Goal: Task Accomplishment & Management: Use online tool/utility

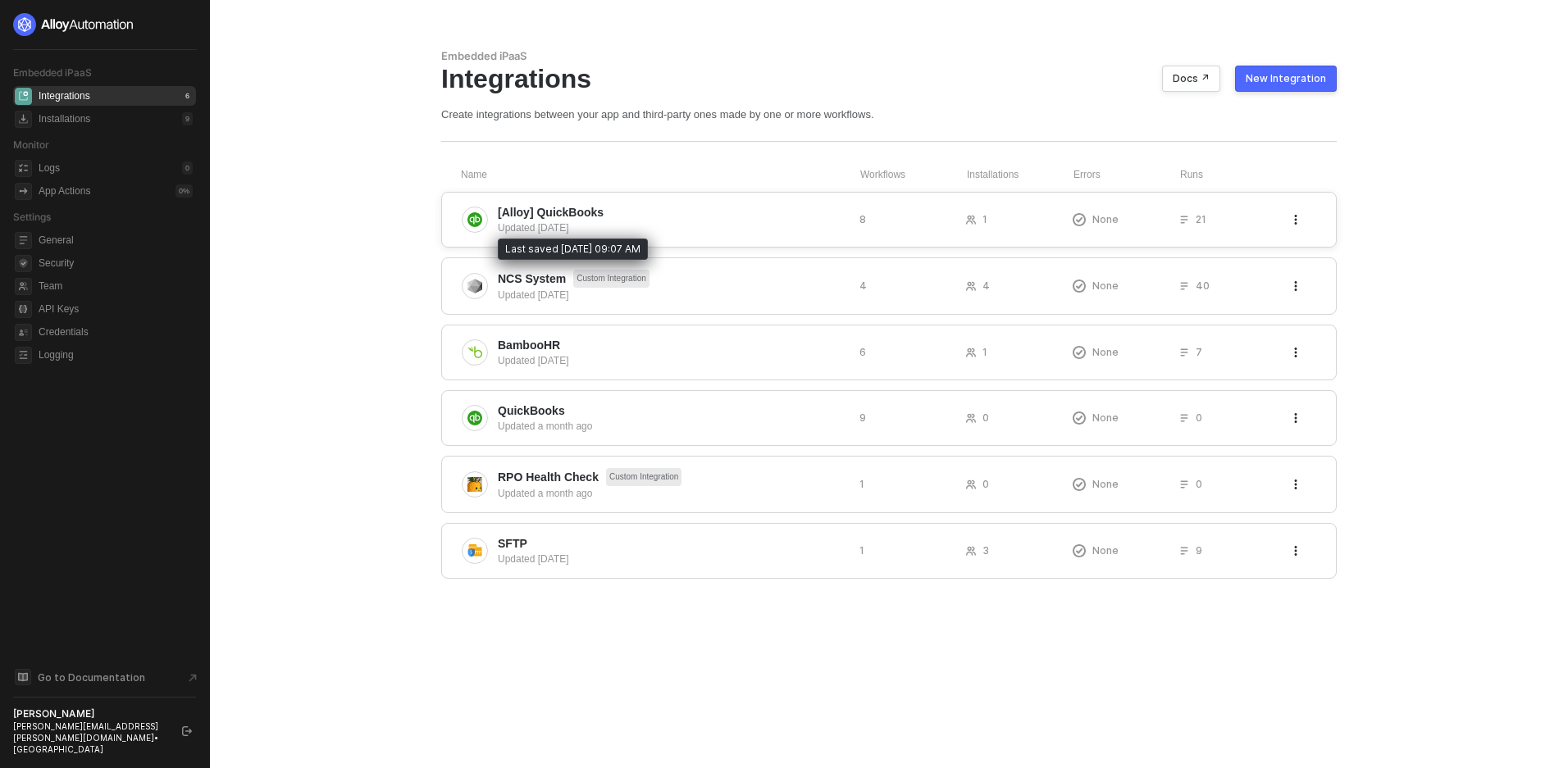
click at [556, 226] on div "Updated 2 days ago" at bounding box center [672, 228] width 348 height 15
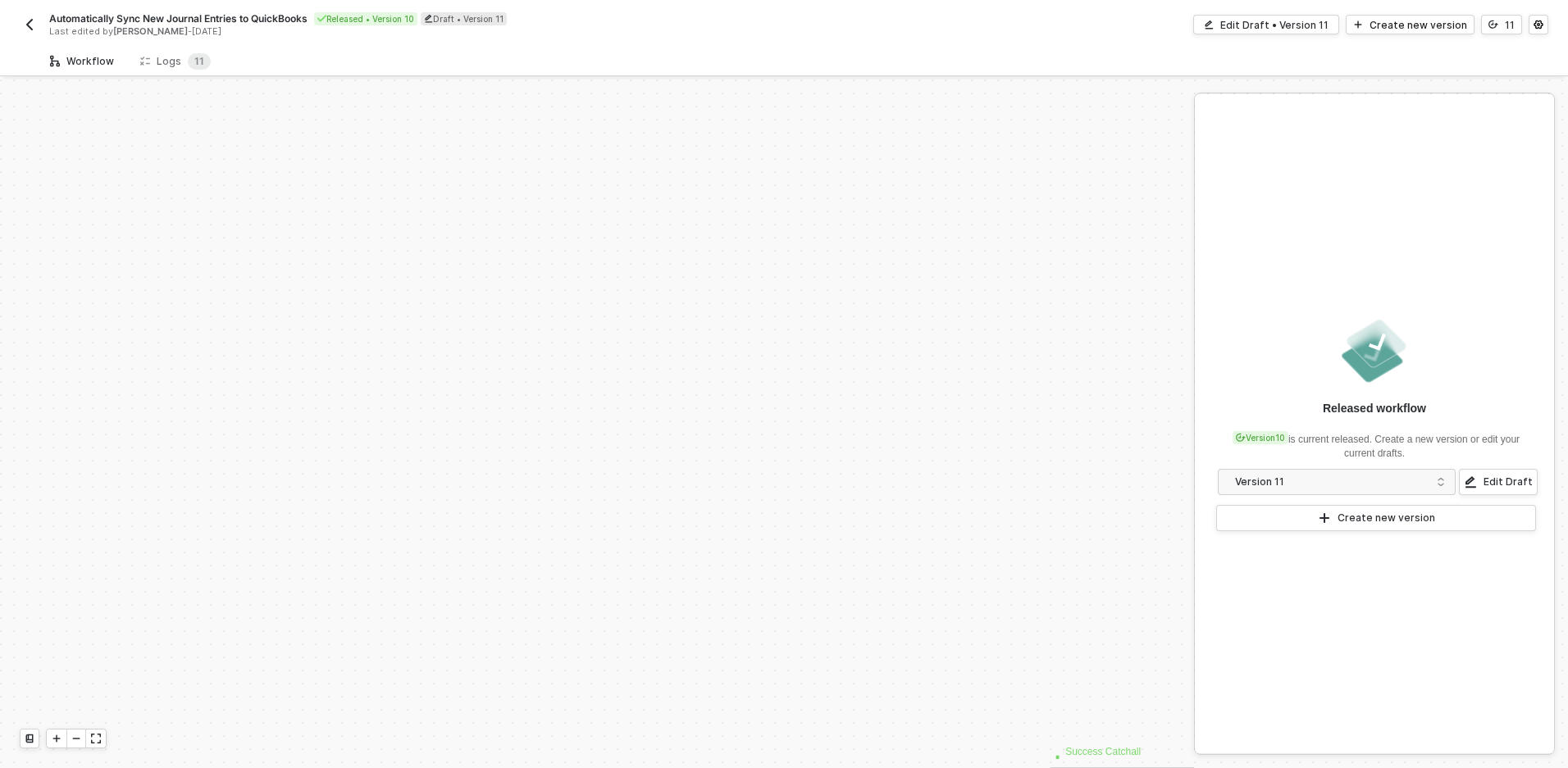
scroll to position [396, 0]
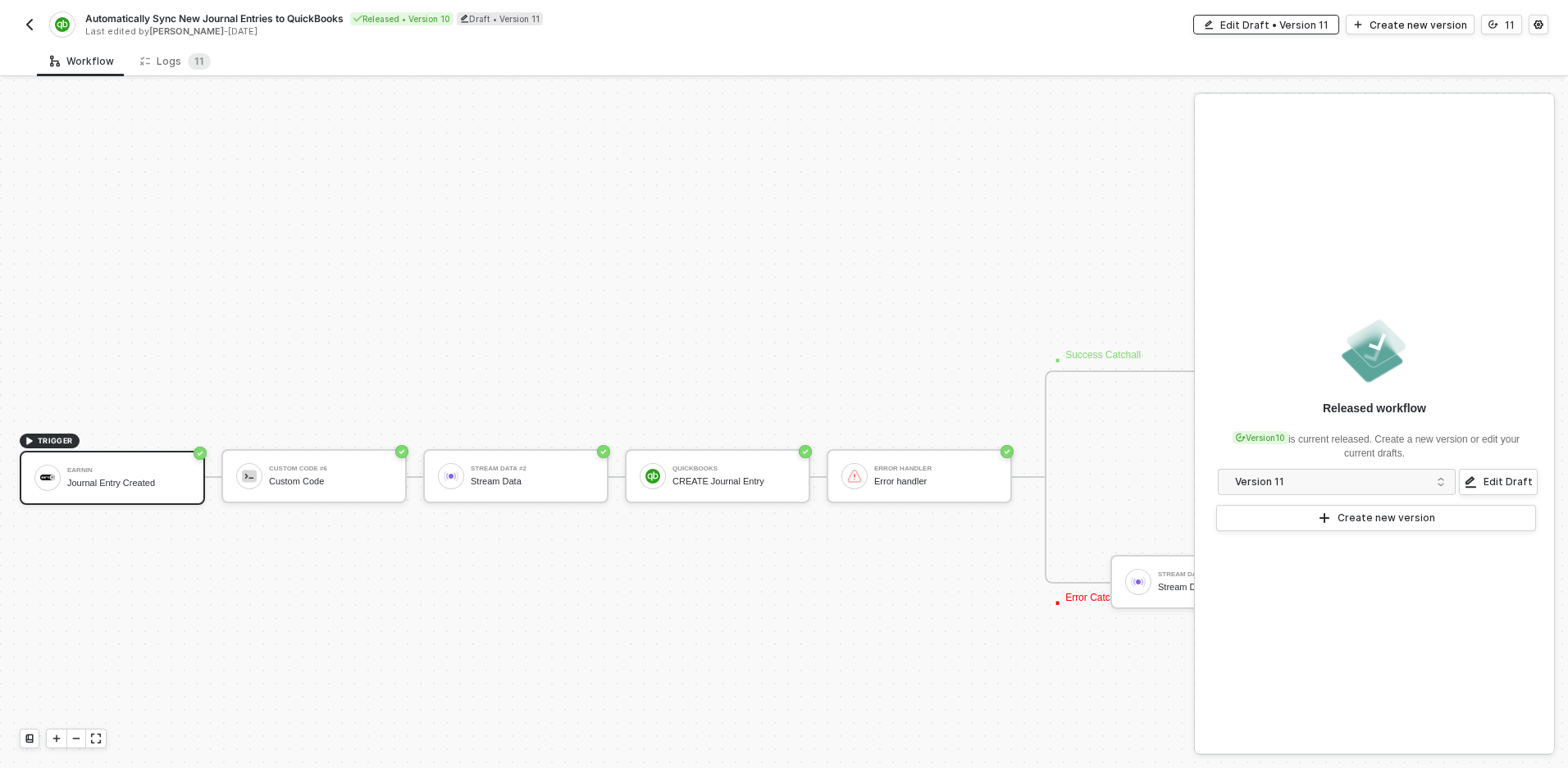
click at [1300, 23] on div "Edit Draft • Version 11" at bounding box center [1275, 25] width 109 height 14
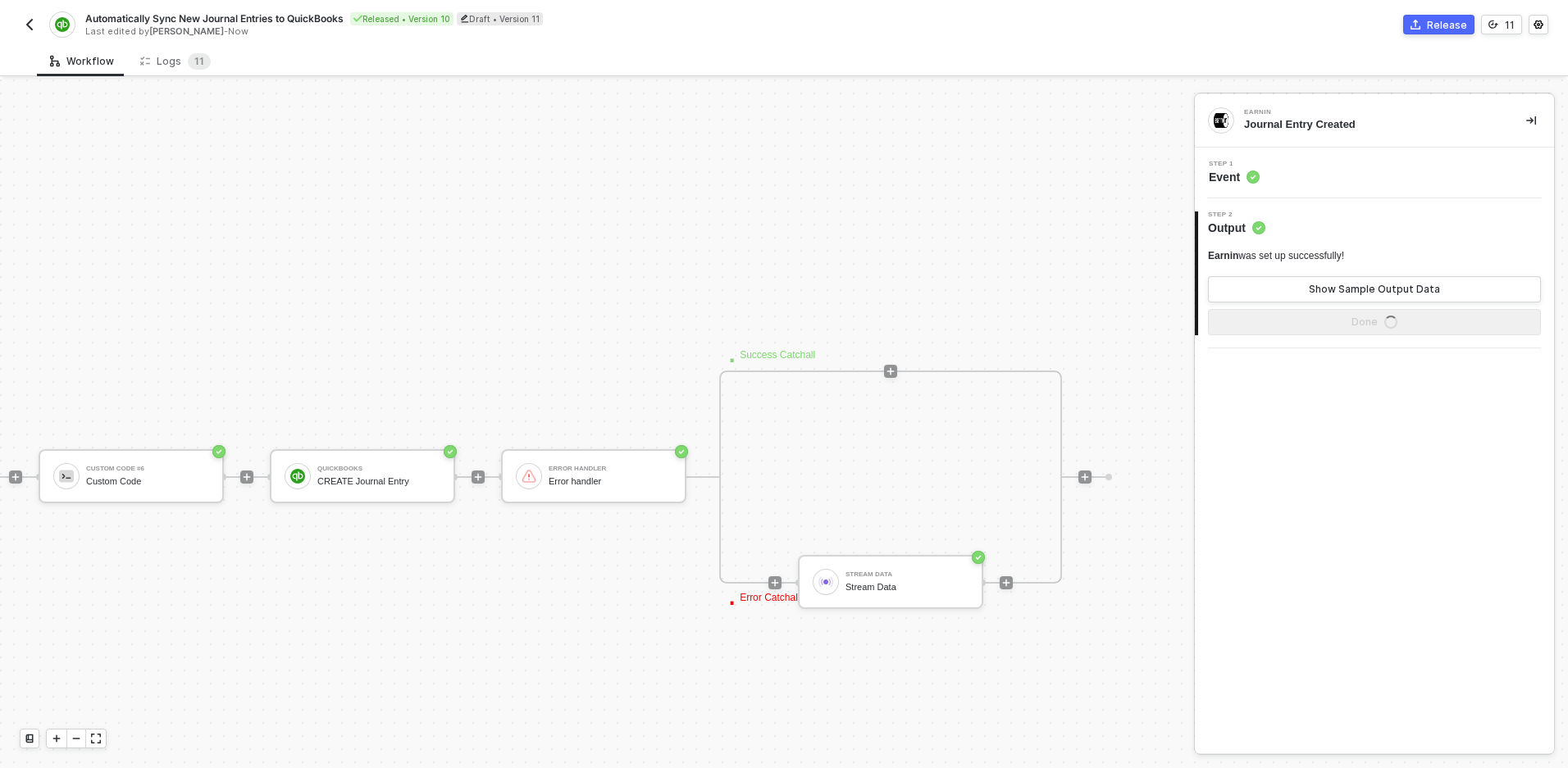
scroll to position [396, 0]
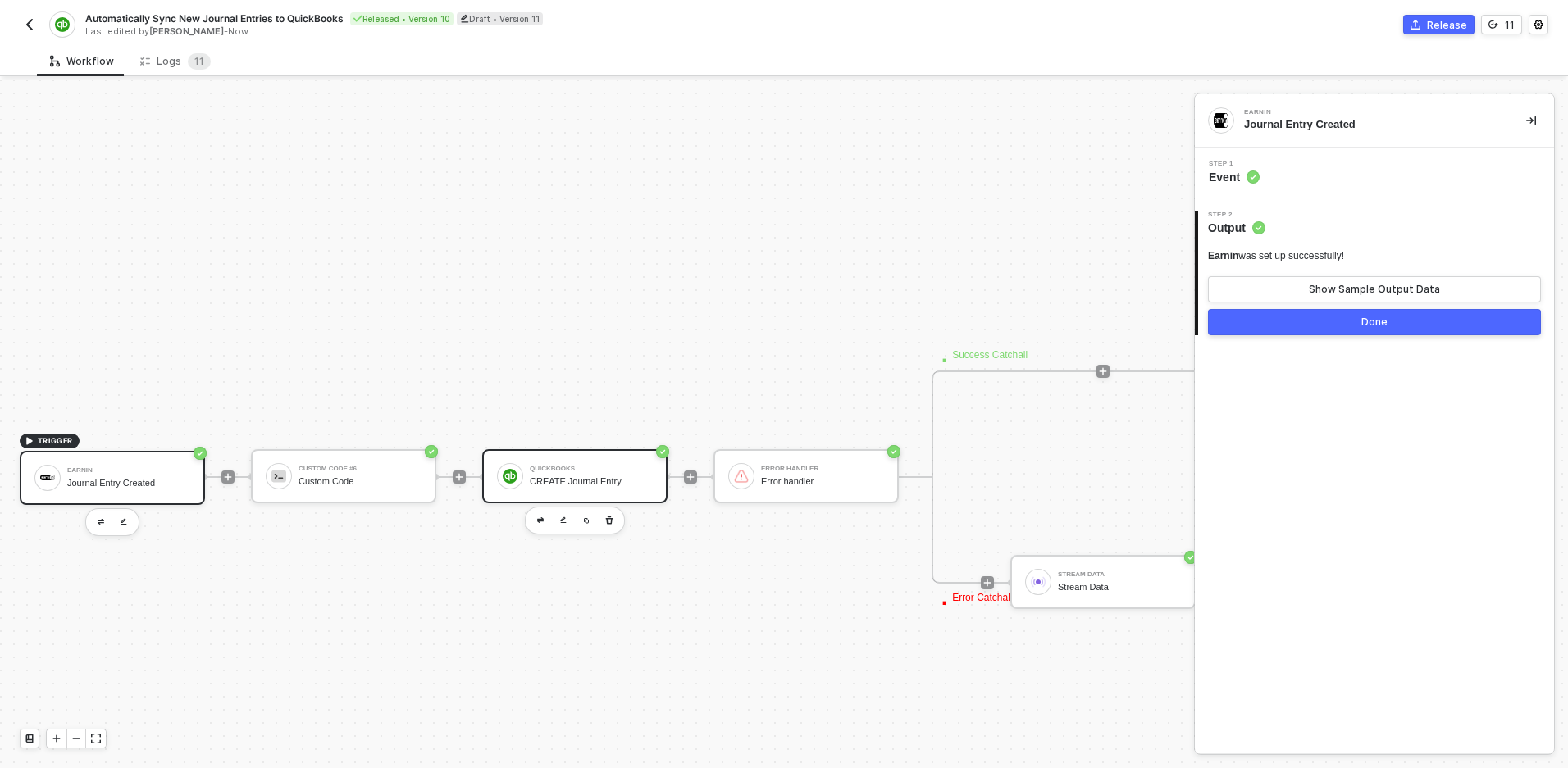
click at [564, 491] on div "QuickBooks CREATE Journal Entry" at bounding box center [574, 476] width 185 height 54
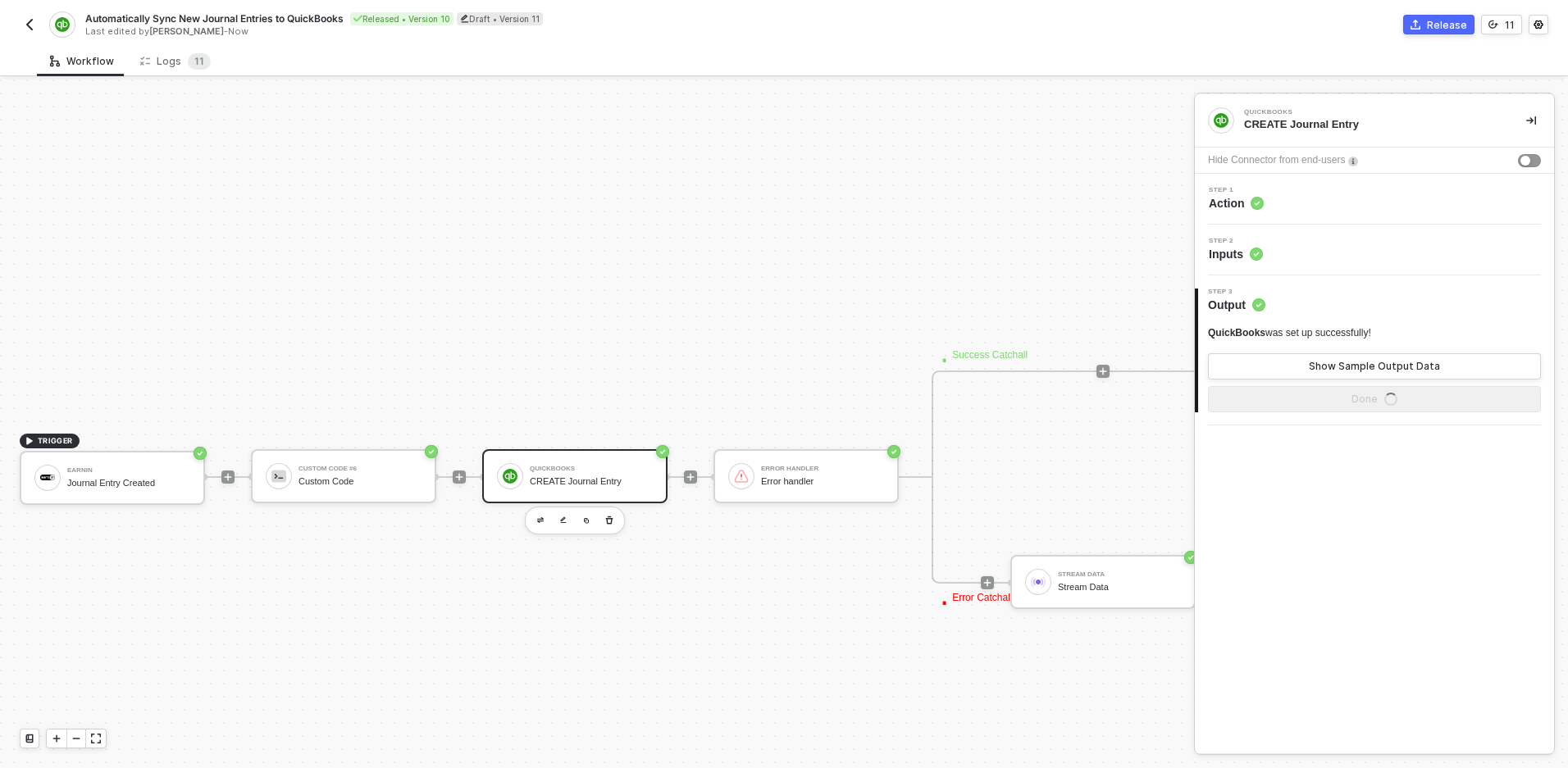
click at [1309, 247] on div "Step 2 Inputs" at bounding box center [1377, 250] width 355 height 25
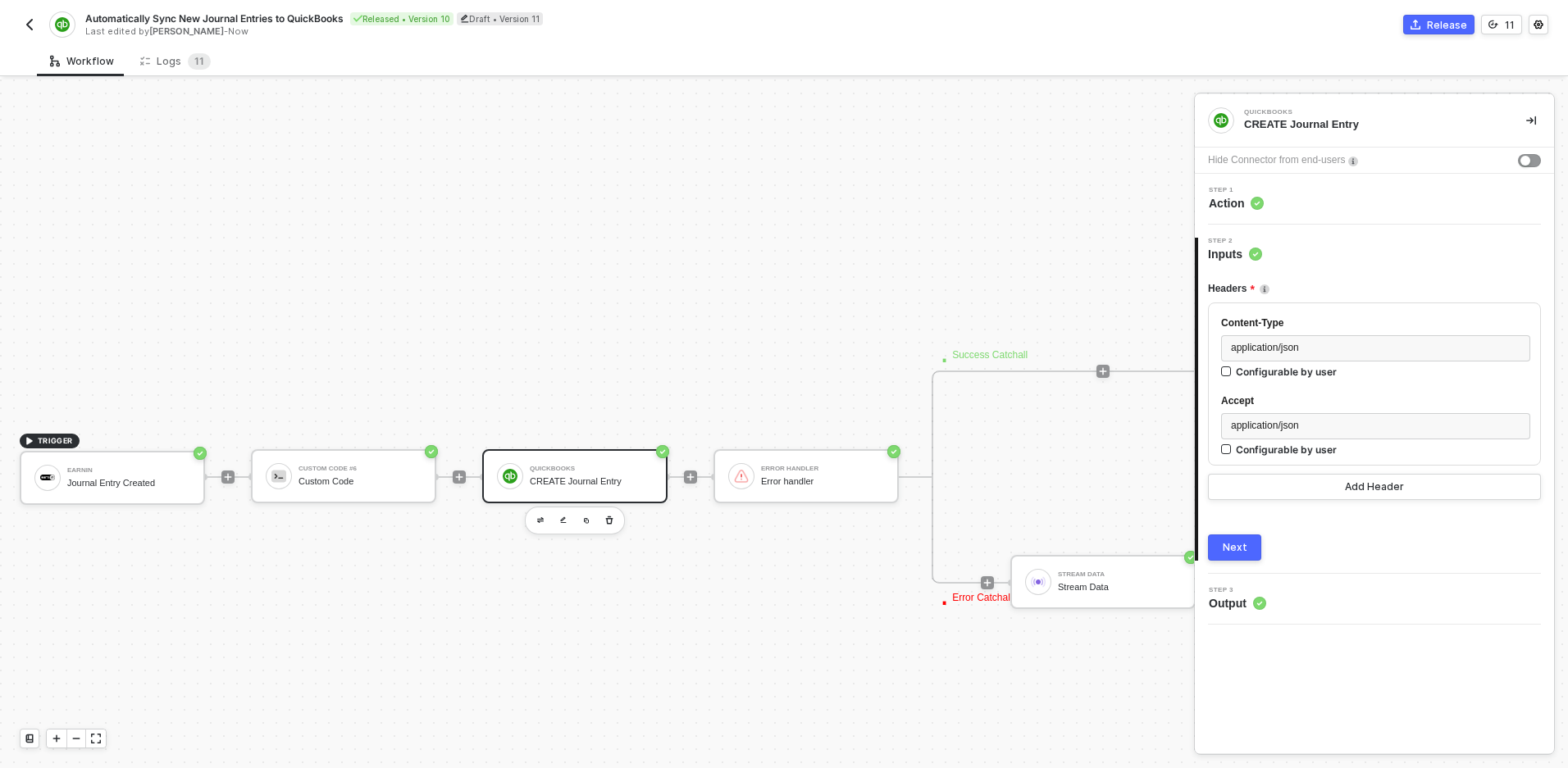
click at [218, 464] on div at bounding box center [228, 477] width 218 height 128
click at [159, 465] on div "Earnin Journal Entry Created" at bounding box center [128, 478] width 123 height 31
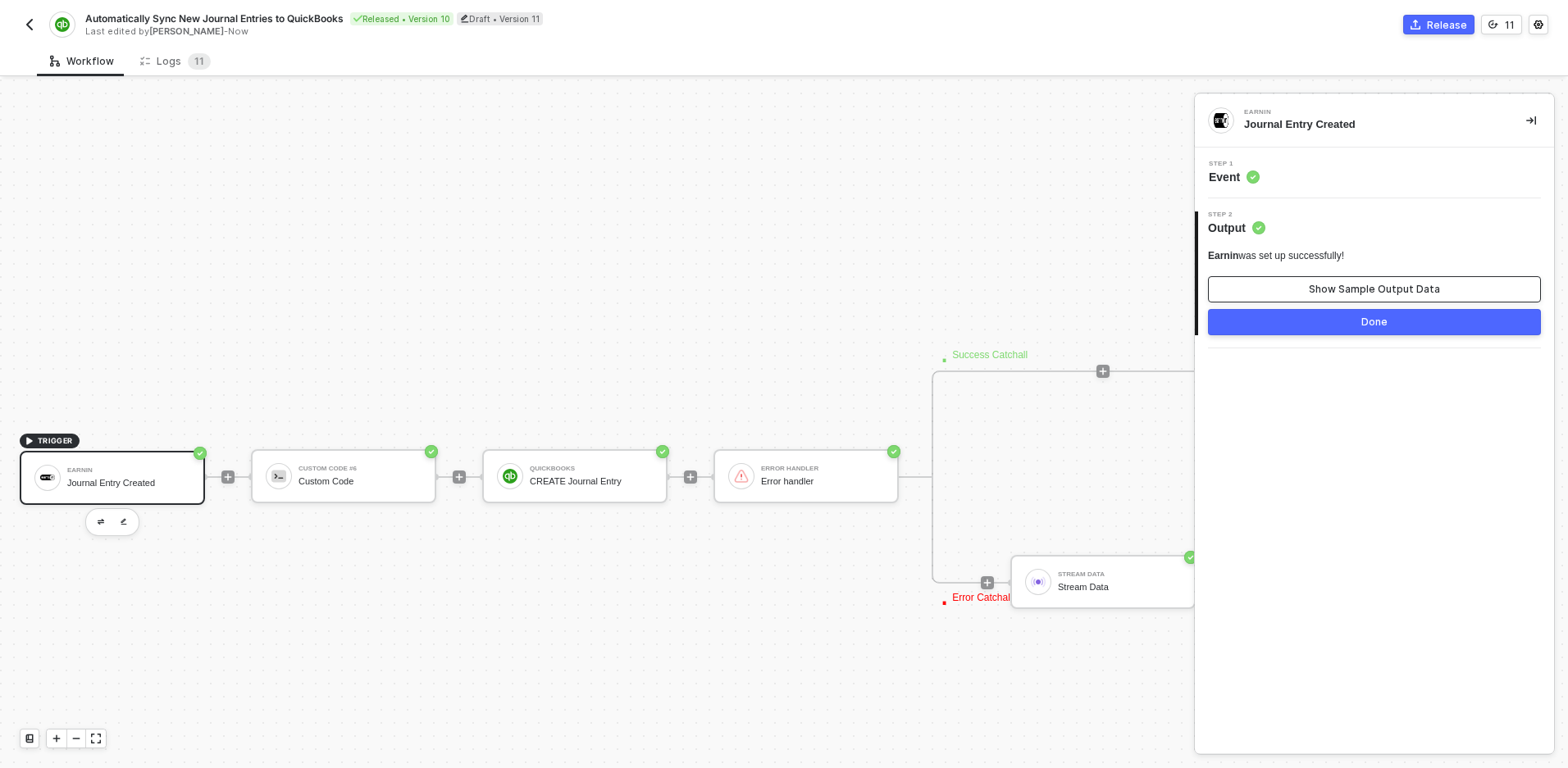
click at [1419, 293] on div "Show Sample Output Data" at bounding box center [1374, 289] width 131 height 13
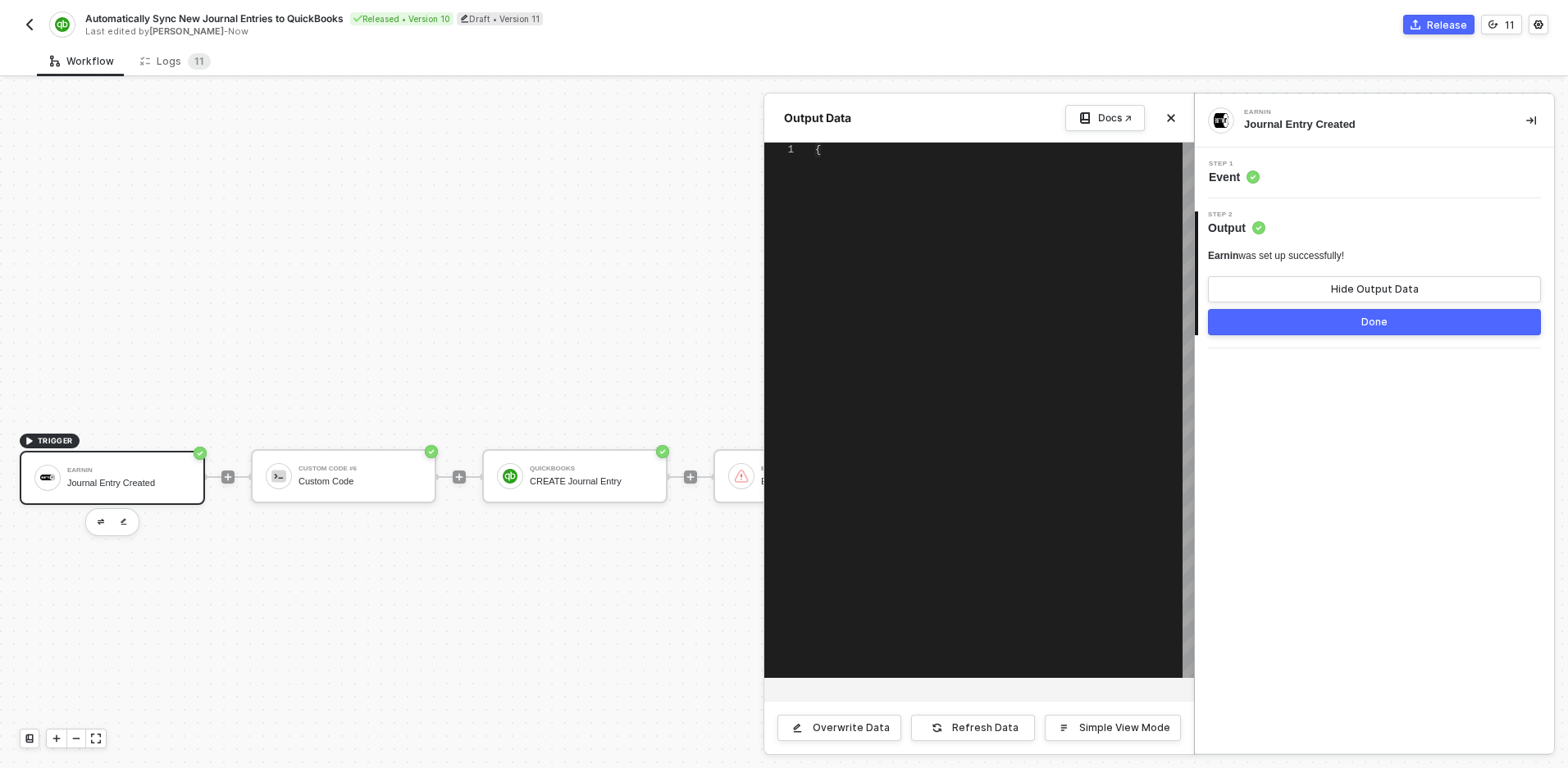
type textarea "{ "EntryDate": "2024-03-15", "Guidfield": "a1b2c3d4-e5f6-7890-abcd-ef1234567890…"
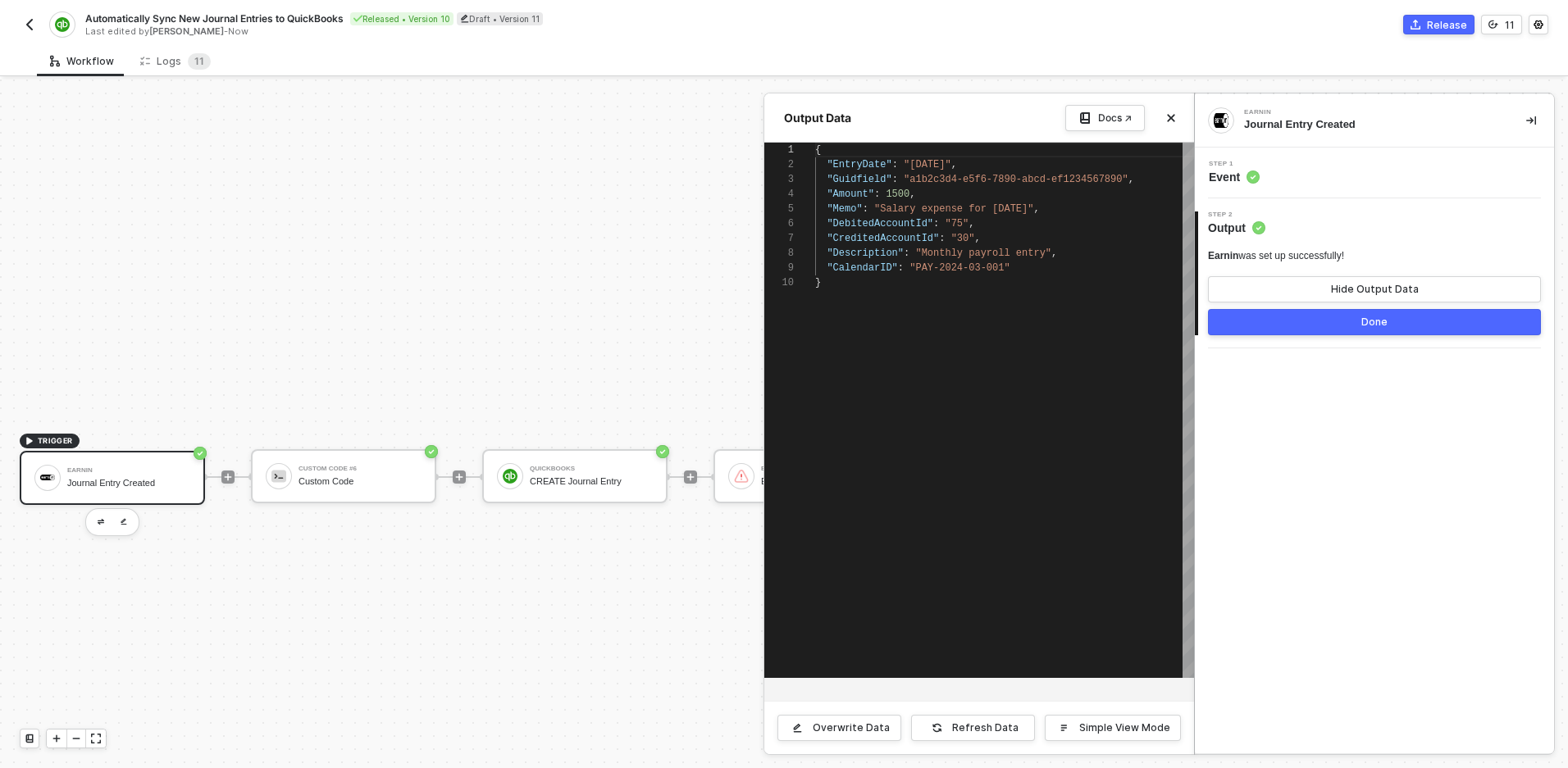
click at [1410, 314] on button "Done" at bounding box center [1374, 322] width 333 height 26
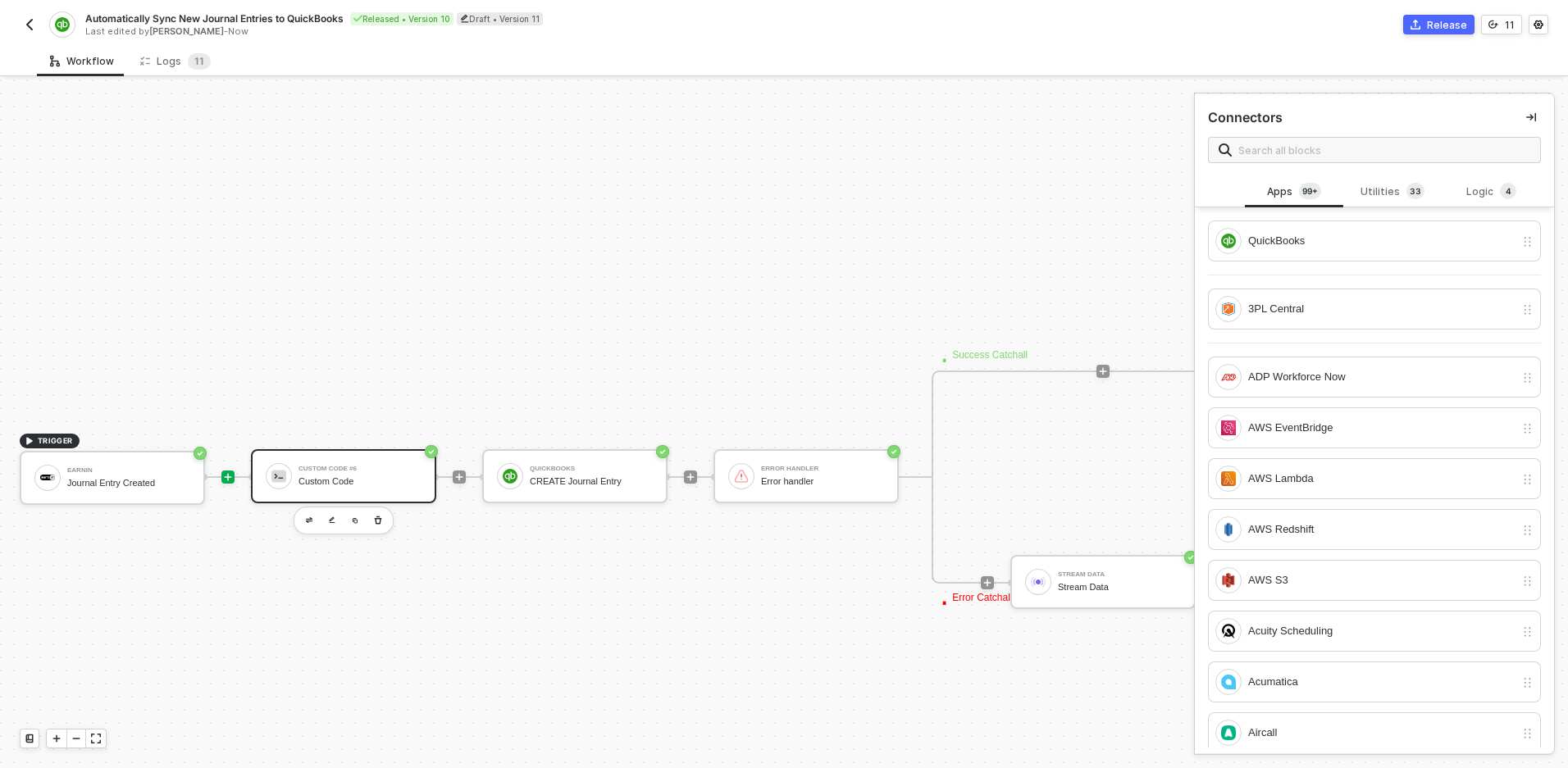
click at [365, 471] on div "Custom Code #6" at bounding box center [359, 469] width 123 height 7
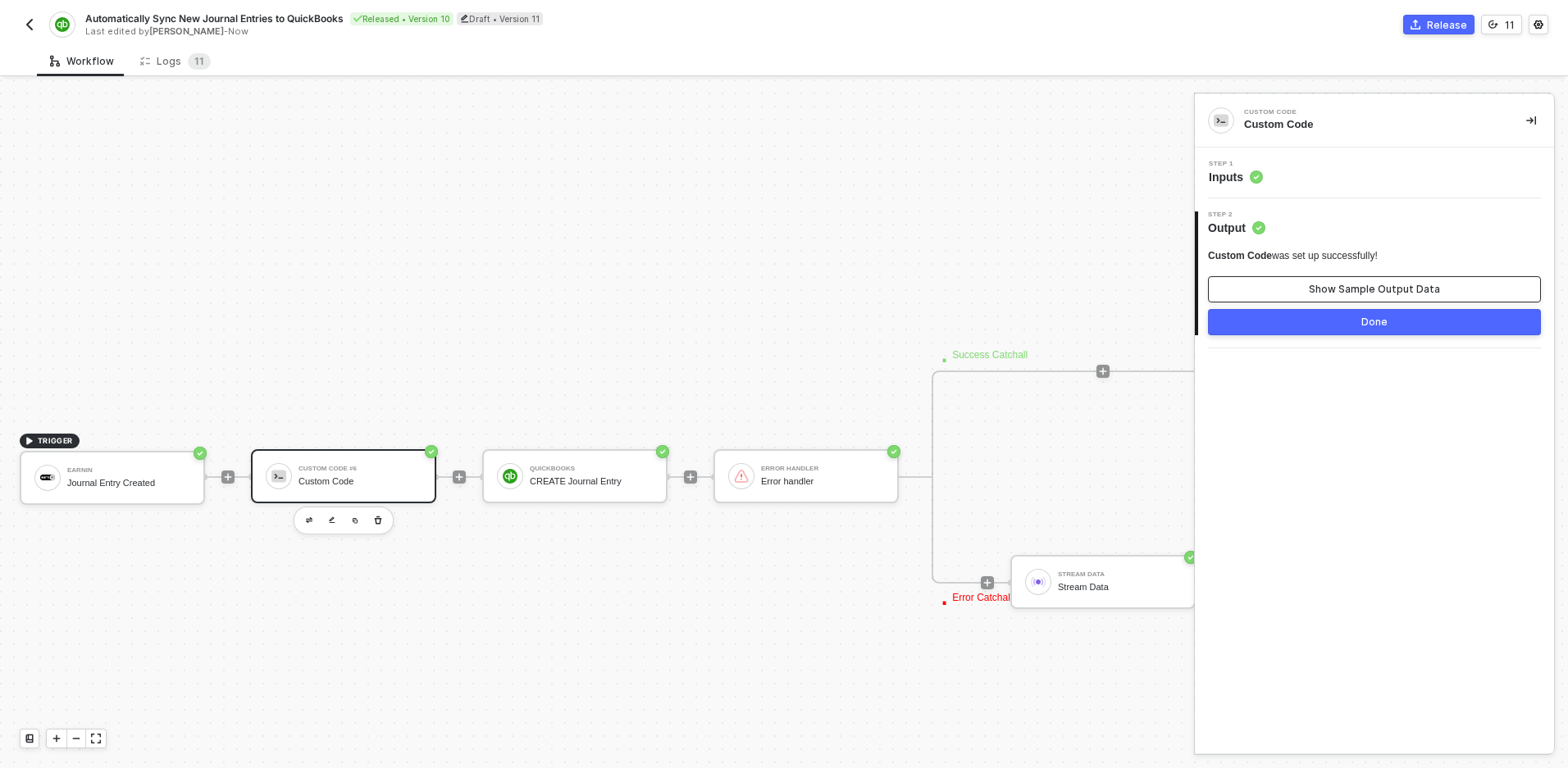
click at [1388, 294] on div "Show Sample Output Data" at bounding box center [1374, 289] width 131 height 13
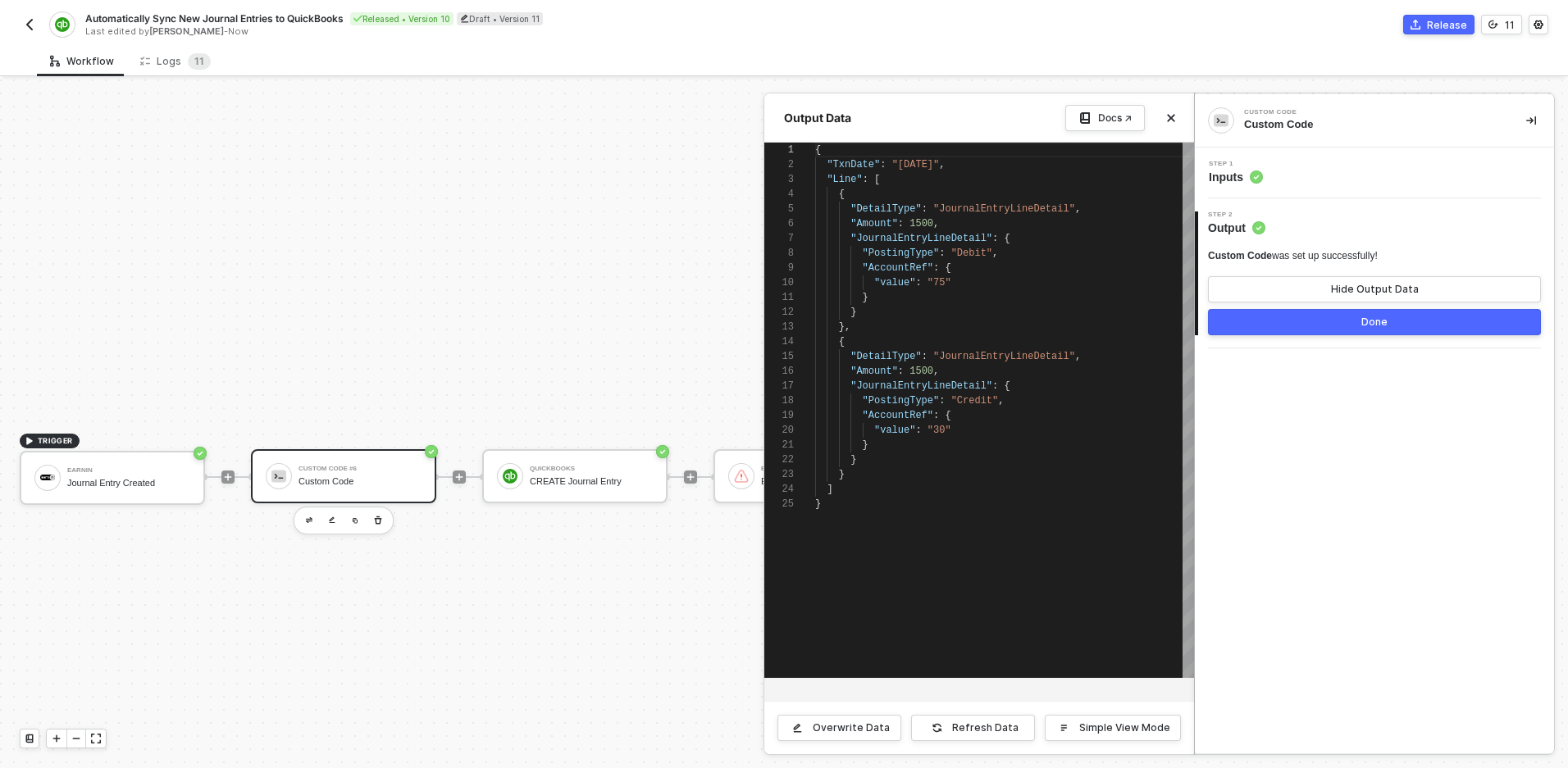
scroll to position [147, 0]
click at [1388, 294] on div "Hide Output Data" at bounding box center [1375, 289] width 88 height 13
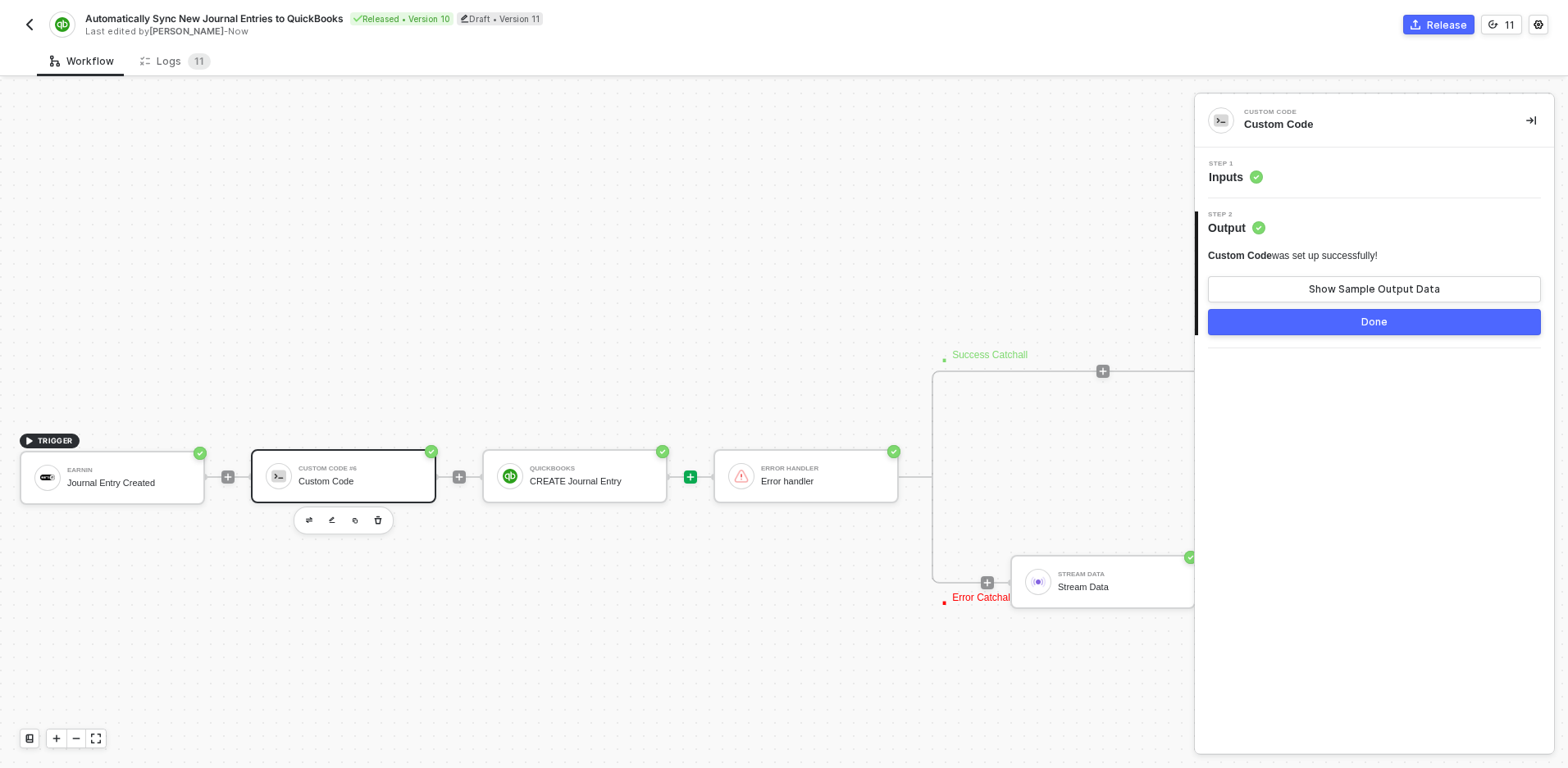
click at [689, 472] on icon "icon-play" at bounding box center [690, 477] width 9 height 9
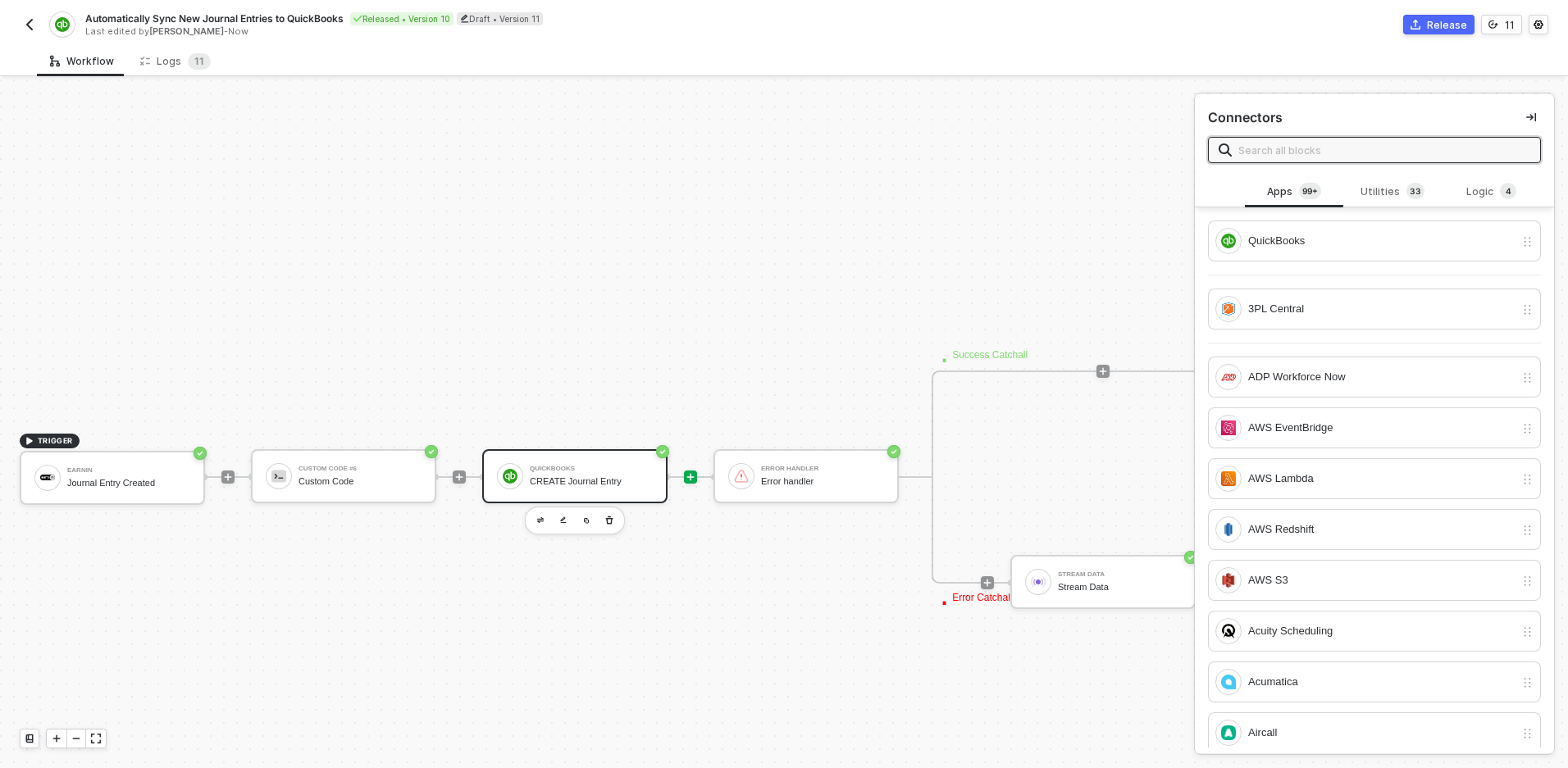
click at [592, 471] on div "QuickBooks CREATE Journal Entry" at bounding box center [591, 477] width 123 height 31
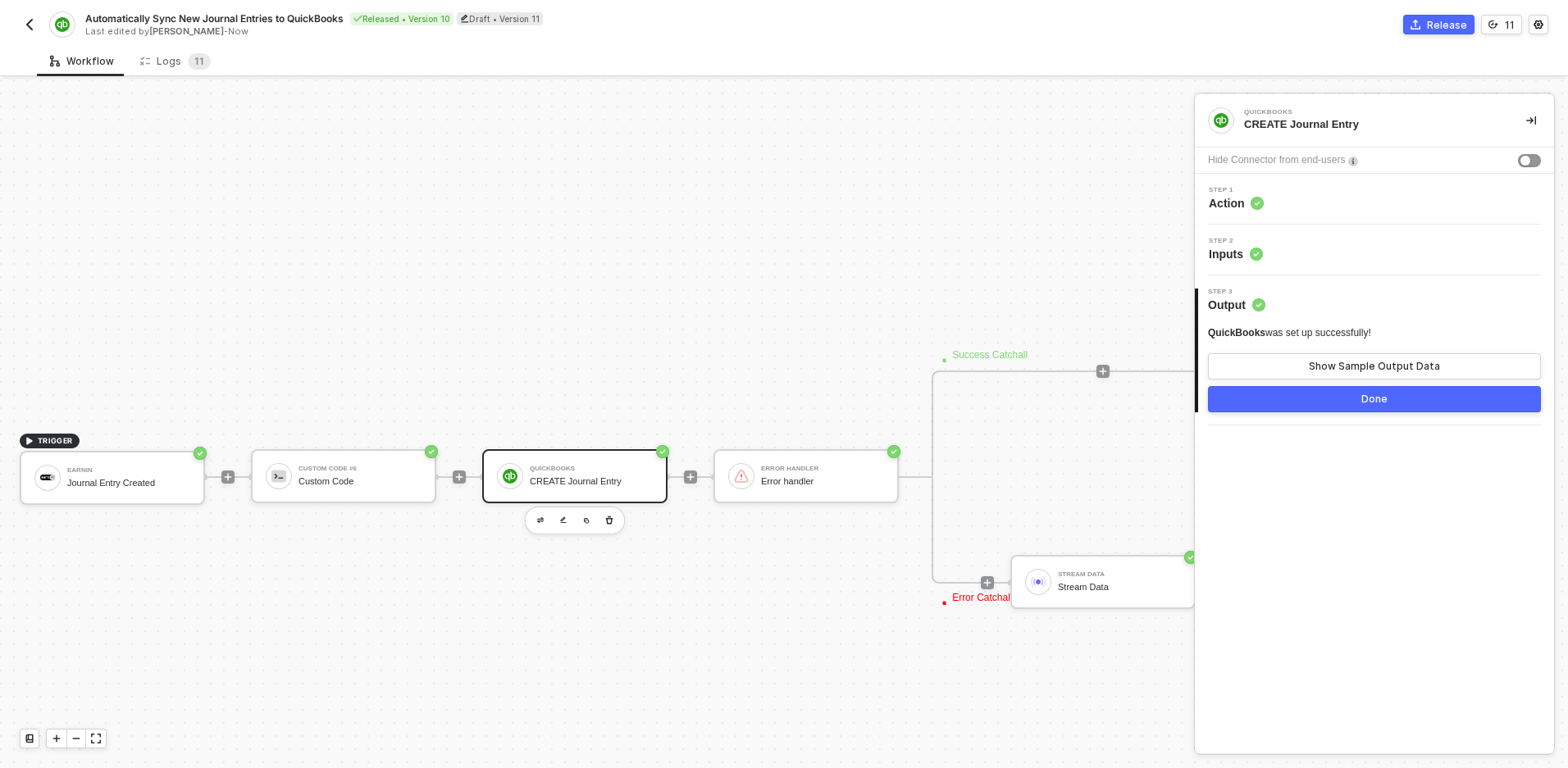
click at [1330, 255] on div "Step 2 Inputs" at bounding box center [1377, 250] width 355 height 25
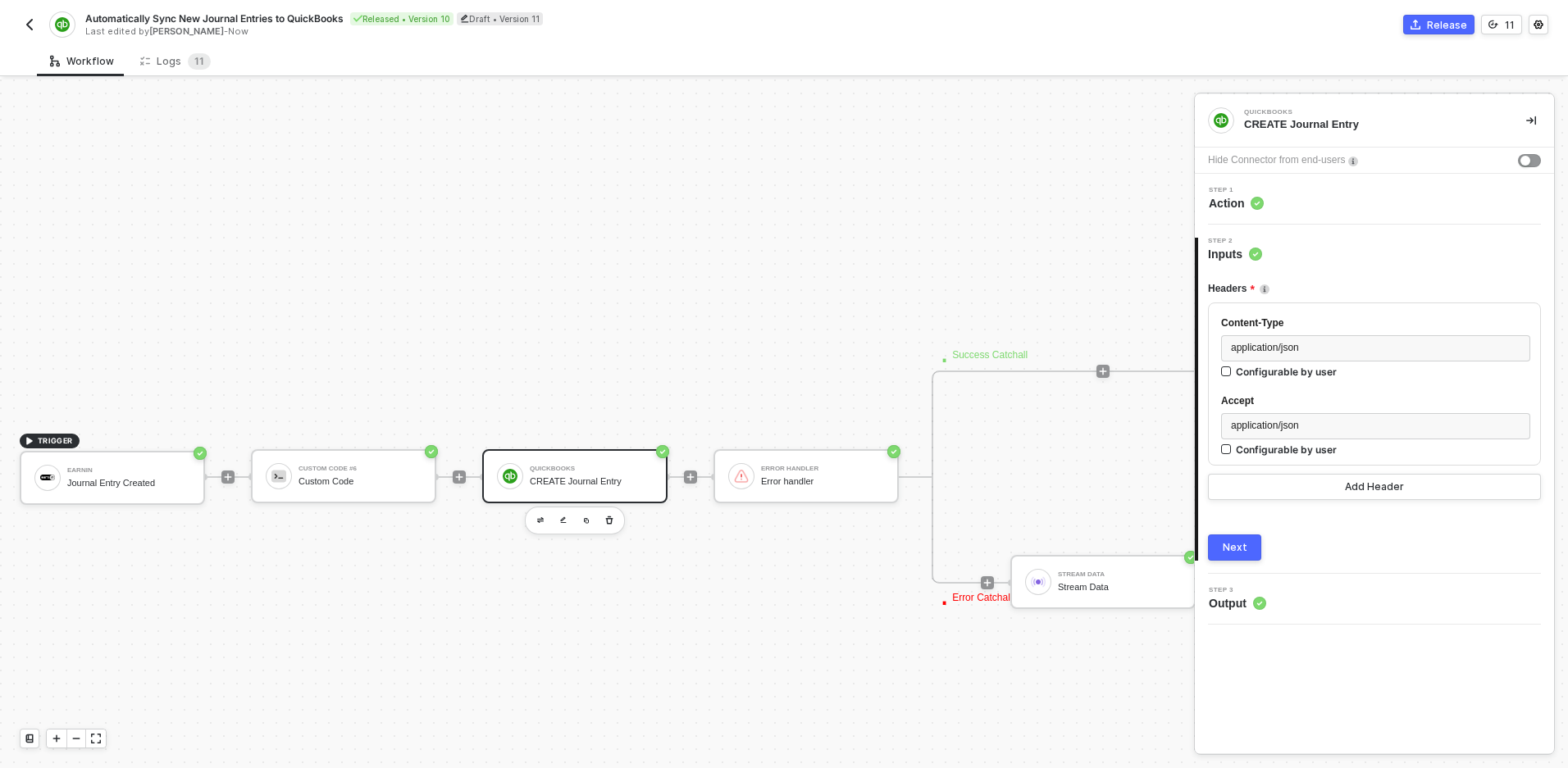
click at [1309, 189] on div "Step 1 Action" at bounding box center [1377, 199] width 355 height 25
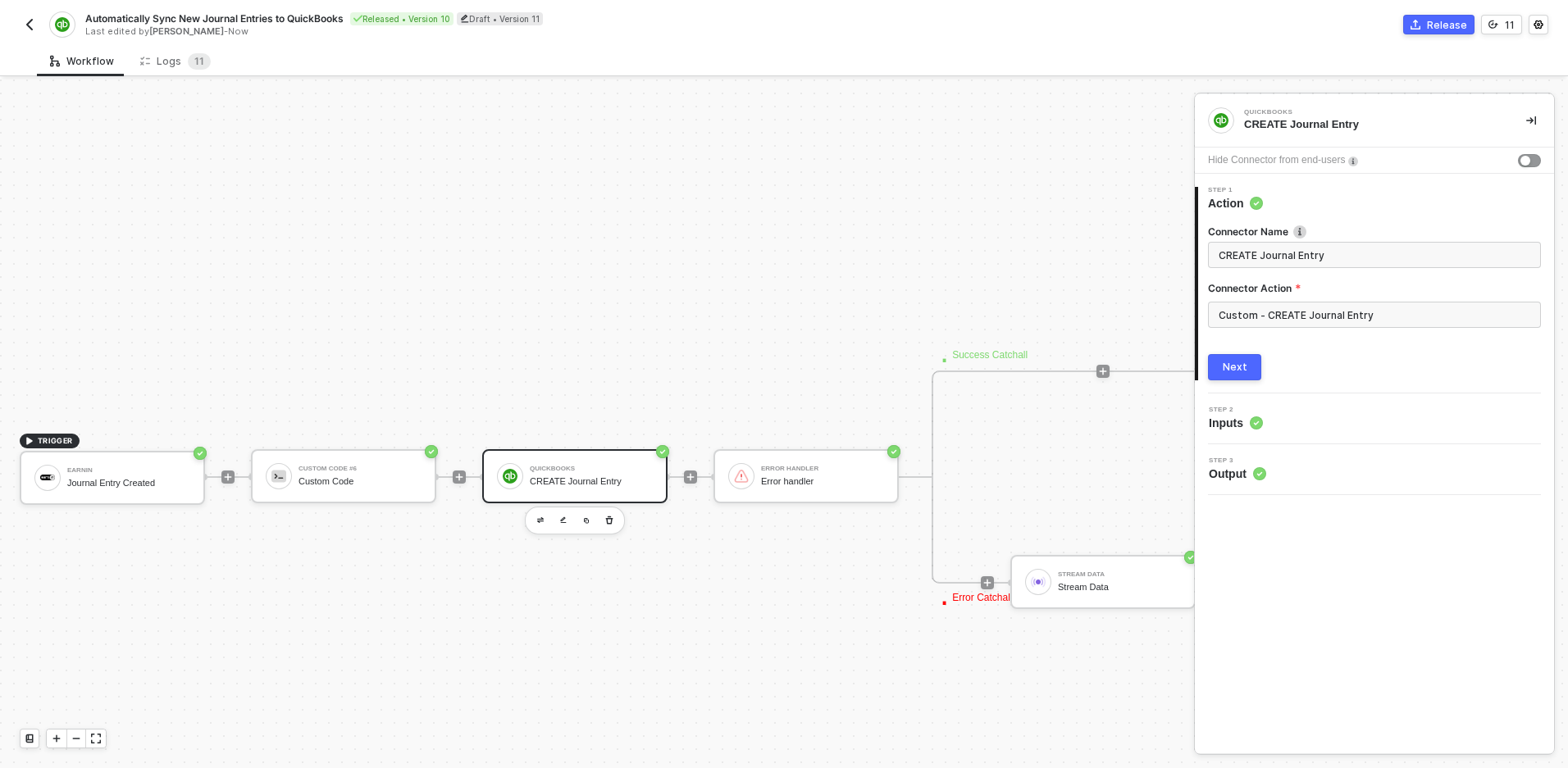
click at [1296, 328] on div "Custom - CREATE Journal Entry" at bounding box center [1374, 322] width 333 height 40
click at [1298, 326] on input "Custom - CREATE Journal Entry" at bounding box center [1374, 315] width 333 height 26
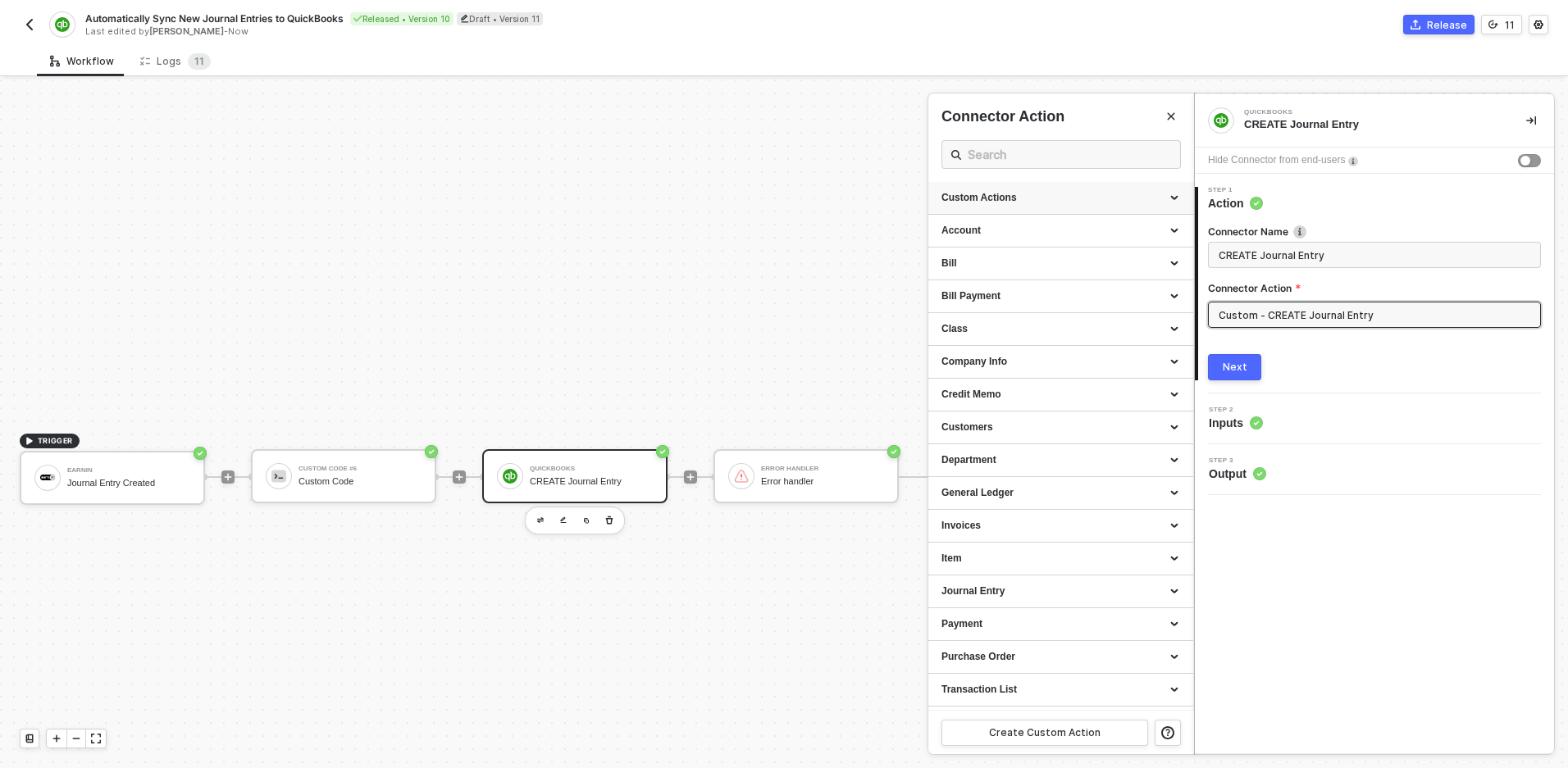
click at [1175, 198] on div "Custom Actions" at bounding box center [1060, 198] width 239 height 14
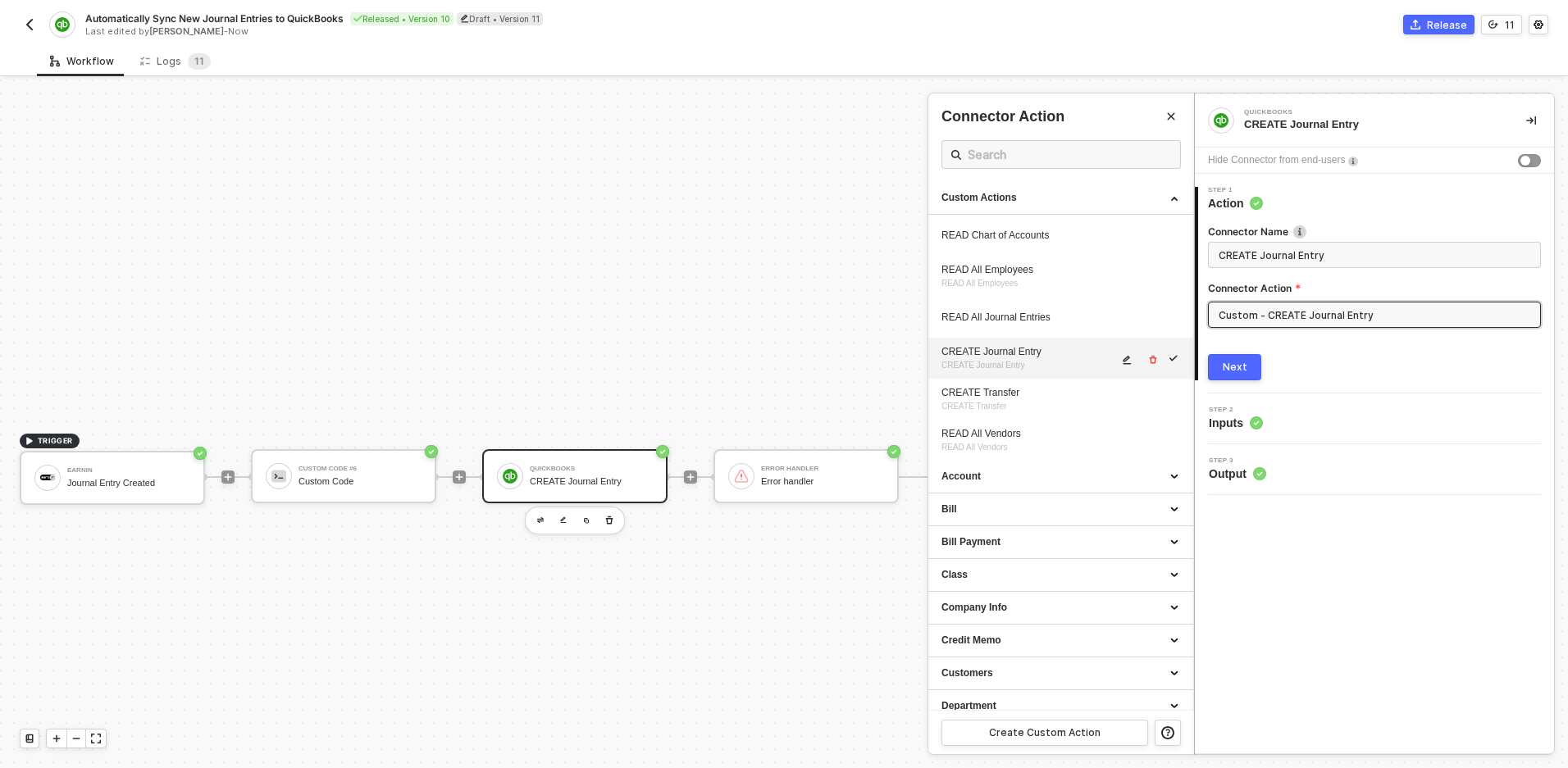
click at [1127, 356] on icon "icon-edit" at bounding box center [1126, 359] width 9 height 9
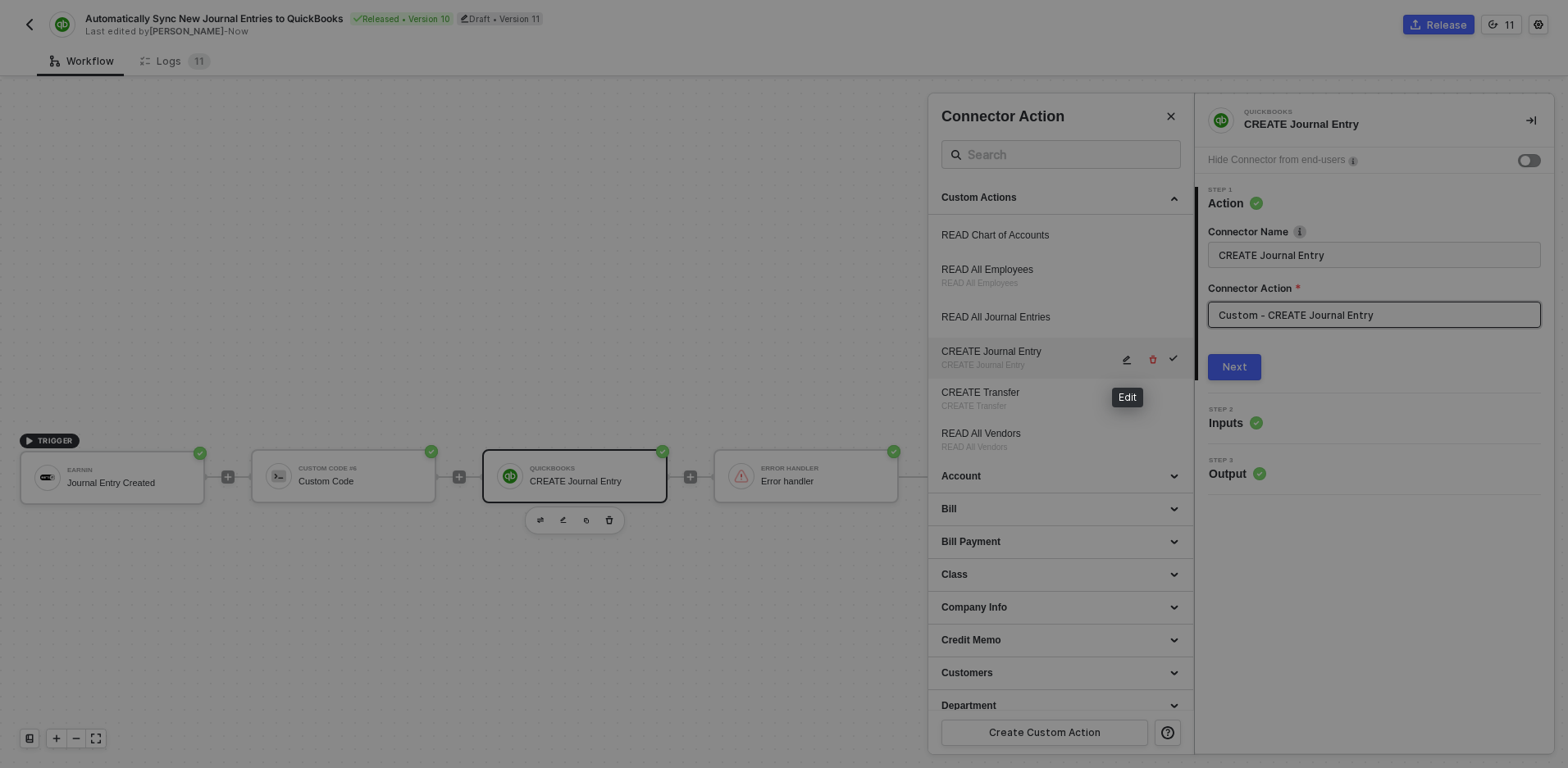
type textarea "HTTP/1.1 200 OK { "data": { "JournalEntry": { "Adjustment": false, "domain": "Q…"
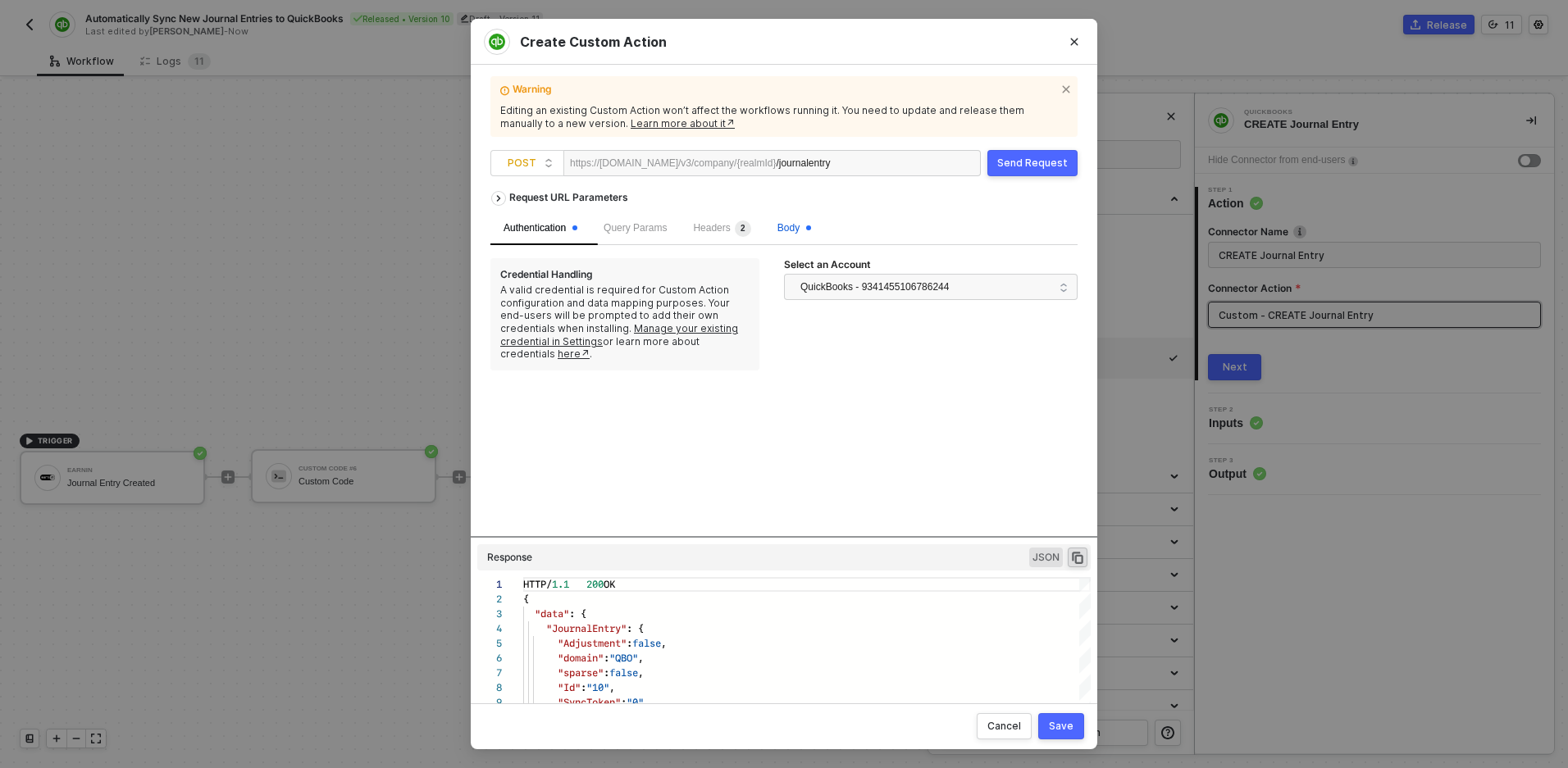
click at [811, 232] on span at bounding box center [809, 228] width 5 height 16
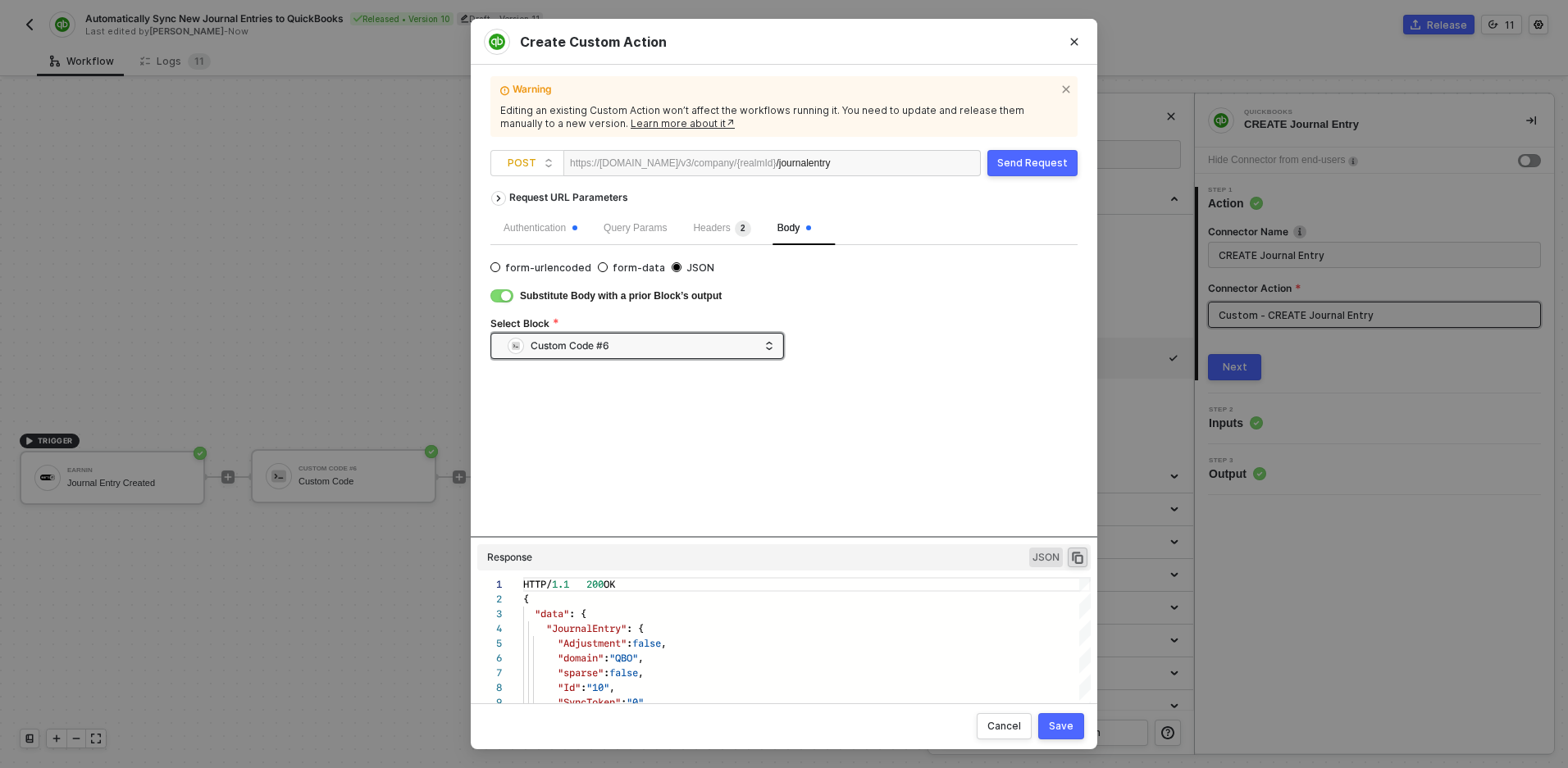
click at [1030, 163] on div "Send Request" at bounding box center [1033, 163] width 71 height 13
click at [542, 228] on div "Authentication" at bounding box center [540, 228] width 74 height 16
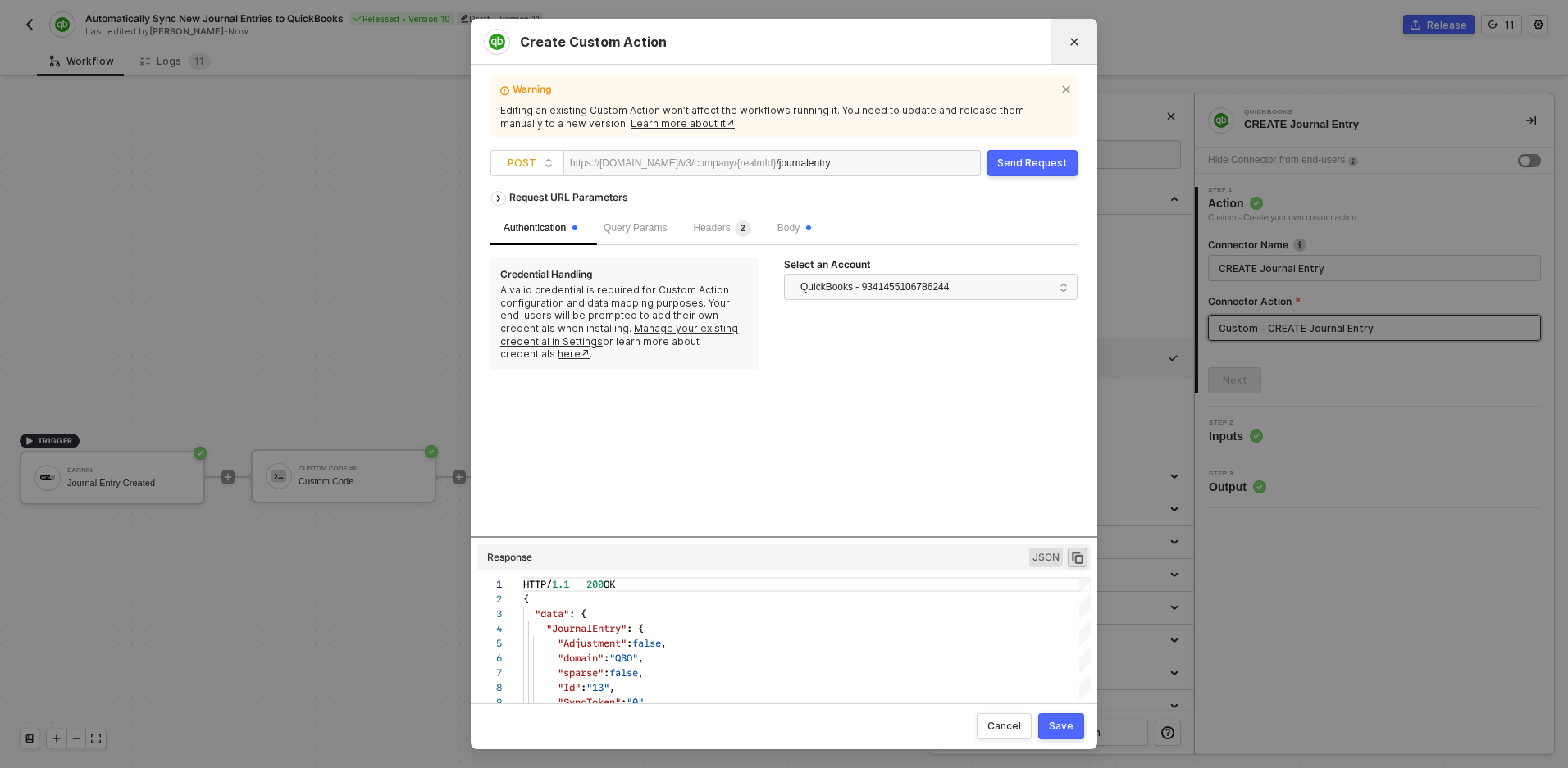
click at [1074, 40] on icon "Close" at bounding box center [1074, 41] width 9 height 9
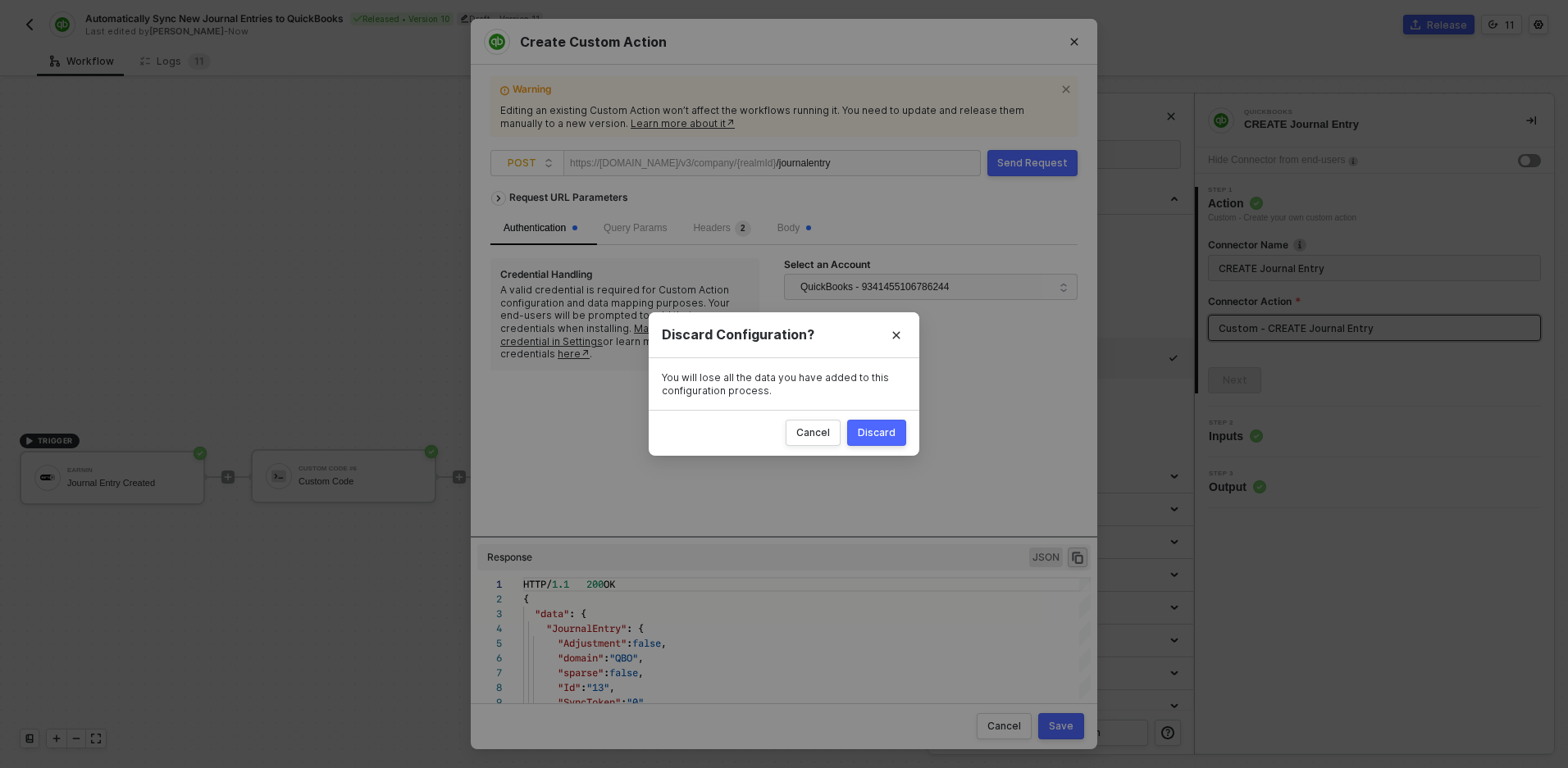
click at [878, 426] on button "Discard" at bounding box center [877, 433] width 59 height 26
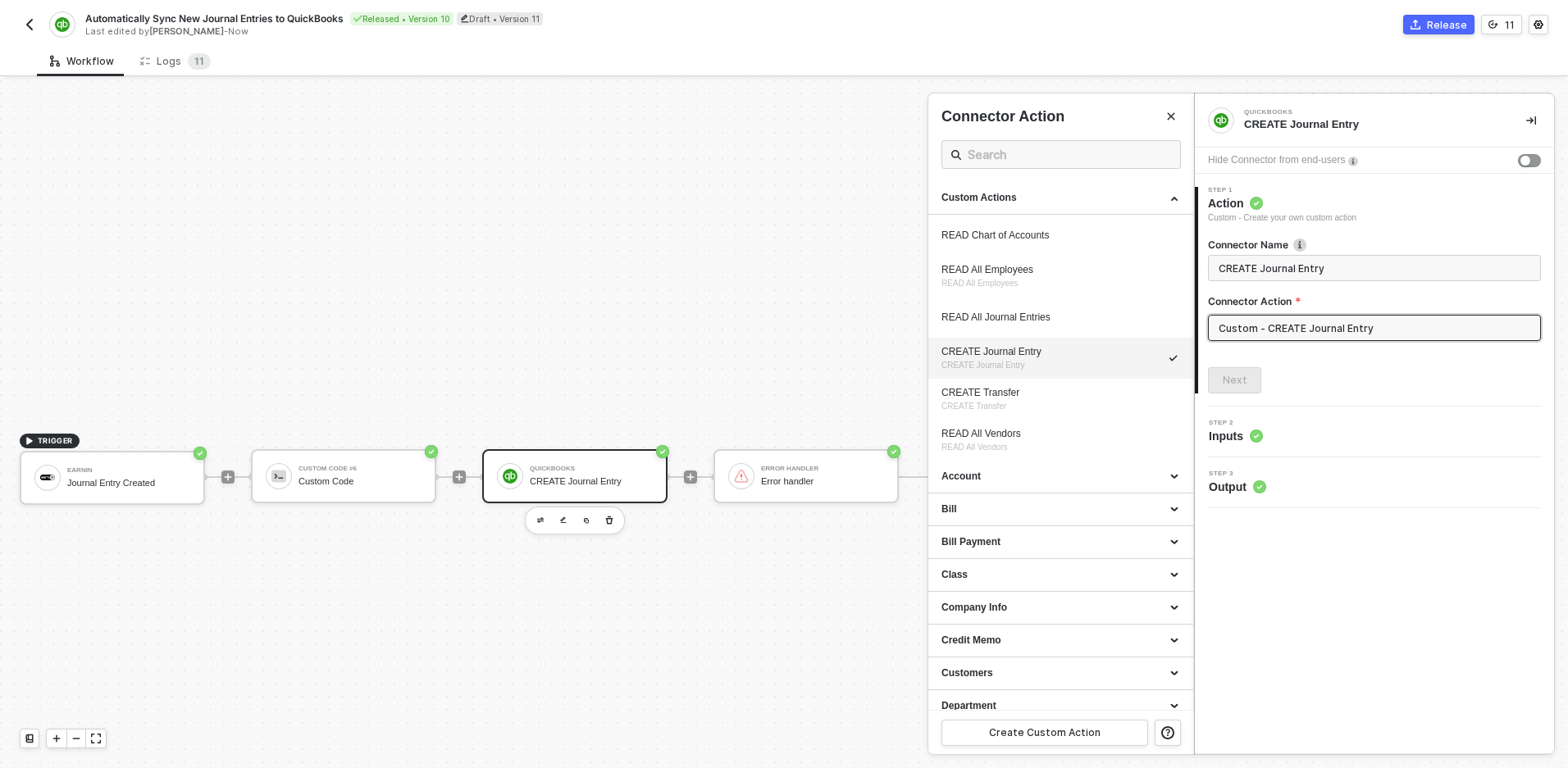
click at [668, 365] on div at bounding box center [784, 423] width 1568 height 689
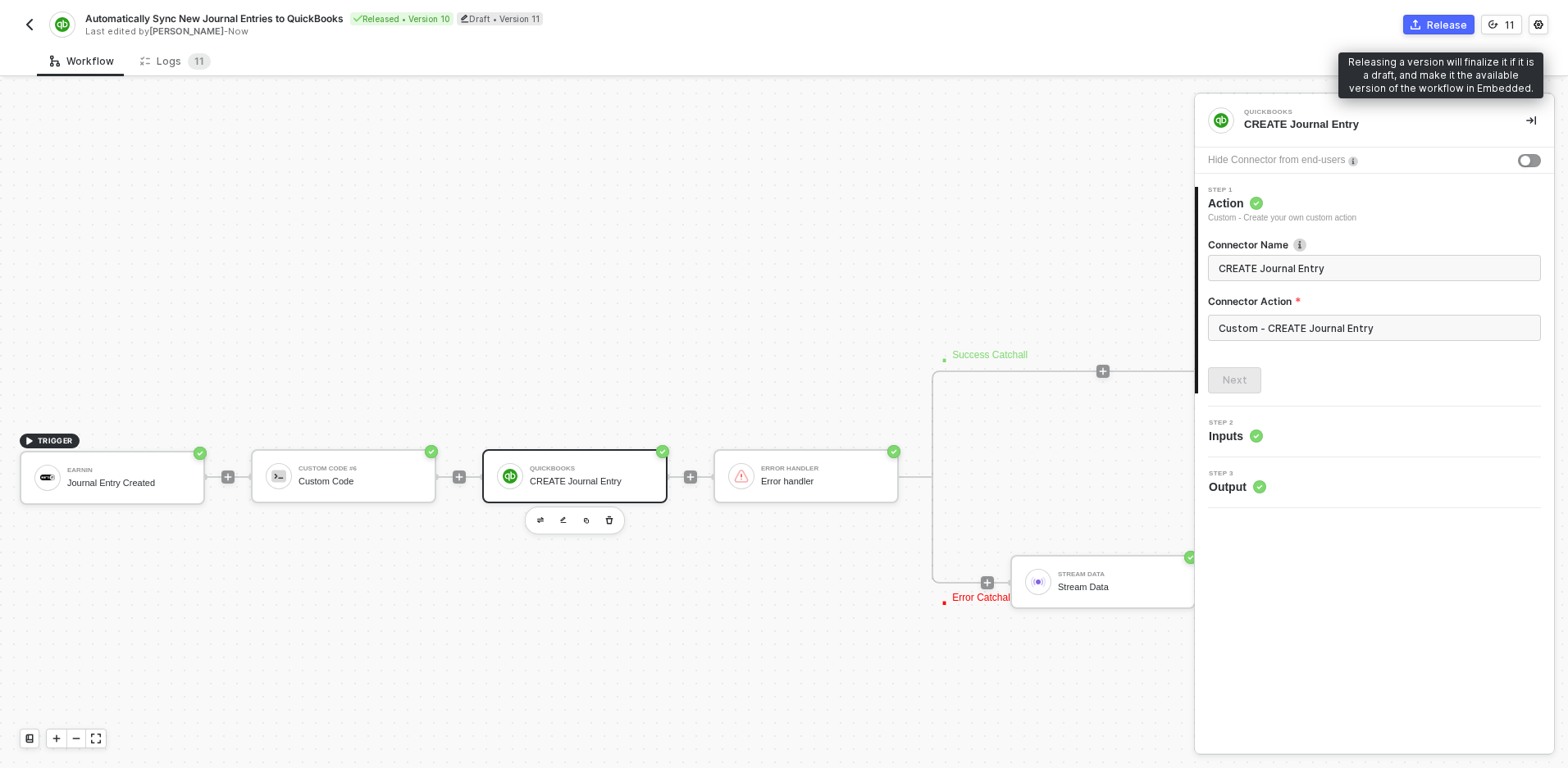
click at [1436, 30] on div "Release" at bounding box center [1446, 25] width 41 height 14
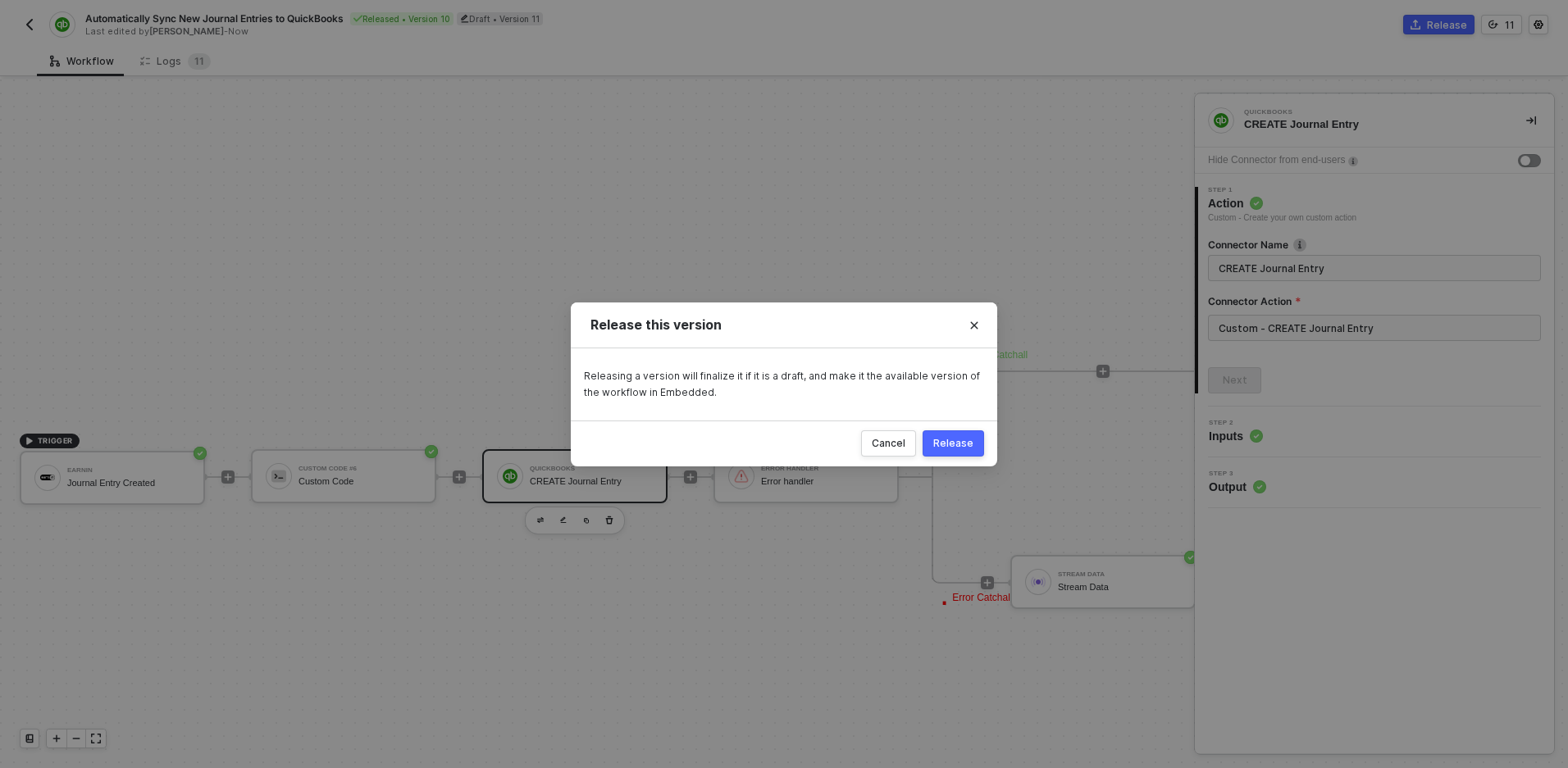
click at [962, 434] on button "Release" at bounding box center [953, 443] width 61 height 26
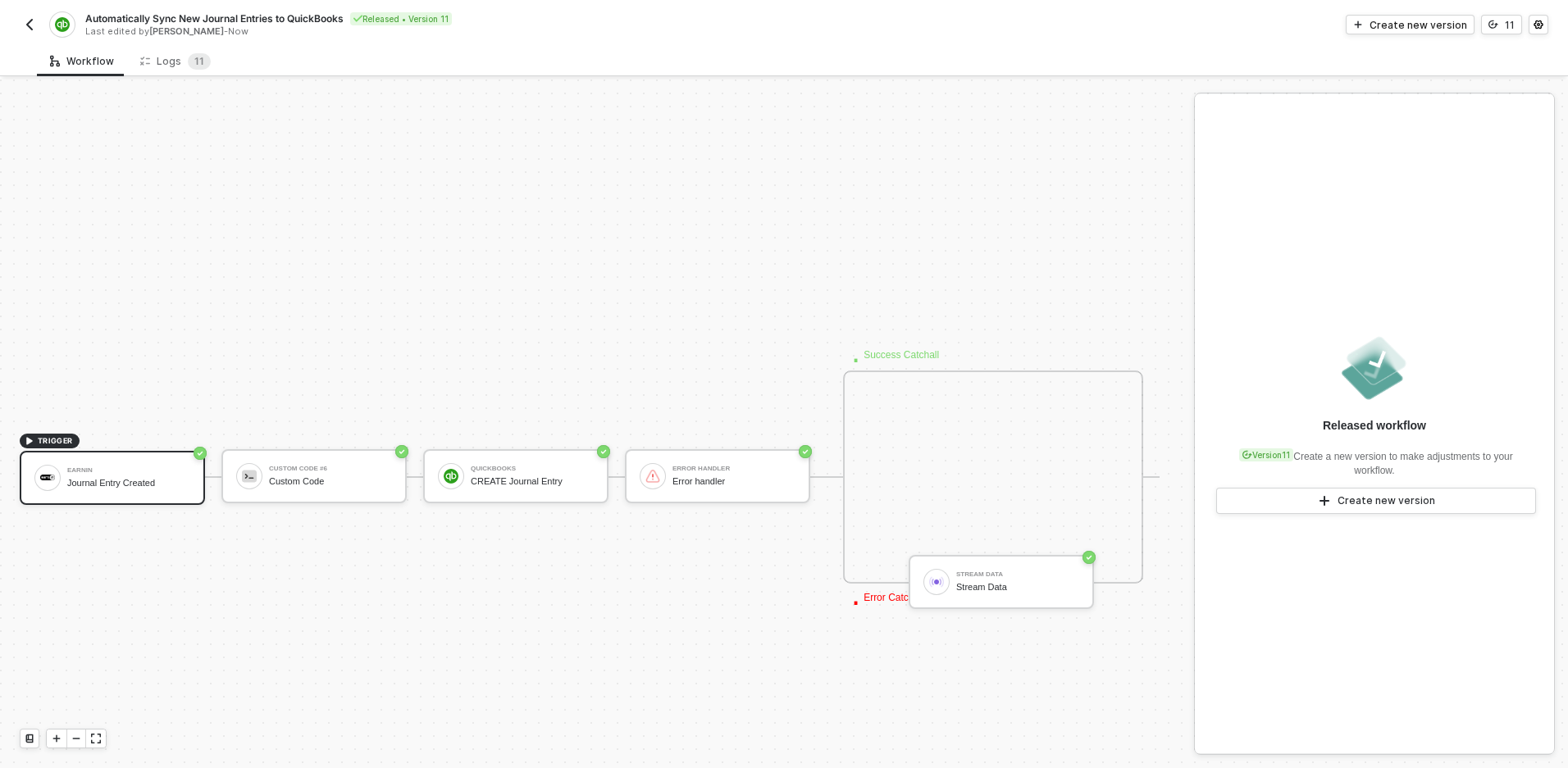
click at [22, 16] on button "button" at bounding box center [29, 24] width 20 height 20
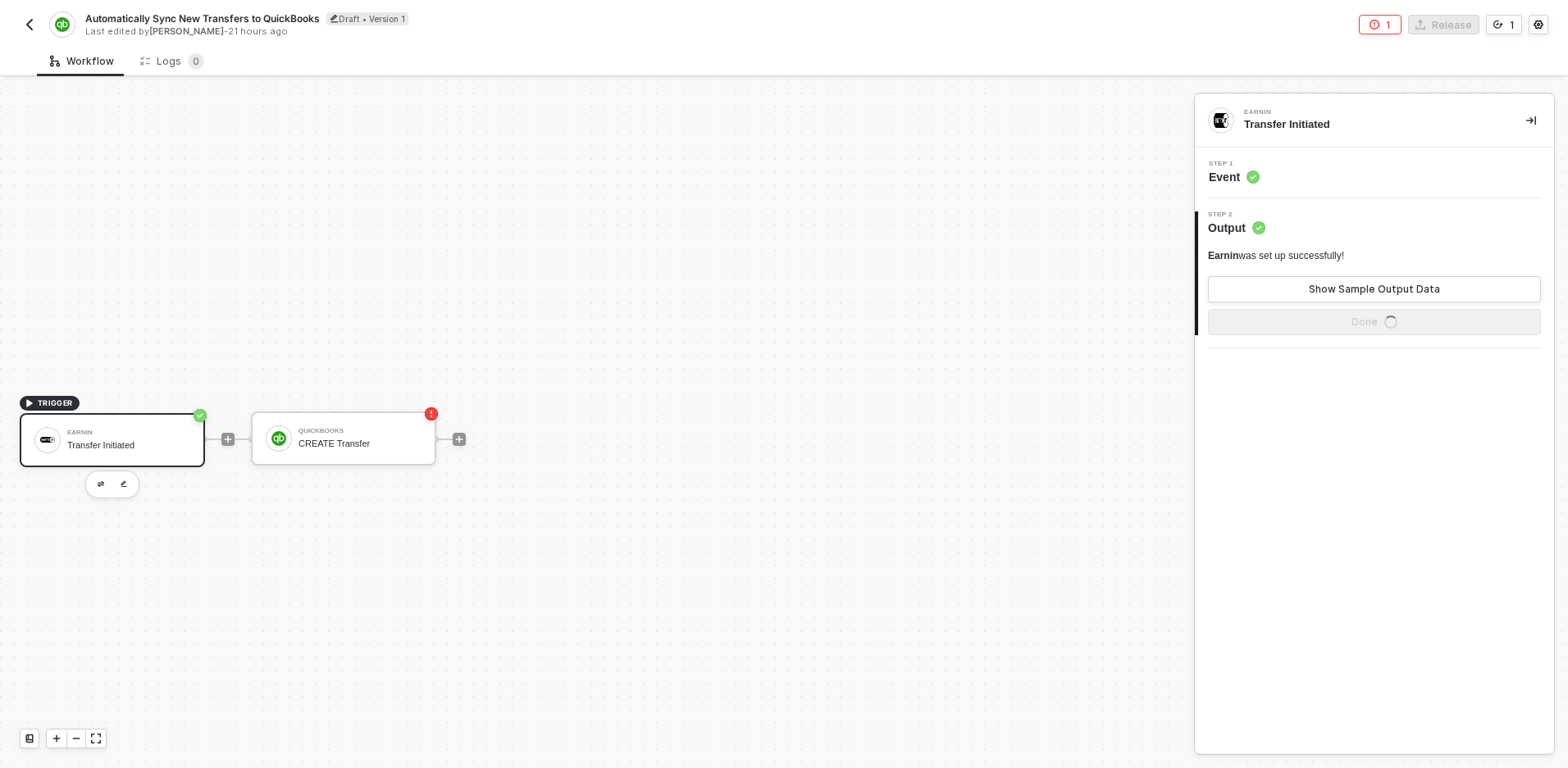
scroll to position [30, 0]
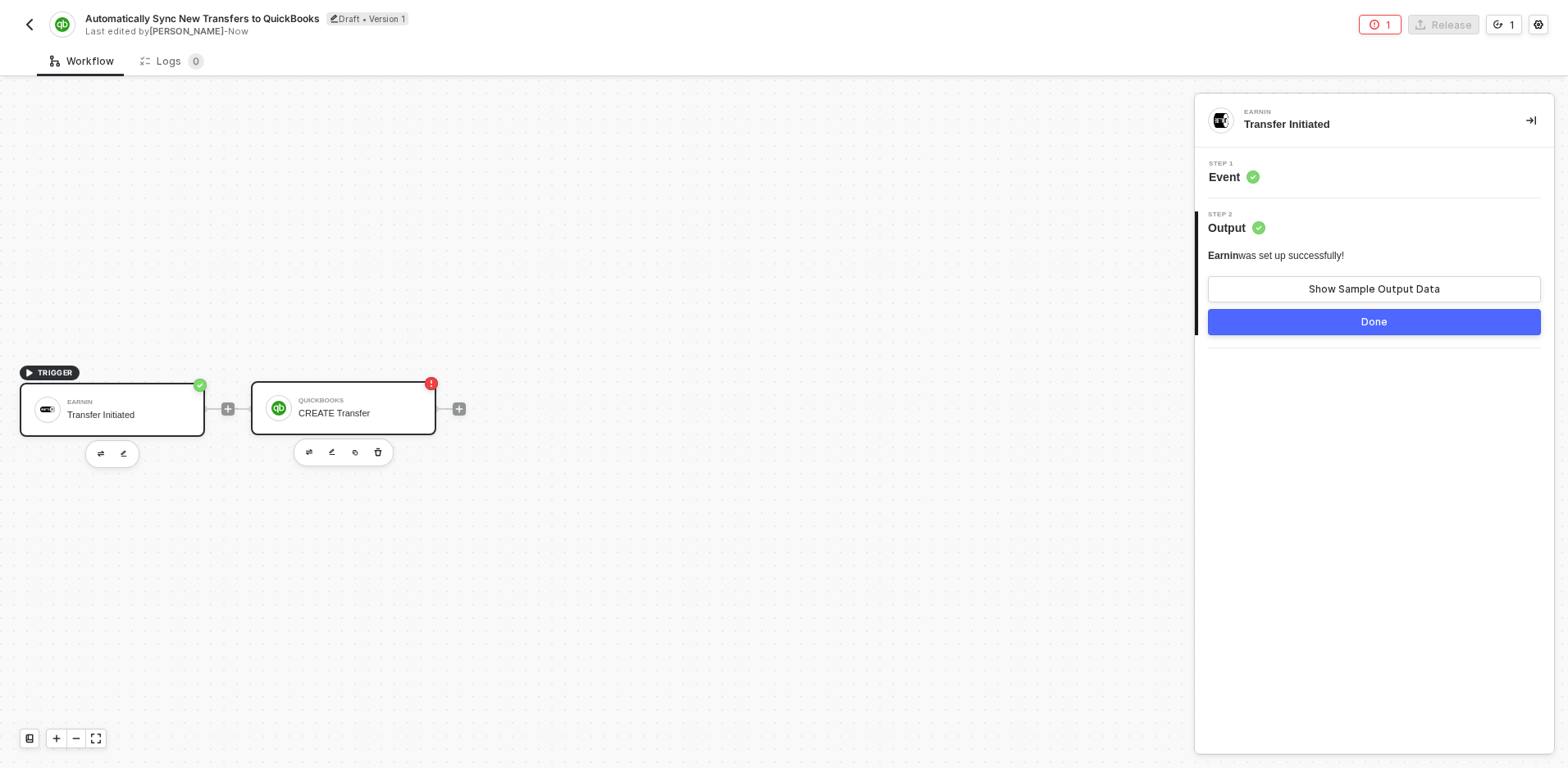
click at [354, 409] on div "CREATE Transfer" at bounding box center [359, 414] width 123 height 10
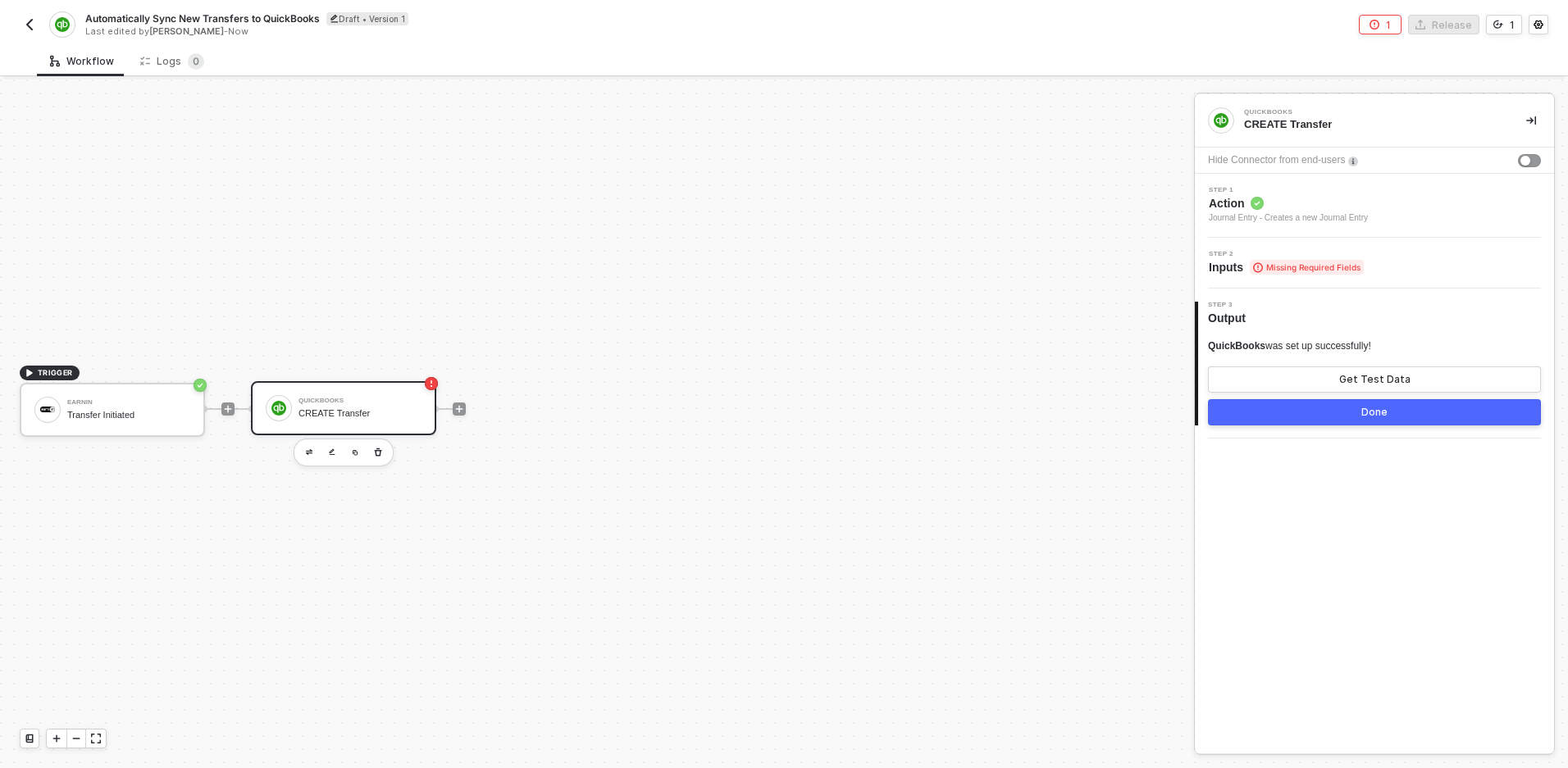
click at [1296, 265] on span "Missing Required Fields" at bounding box center [1307, 267] width 114 height 15
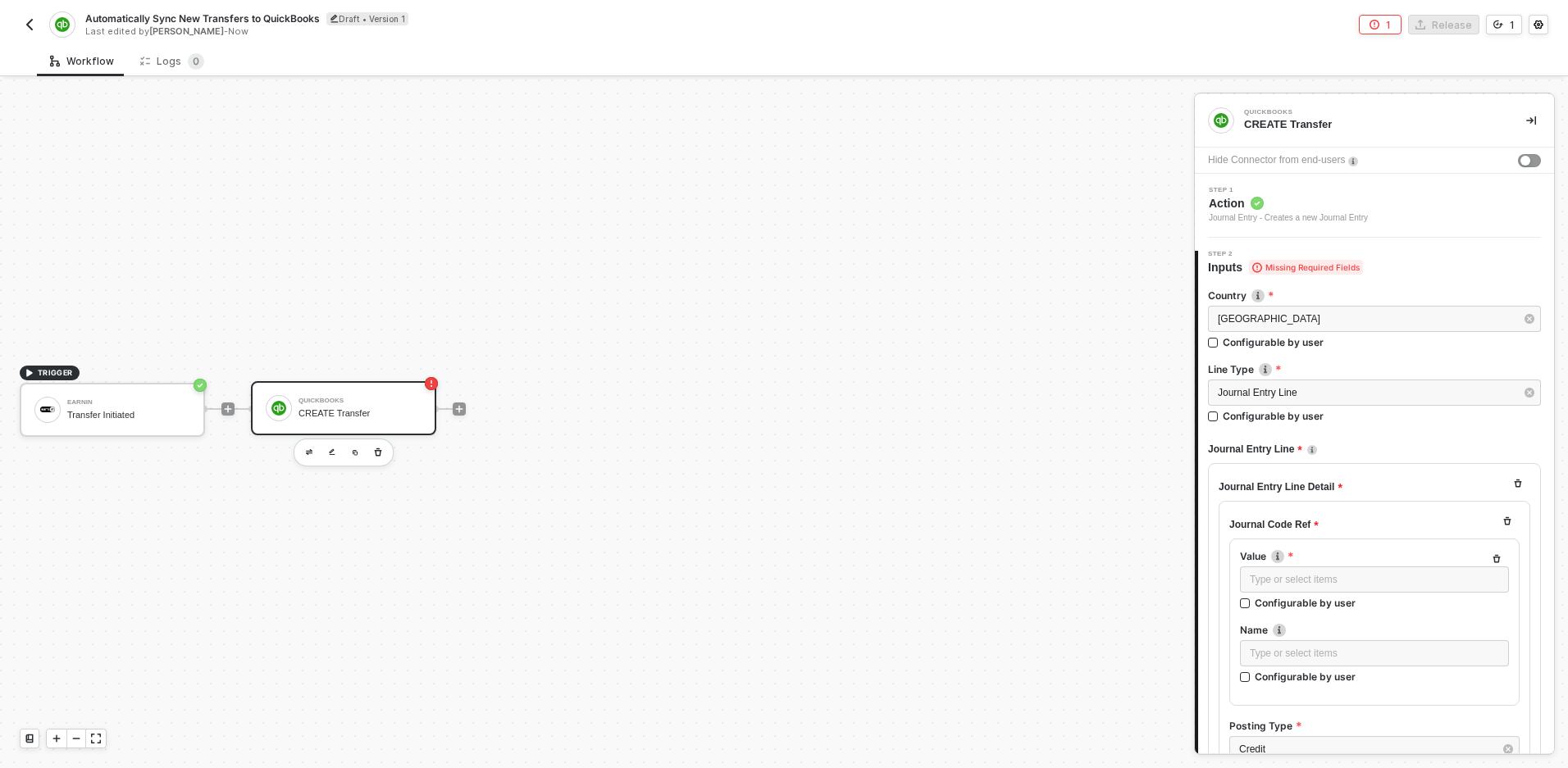
click at [1316, 195] on span "Action" at bounding box center [1288, 203] width 159 height 16
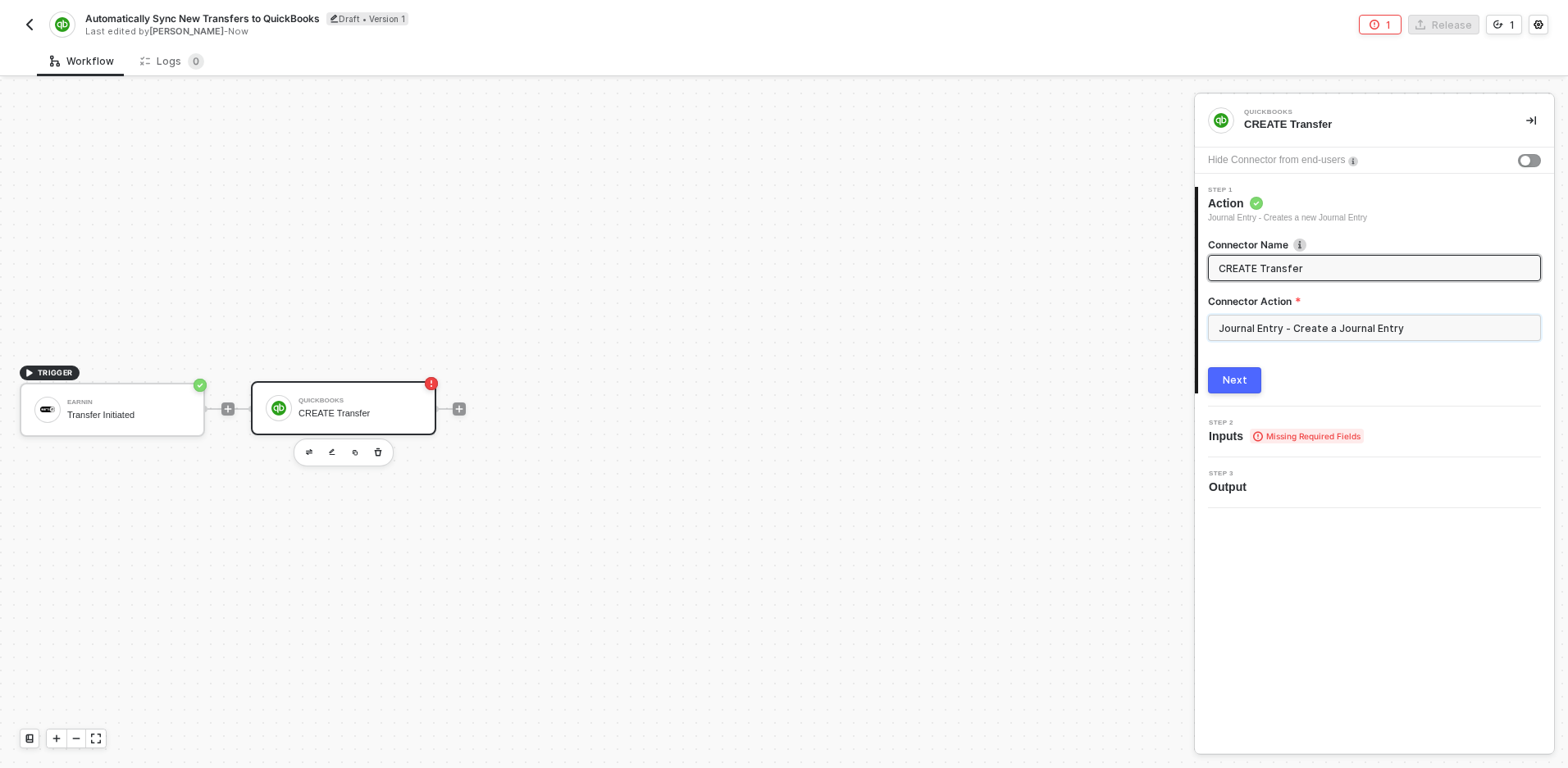
click at [1244, 322] on input "Journal Entry - Create a Journal Entry" at bounding box center [1374, 328] width 333 height 26
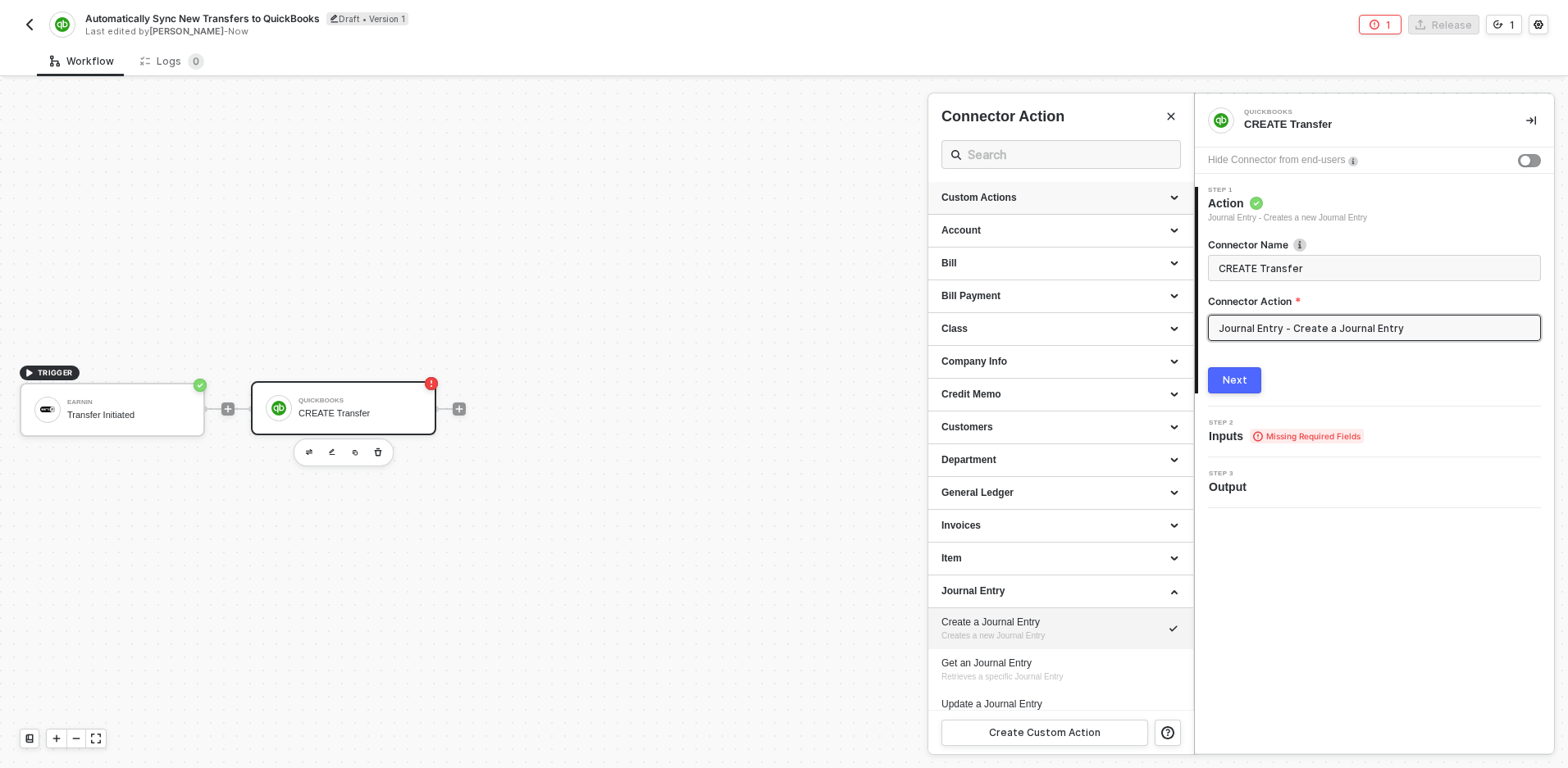
click at [1166, 197] on div "Custom Actions" at bounding box center [1060, 198] width 239 height 14
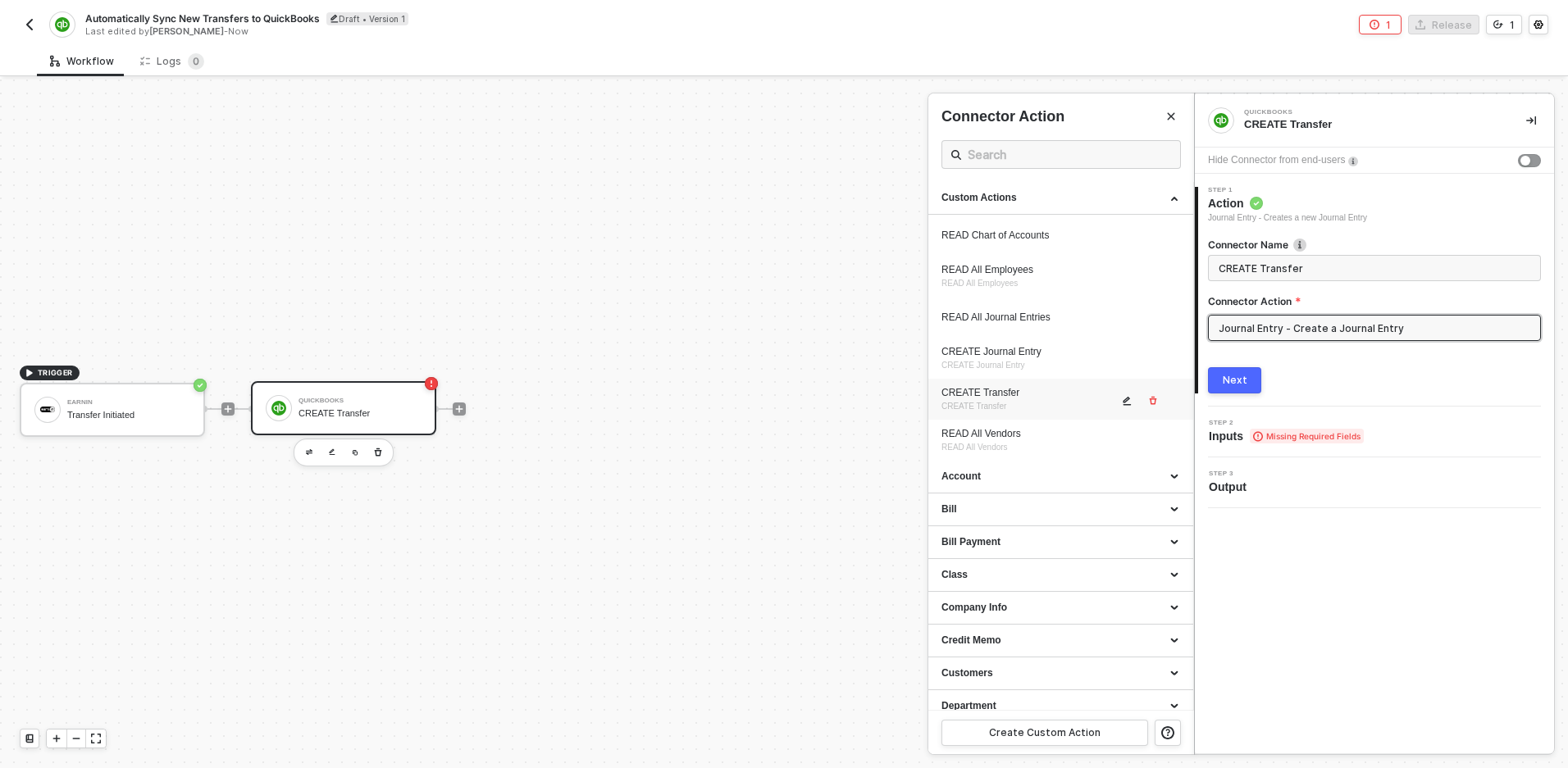
click at [1128, 393] on button "button" at bounding box center [1128, 401] width 20 height 20
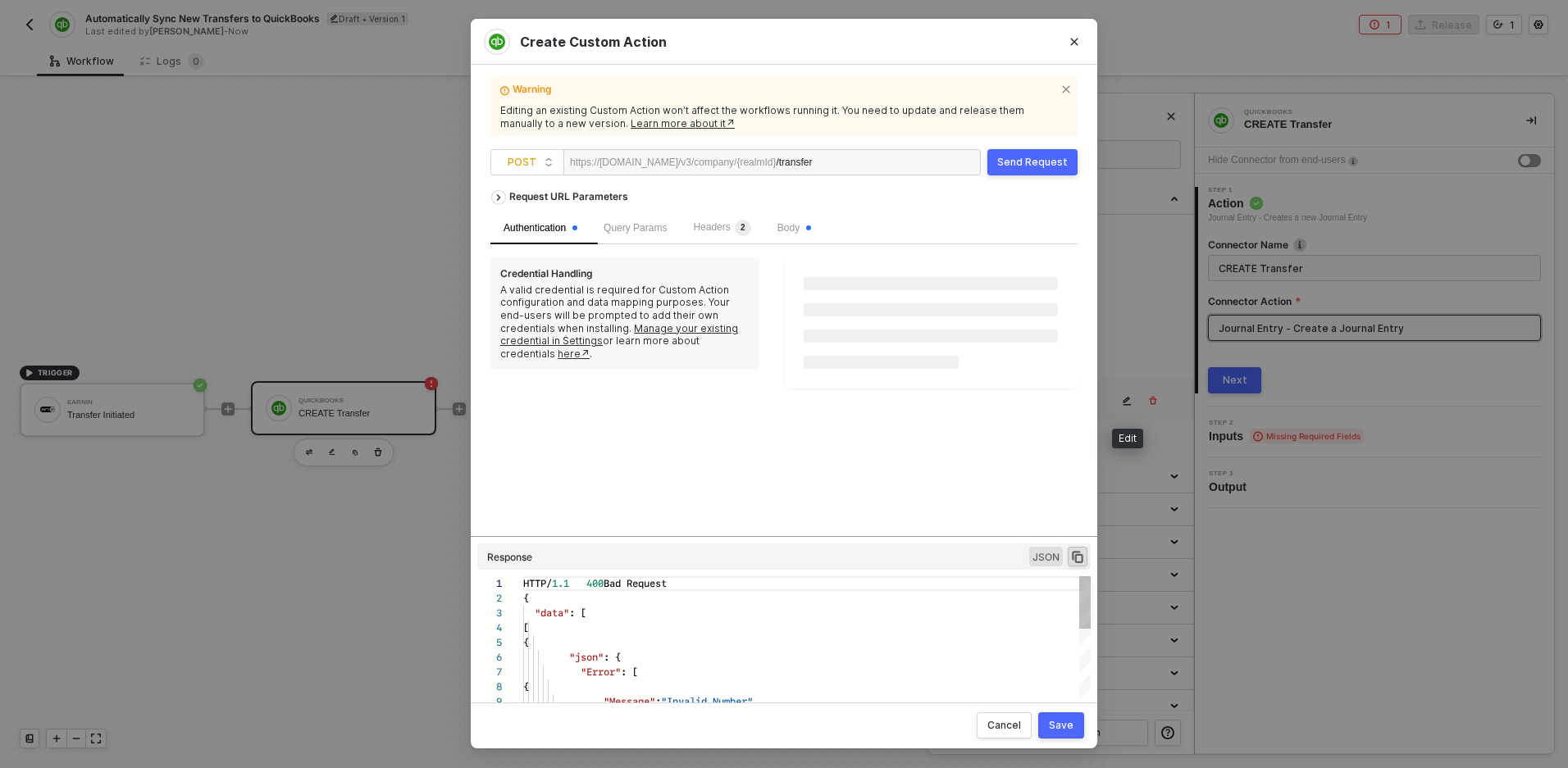
scroll to position [147, 0]
click at [811, 223] on span "Body" at bounding box center [794, 228] width 34 height 11
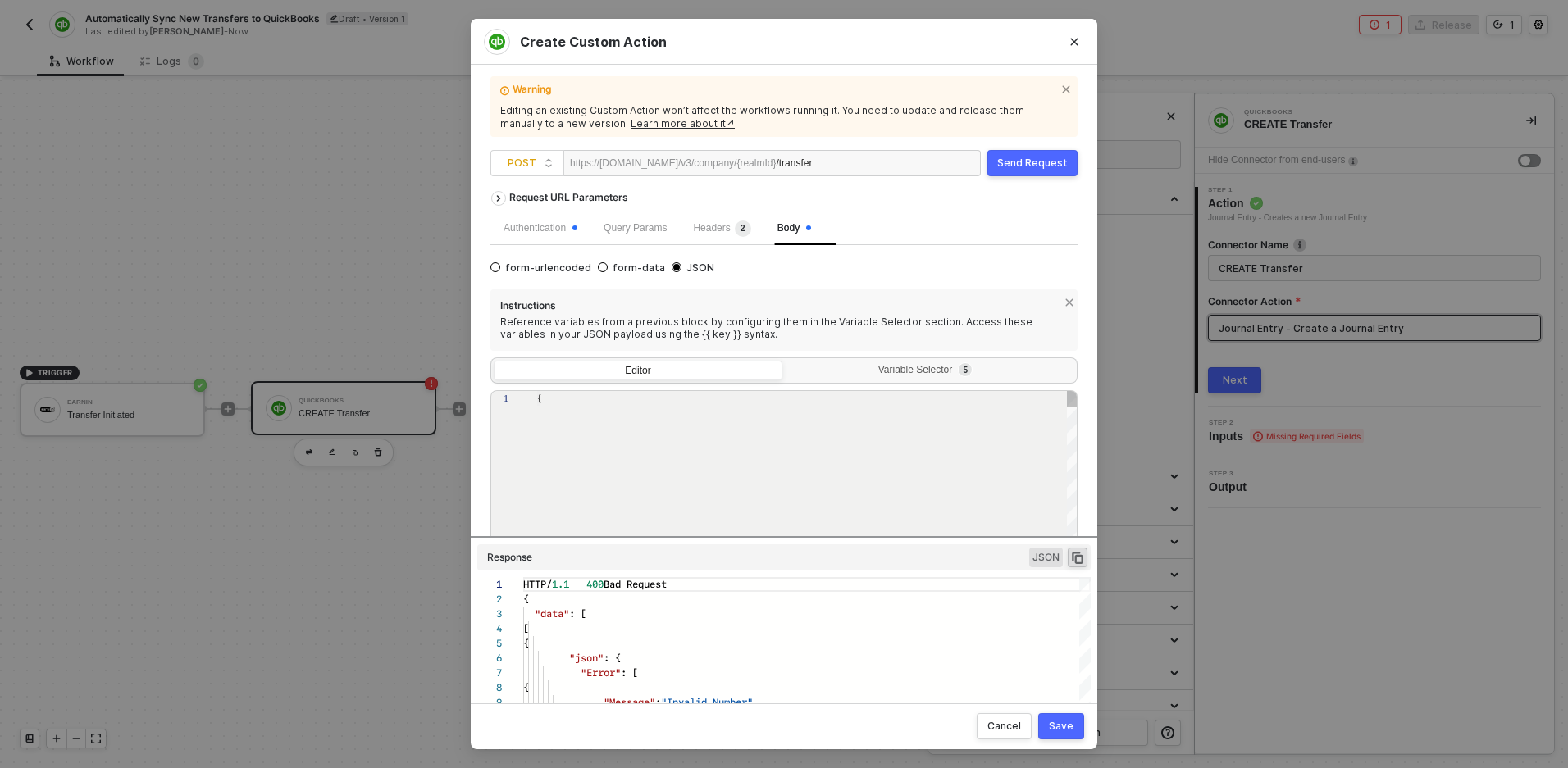
type textarea "{ "TxnDate": "{{TxnDate}}", "Amount": "{{Amount}}", "FromAccountRef": { "value"…"
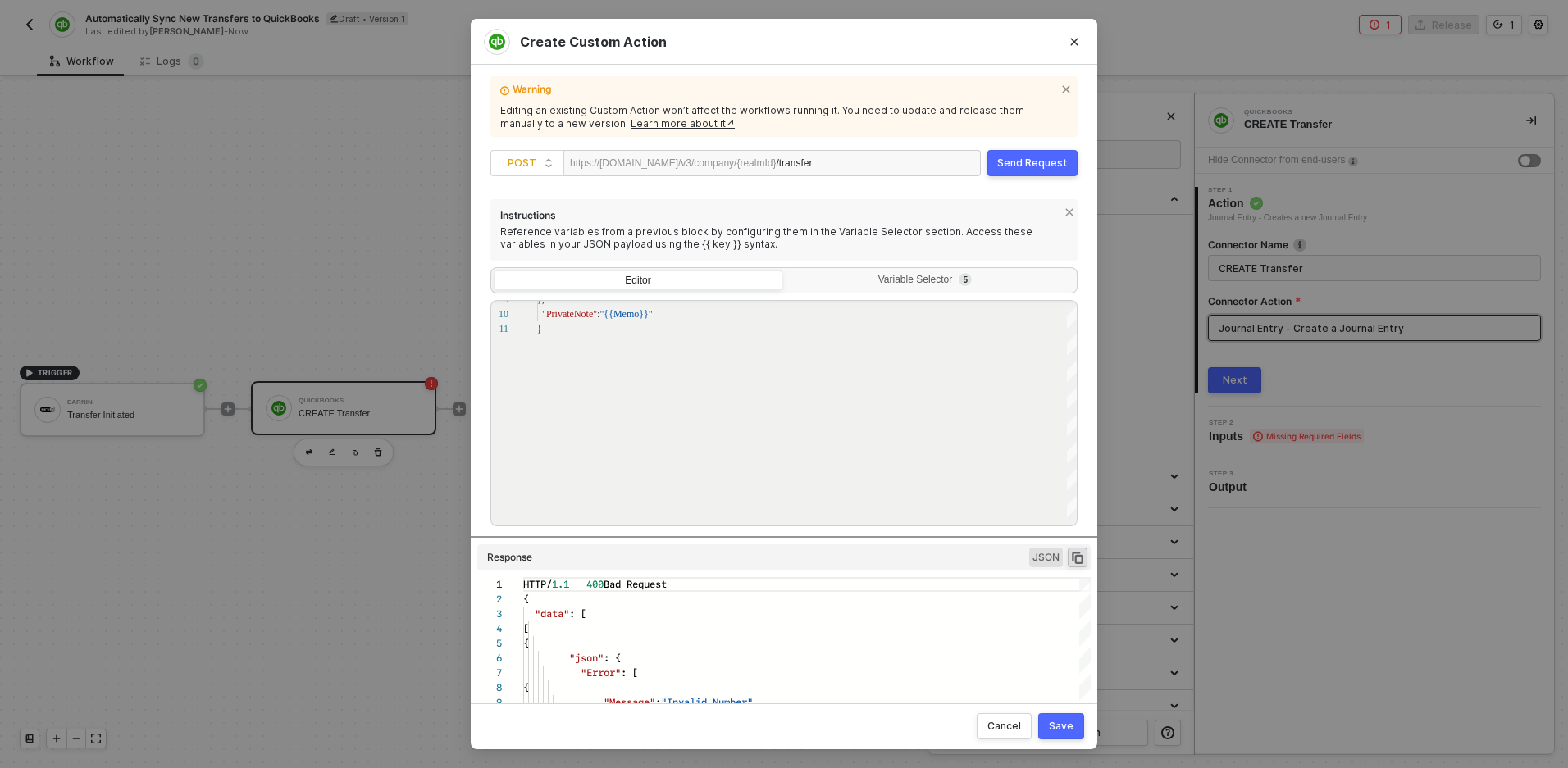
scroll to position [109, 0]
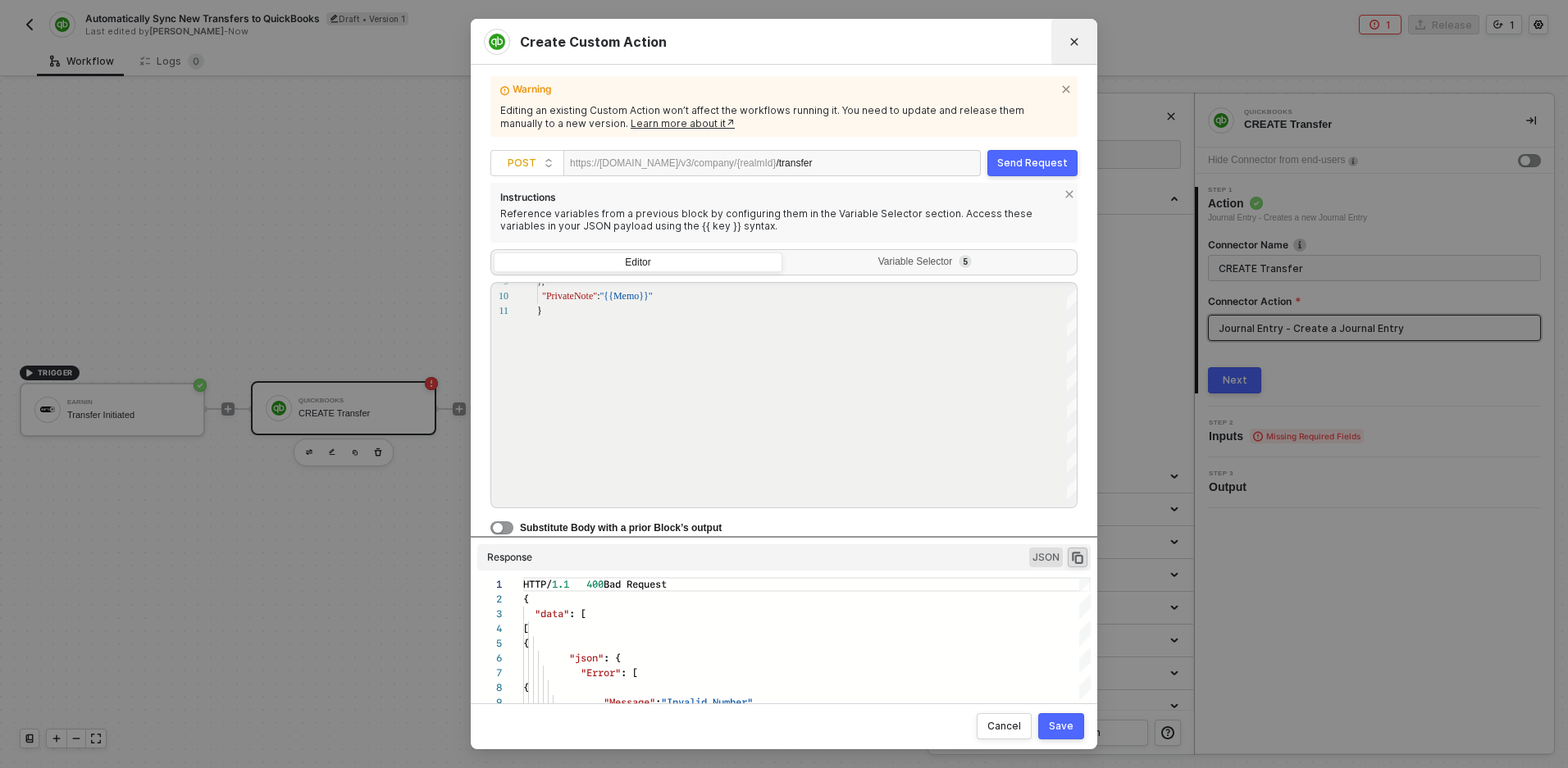
click at [1071, 42] on icon "Close" at bounding box center [1074, 41] width 9 height 9
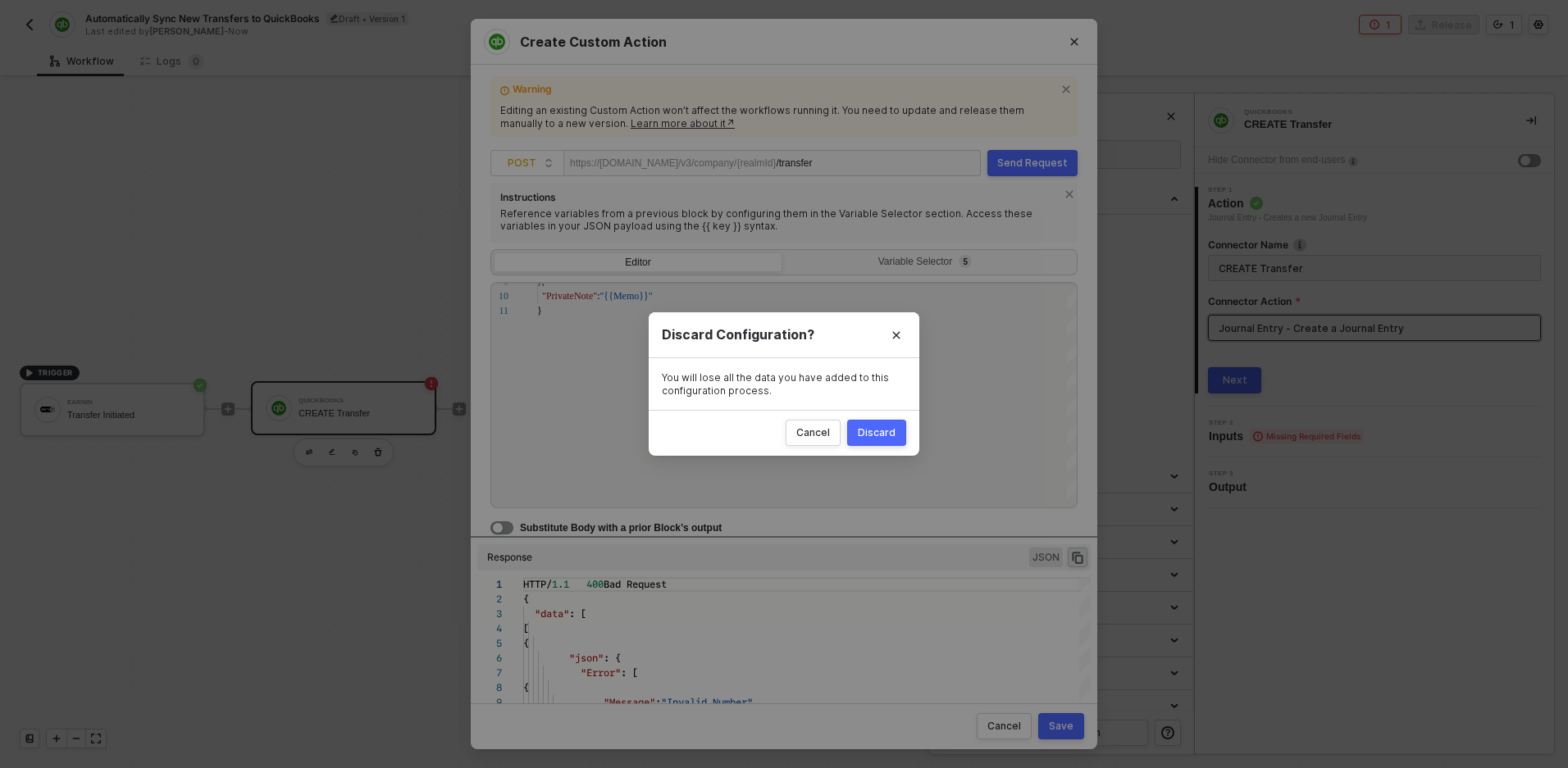
click at [890, 433] on div "Discard" at bounding box center [877, 433] width 38 height 13
radio input "true"
radio input "false"
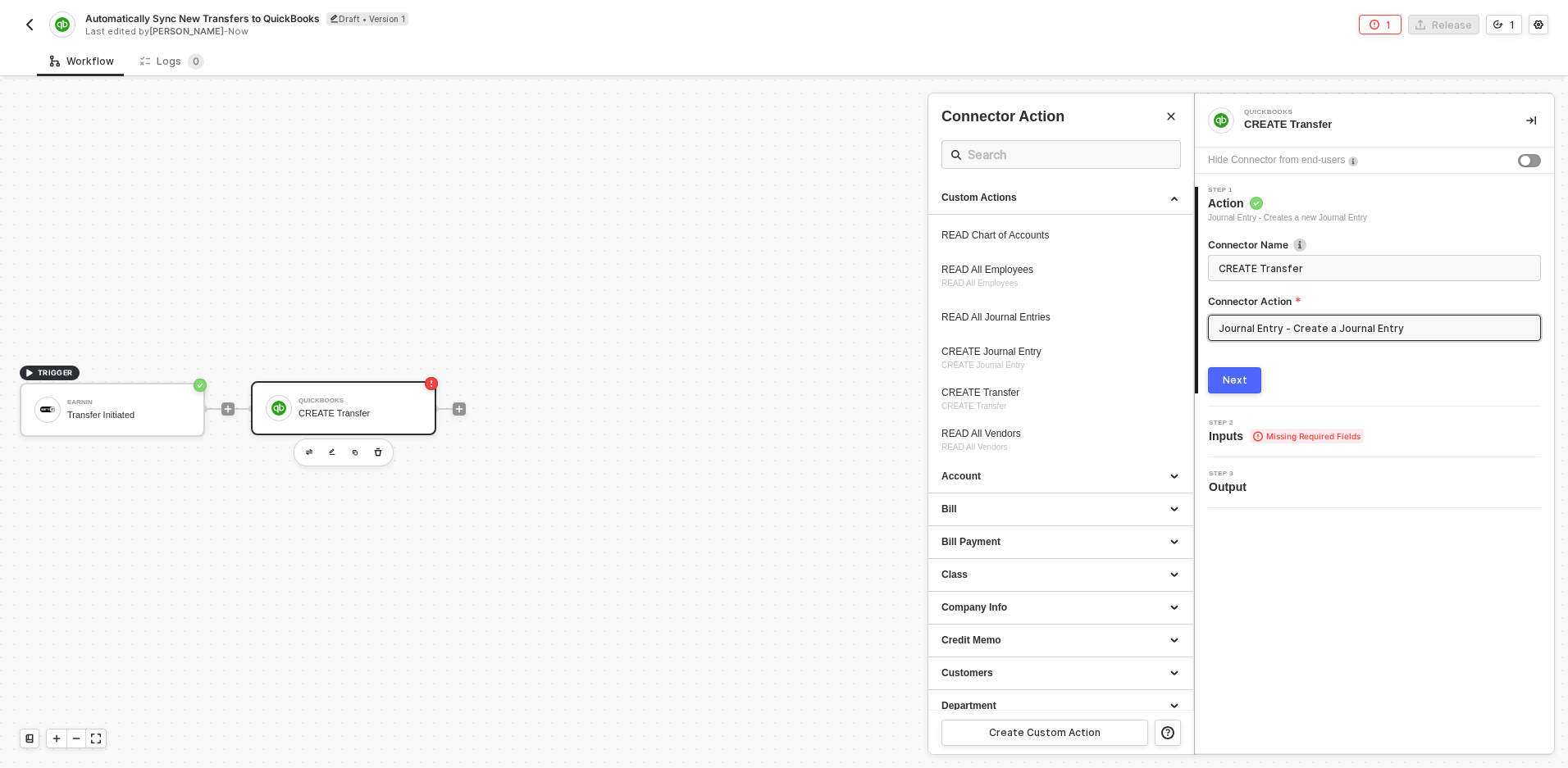
click at [1303, 330] on input "Journal Entry - Create a Journal Entry" at bounding box center [1374, 328] width 333 height 26
click at [971, 395] on div "CREATE Transfer" at bounding box center [1029, 393] width 177 height 14
type input "Custom - CREATE Transfer"
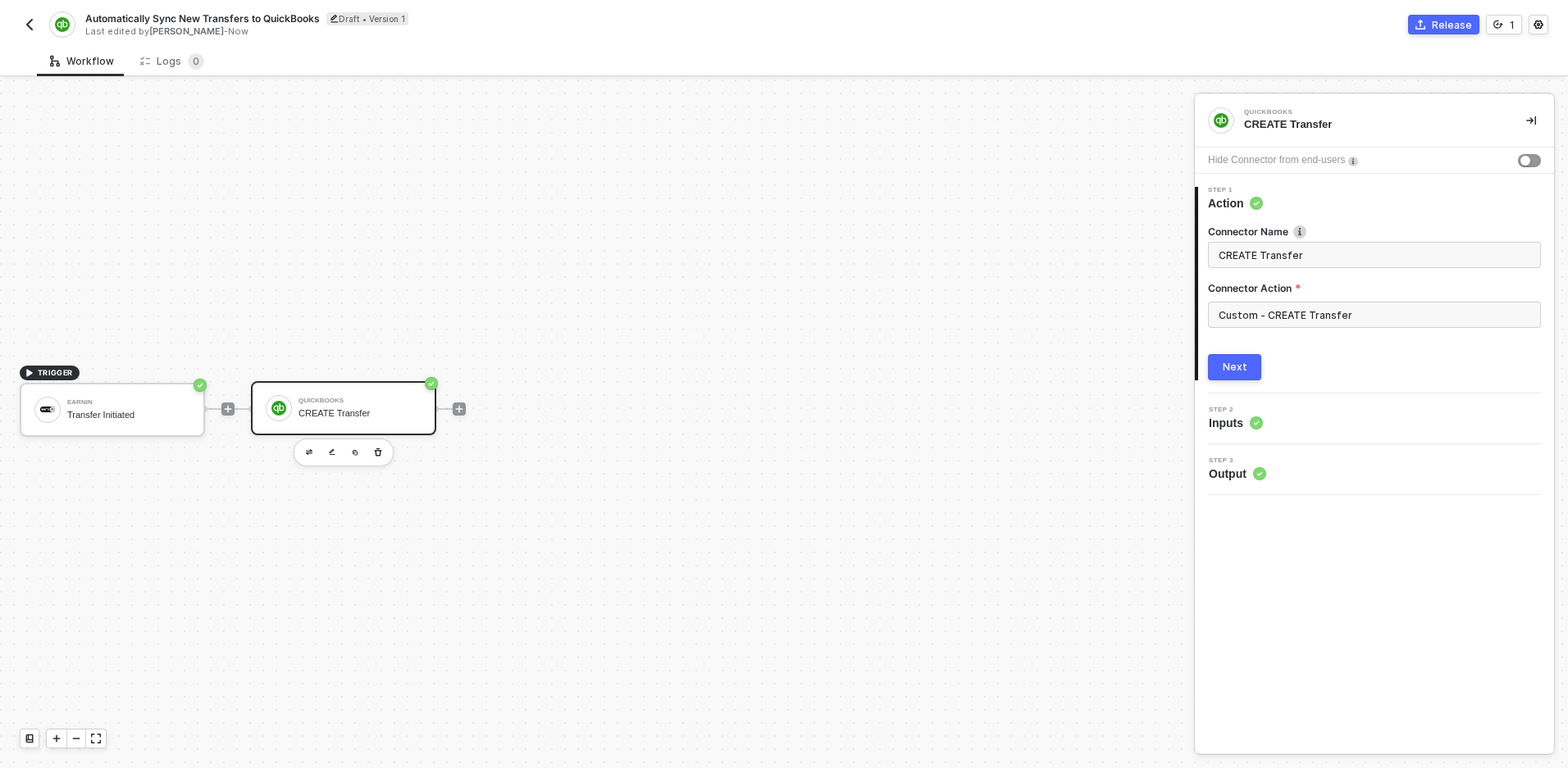
click at [1243, 368] on div "Next" at bounding box center [1234, 367] width 25 height 13
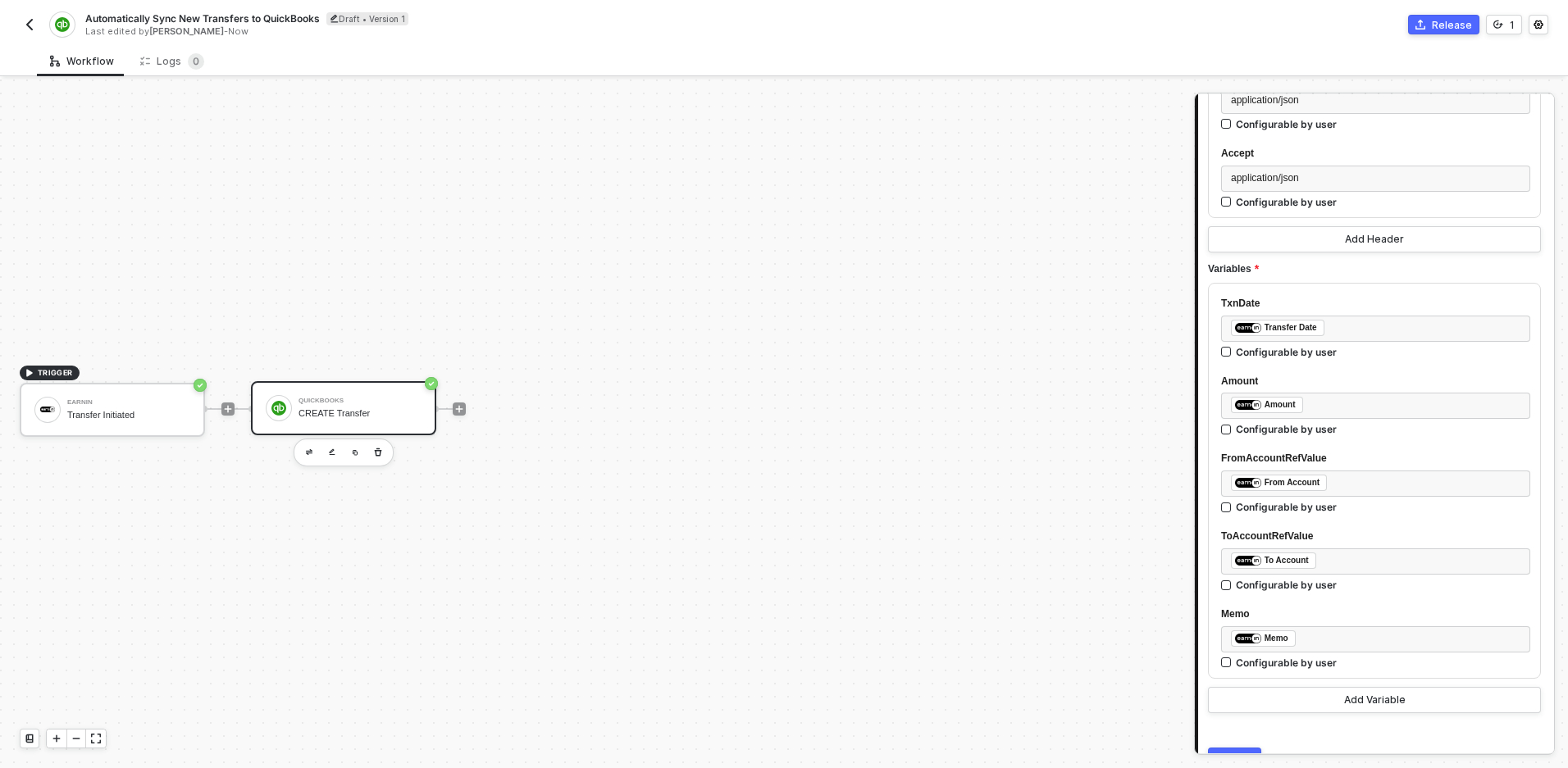
scroll to position [332, 0]
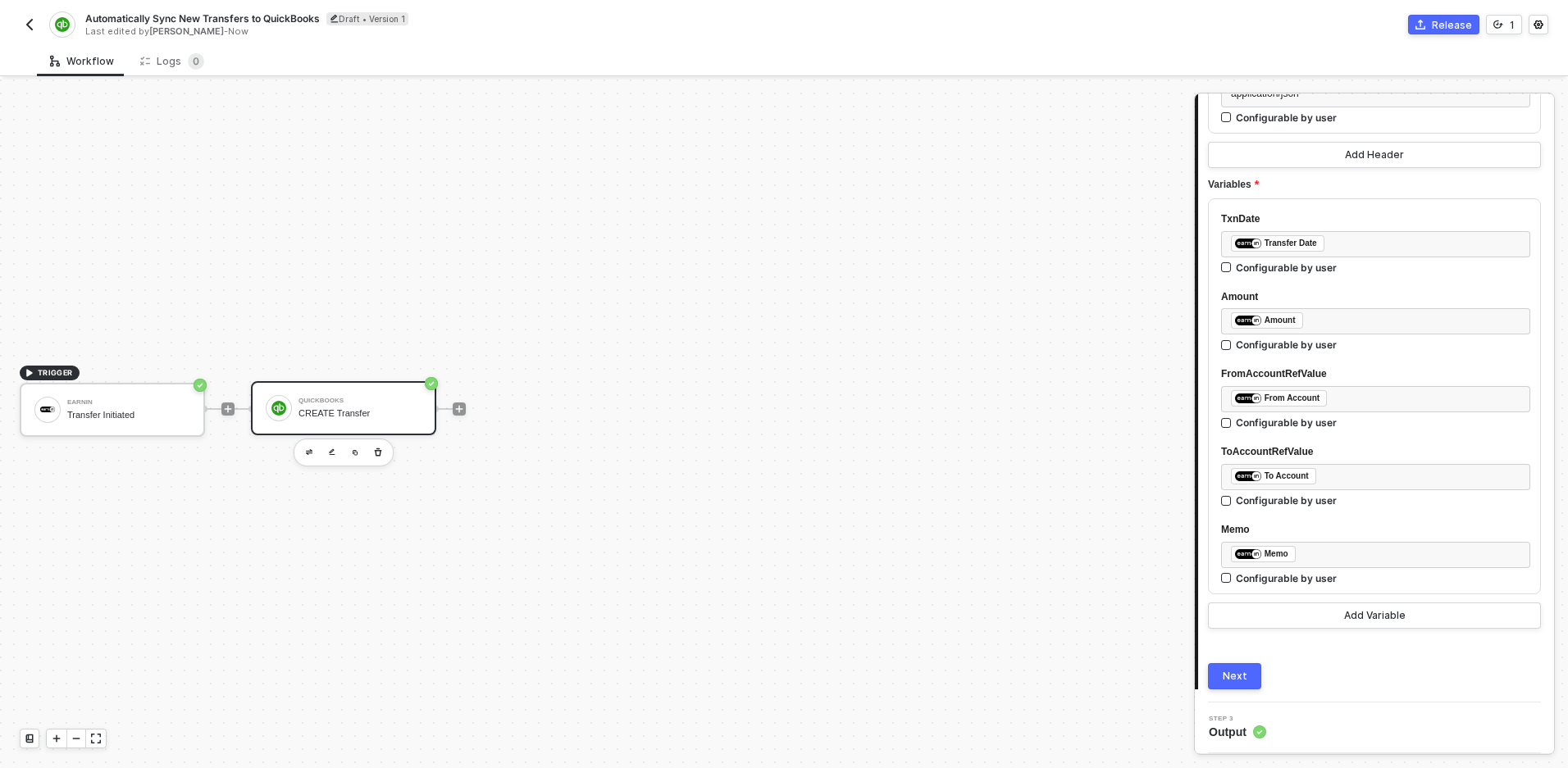
click at [1222, 678] on div "Next" at bounding box center [1234, 676] width 25 height 13
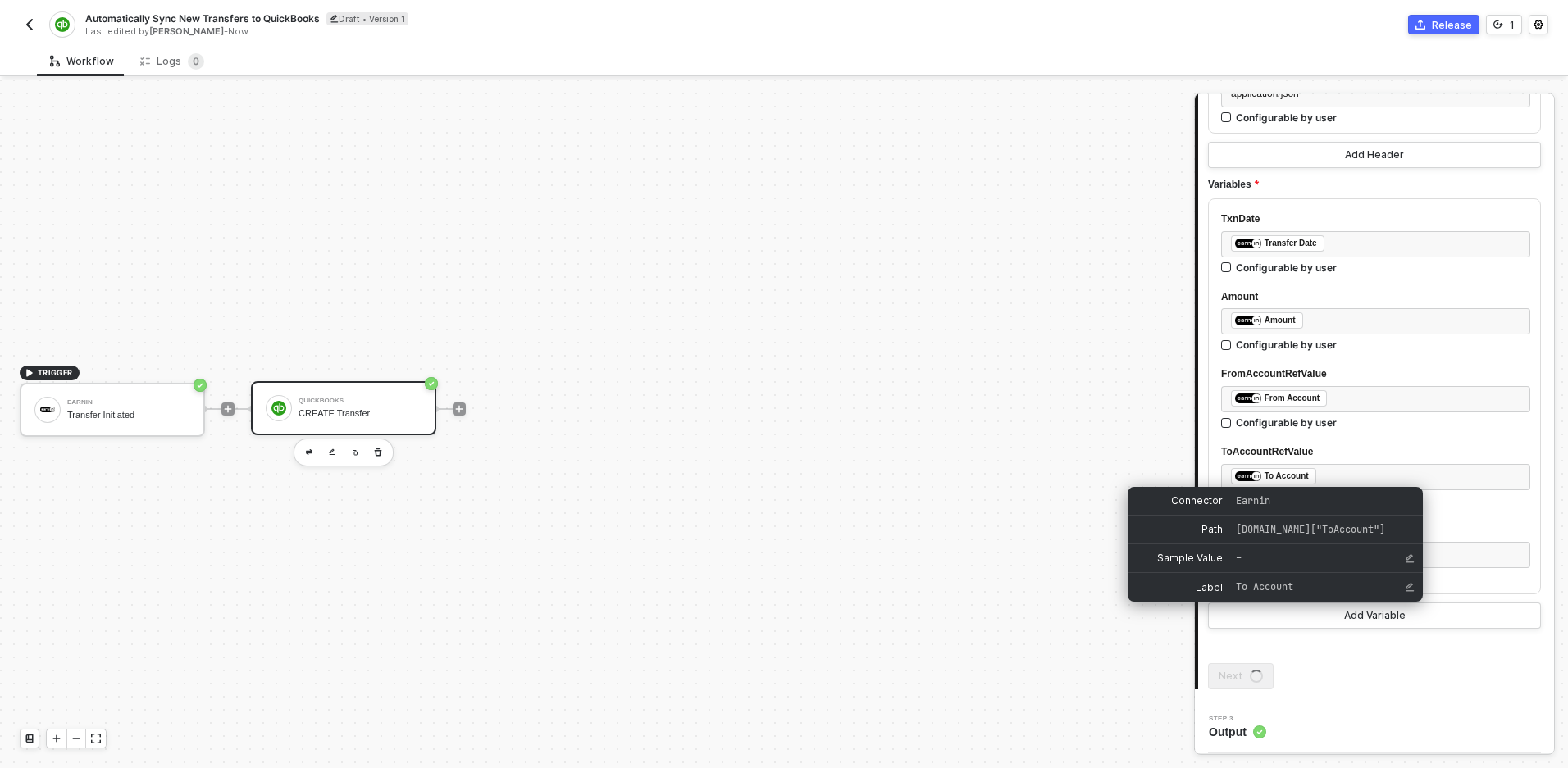
scroll to position [0, 0]
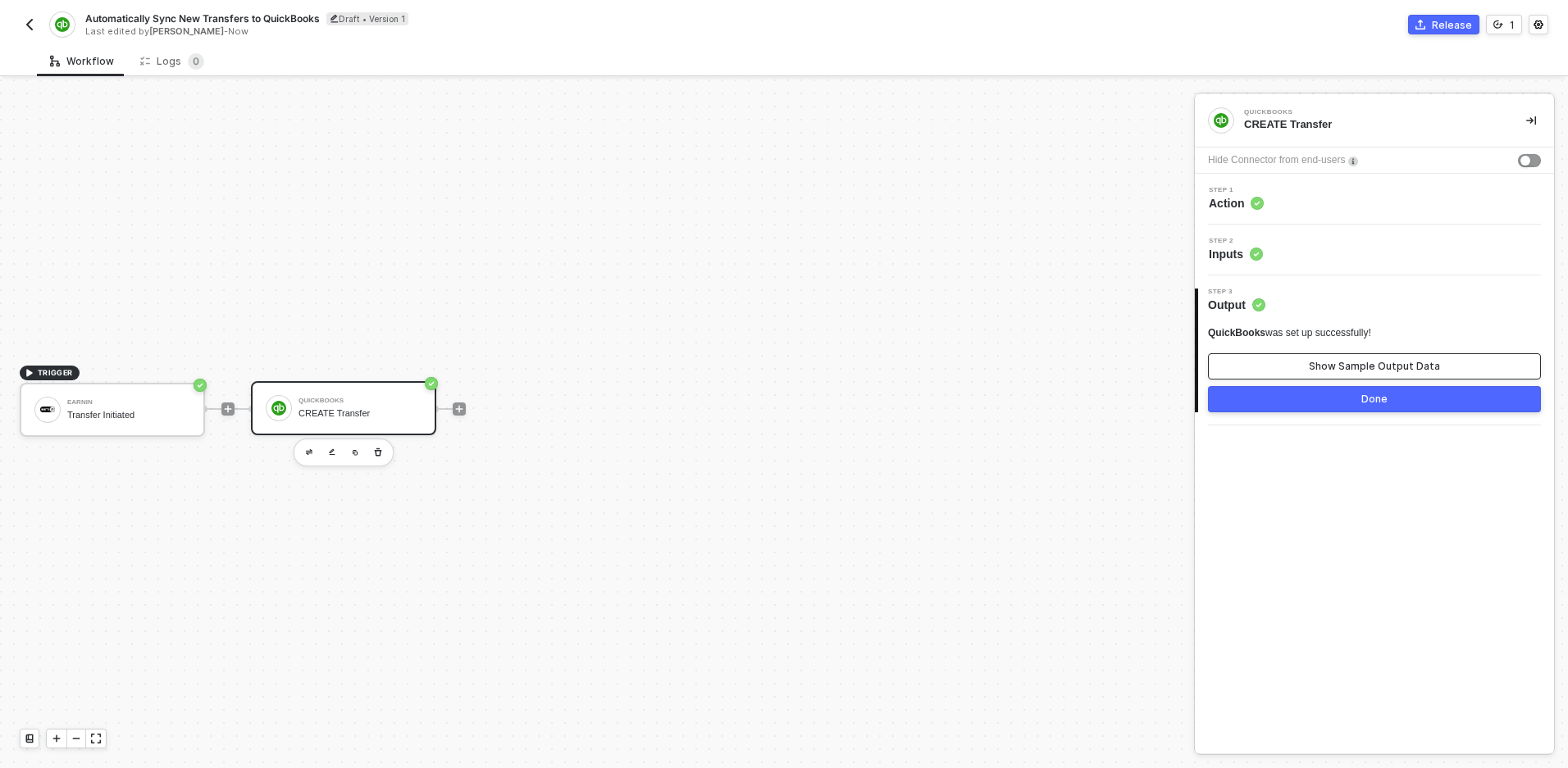
click at [1336, 373] on button "Show Sample Output Data" at bounding box center [1374, 366] width 333 height 26
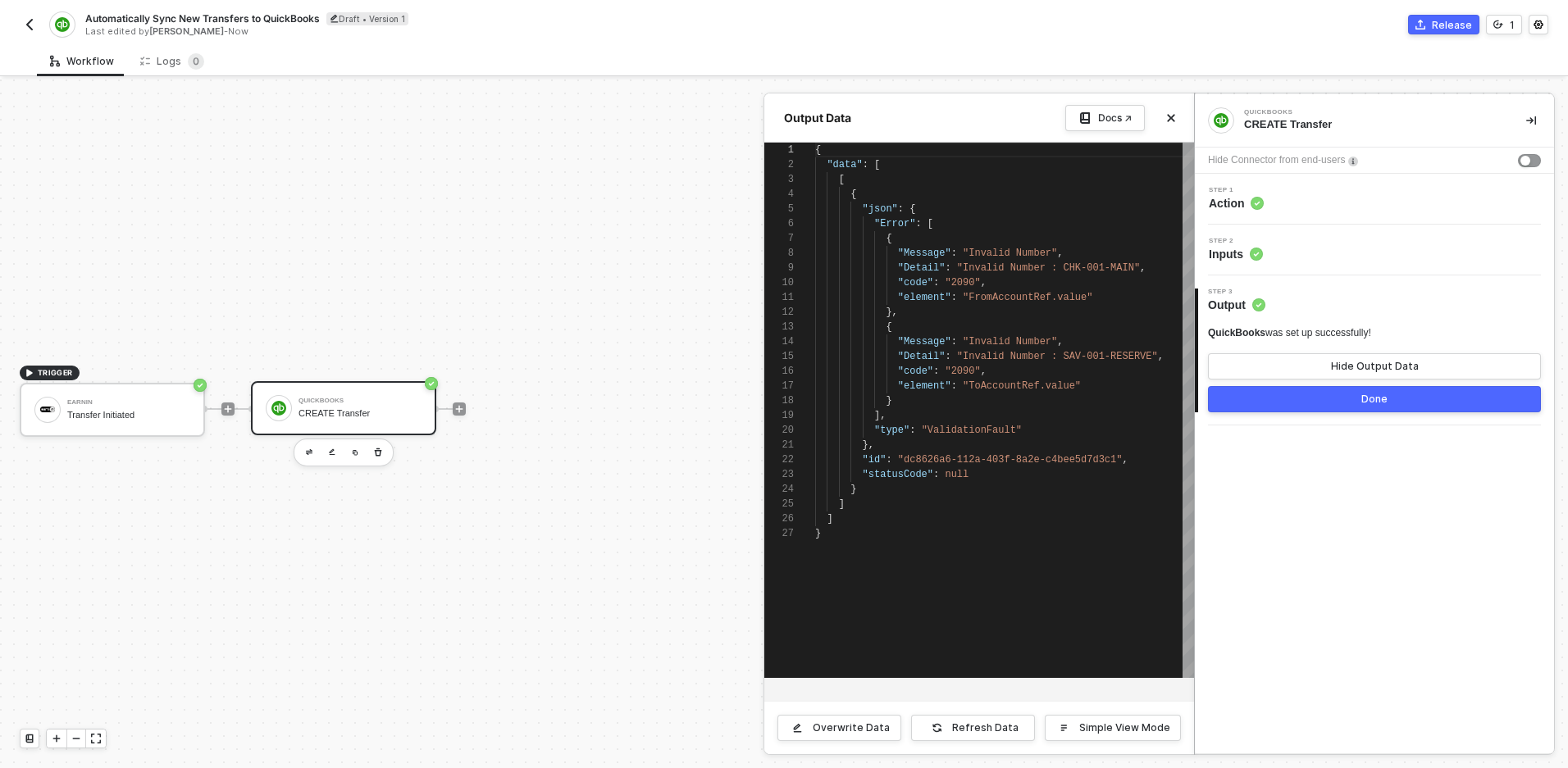
scroll to position [147, 0]
click at [1171, 116] on icon "icon-close" at bounding box center [1171, 117] width 9 height 9
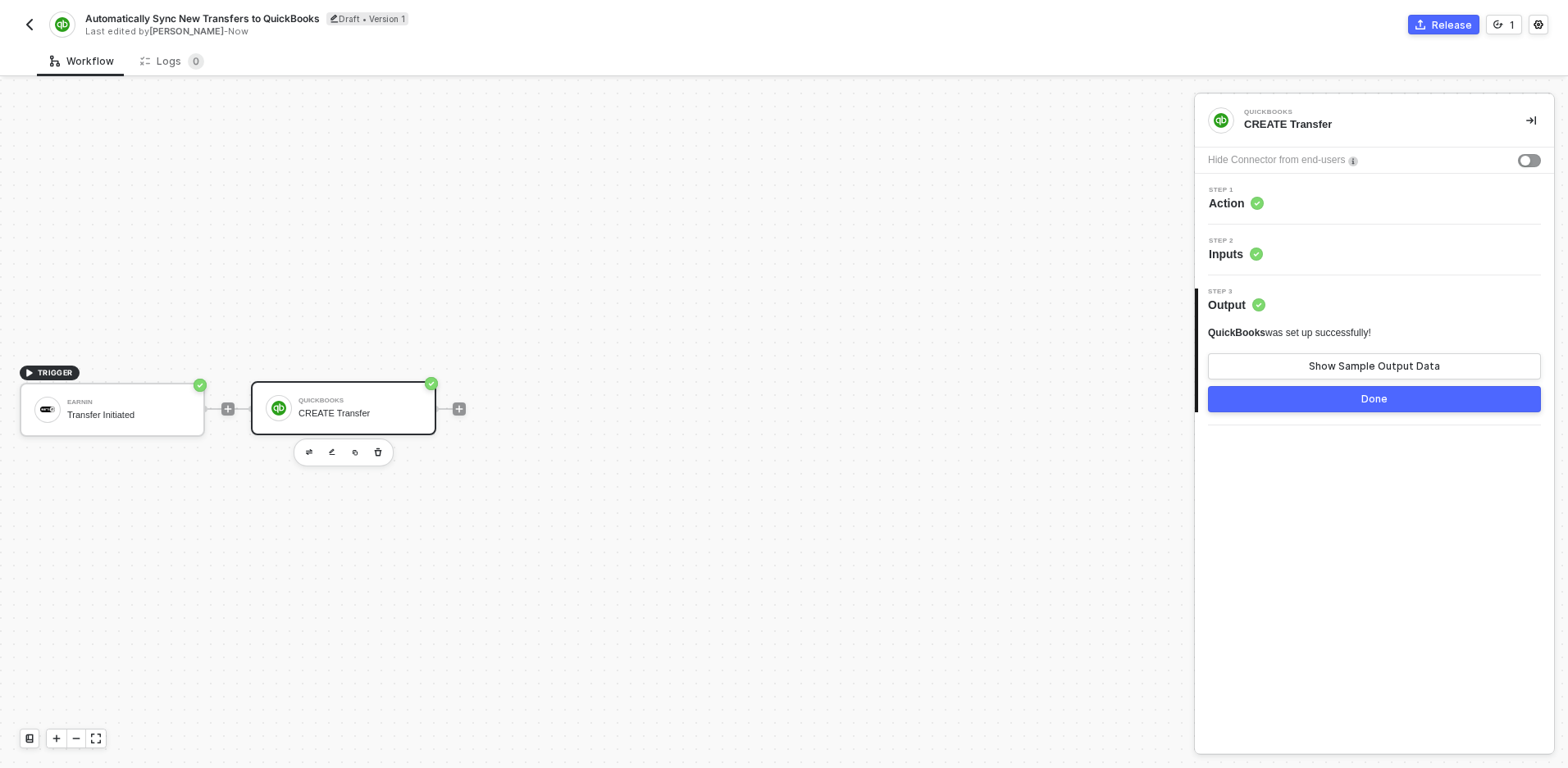
click at [180, 228] on div "TRIGGER Earnin Transfer Initiated QuickBooks CREATE Transfer" at bounding box center [593, 409] width 1186 height 719
click at [191, 417] on div "Earnin Transfer Initiated" at bounding box center [112, 409] width 185 height 54
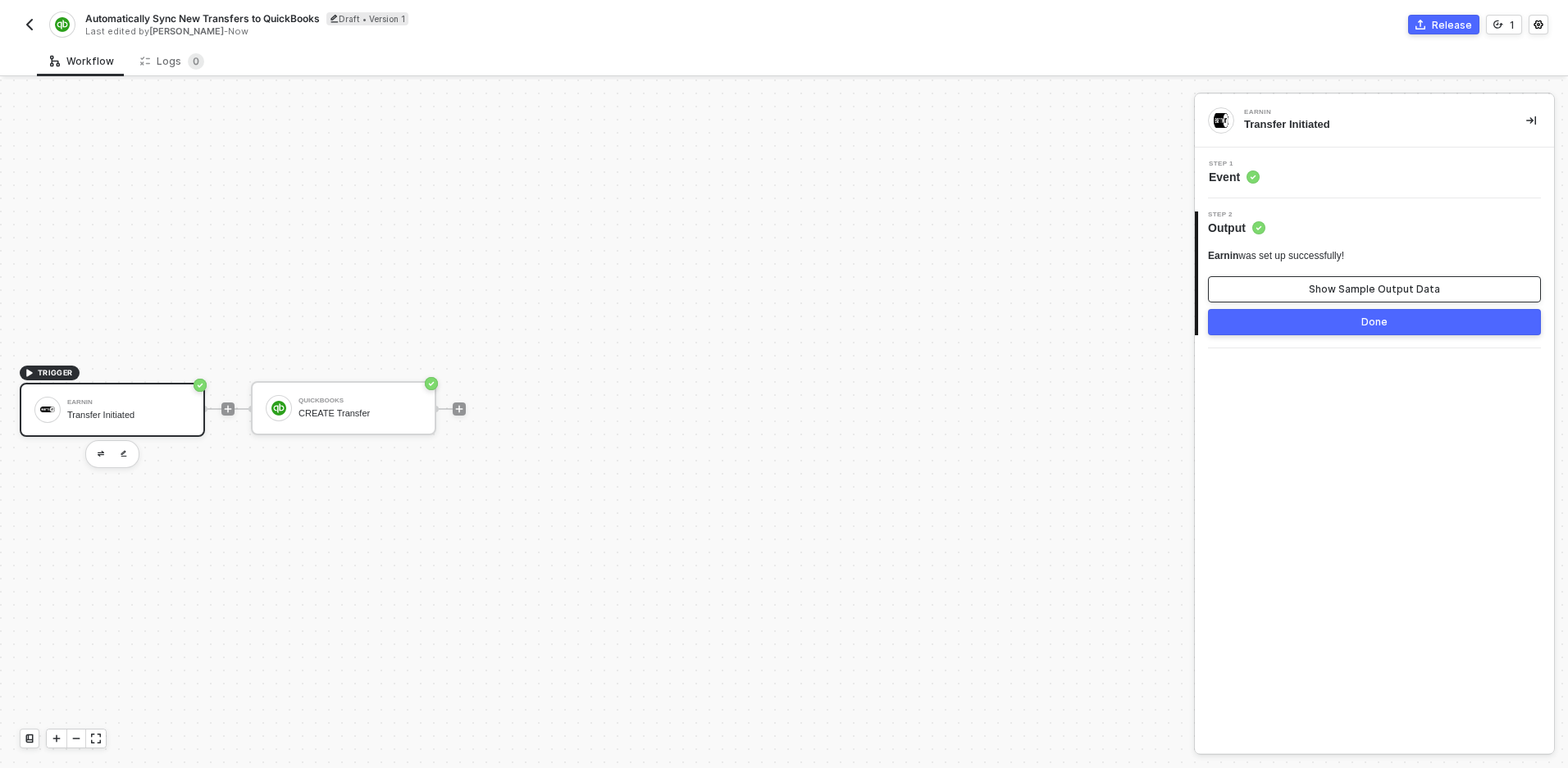
click at [1299, 287] on button "Show Sample Output Data" at bounding box center [1374, 290] width 333 height 26
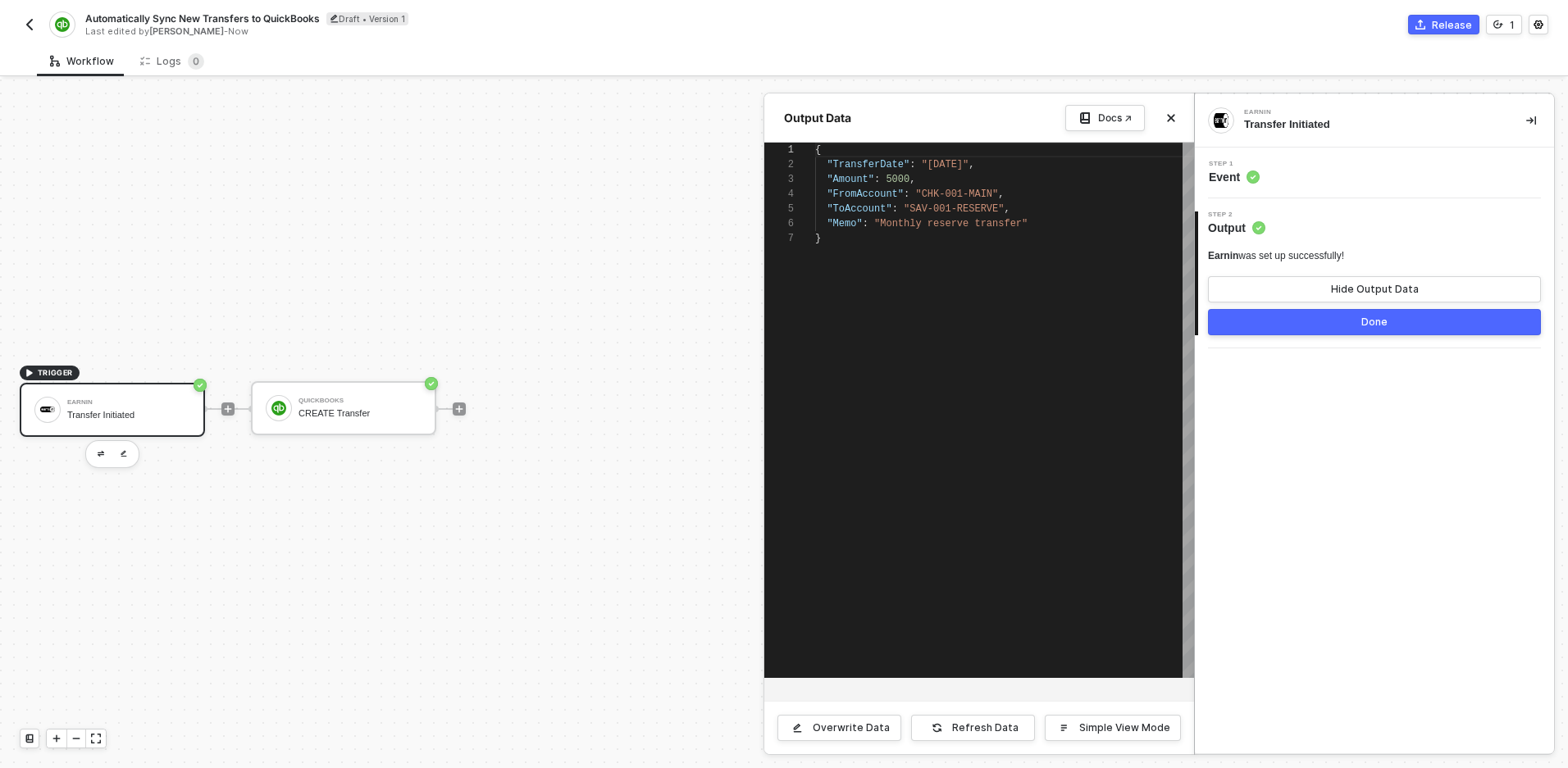
scroll to position [89, 0]
click at [1299, 287] on button "Hide Output Data" at bounding box center [1374, 290] width 333 height 26
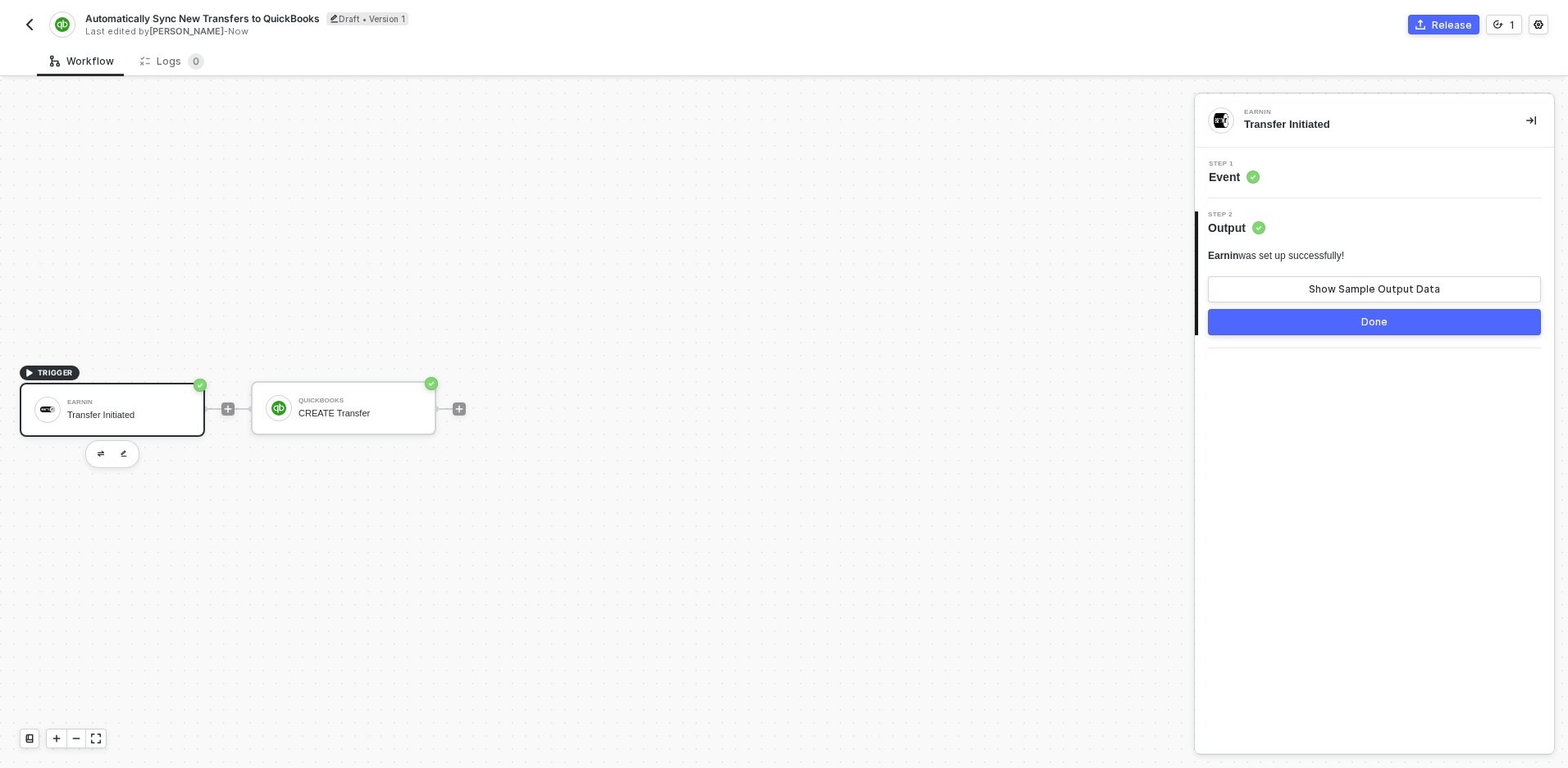
click at [1424, 37] on div "Automatically Sync New Transfers to QuickBooks Draft • Version 1 Last edited by…" at bounding box center [784, 22] width 1528 height 46
click at [1424, 31] on button "Release" at bounding box center [1444, 24] width 72 height 20
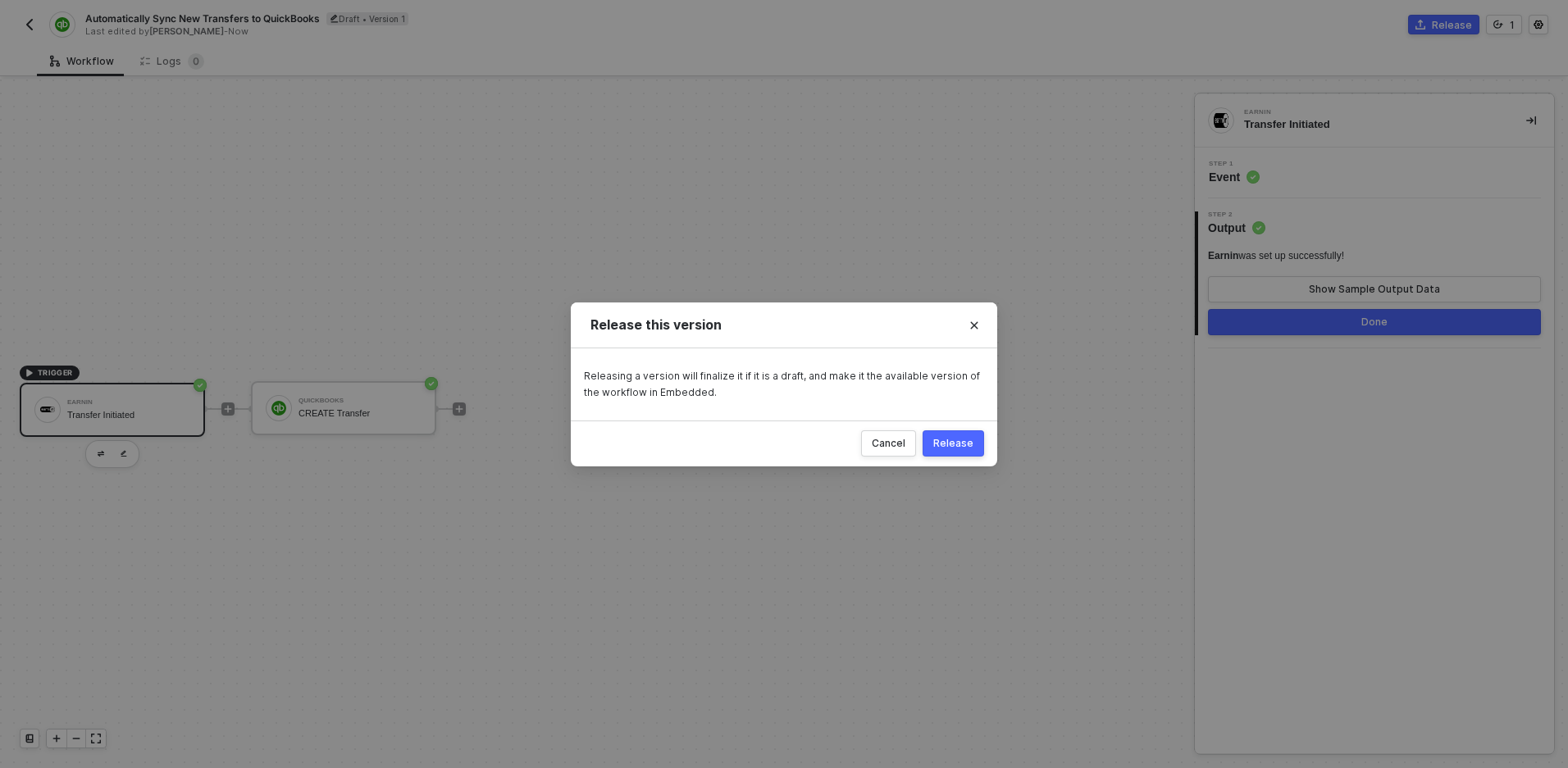
click at [979, 441] on button "Release" at bounding box center [953, 443] width 61 height 26
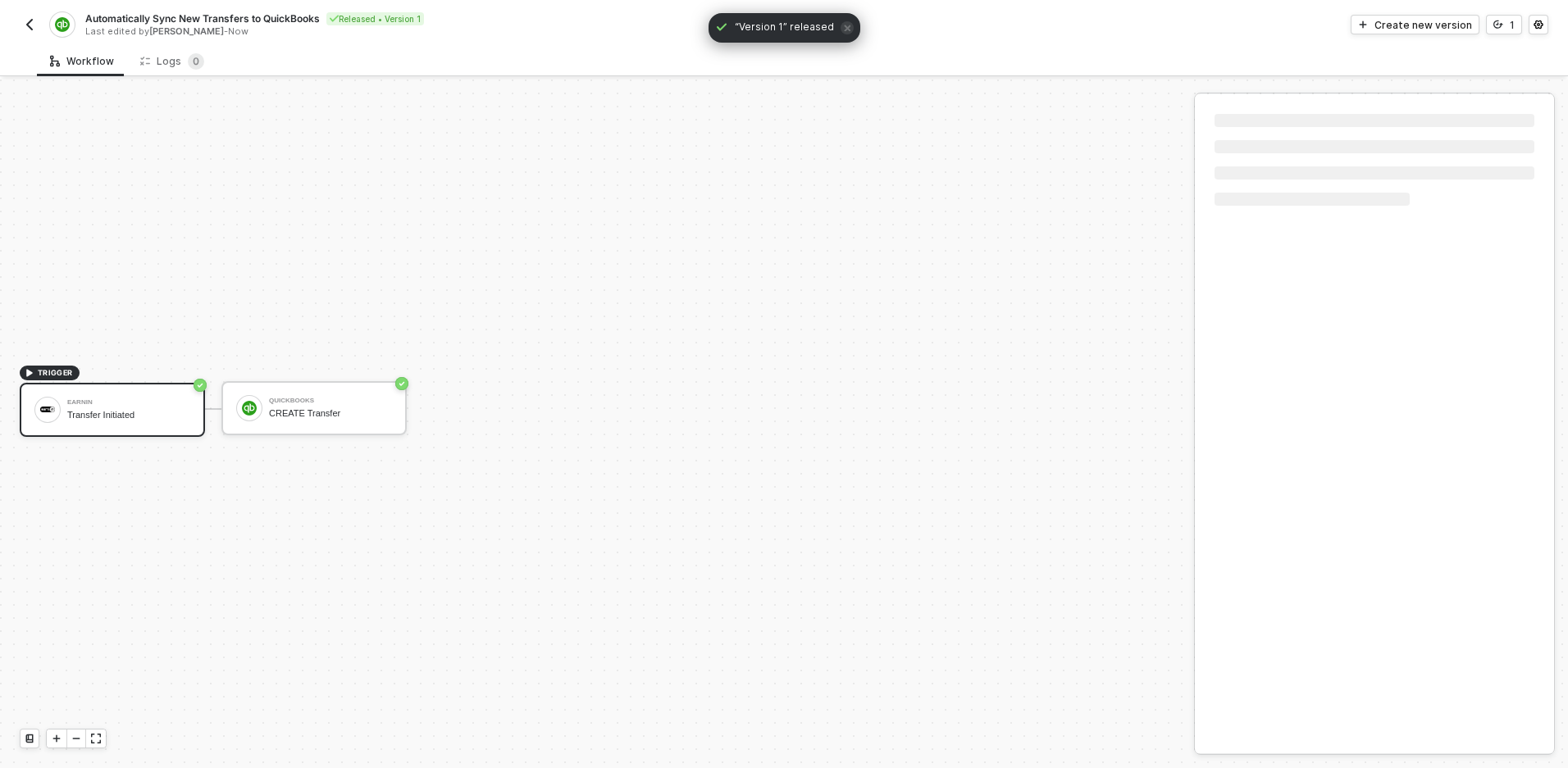
click at [30, 28] on img "button" at bounding box center [29, 24] width 13 height 13
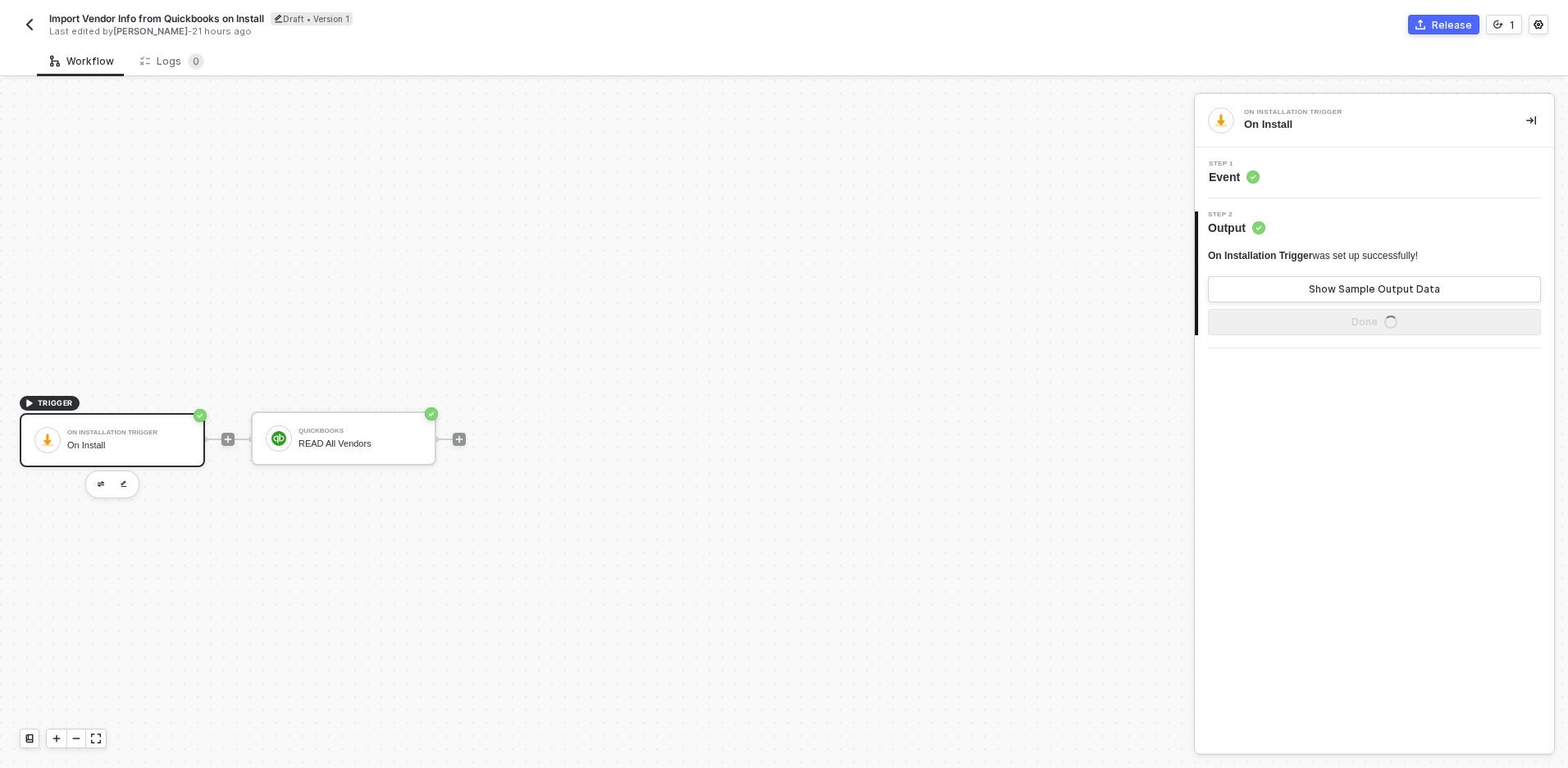
scroll to position [30, 0]
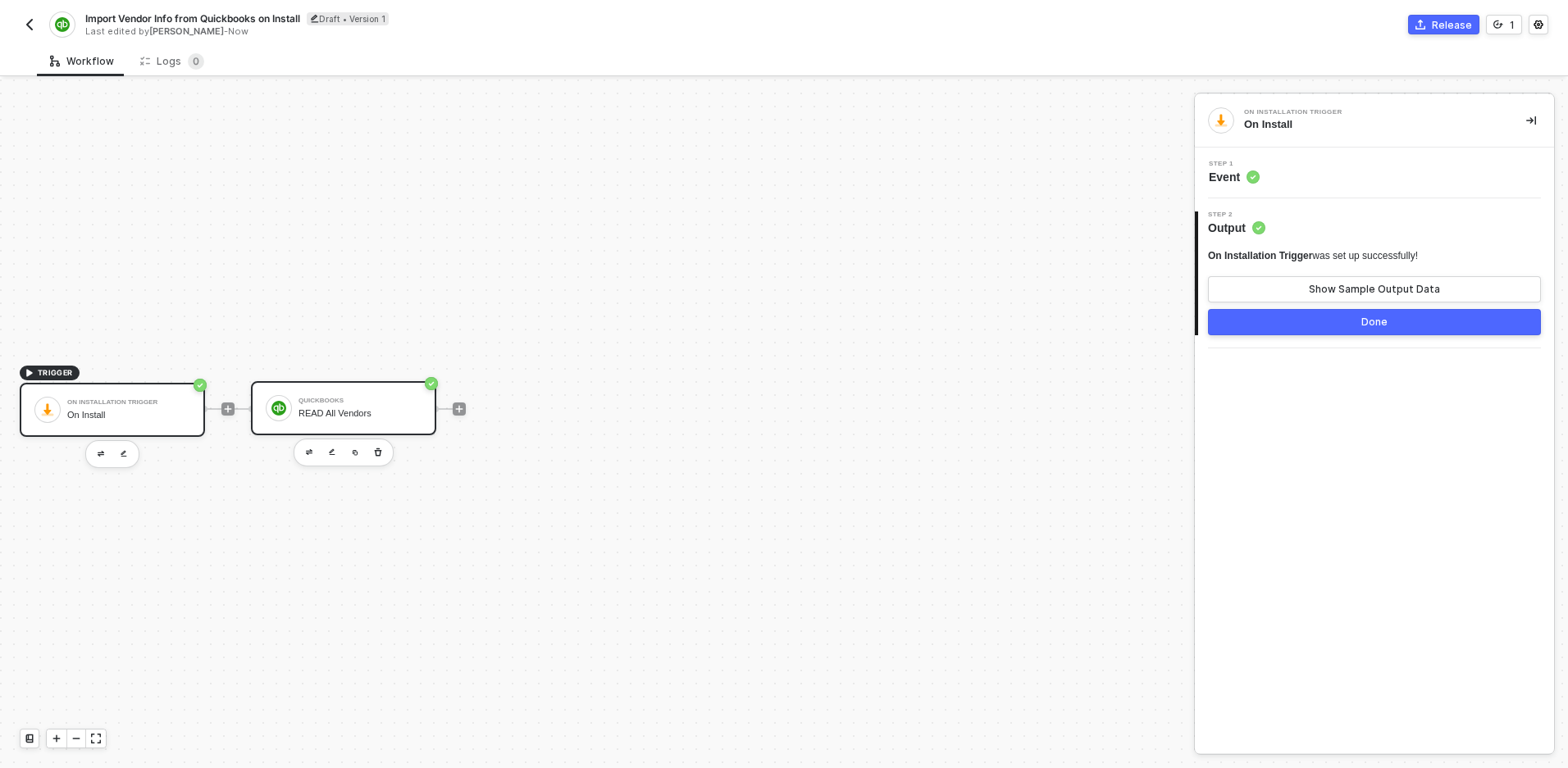
click at [309, 415] on div "READ All Vendors" at bounding box center [359, 414] width 123 height 10
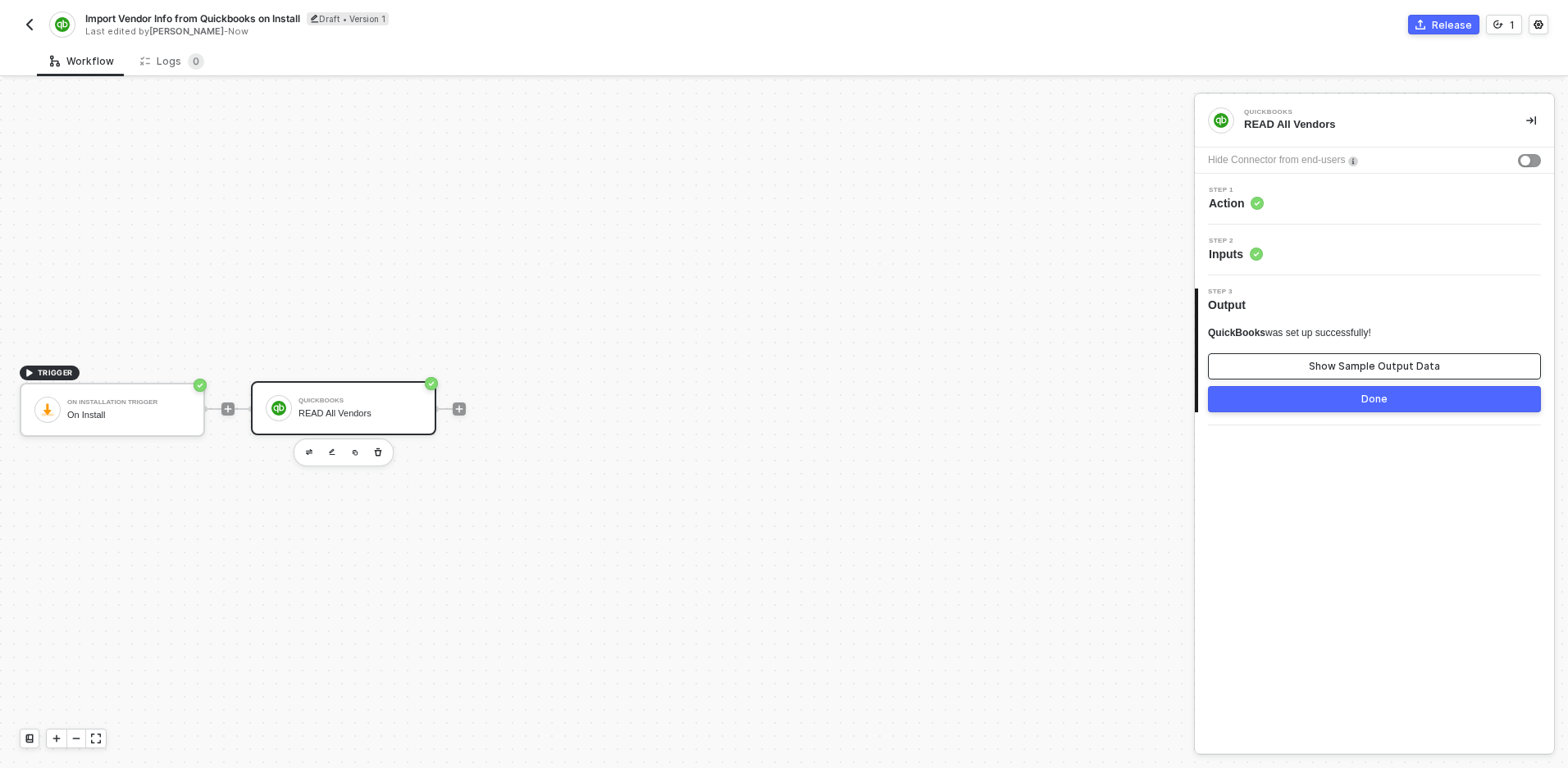
click at [1309, 365] on button "Show Sample Output Data" at bounding box center [1374, 366] width 333 height 26
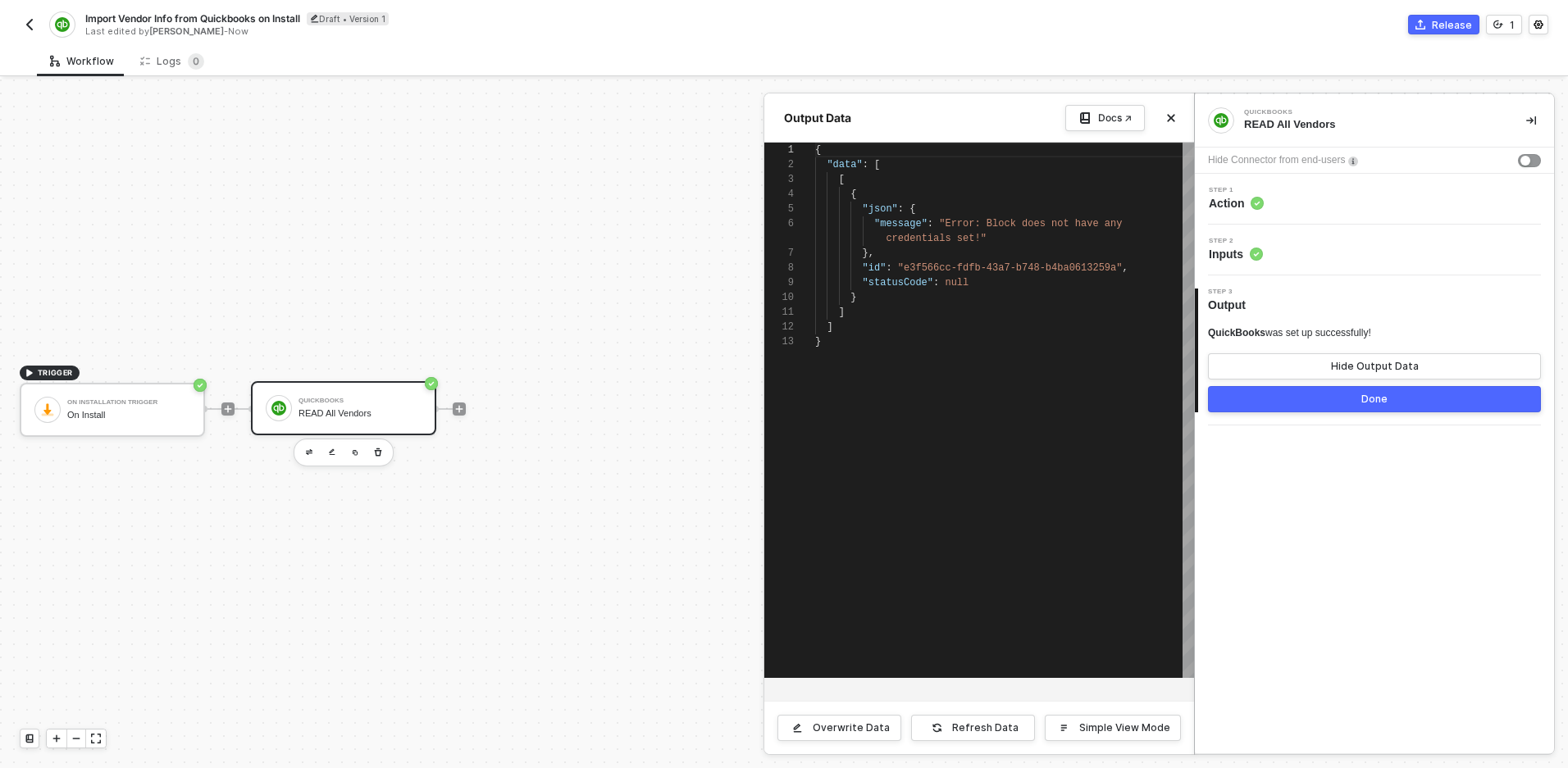
scroll to position [133, 0]
click at [1024, 730] on button "Refresh Data" at bounding box center [973, 728] width 124 height 26
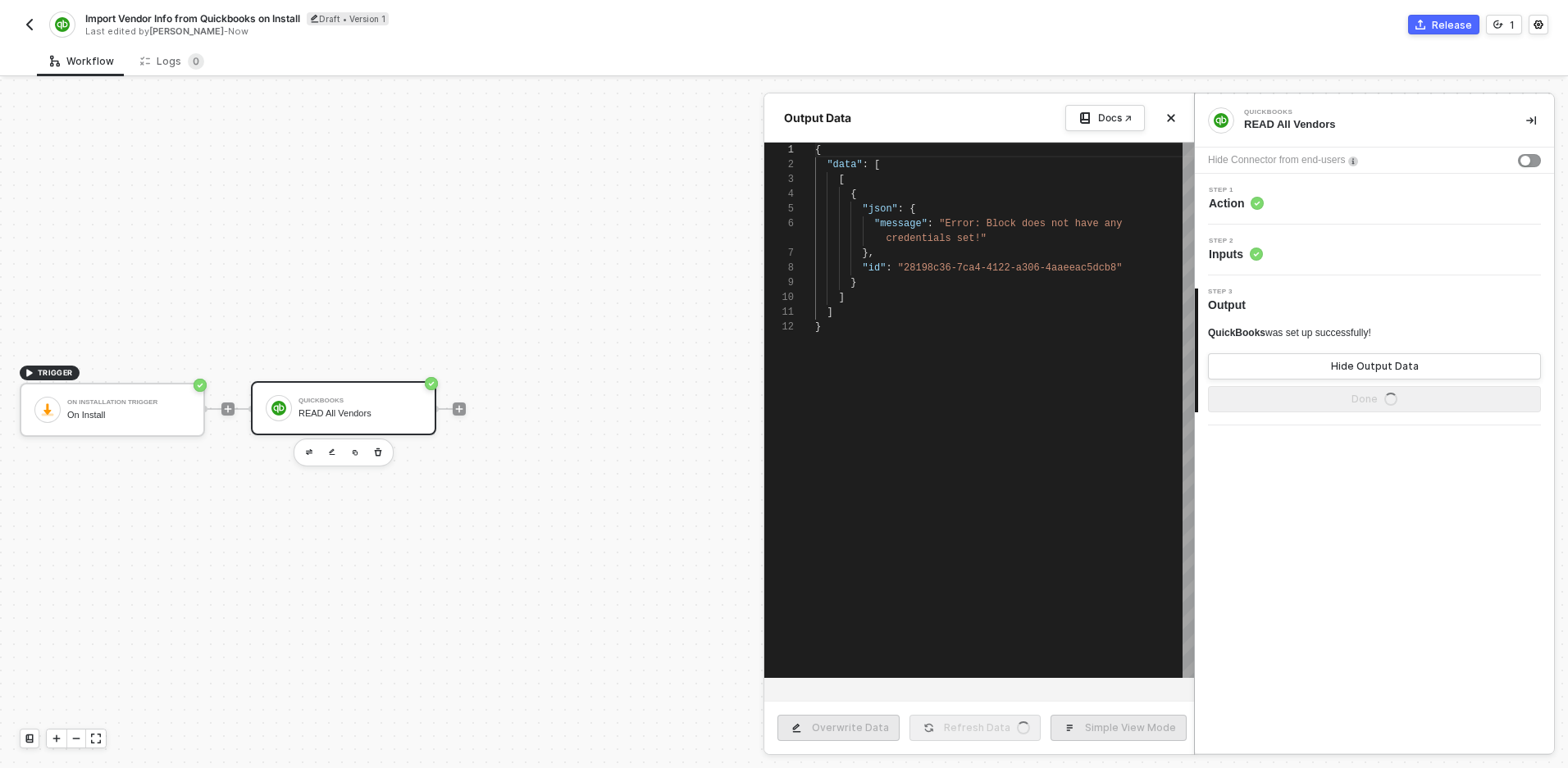
type textarea "{ "data": [ [ { "json": { "message": "Error: Block does not have any credential…"
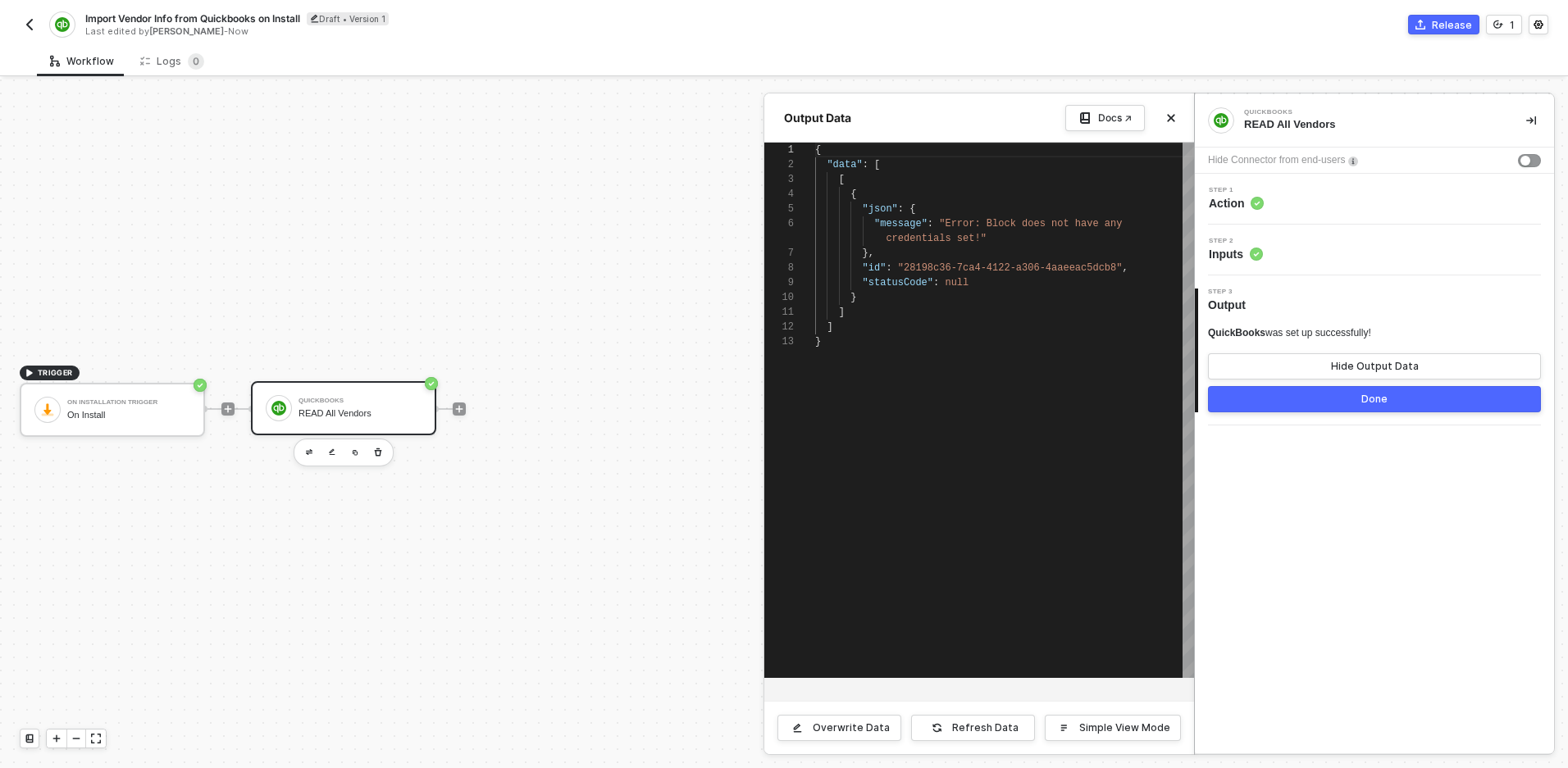
click at [1346, 247] on div "Step 2 Inputs" at bounding box center [1377, 250] width 355 height 25
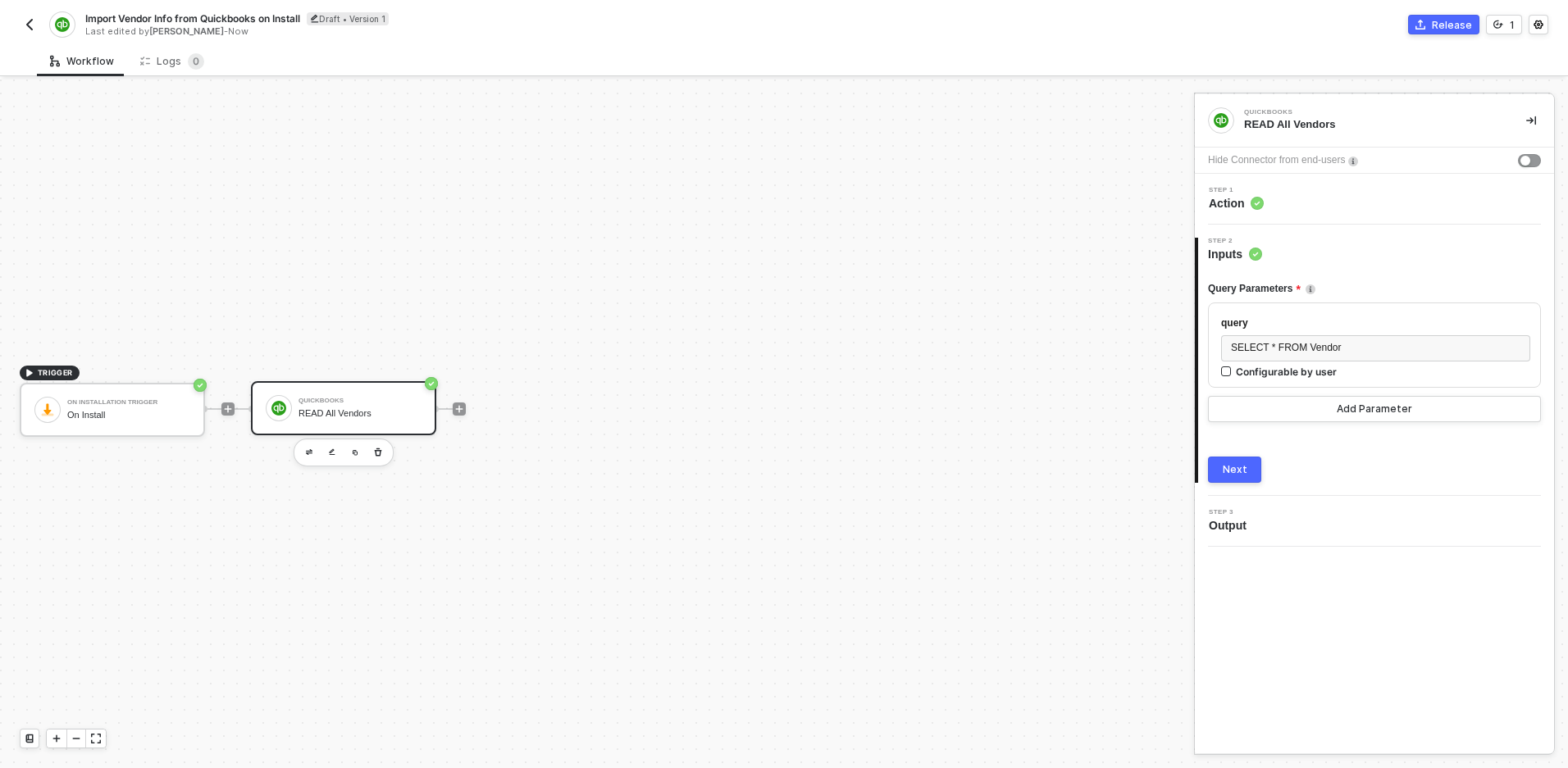
click at [1317, 188] on div "Step 1 Action" at bounding box center [1377, 199] width 355 height 25
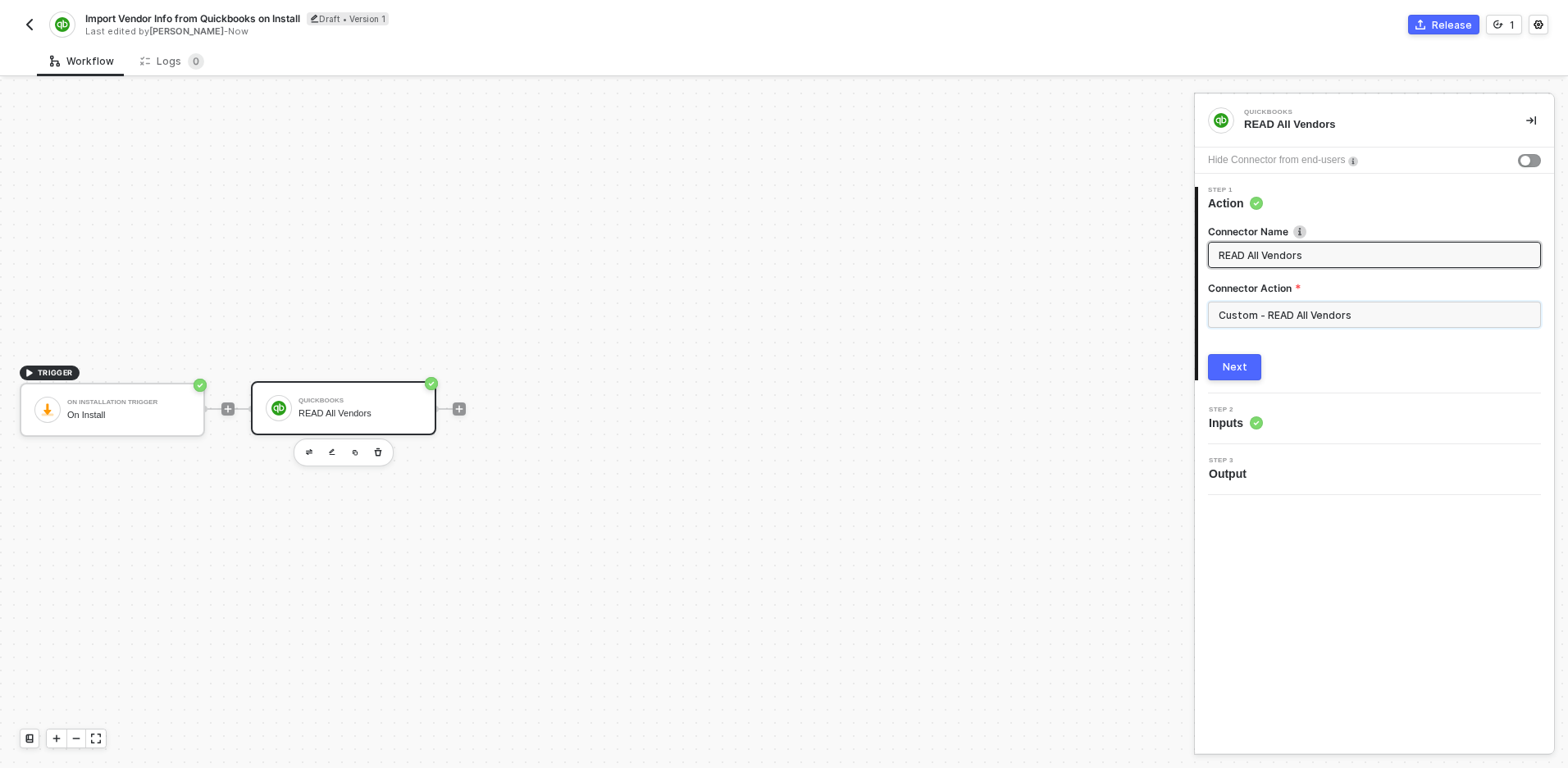
click at [1306, 309] on input "Custom - READ All Vendors" at bounding box center [1374, 315] width 333 height 26
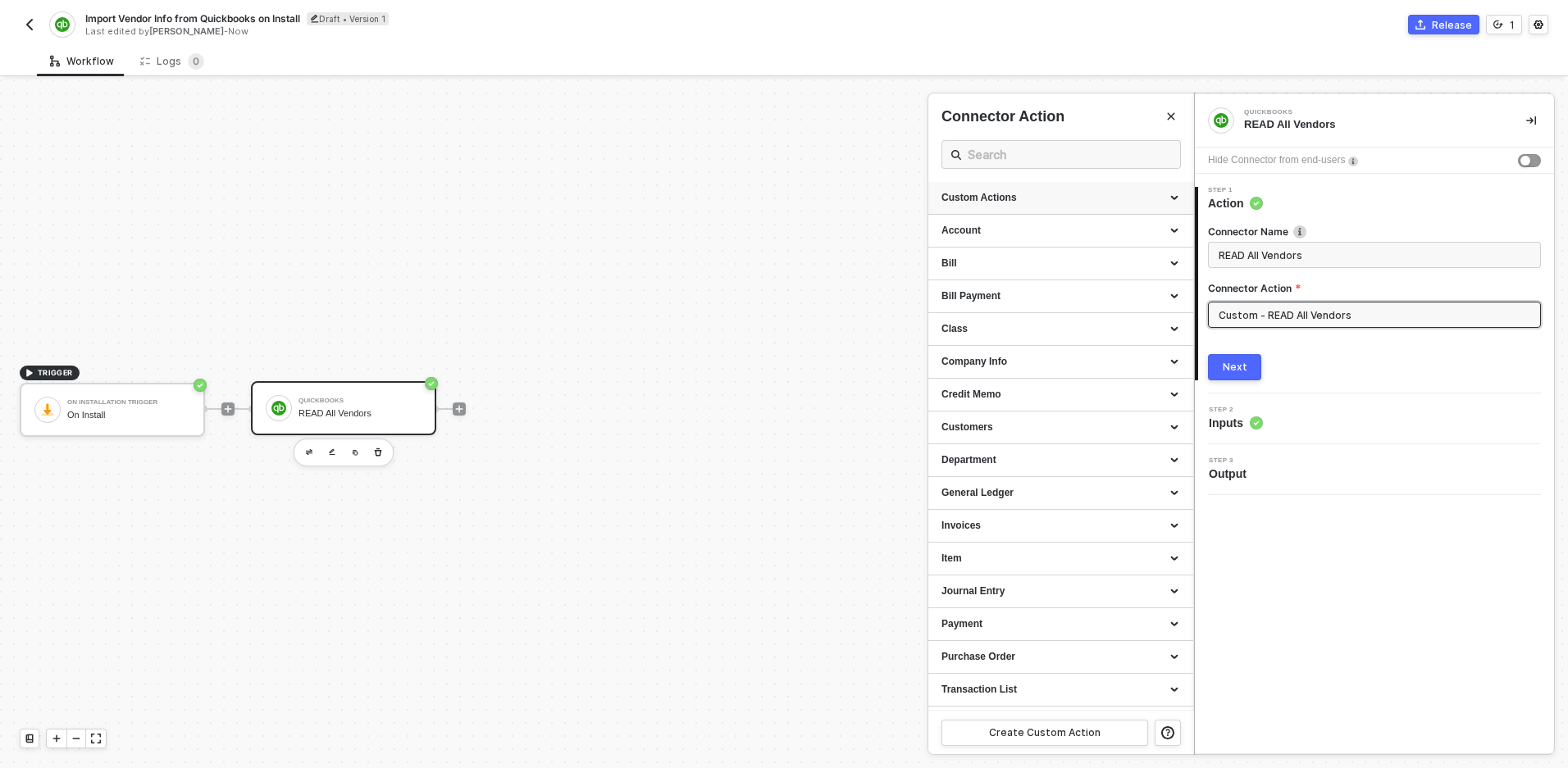
click at [1182, 198] on div "Custom Actions" at bounding box center [1060, 198] width 265 height 33
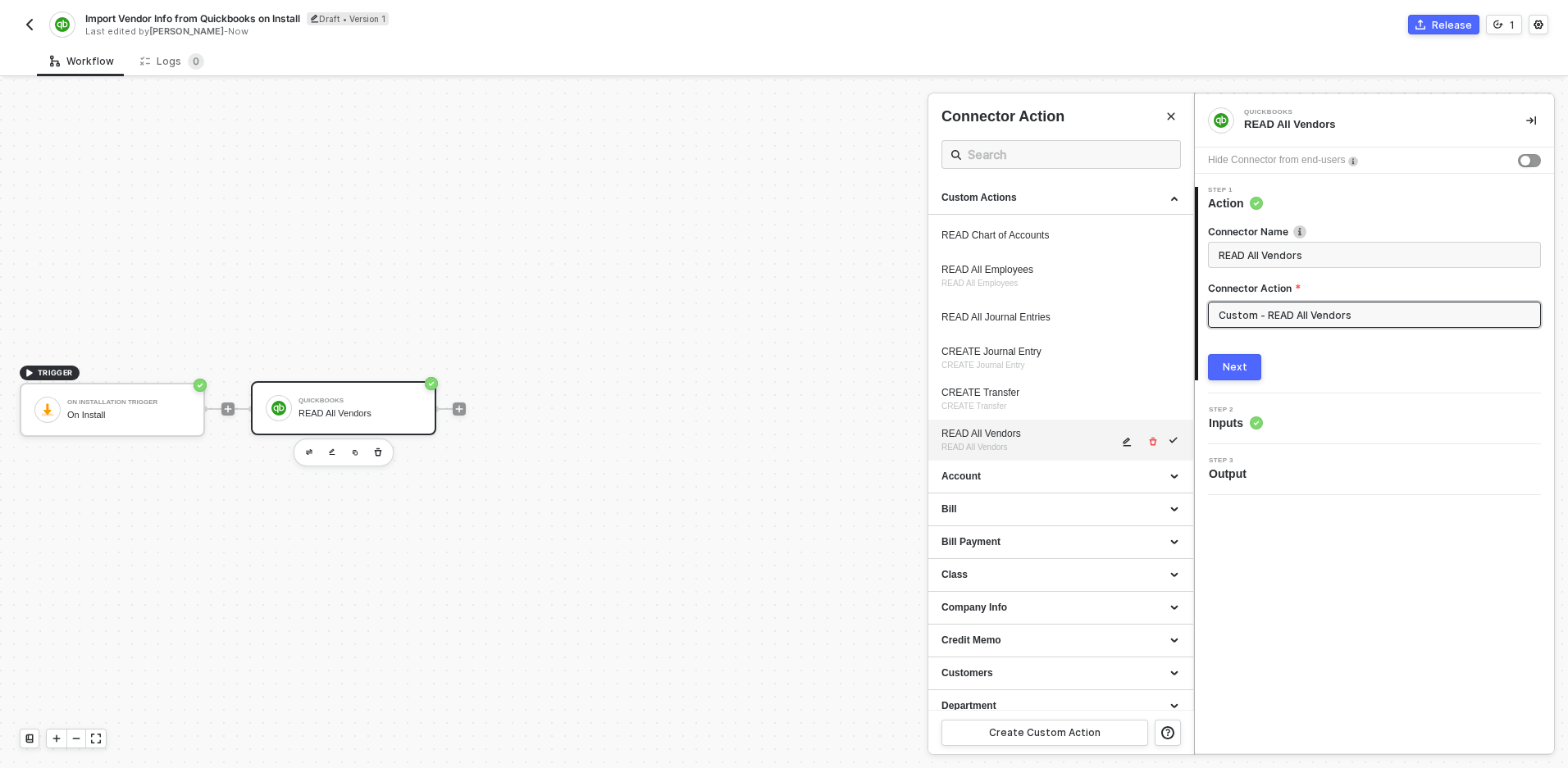
click at [1127, 442] on icon "icon-edit" at bounding box center [1128, 442] width 9 height 9
type textarea "HTTP/1.1 200 OK { "data": { "QueryResponse": {}, "time": "2025-08-27T11:12:00.4…"
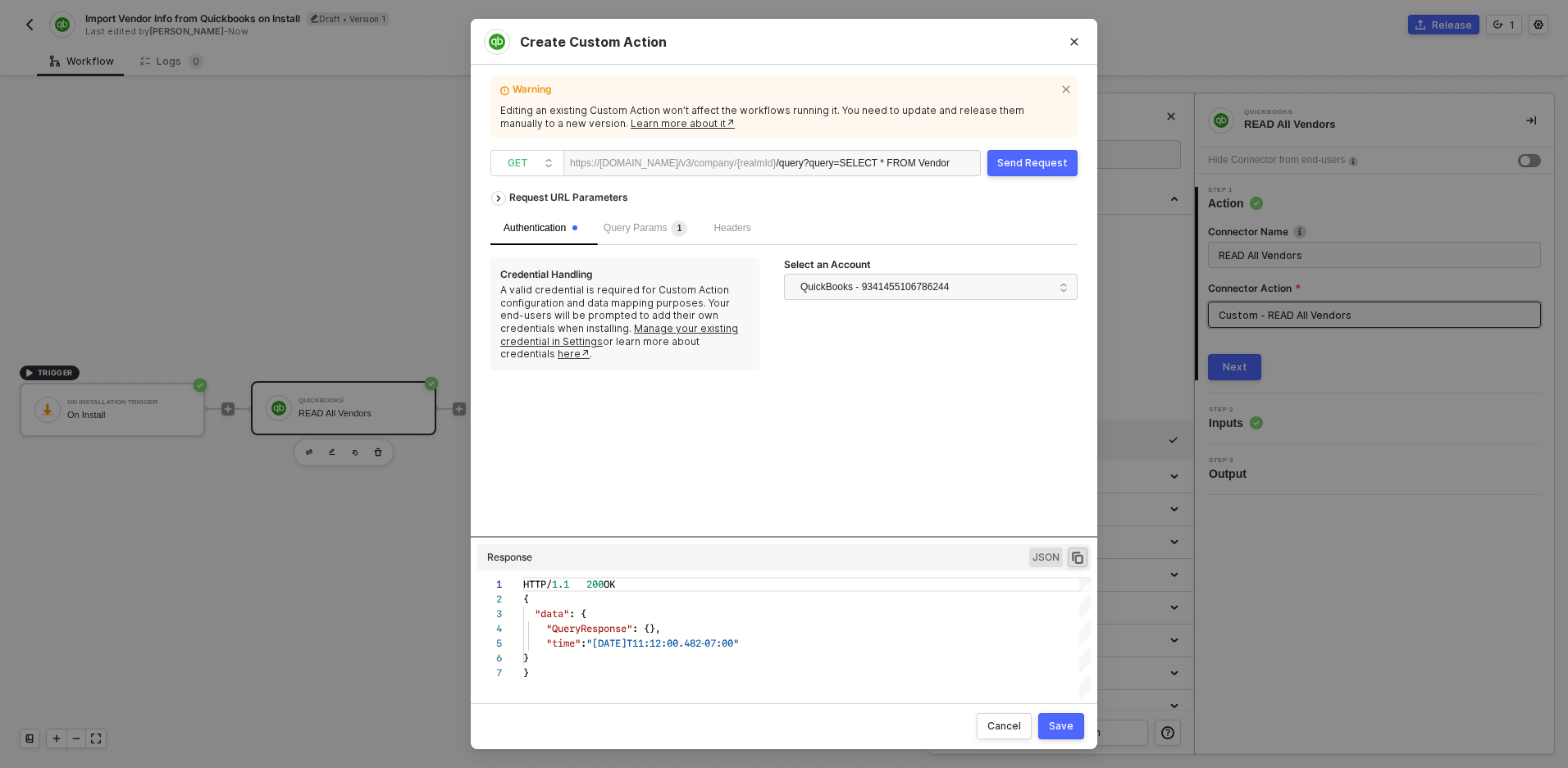
click at [1009, 174] on button "Send Request" at bounding box center [1032, 163] width 91 height 26
click at [853, 536] on div "Request URL Parameters Authentication Query Params 1 Headers Credential Handlin…" at bounding box center [784, 436] width 587 height 507
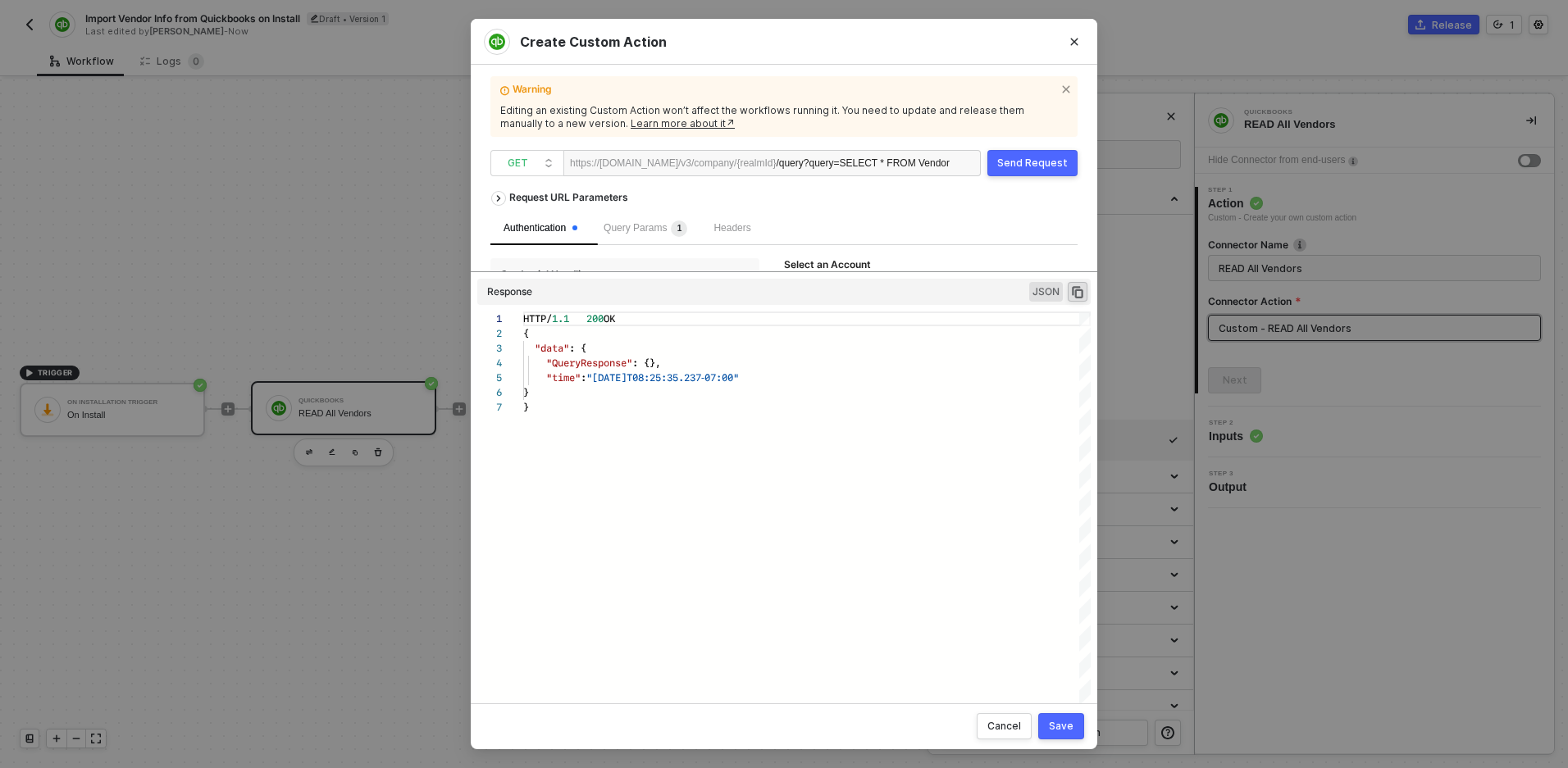
drag, startPoint x: 853, startPoint y: 536, endPoint x: 856, endPoint y: 325, distance: 211.0
click at [854, 323] on div "Request URL Parameters Authentication Query Params 1 Headers Credential Handlin…" at bounding box center [784, 436] width 587 height 507
click at [1079, 30] on button "Close" at bounding box center [1074, 41] width 26 height 26
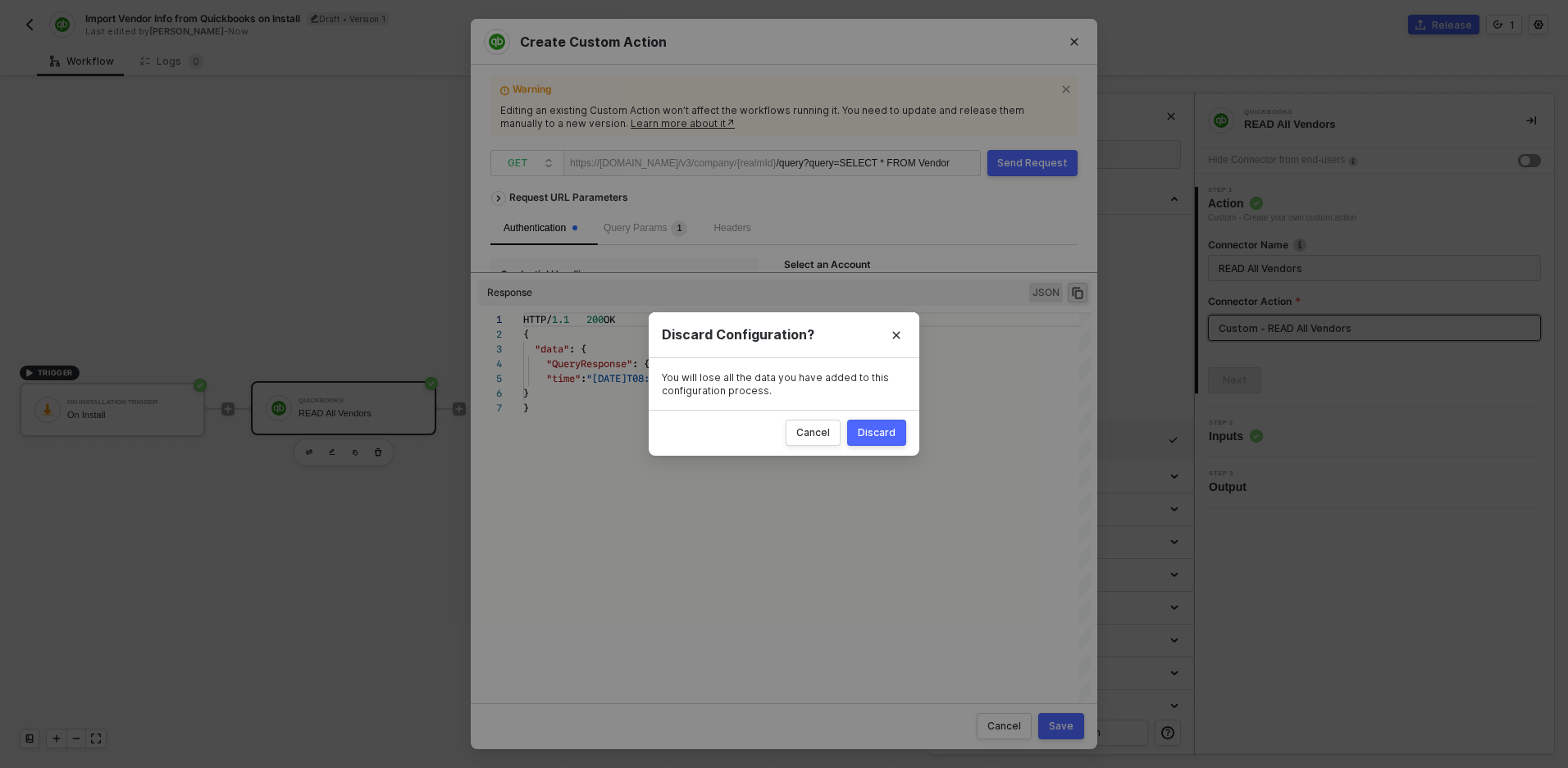
click at [870, 429] on div "Discard" at bounding box center [877, 433] width 38 height 13
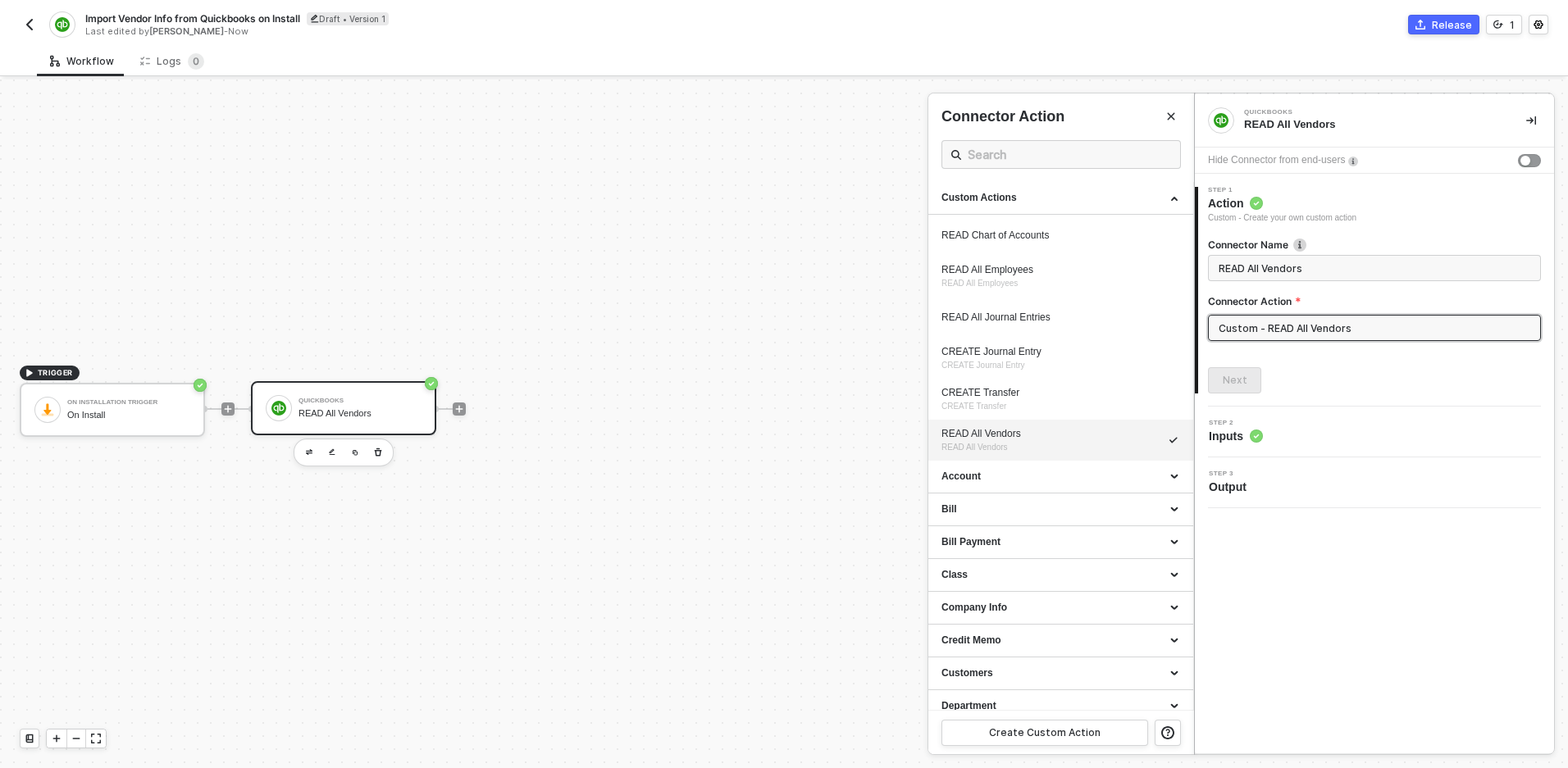
click at [1243, 415] on div "2 Step 2 Inputs" at bounding box center [1374, 432] width 359 height 51
click at [1243, 430] on span "Inputs" at bounding box center [1235, 436] width 54 height 16
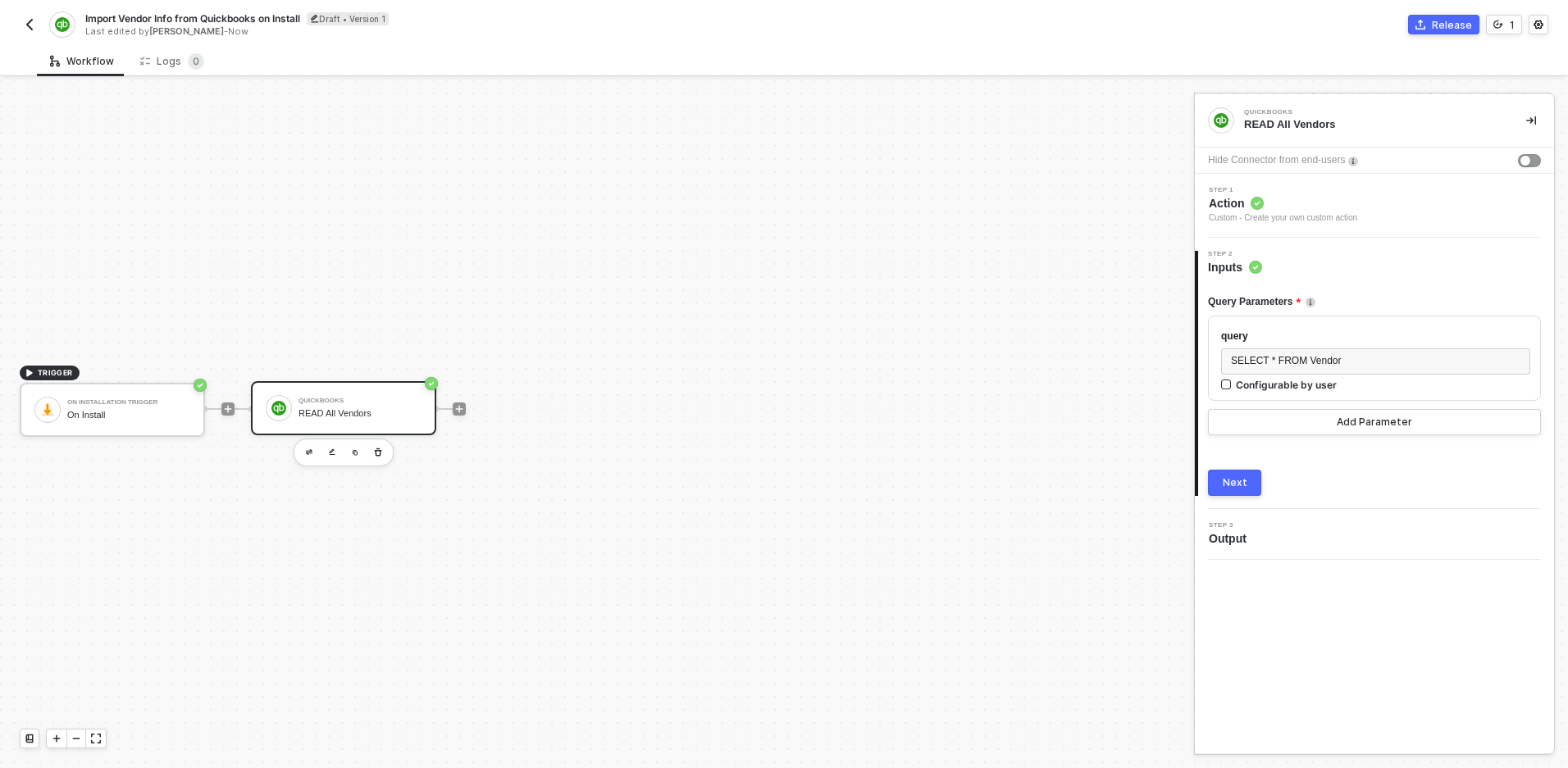
click at [1237, 477] on div "Next" at bounding box center [1234, 483] width 25 height 13
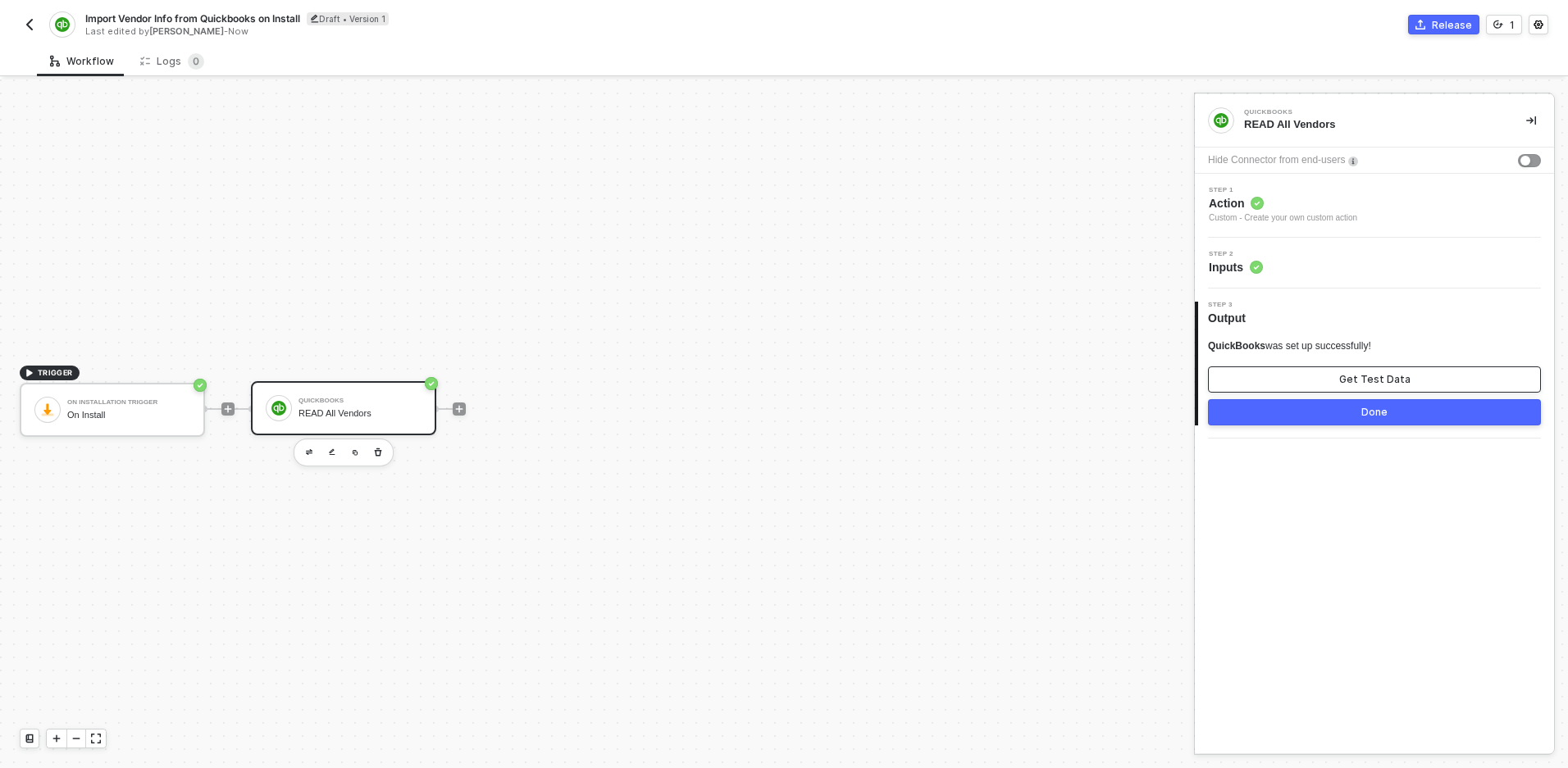
click at [1294, 384] on button "Get Test Data" at bounding box center [1374, 379] width 333 height 26
click at [1316, 376] on div "Show Sample Output Data" at bounding box center [1374, 379] width 131 height 13
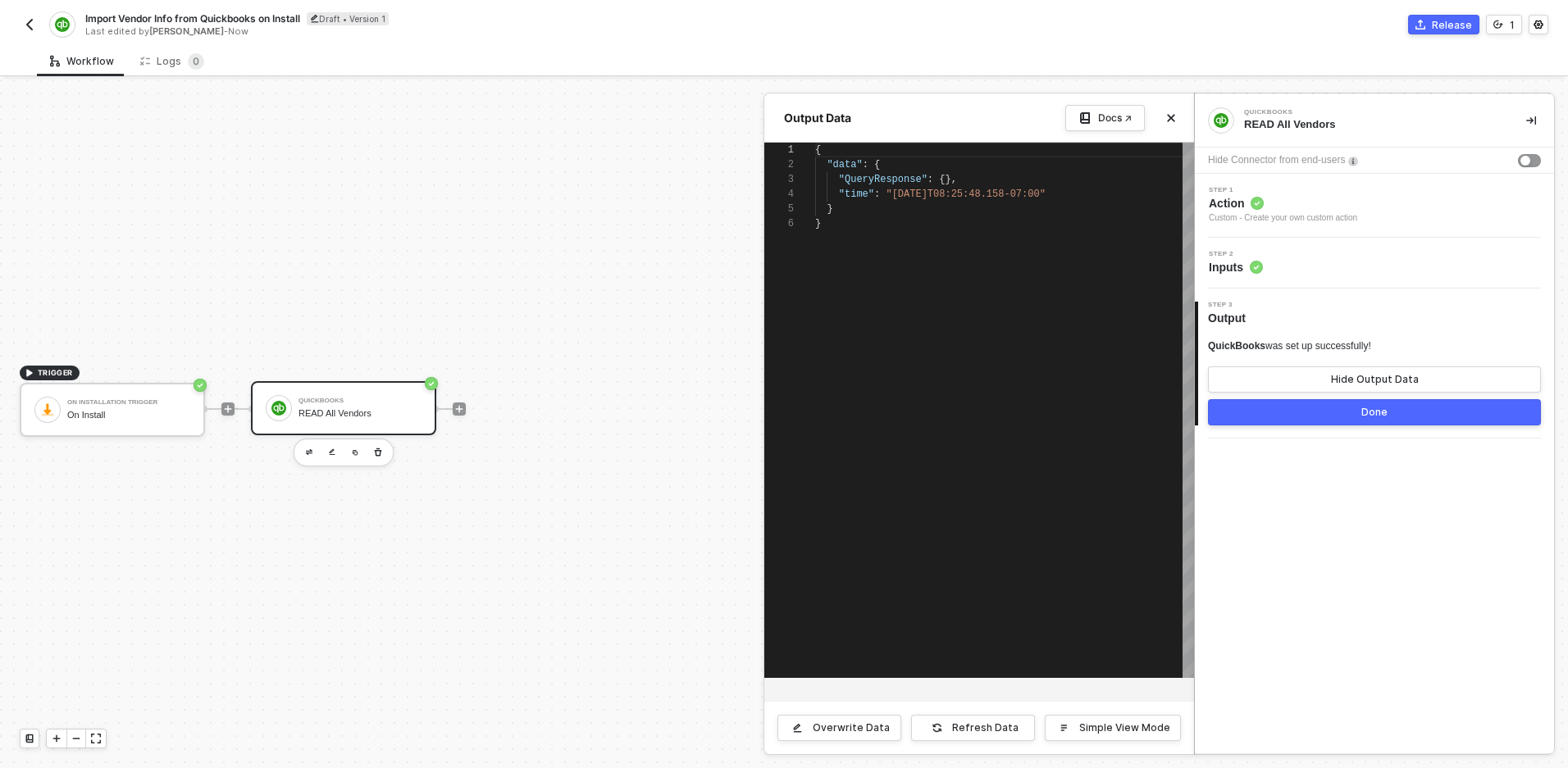
scroll to position [74, 0]
click at [1167, 109] on button "Close" at bounding box center [1171, 118] width 20 height 20
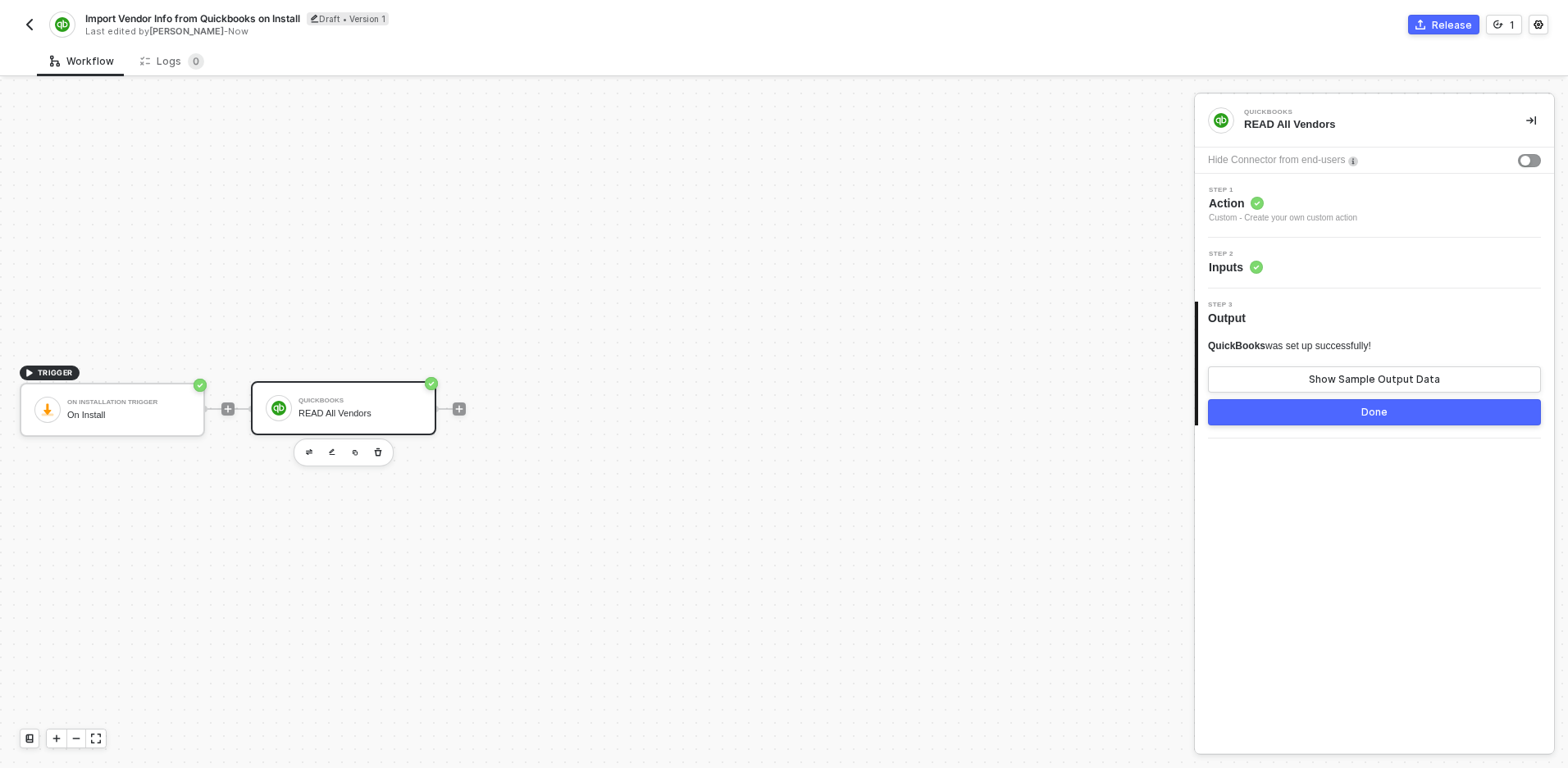
click at [338, 385] on div "QuickBooks READ All Vendors" at bounding box center [343, 408] width 185 height 54
click at [1328, 197] on span "Missing Required Field" at bounding box center [1305, 203] width 109 height 15
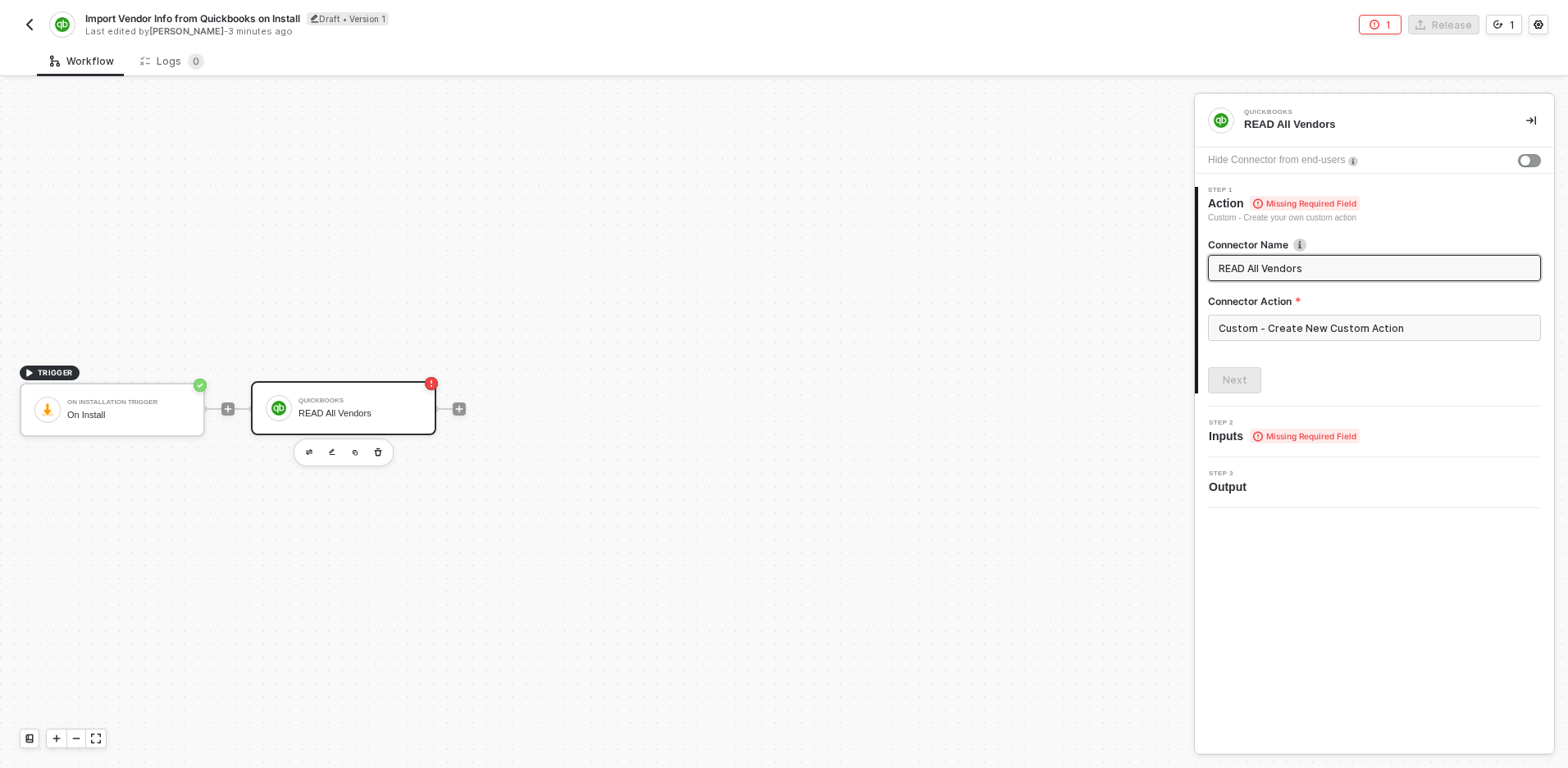
click at [1239, 444] on span "Inputs Missing Required Field" at bounding box center [1284, 436] width 151 height 16
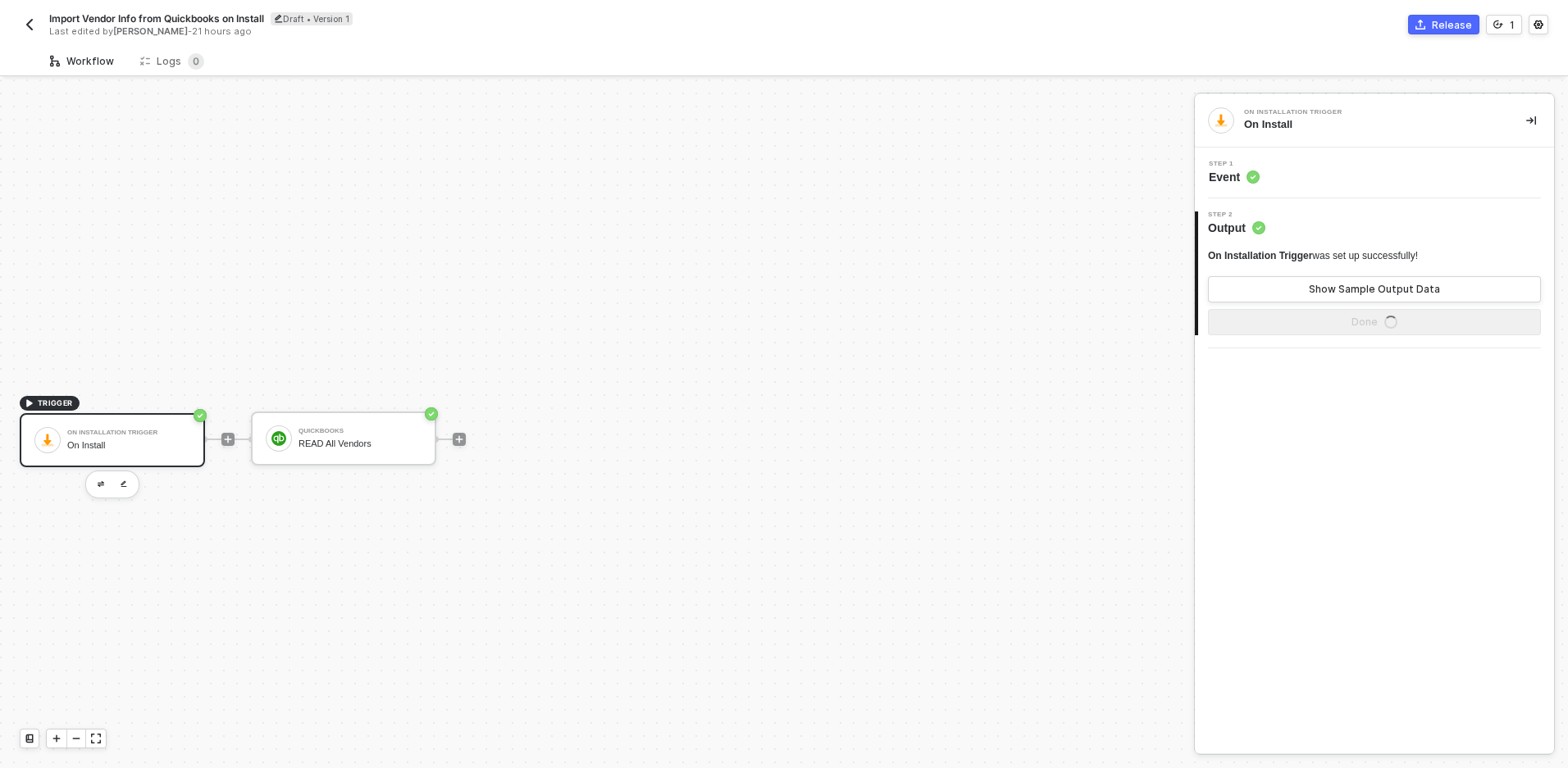
scroll to position [30, 0]
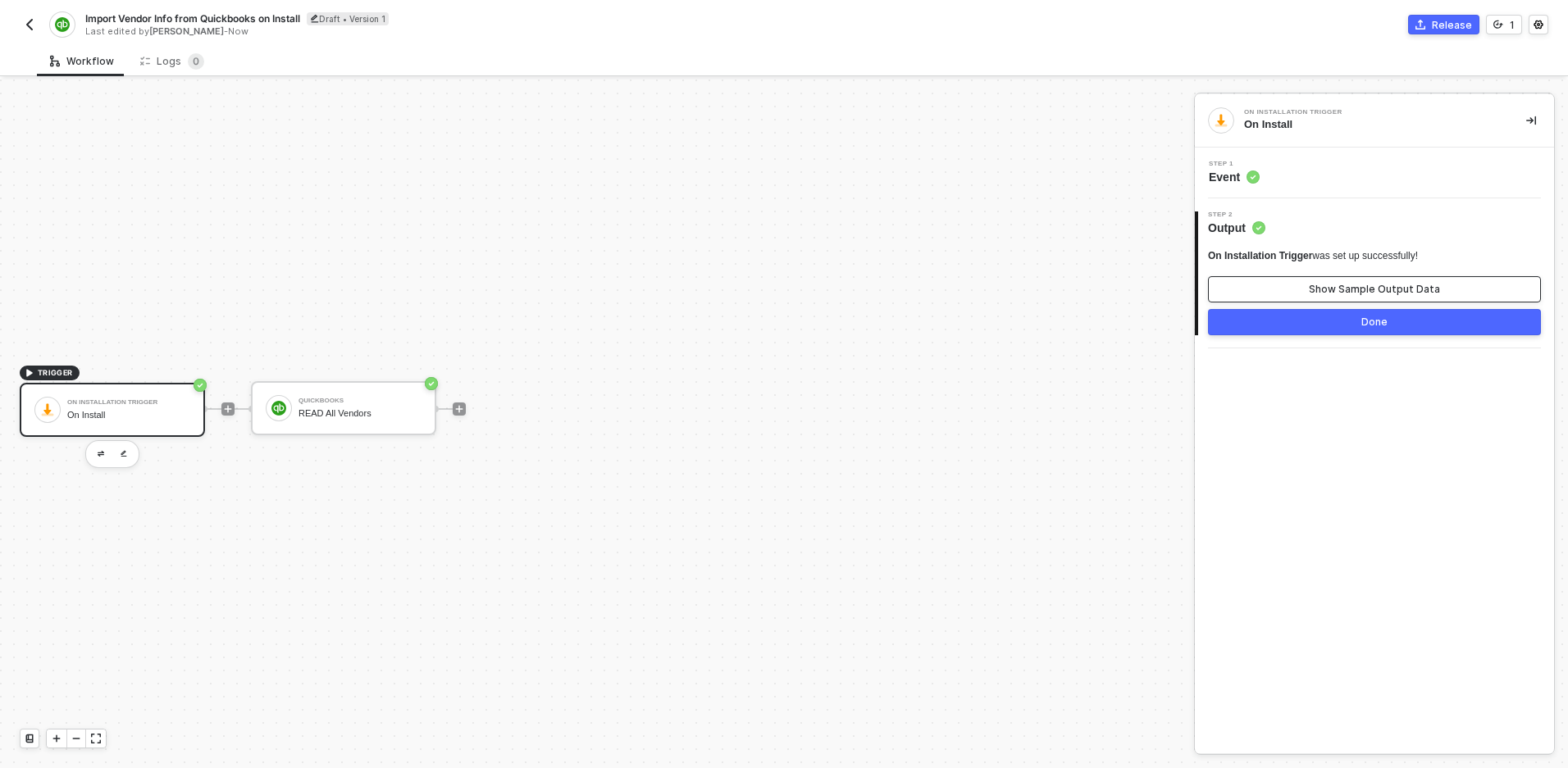
click at [1308, 288] on button "Show Sample Output Data" at bounding box center [1374, 290] width 333 height 26
click at [357, 403] on div at bounding box center [784, 423] width 1568 height 689
click at [368, 414] on div "READ All Vendors" at bounding box center [359, 414] width 123 height 10
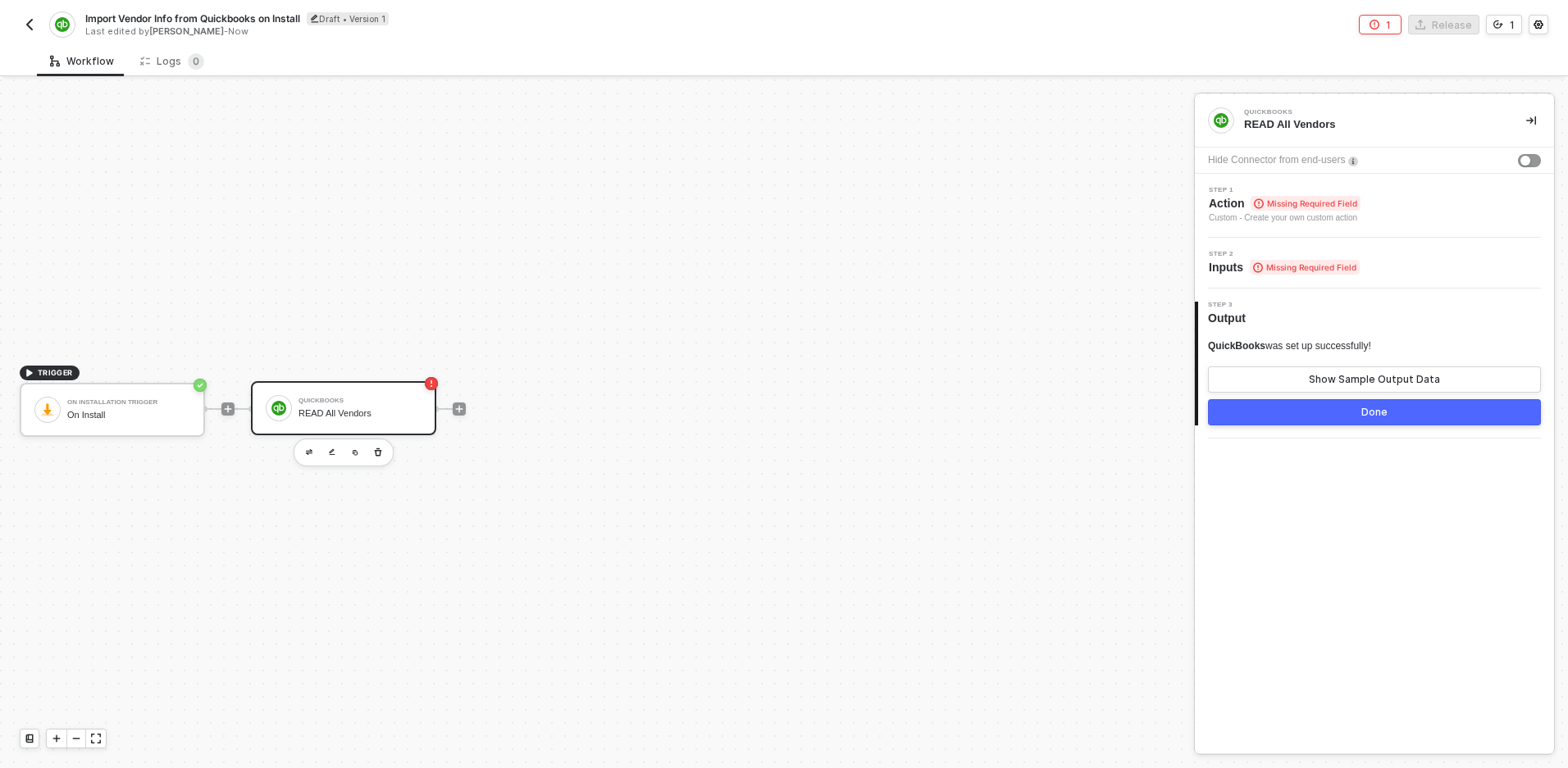
click at [1281, 197] on span "Missing Required Field" at bounding box center [1305, 203] width 109 height 15
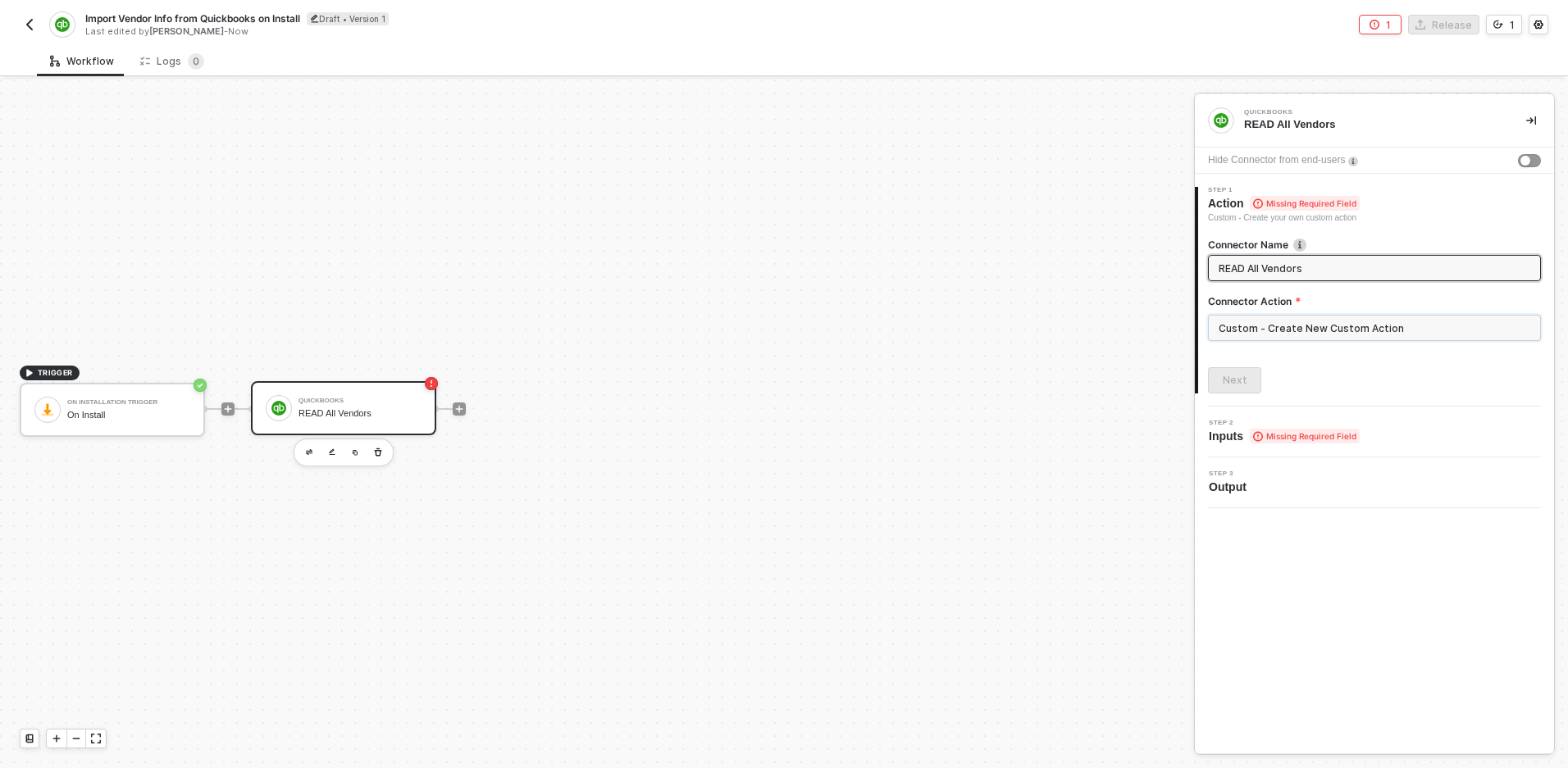
click at [1250, 334] on input "Custom - Create New Custom Action" at bounding box center [1374, 328] width 333 height 26
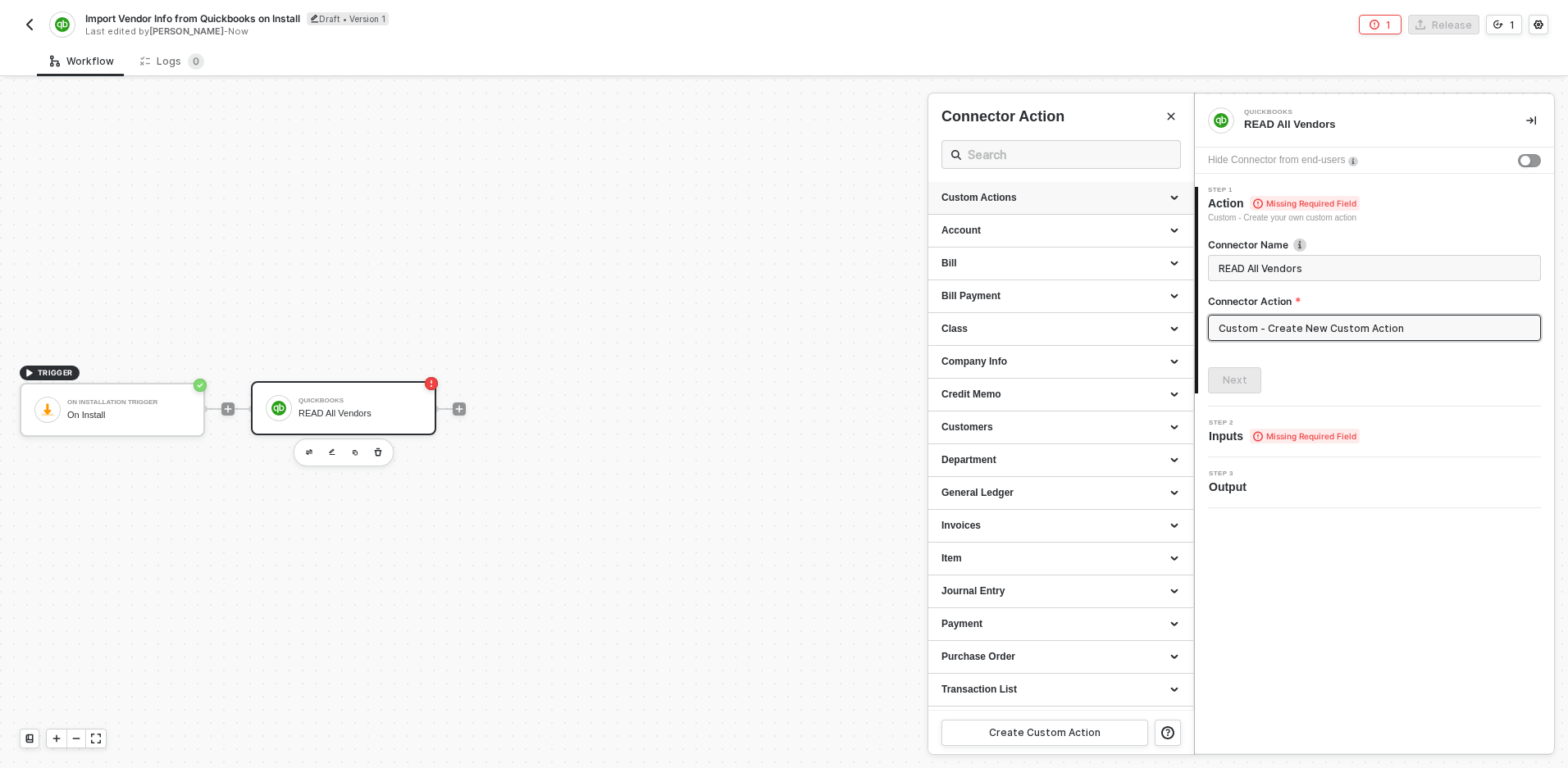
click at [1175, 198] on icon at bounding box center [1177, 198] width 9 height 0
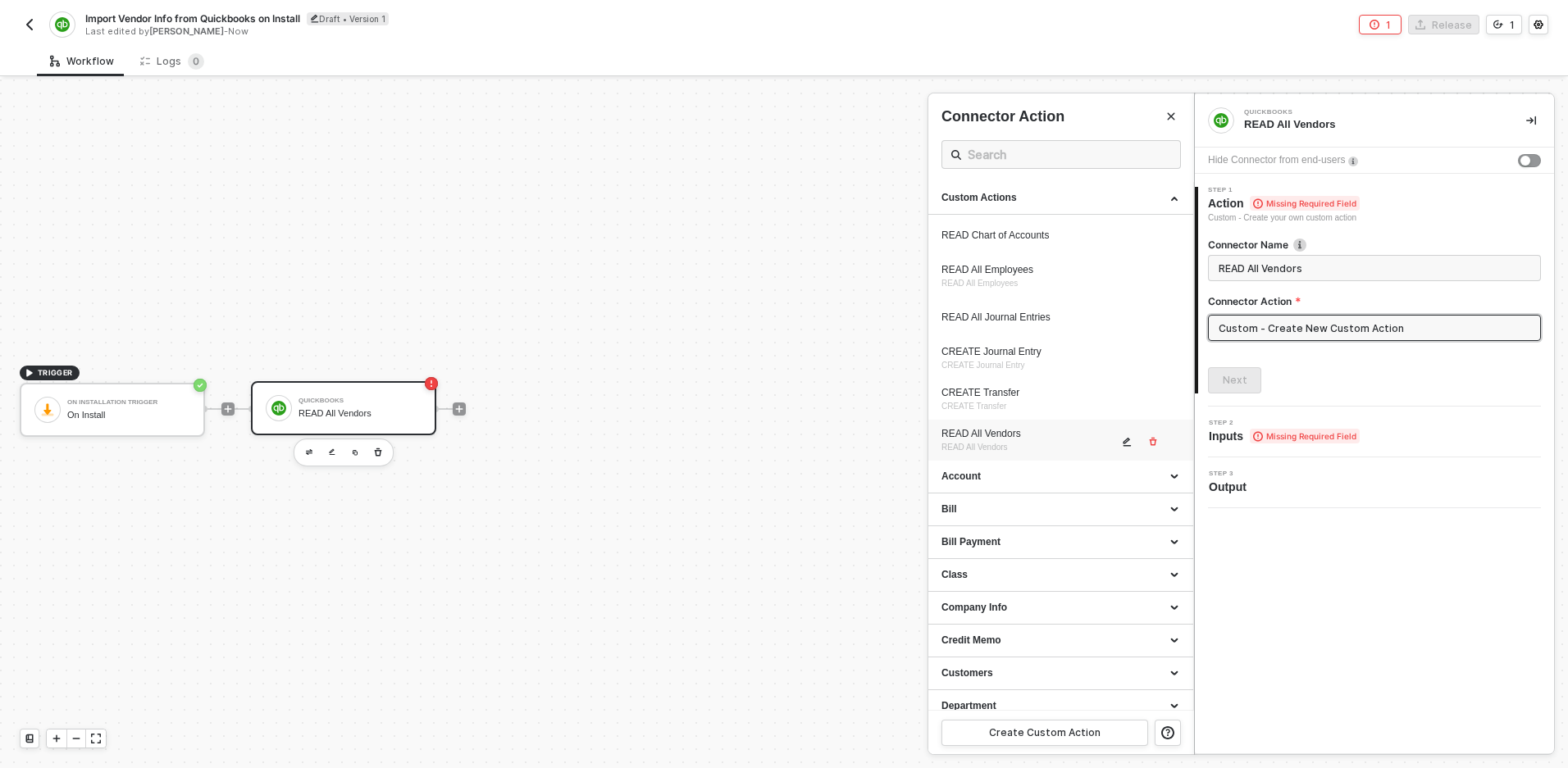
click at [988, 450] on span "READ All Vendors" at bounding box center [974, 447] width 66 height 9
type input "Custom - READ All Vendors"
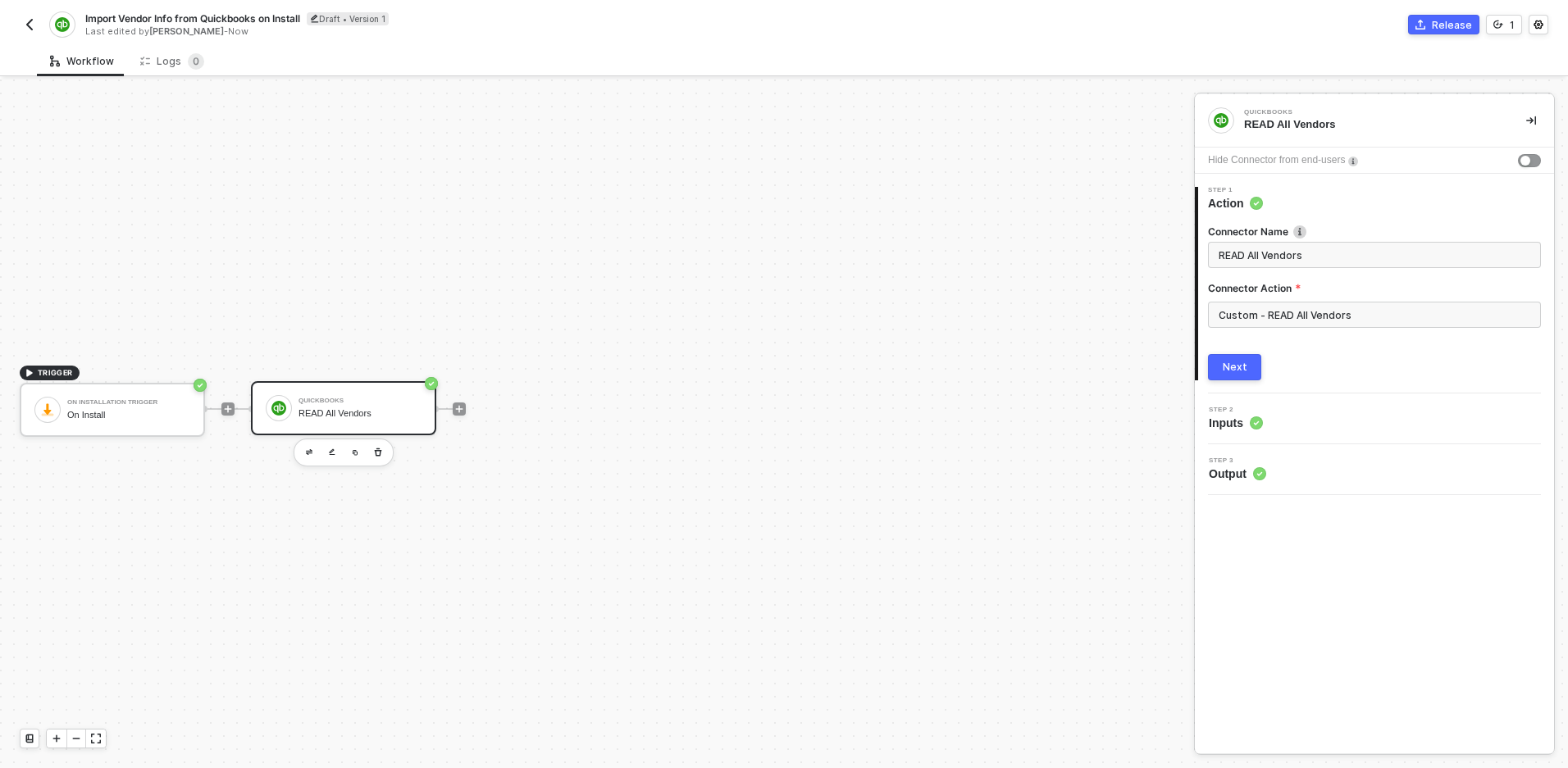
click at [1243, 367] on div "Next" at bounding box center [1234, 367] width 25 height 13
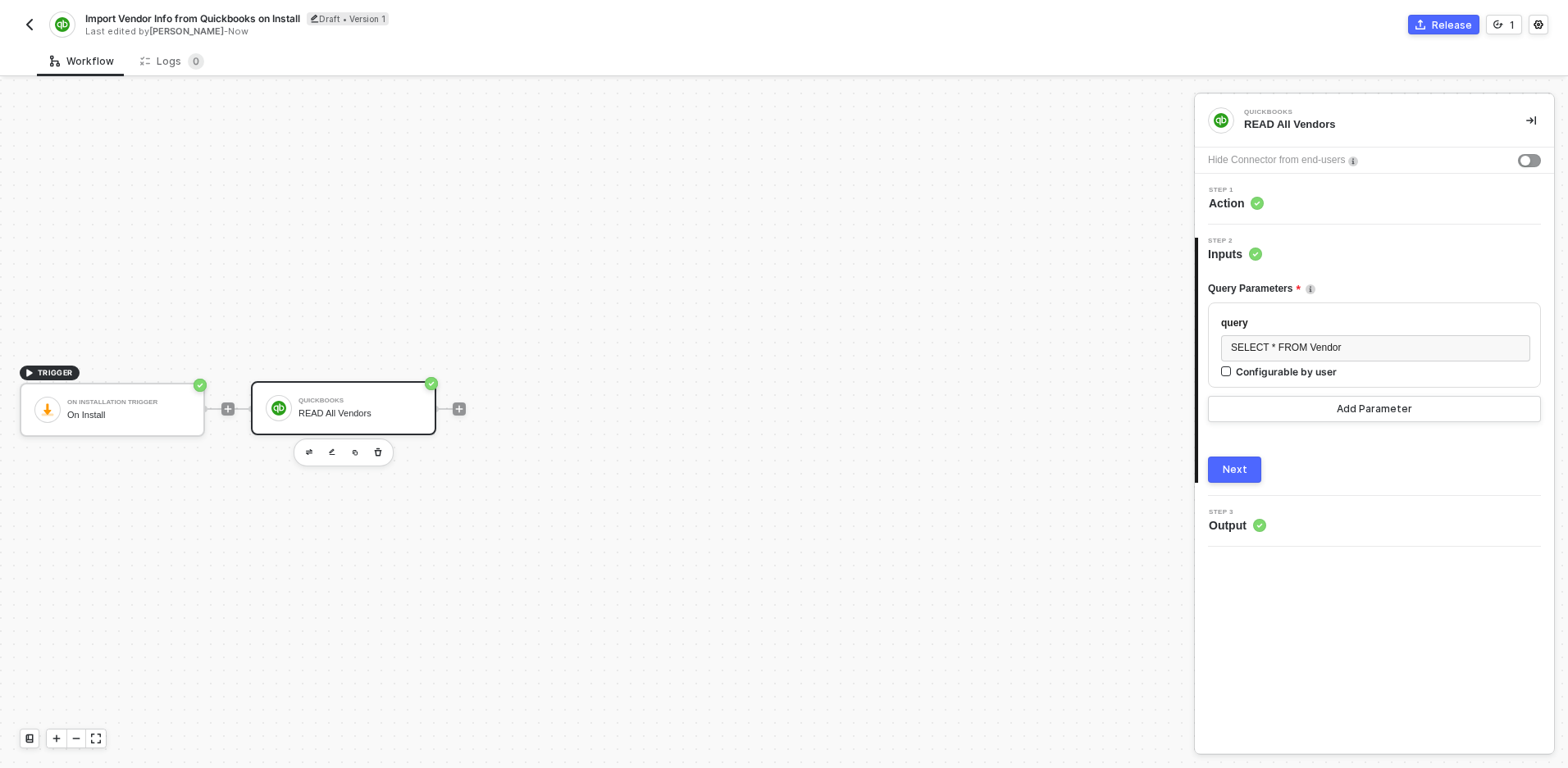
click at [1242, 471] on div "Next" at bounding box center [1234, 470] width 25 height 13
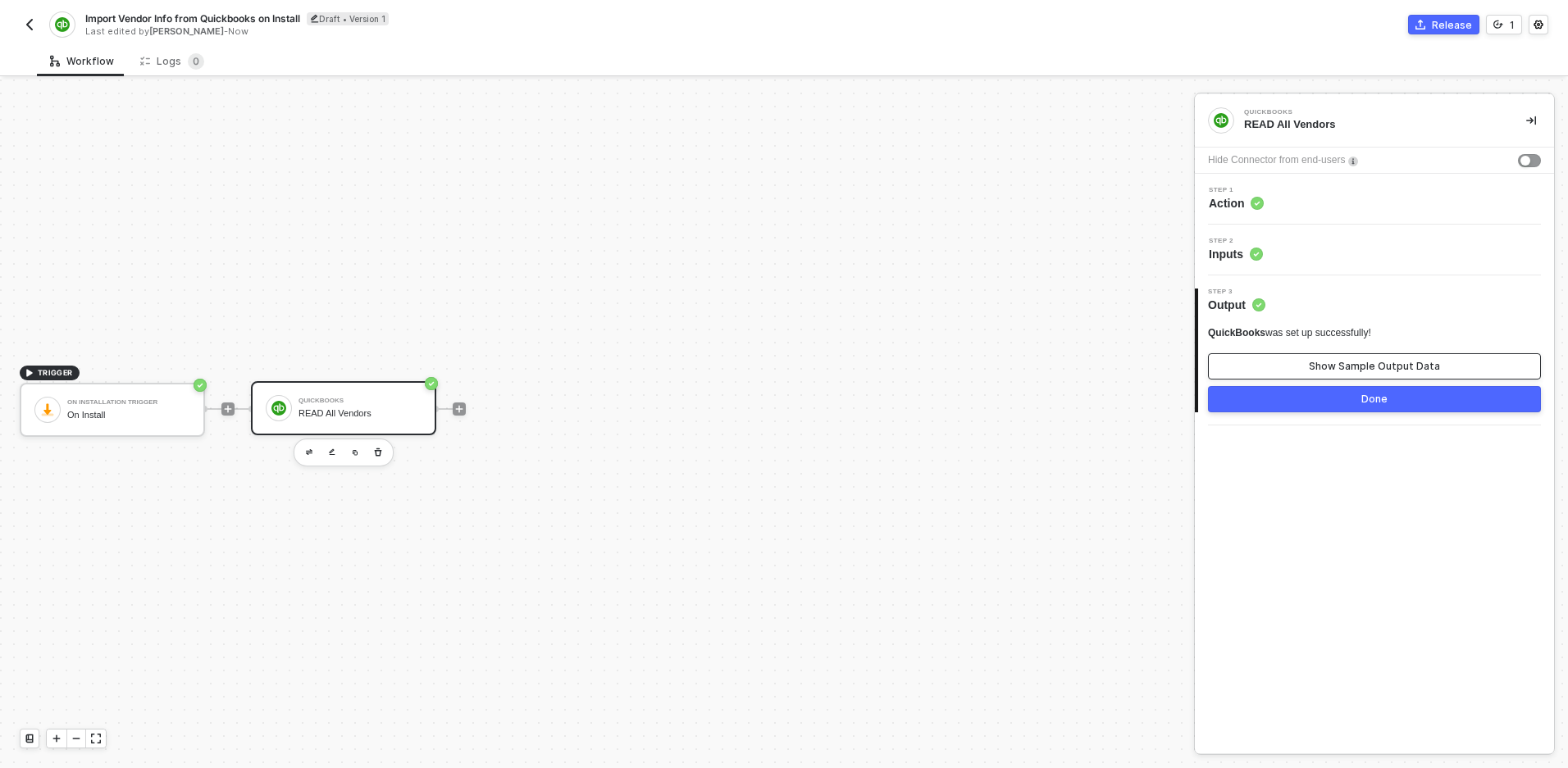
click at [1375, 374] on button "Show Sample Output Data" at bounding box center [1374, 366] width 333 height 26
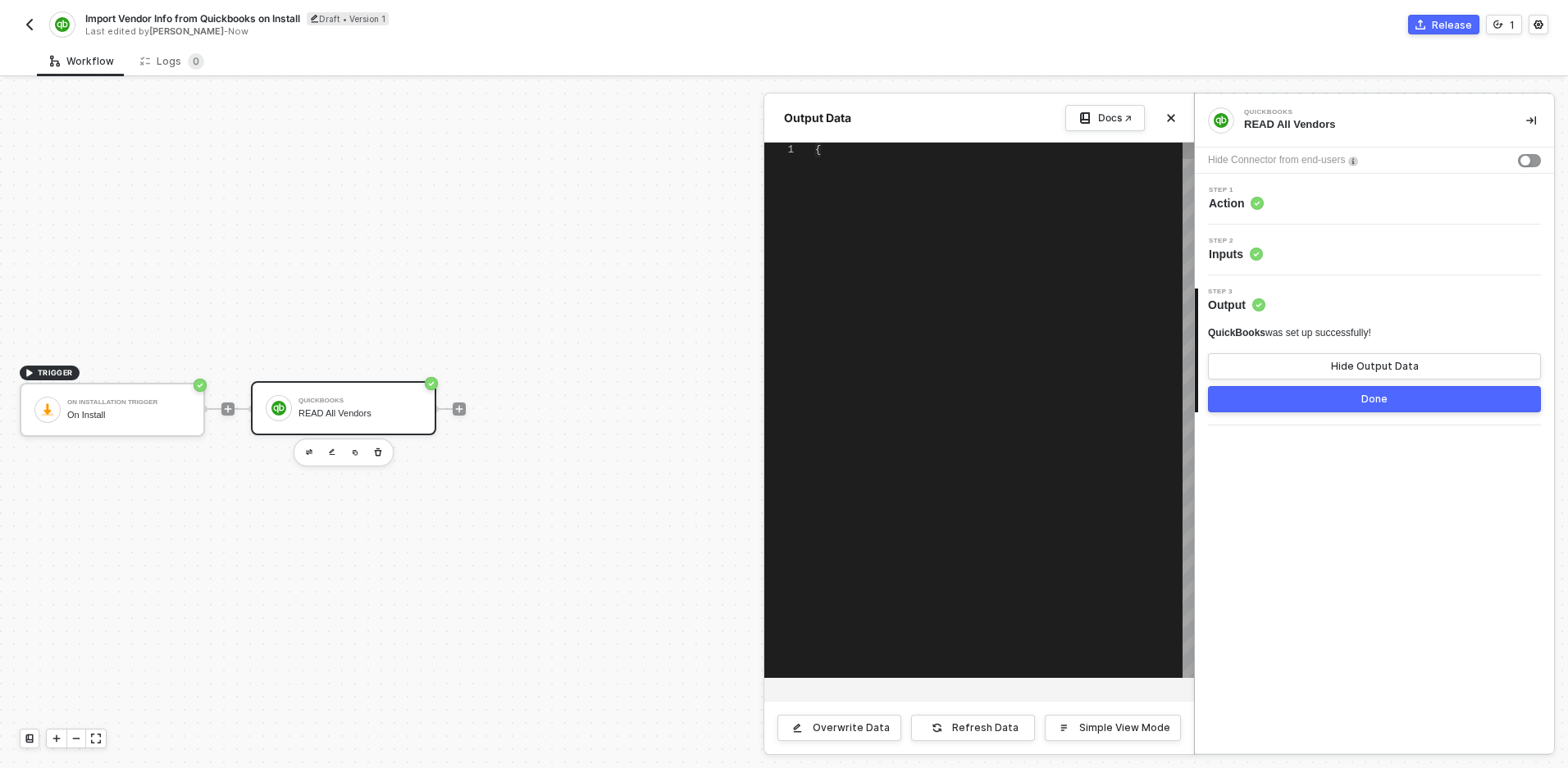
type textarea "{ "data": { "QueryResponse": { "Vendor": [ { "BillAddr": { "Id": "2", "Line1": …"
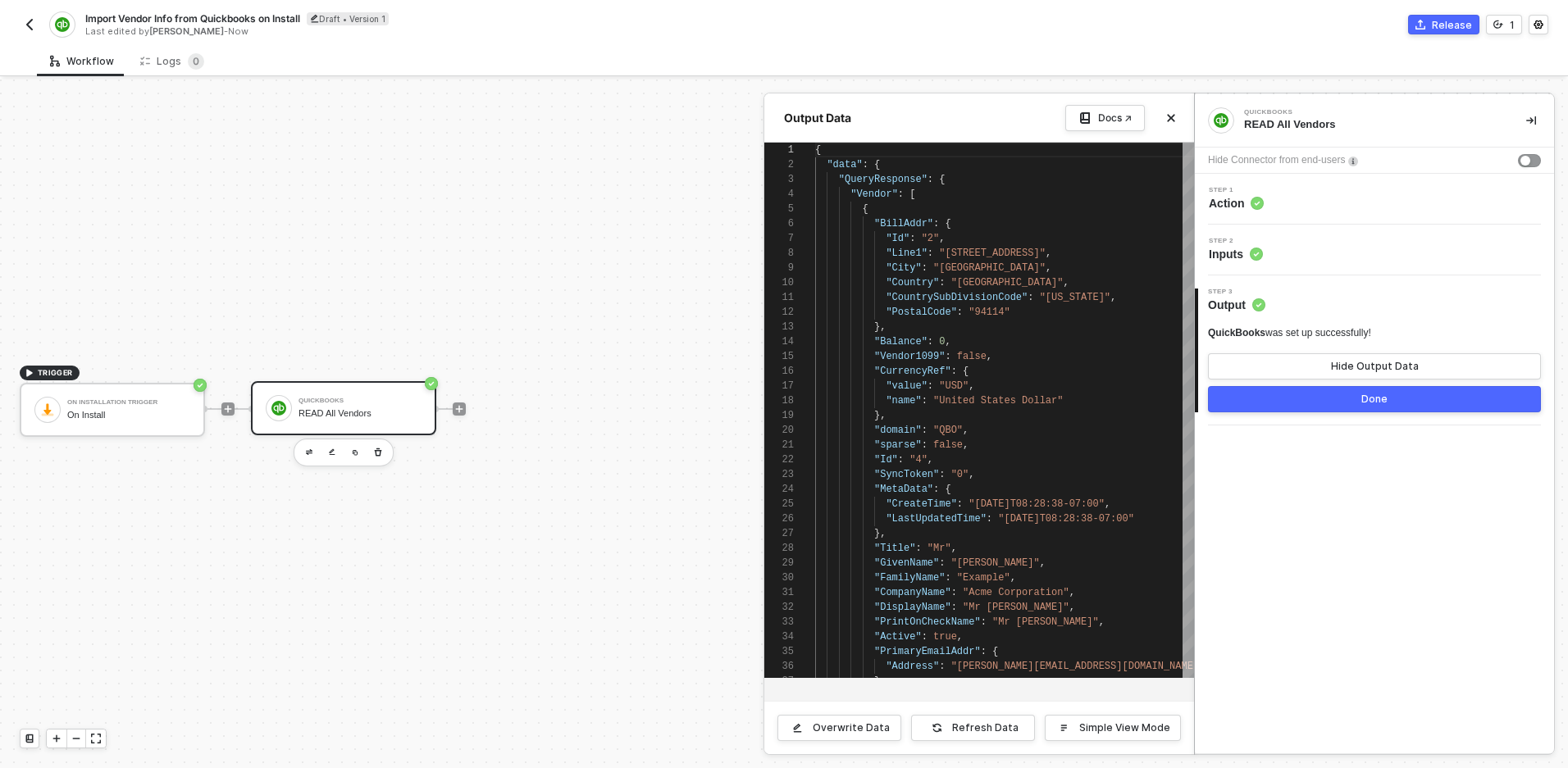
click at [28, 21] on img "button" at bounding box center [29, 24] width 13 height 13
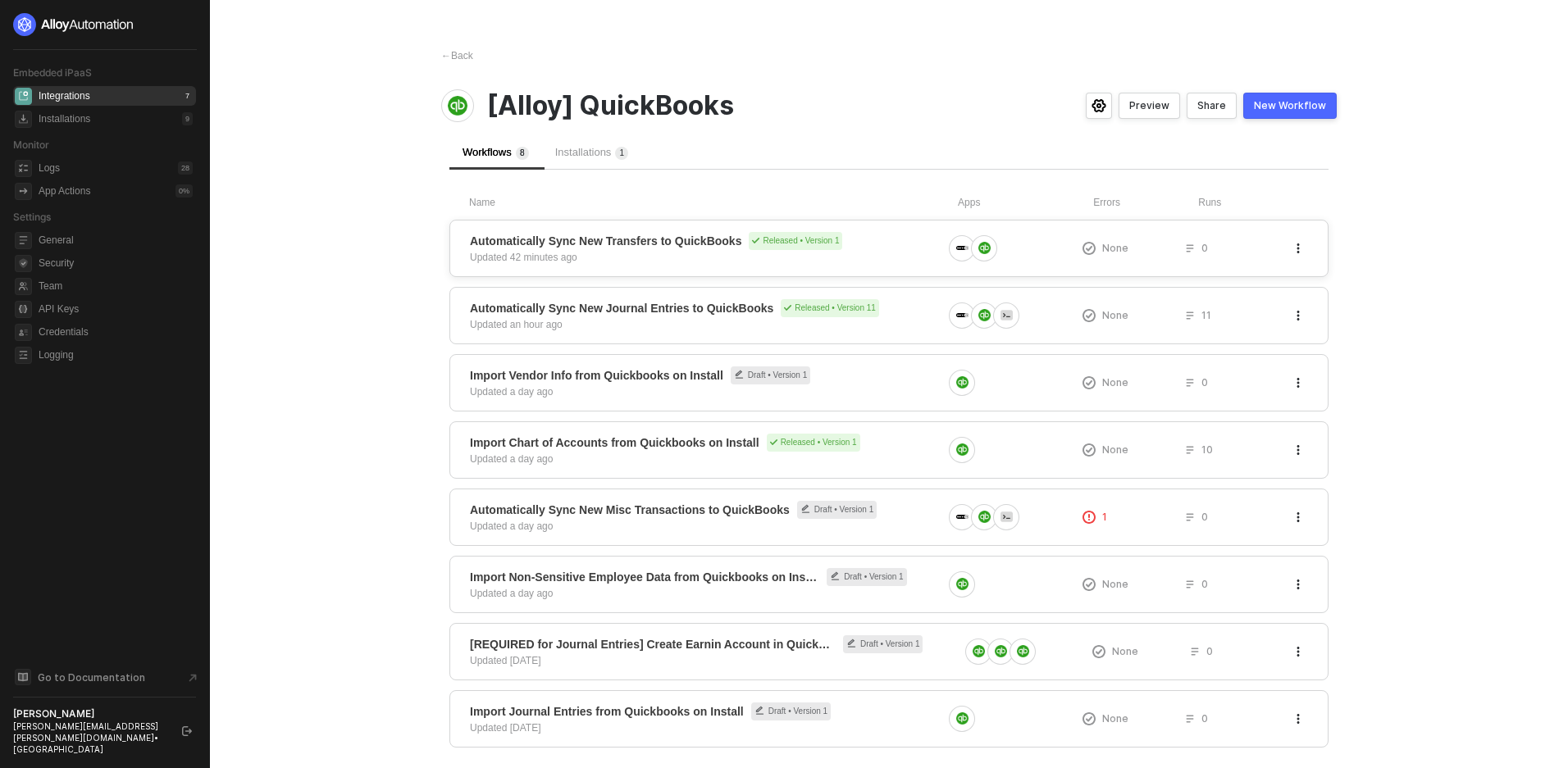
scroll to position [28, 0]
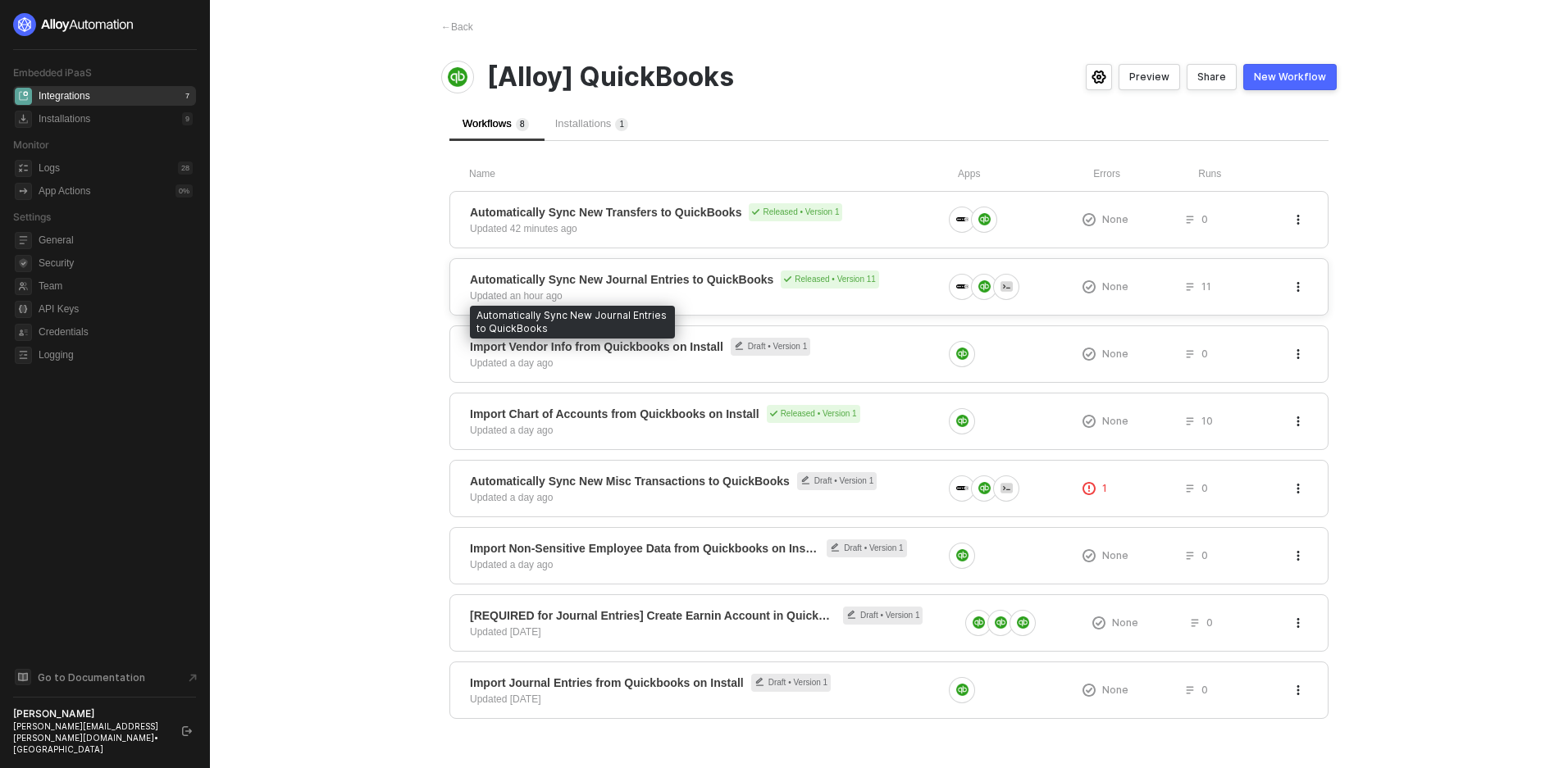
click at [652, 282] on span "Automatically Sync New Journal Entries to QuickBooks" at bounding box center [622, 279] width 303 height 16
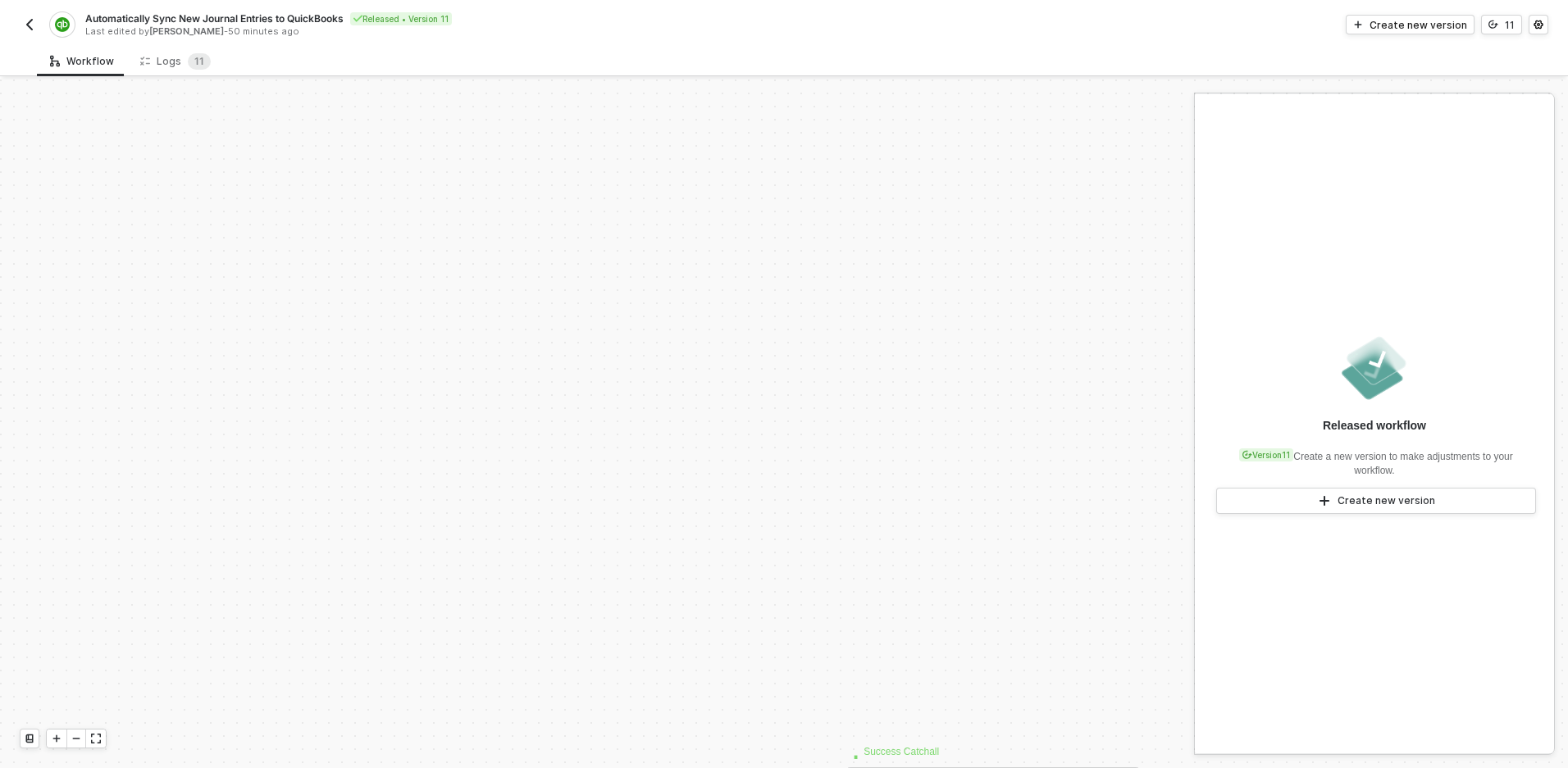
scroll to position [396, 0]
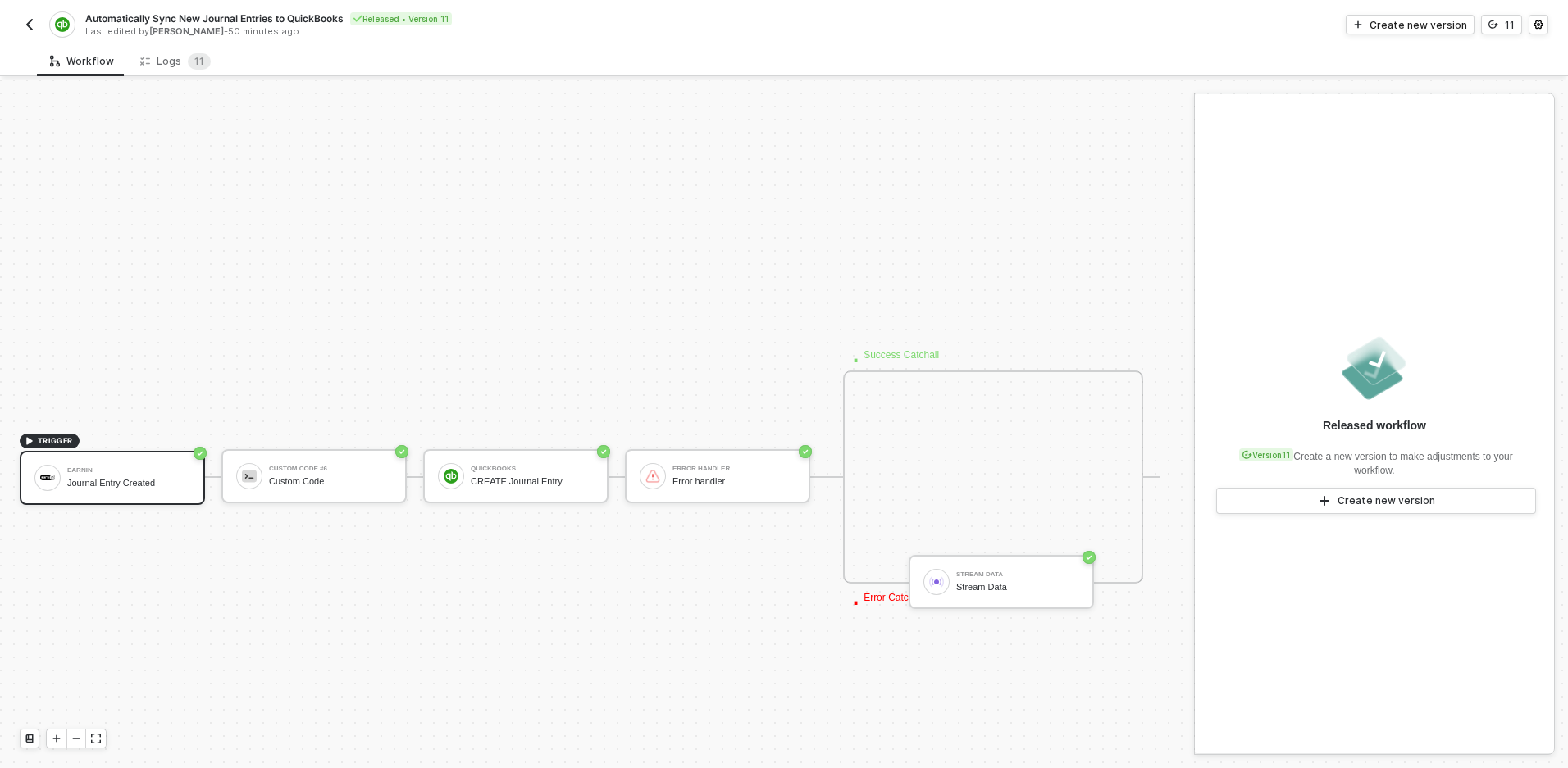
click at [138, 506] on div "Earnin Journal Entry Created" at bounding box center [112, 486] width 185 height 71
click at [117, 476] on div "Earnin Journal Entry Created" at bounding box center [128, 478] width 123 height 31
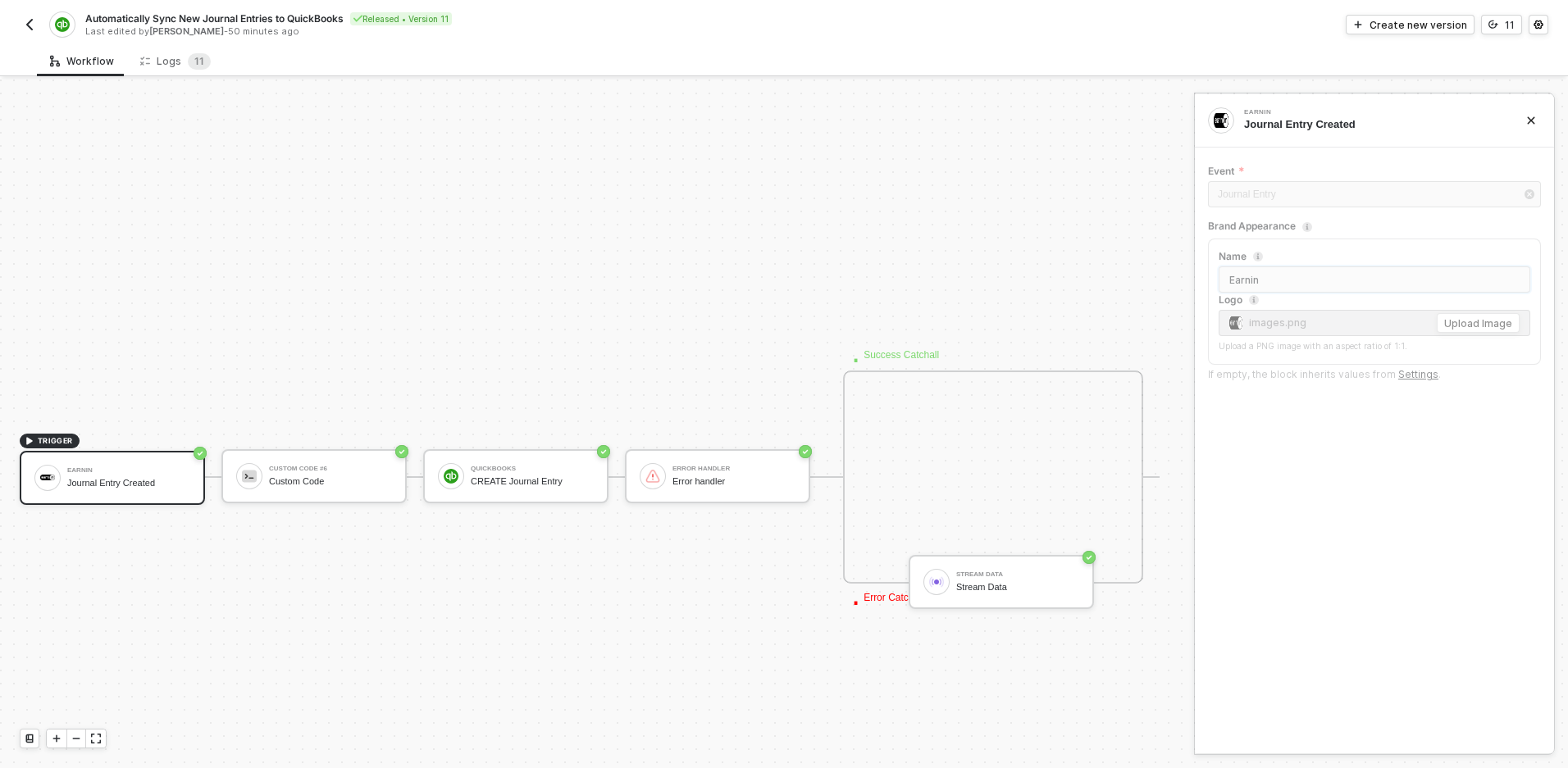
click at [1290, 284] on input "Earnin" at bounding box center [1375, 279] width 312 height 26
click at [1269, 192] on div "Journal Entry" at bounding box center [1374, 196] width 333 height 29
click at [1451, 18] on div "Create new version" at bounding box center [1418, 25] width 97 height 14
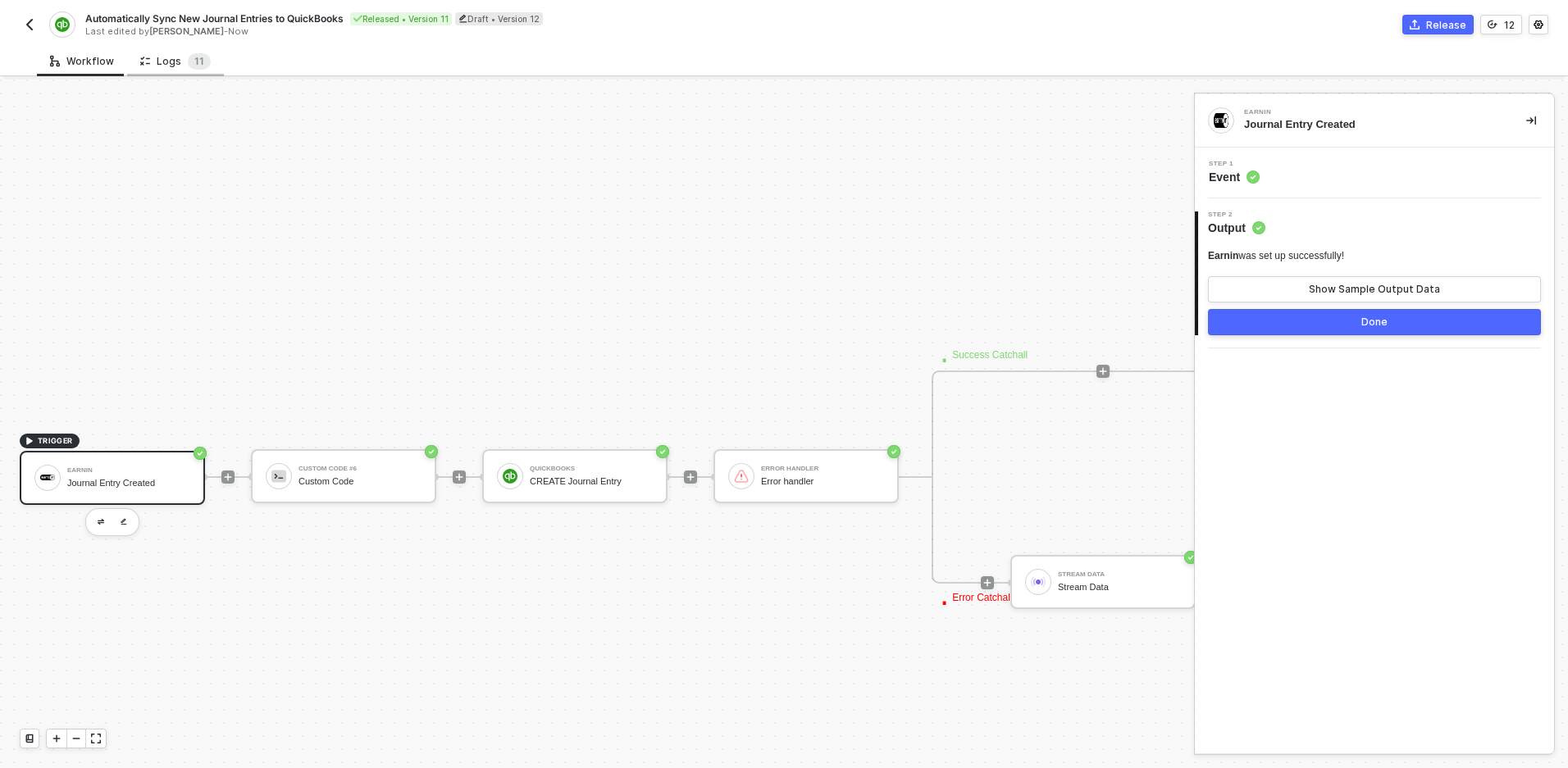
click at [175, 63] on div "Logs 1 1" at bounding box center [176, 61] width 71 height 16
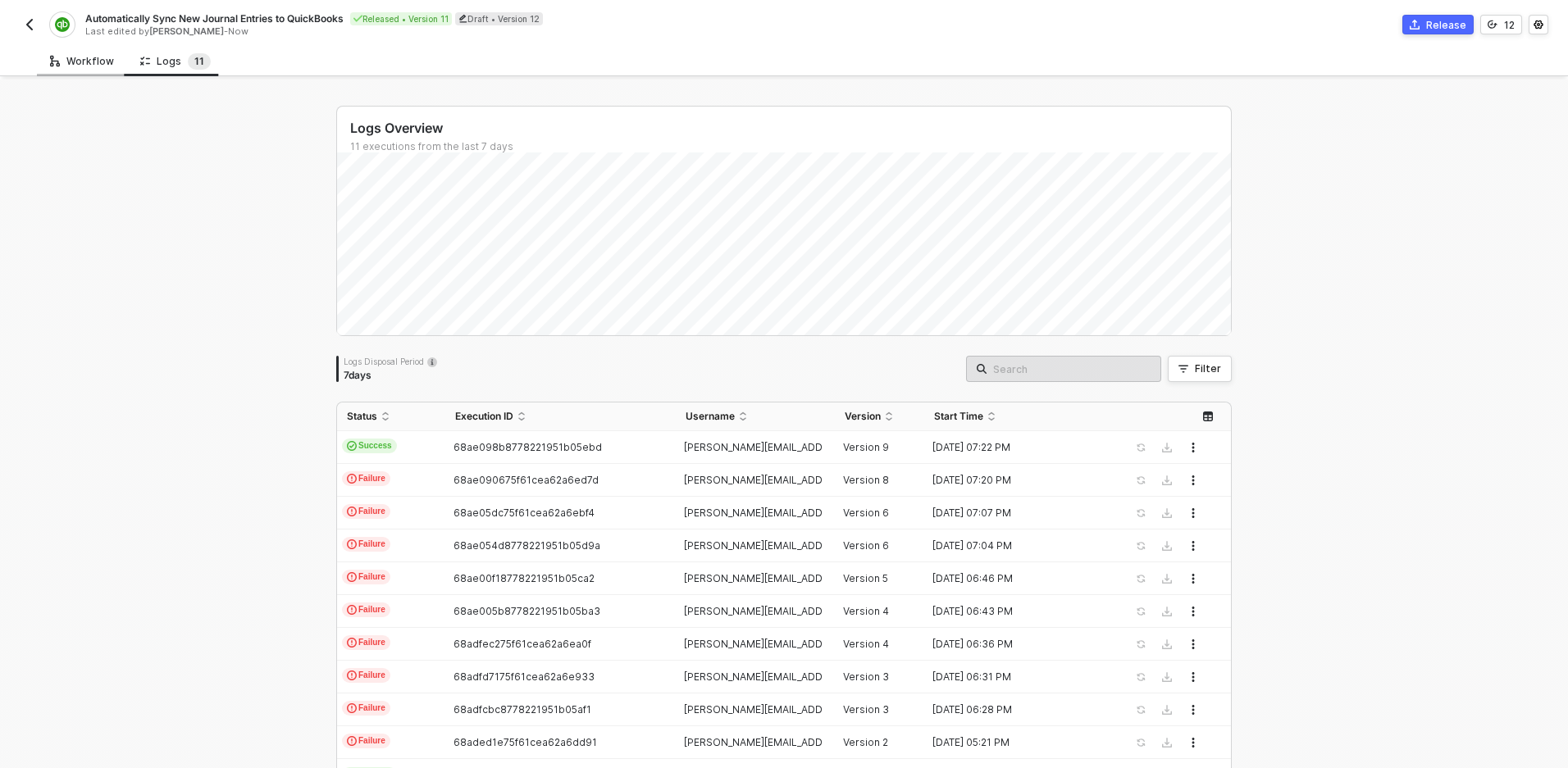
click at [72, 63] on div "Workflow" at bounding box center [82, 61] width 64 height 13
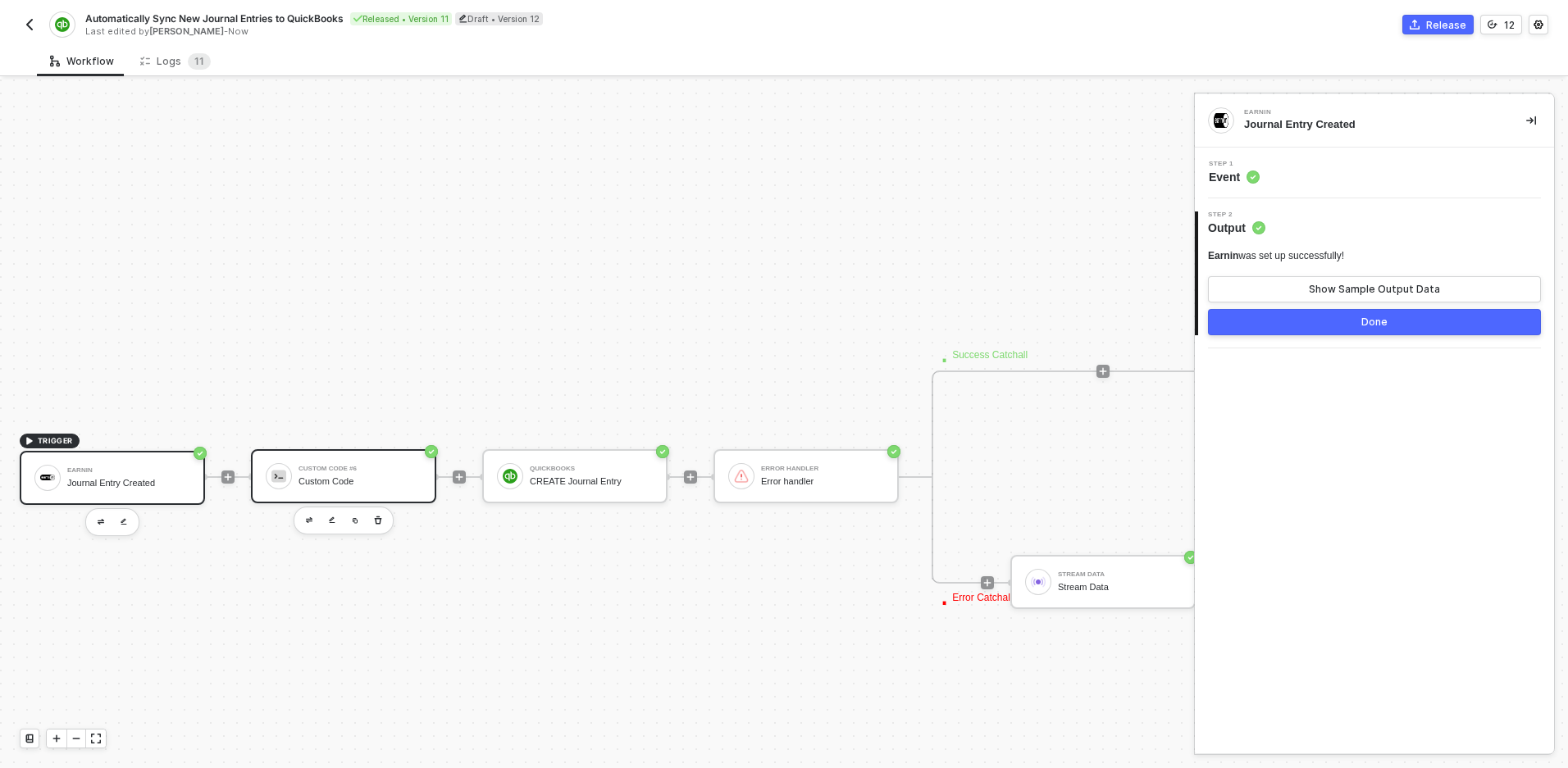
click at [310, 477] on div "Custom Code" at bounding box center [359, 482] width 123 height 10
click at [1383, 272] on div "Custom Code was set up successfully! Show Sample Output Data" at bounding box center [1374, 276] width 333 height 53
click at [1383, 284] on div "Show Sample Output Data" at bounding box center [1374, 289] width 131 height 13
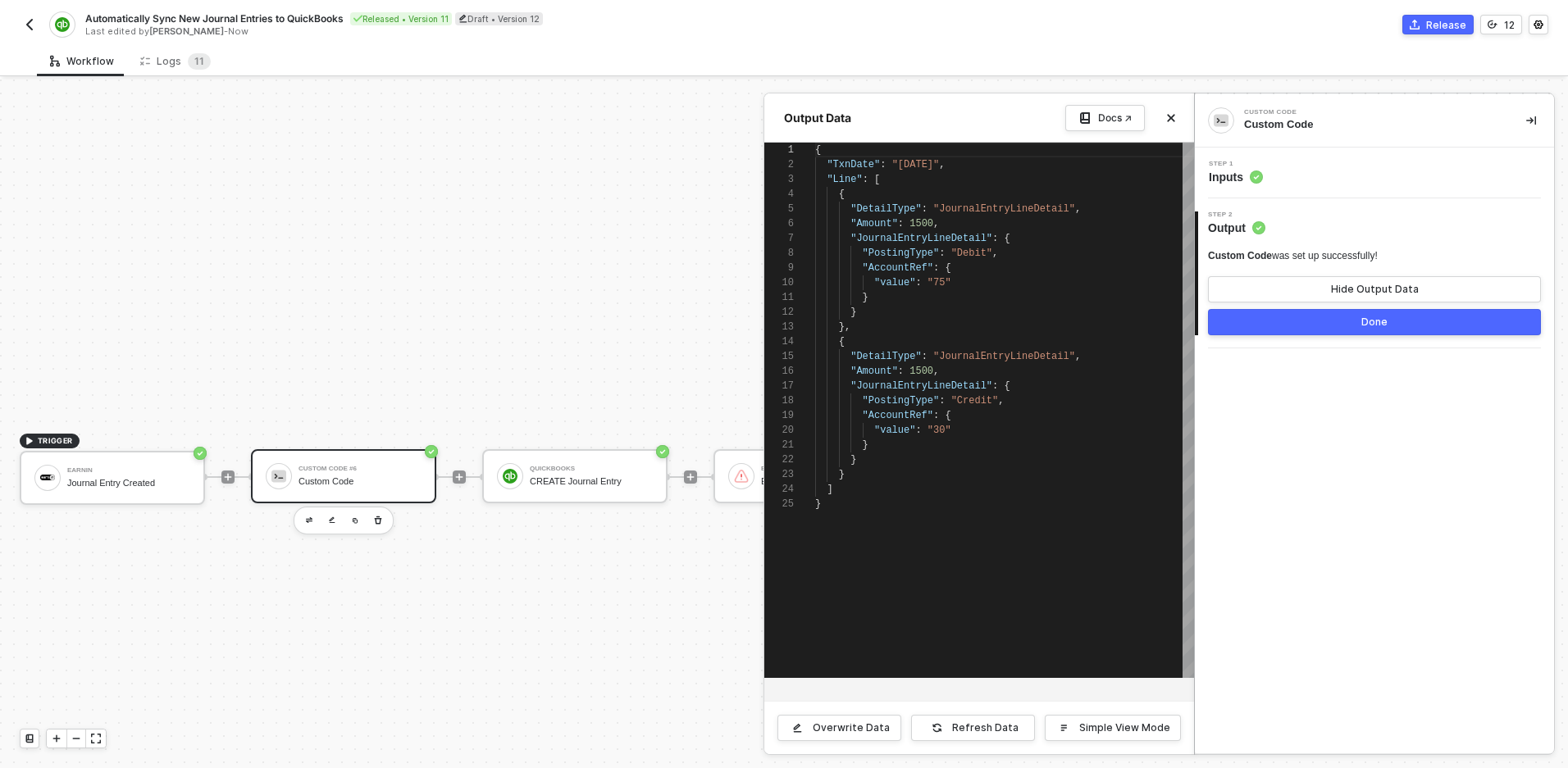
scroll to position [147, 0]
click at [1361, 328] on button "Done" at bounding box center [1374, 322] width 333 height 26
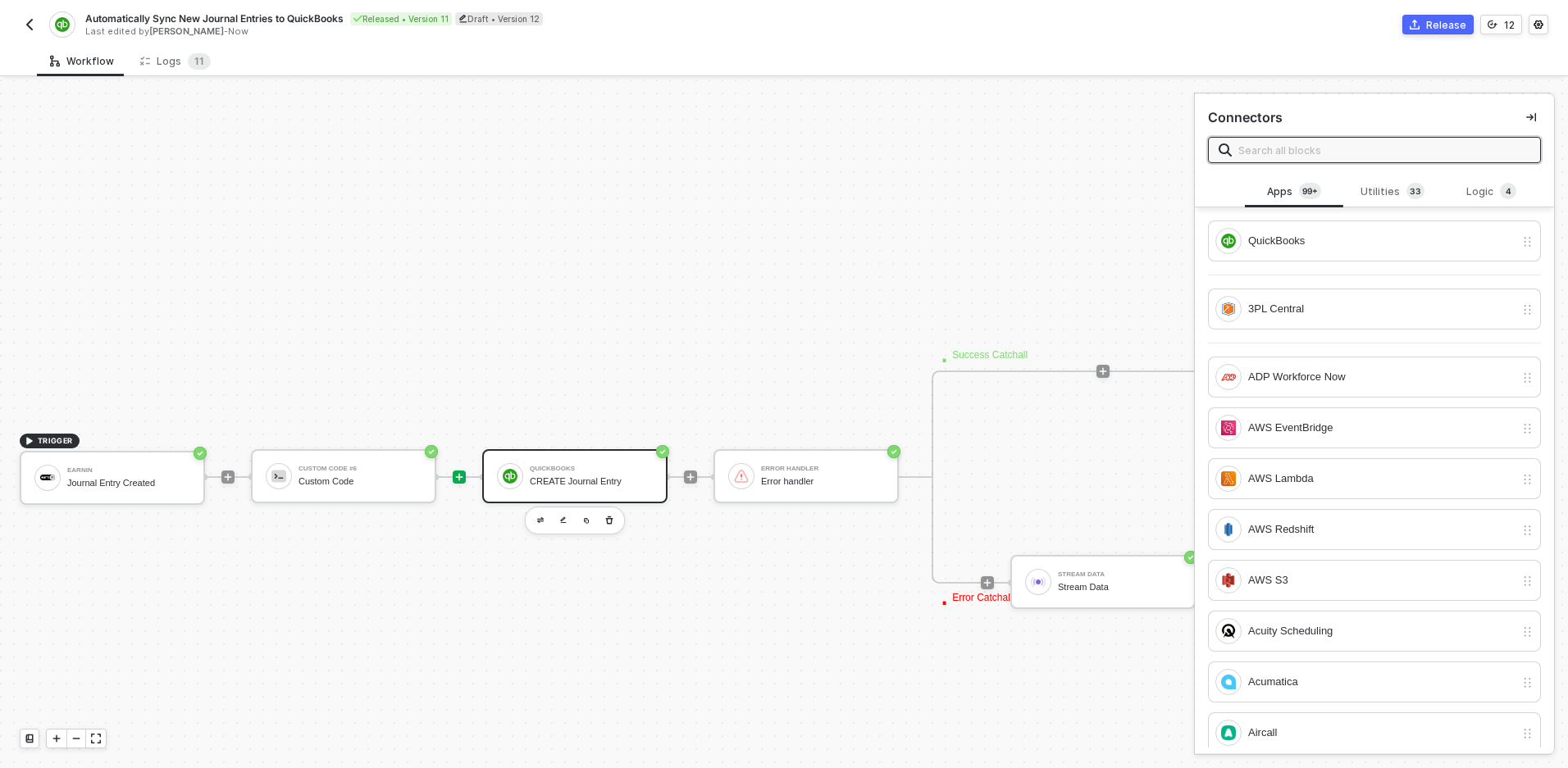
click at [581, 474] on div "QuickBooks CREATE Journal Entry" at bounding box center [591, 477] width 123 height 31
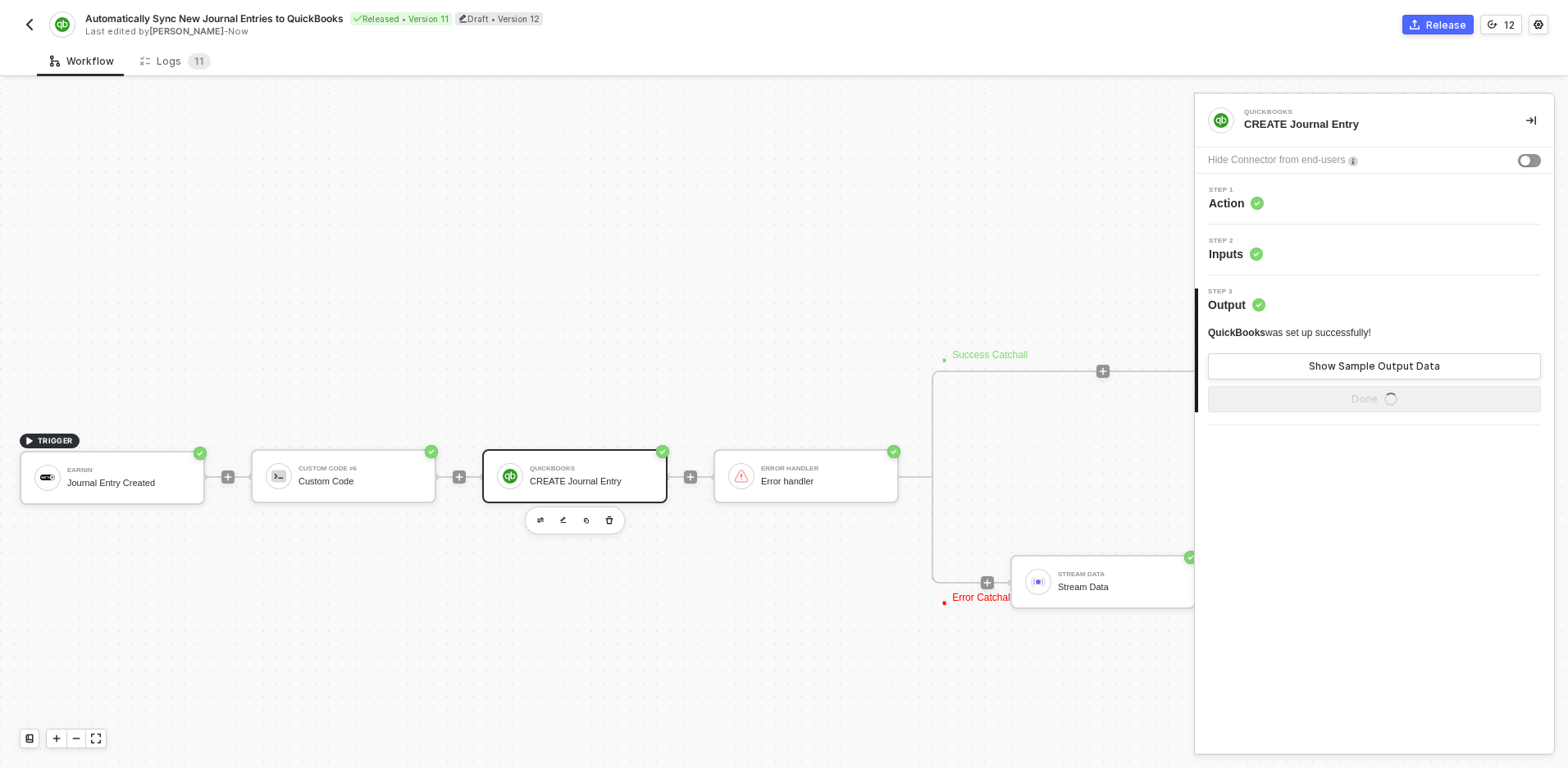
click at [1314, 253] on div "Step 2 Inputs" at bounding box center [1377, 250] width 355 height 25
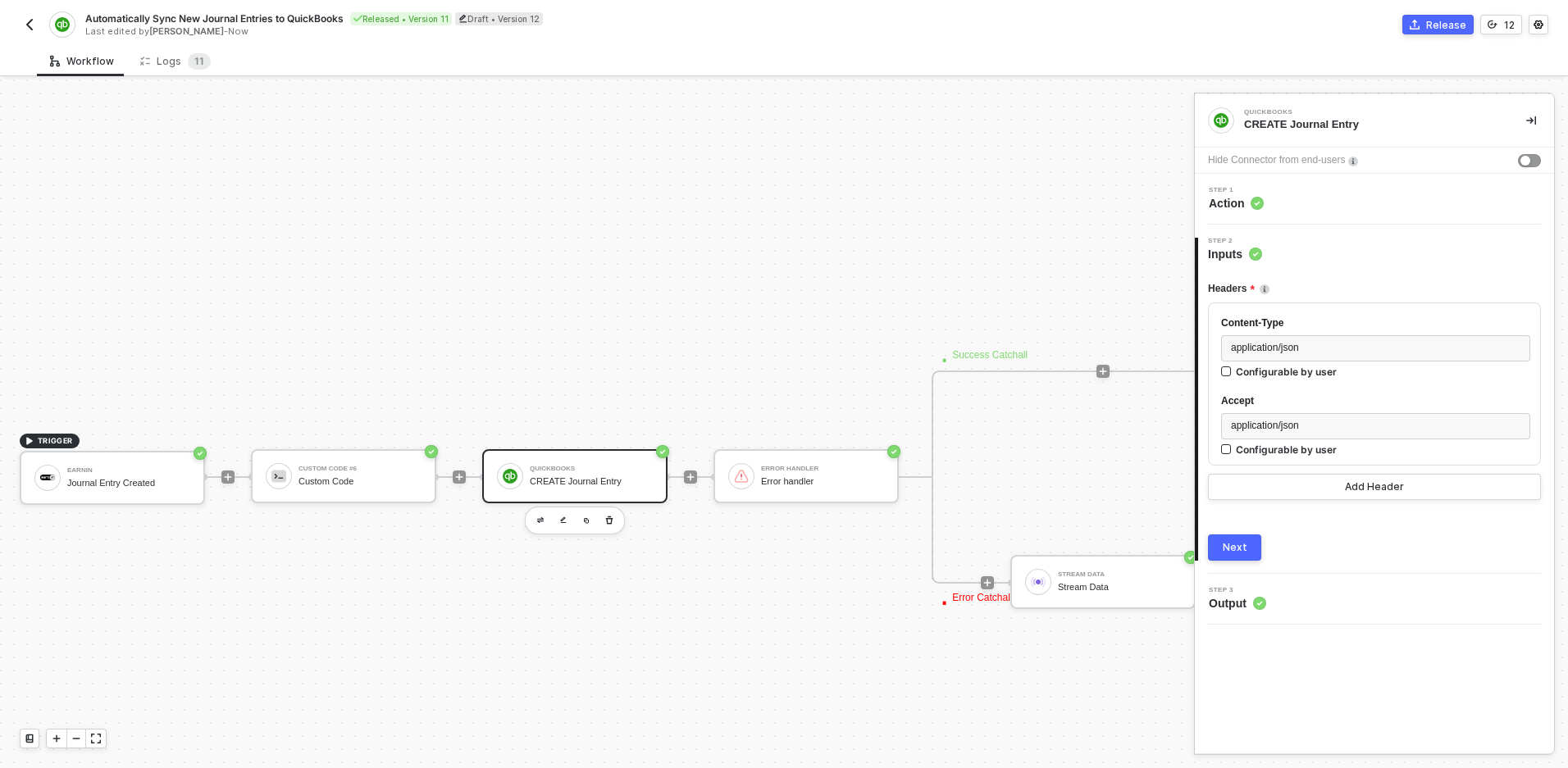
click at [1247, 559] on button "Next" at bounding box center [1234, 547] width 53 height 26
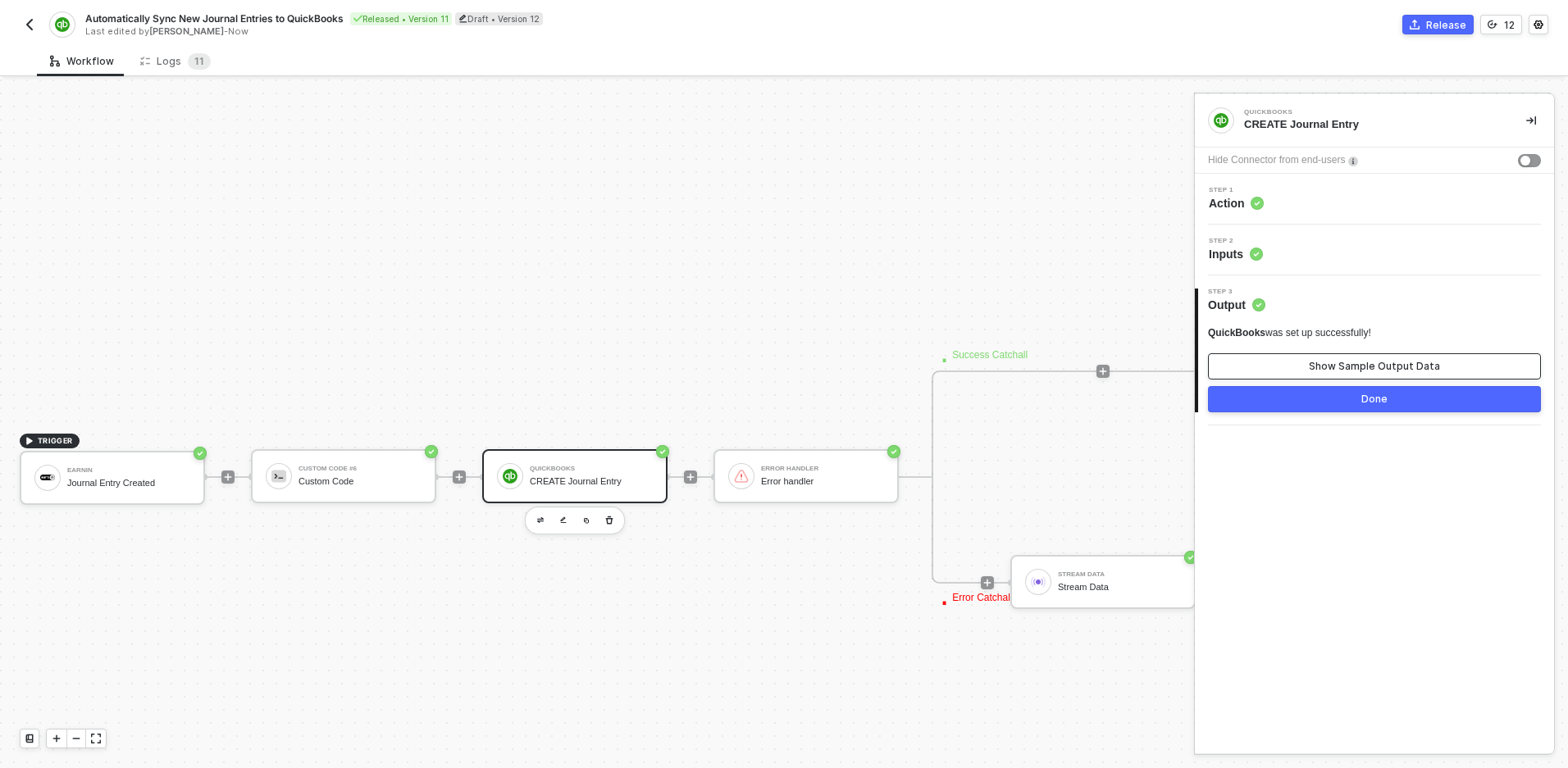
click at [1325, 369] on div "Show Sample Output Data" at bounding box center [1374, 366] width 131 height 13
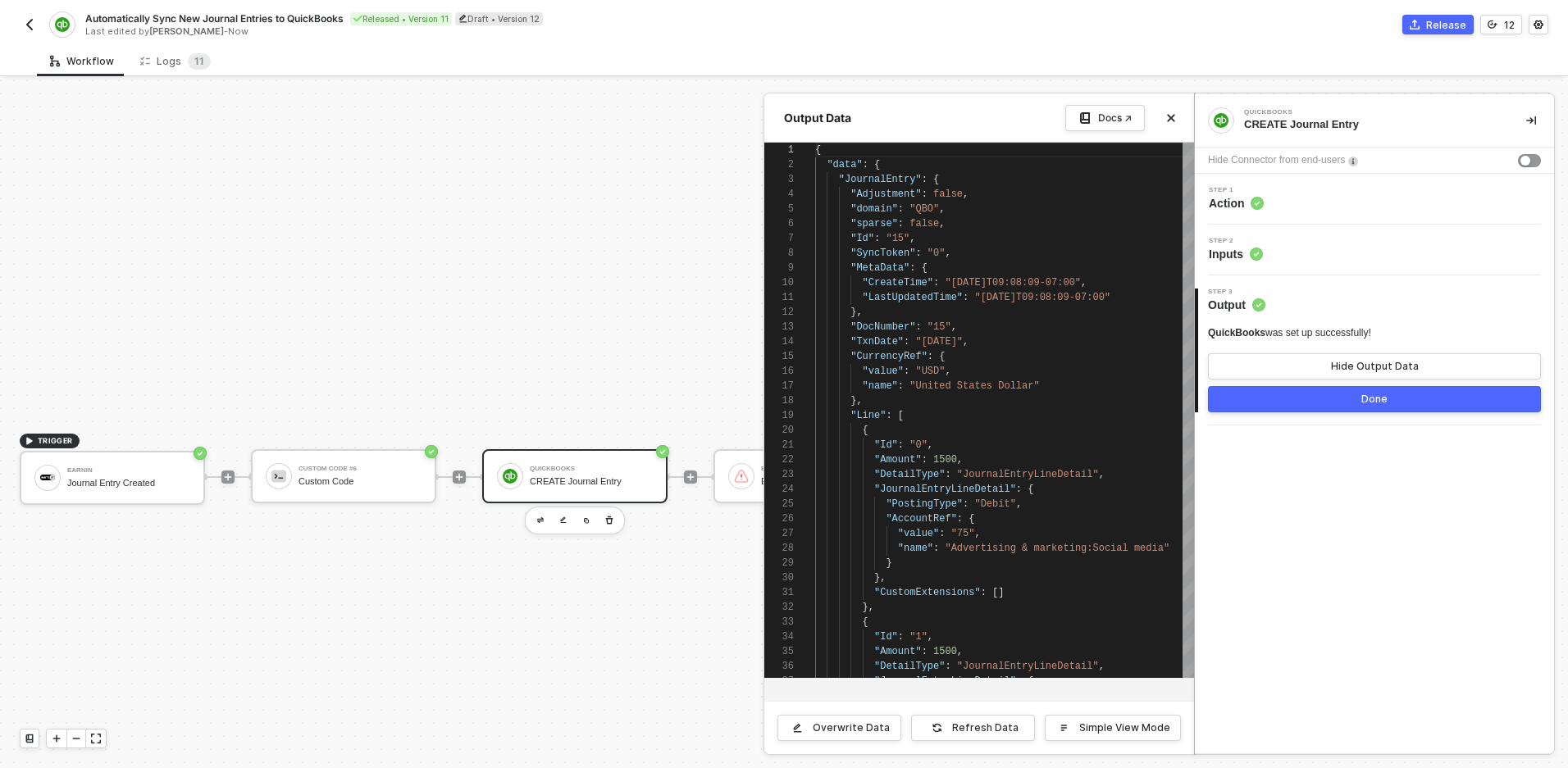
click at [584, 237] on div at bounding box center [784, 423] width 1568 height 689
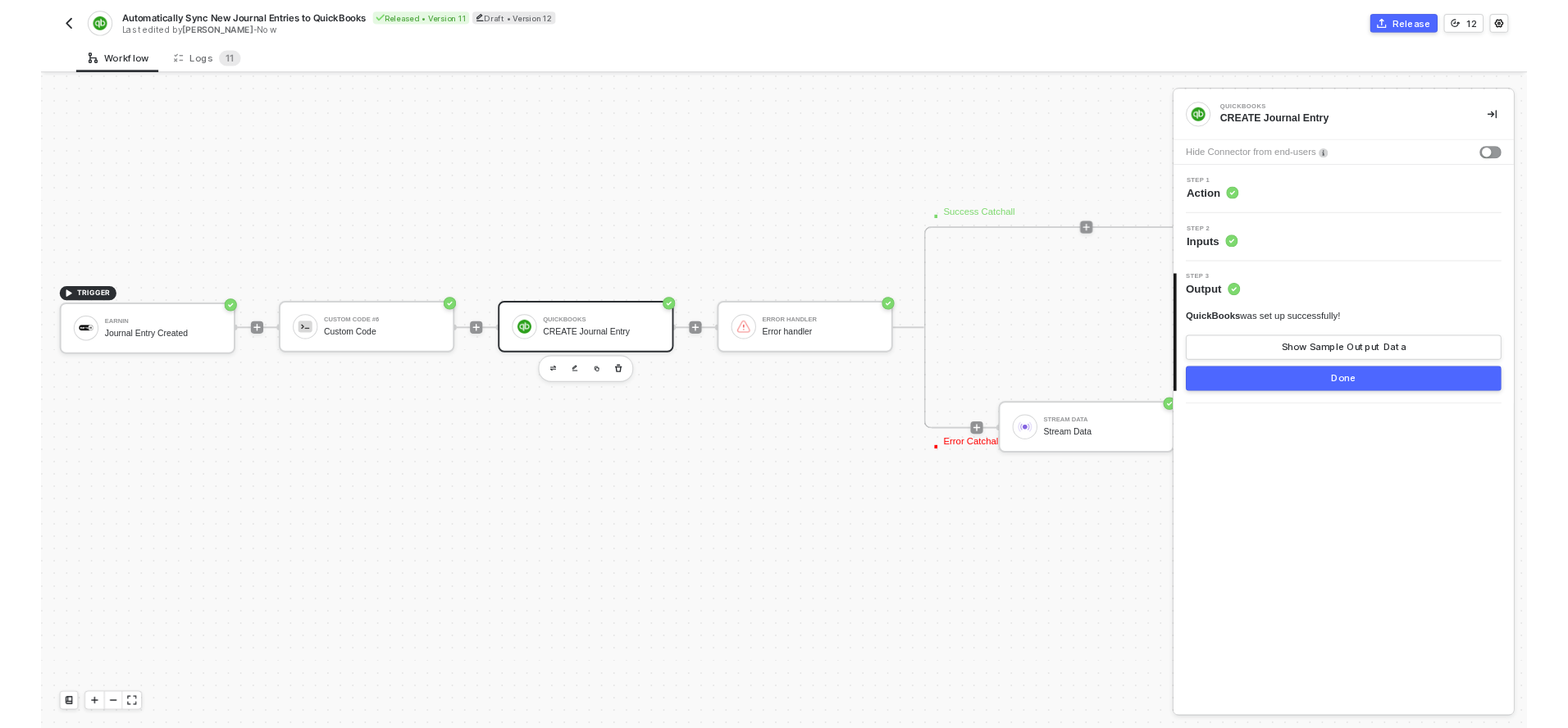
scroll to position [403, 0]
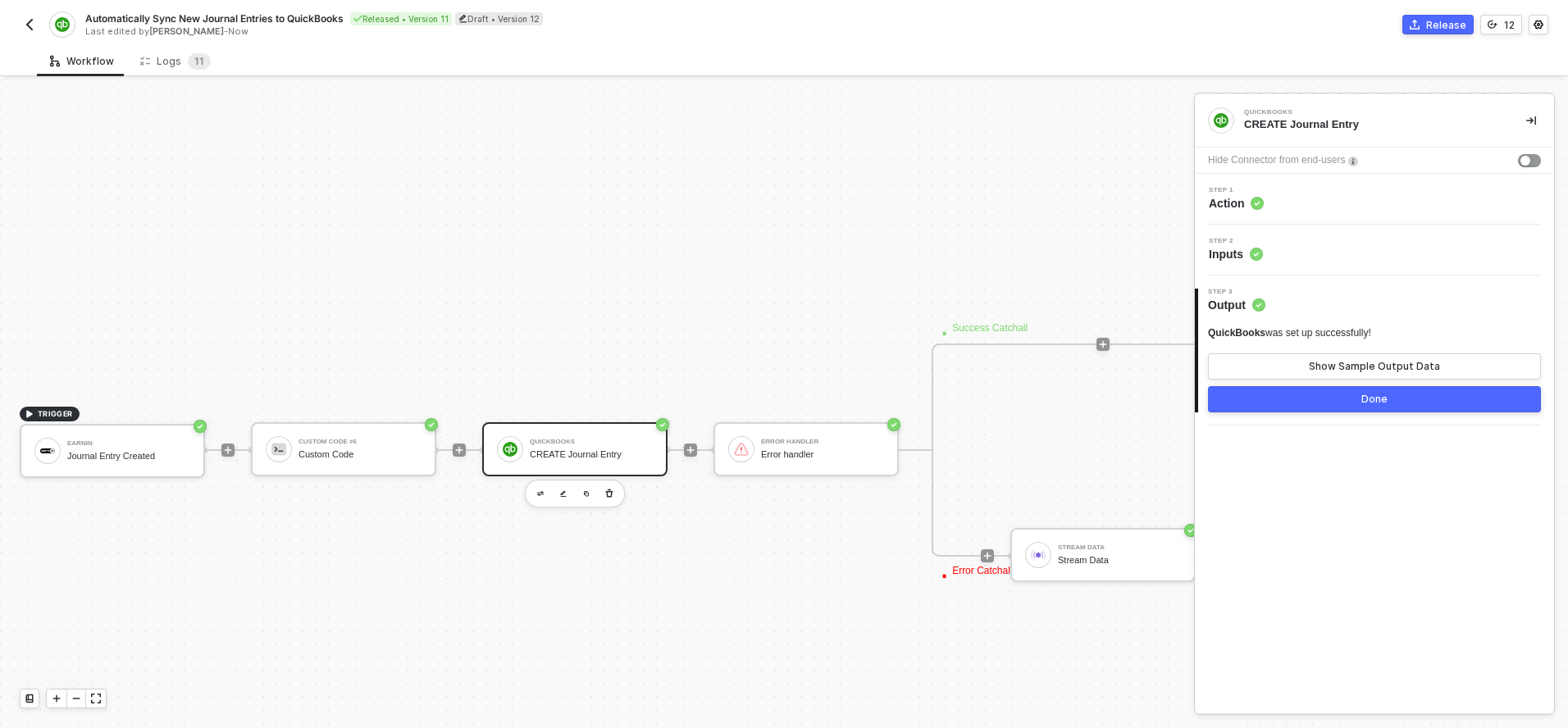
click at [34, 18] on img "button" at bounding box center [29, 24] width 13 height 13
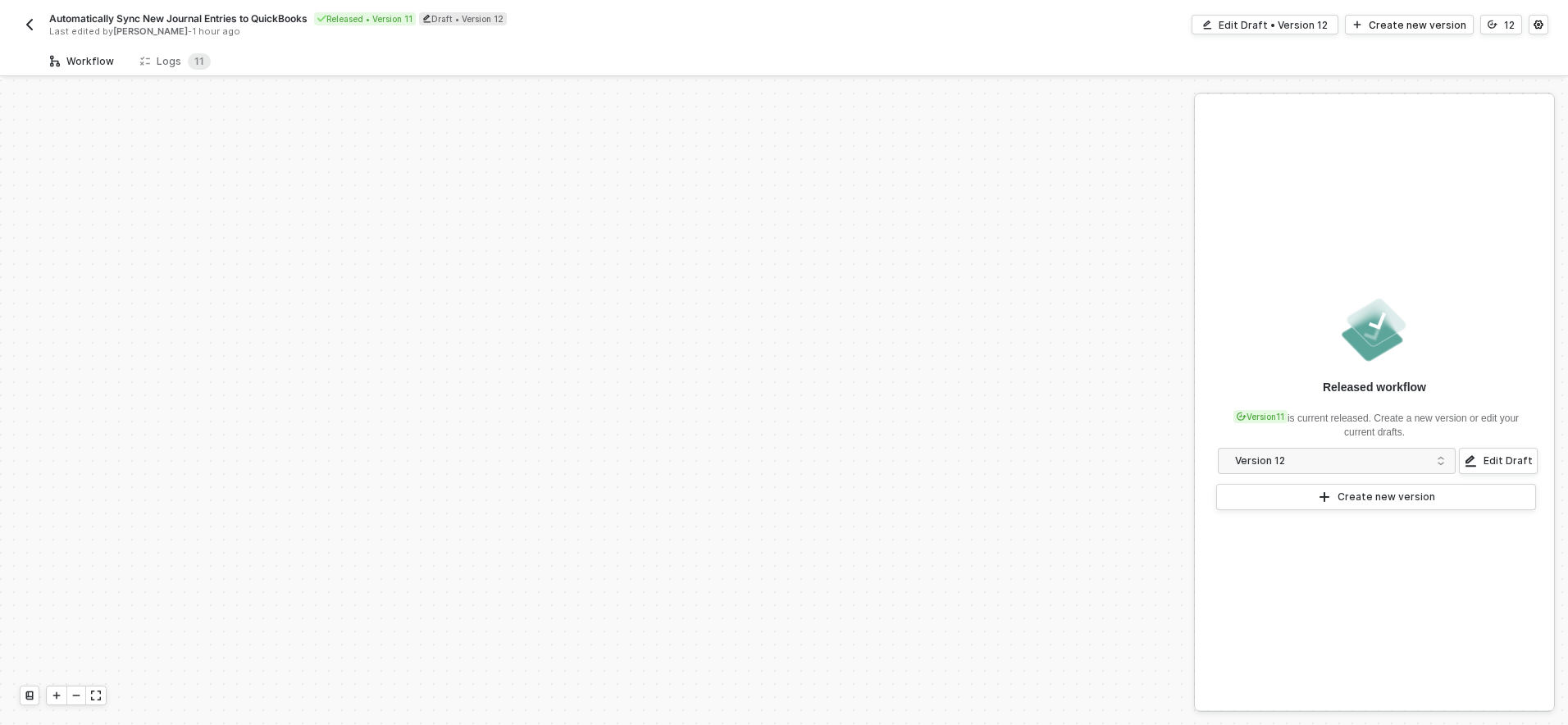
scroll to position [386, 0]
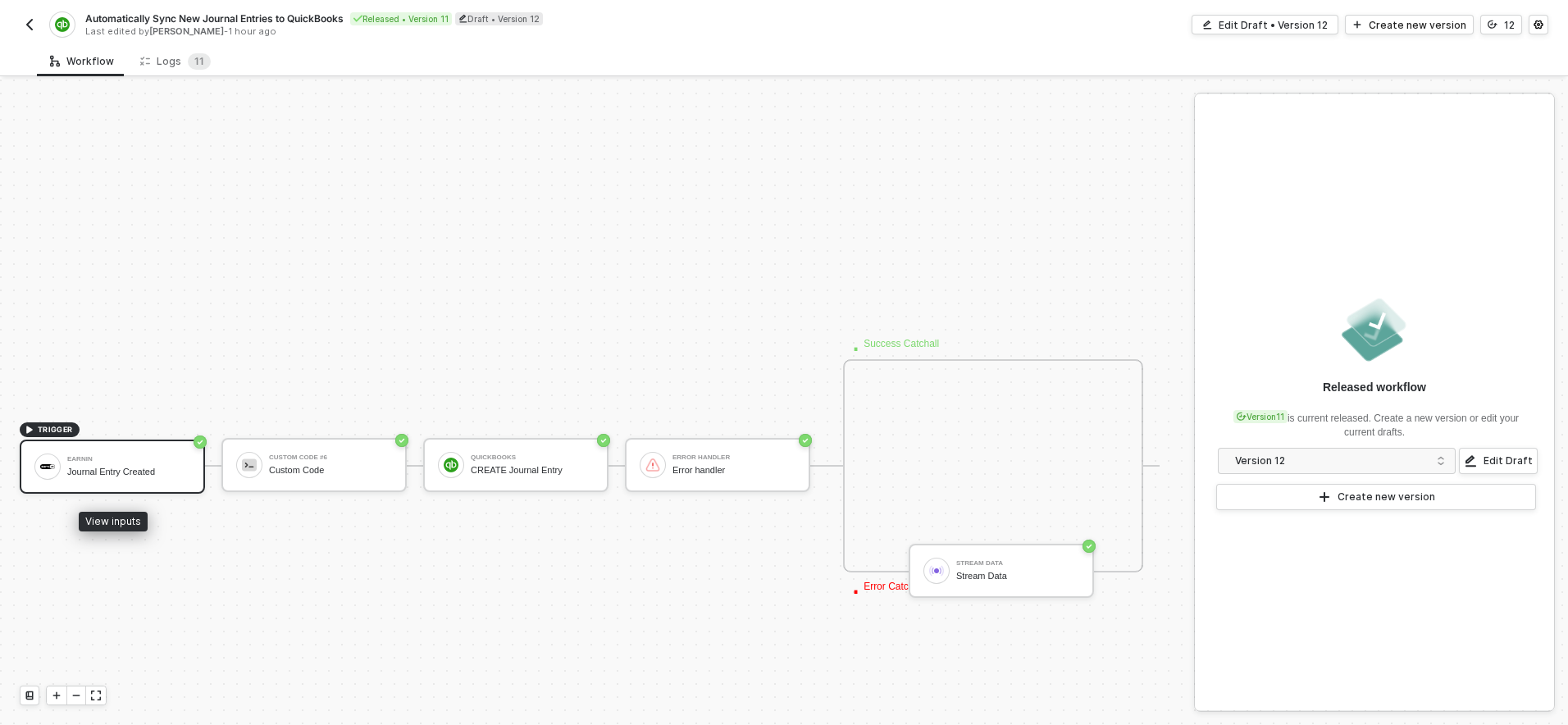
click at [138, 470] on div "Journal Entry Created" at bounding box center [128, 472] width 123 height 10
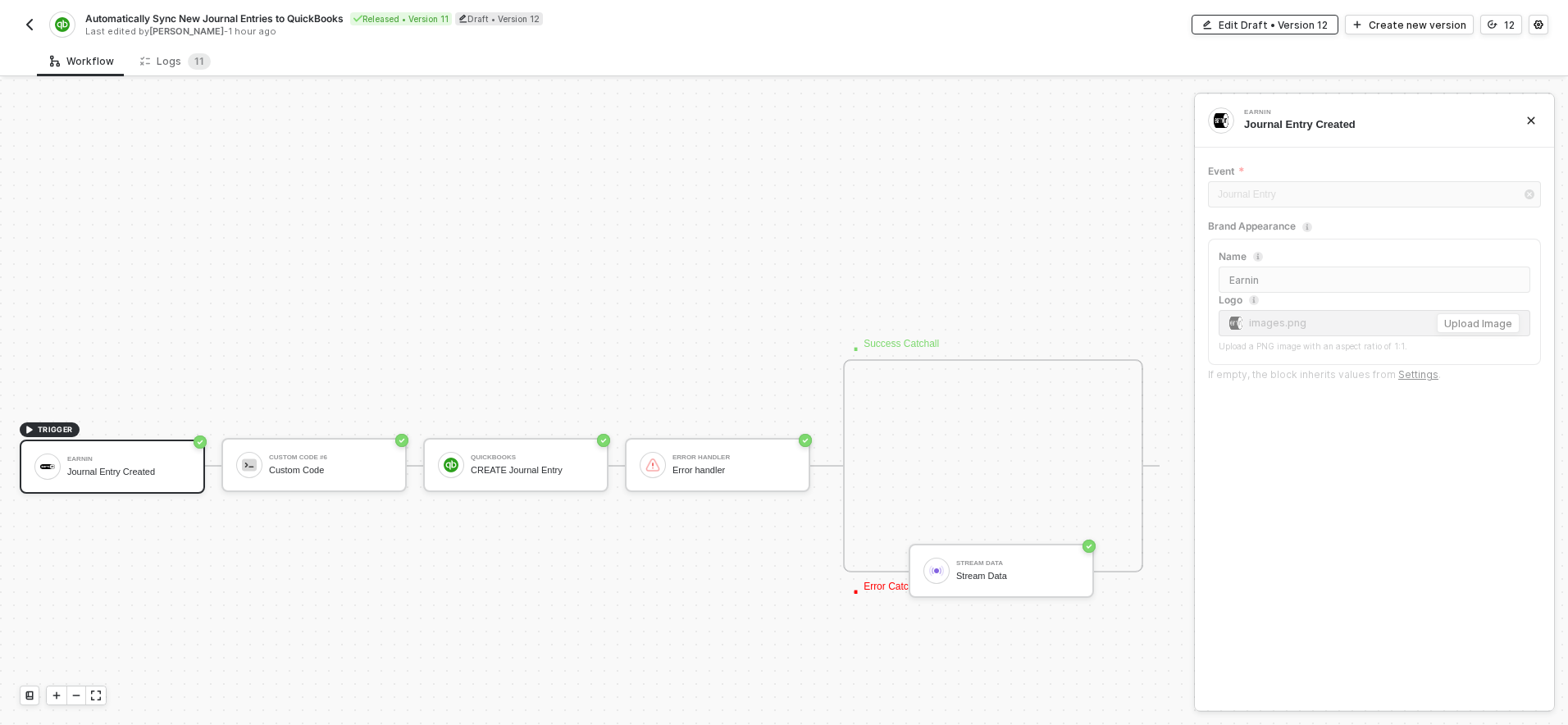
click at [1257, 22] on div "Edit Draft • Version 12" at bounding box center [1273, 25] width 109 height 14
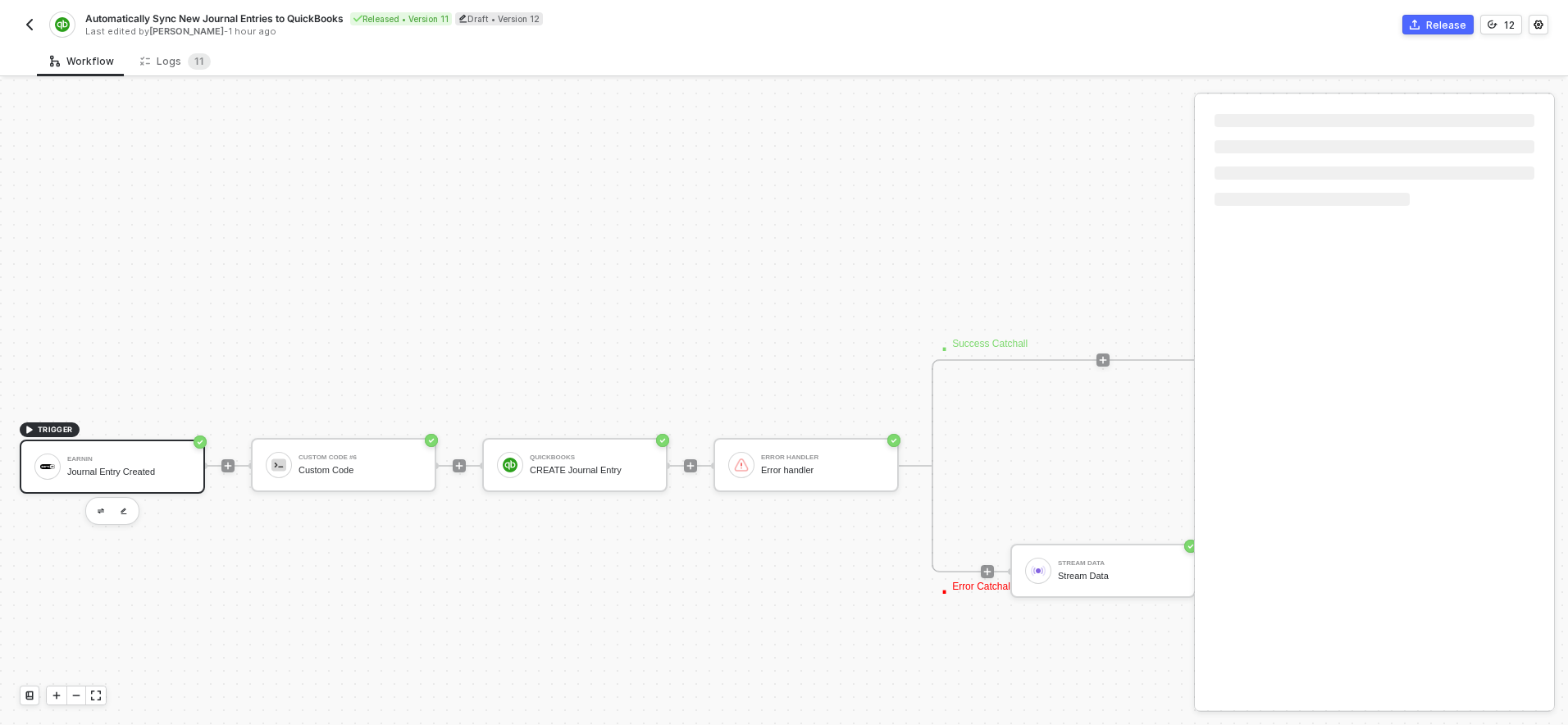
click at [90, 474] on div "Journal Entry Created" at bounding box center [128, 472] width 123 height 10
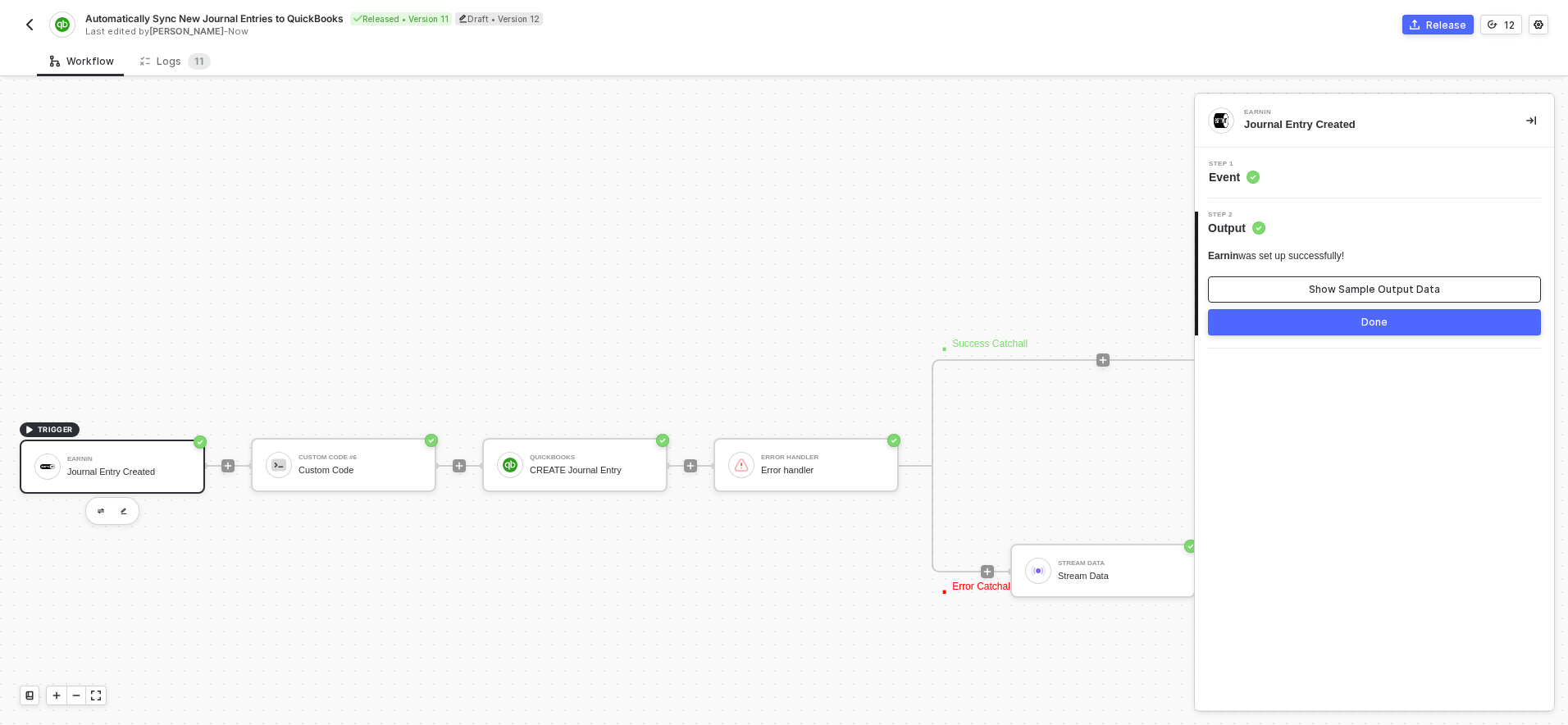
click at [1304, 294] on button "Show Sample Output Data" at bounding box center [1374, 290] width 333 height 26
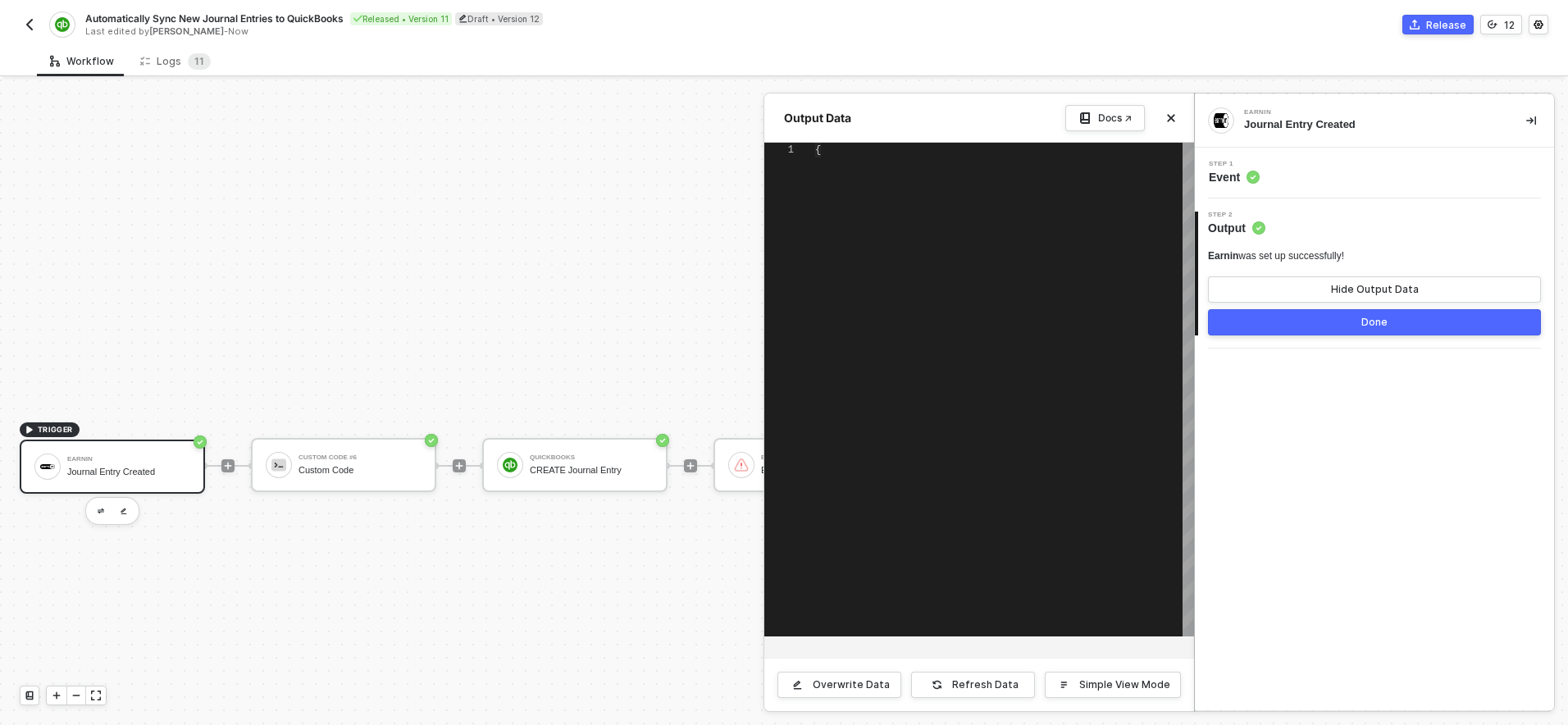
type textarea "{ "EntryDate": "2024-03-15", "Guidfield": "a1b2c3d4-e5f6-7890-abcd-ef1234567890…"
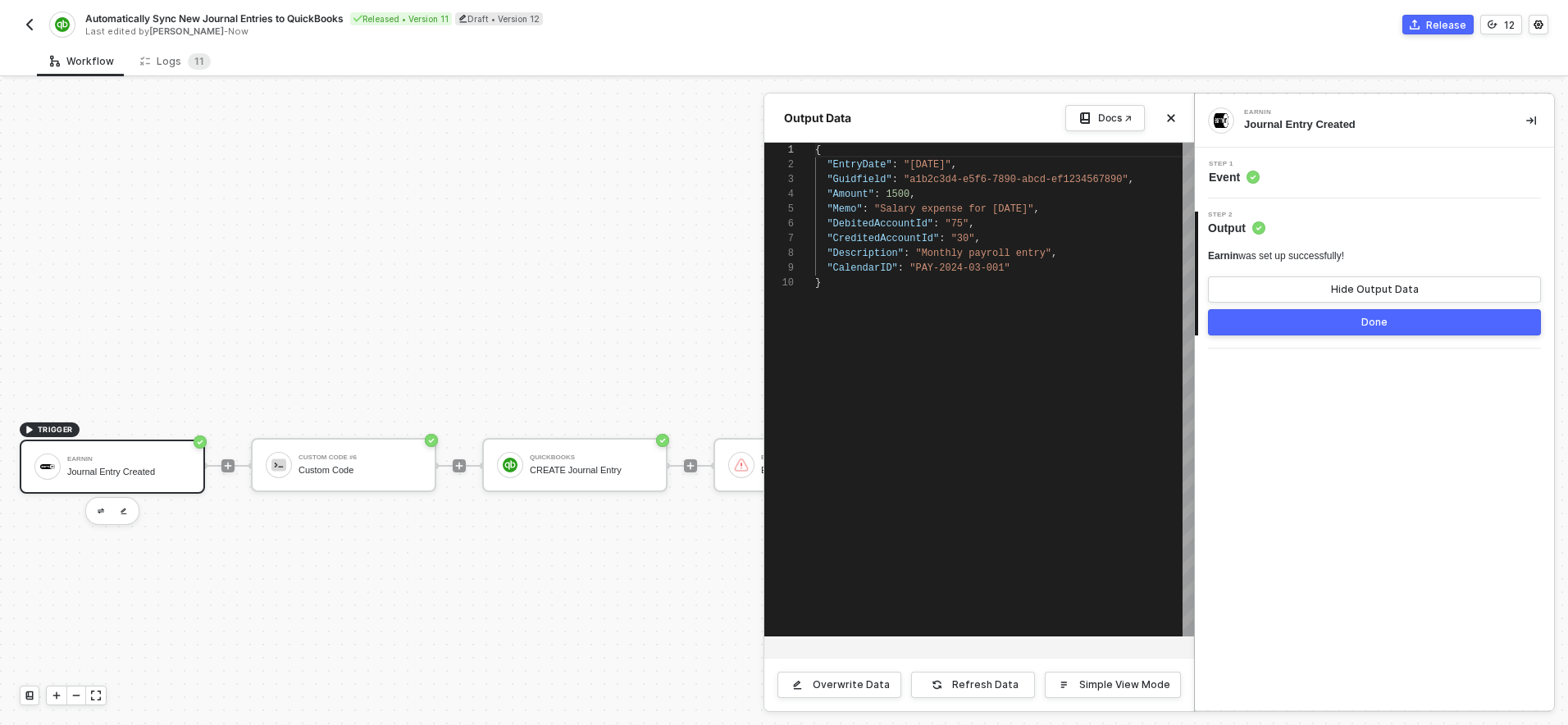
scroll to position [44, 72]
click at [889, 200] on div ""Amount" : 1500 ," at bounding box center [1005, 194] width 379 height 15
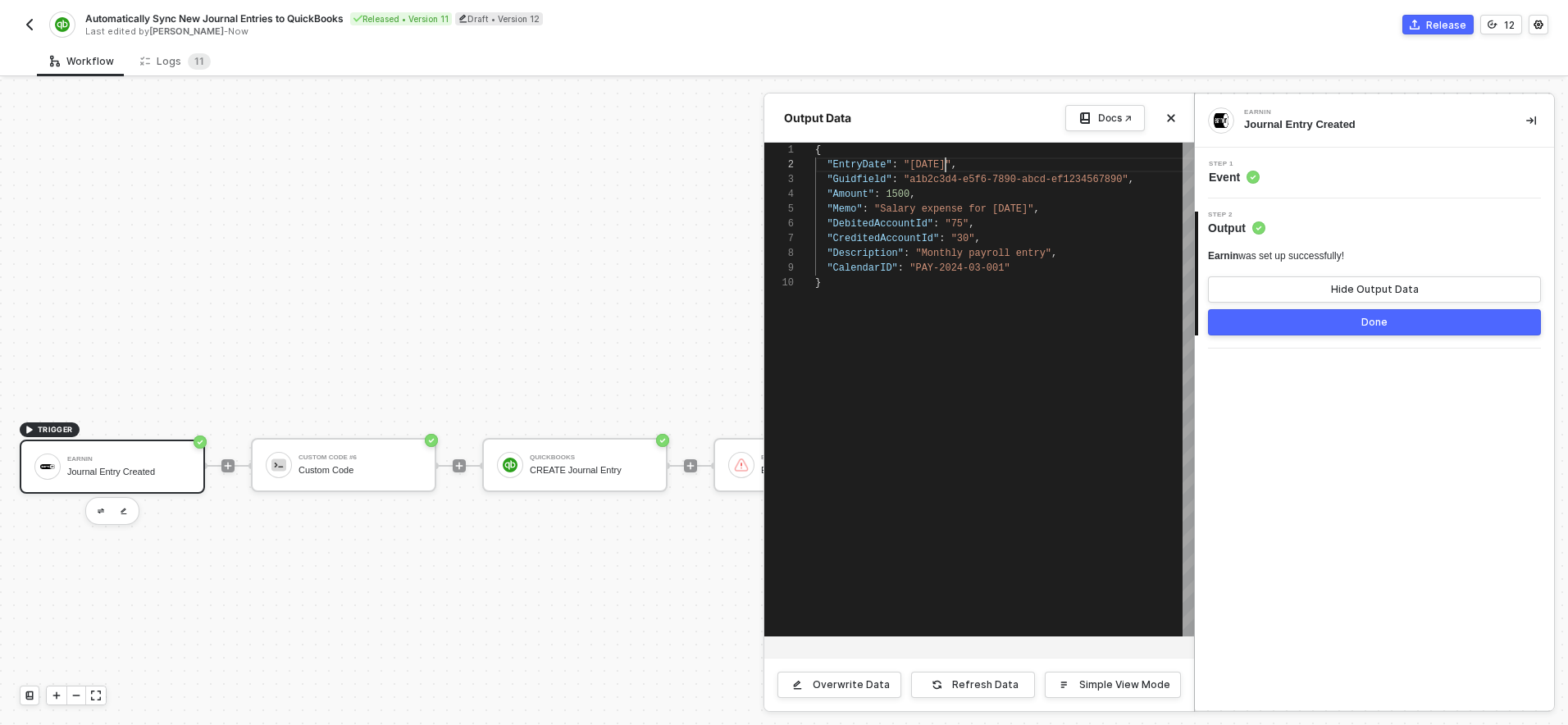
click at [947, 172] on div ""Guidfield" : "a1b2c3d4-e5f6-7890-abcd-ef1234567890" ," at bounding box center [1005, 179] width 379 height 15
click at [929, 184] on span ""a1b2c3d4-e5f6-7890-abcd-ef1234567890"" at bounding box center [1015, 179] width 225 height 11
click at [911, 228] on span ""DebitedAccountId"" at bounding box center [880, 223] width 107 height 11
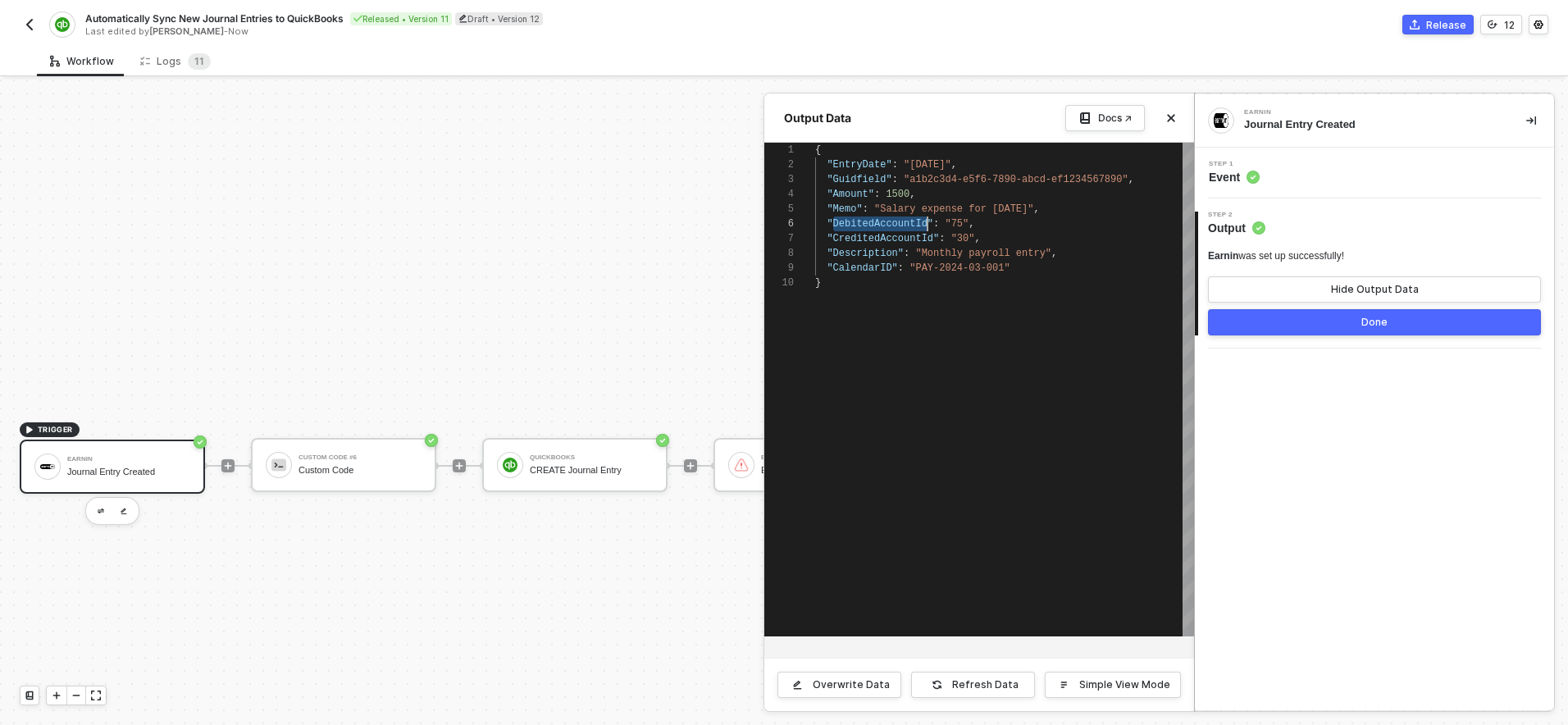
scroll to position [74, 0]
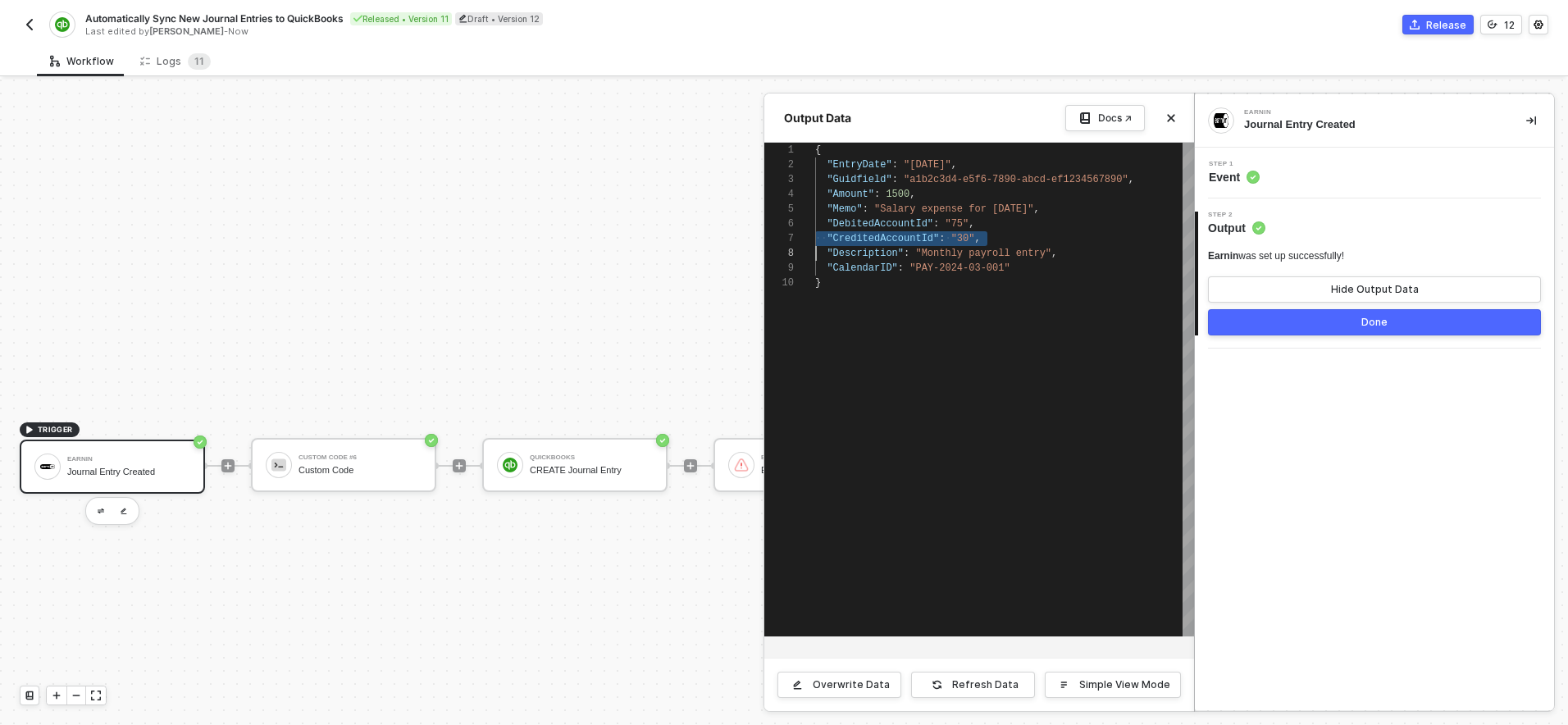
click at [353, 472] on div at bounding box center [784, 402] width 1568 height 646
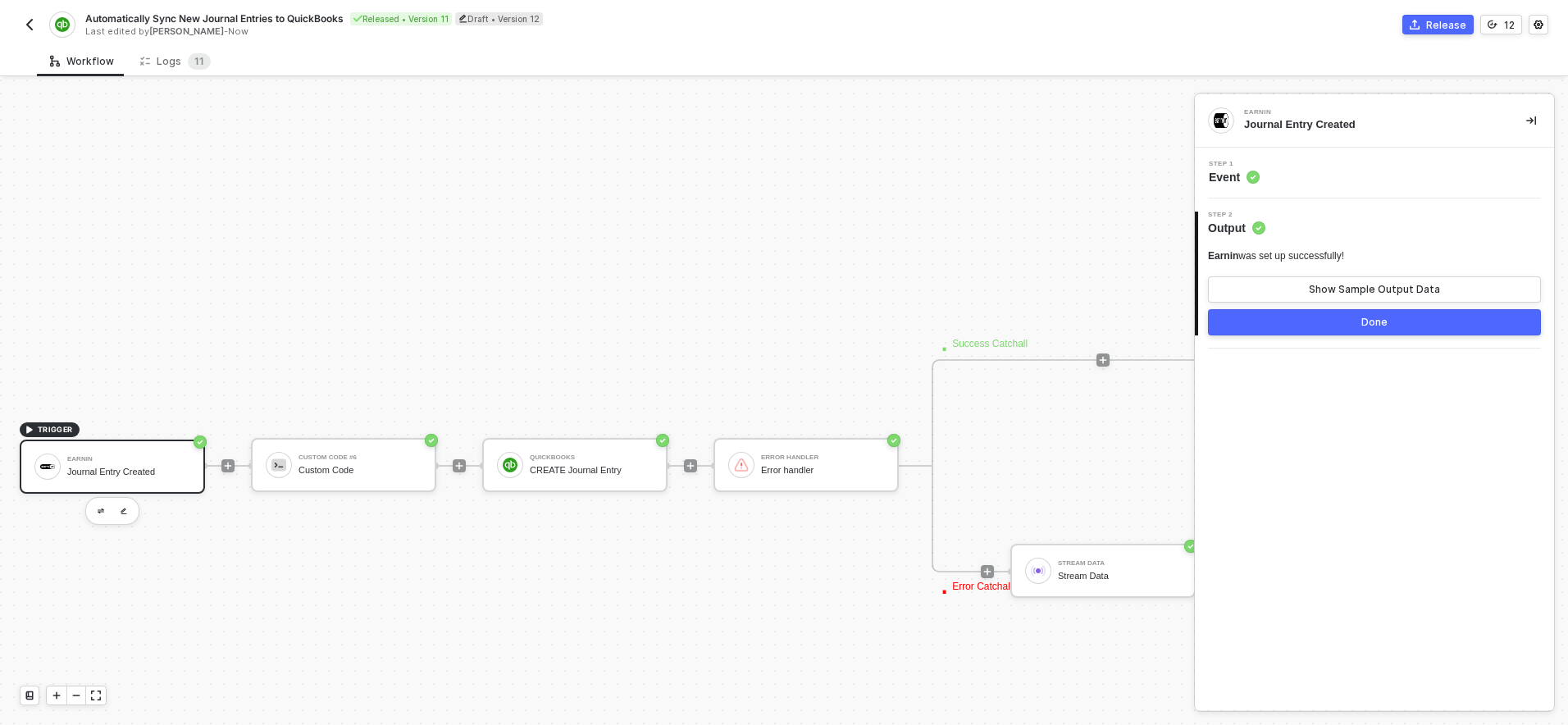
click at [353, 472] on div "Custom Code" at bounding box center [359, 470] width 123 height 10
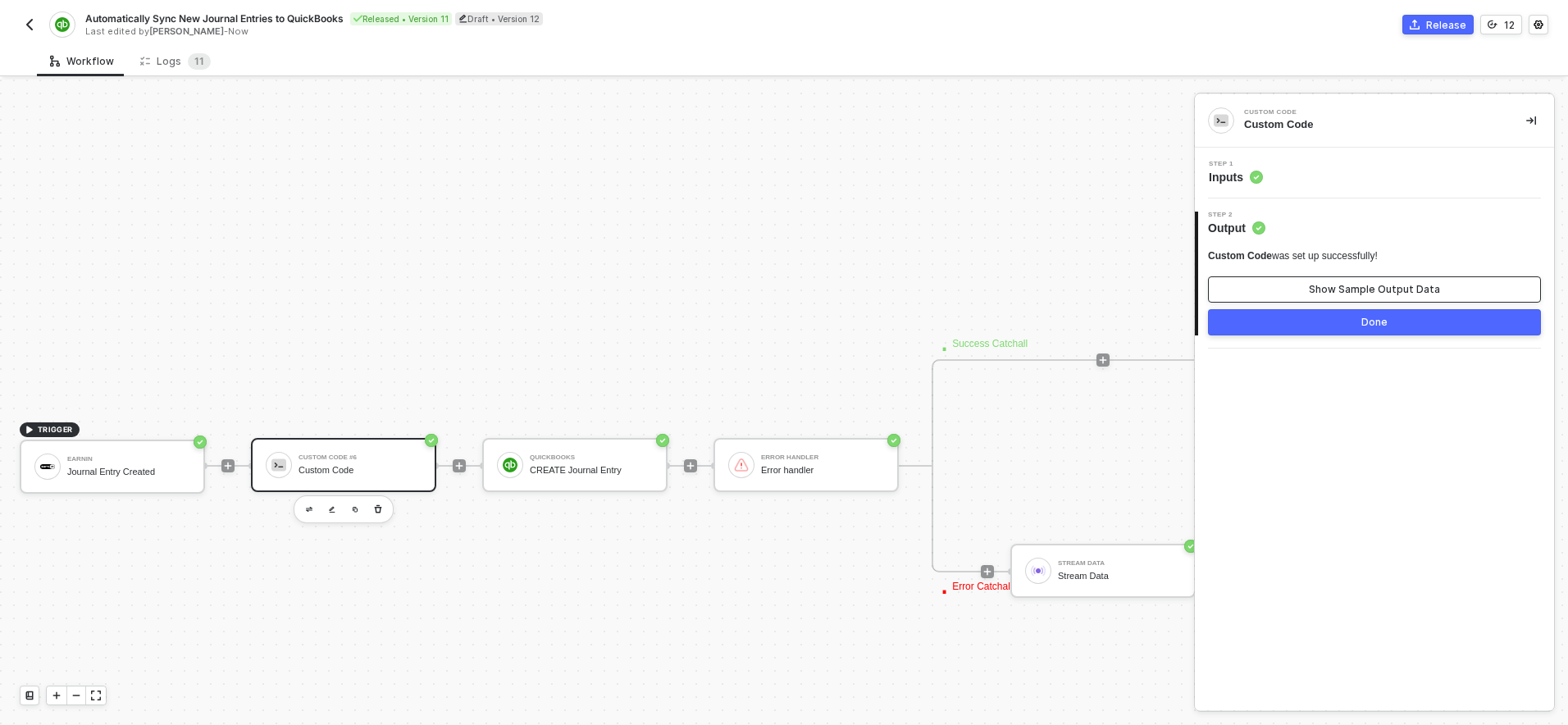
click at [1377, 277] on button "Show Sample Output Data" at bounding box center [1374, 290] width 333 height 26
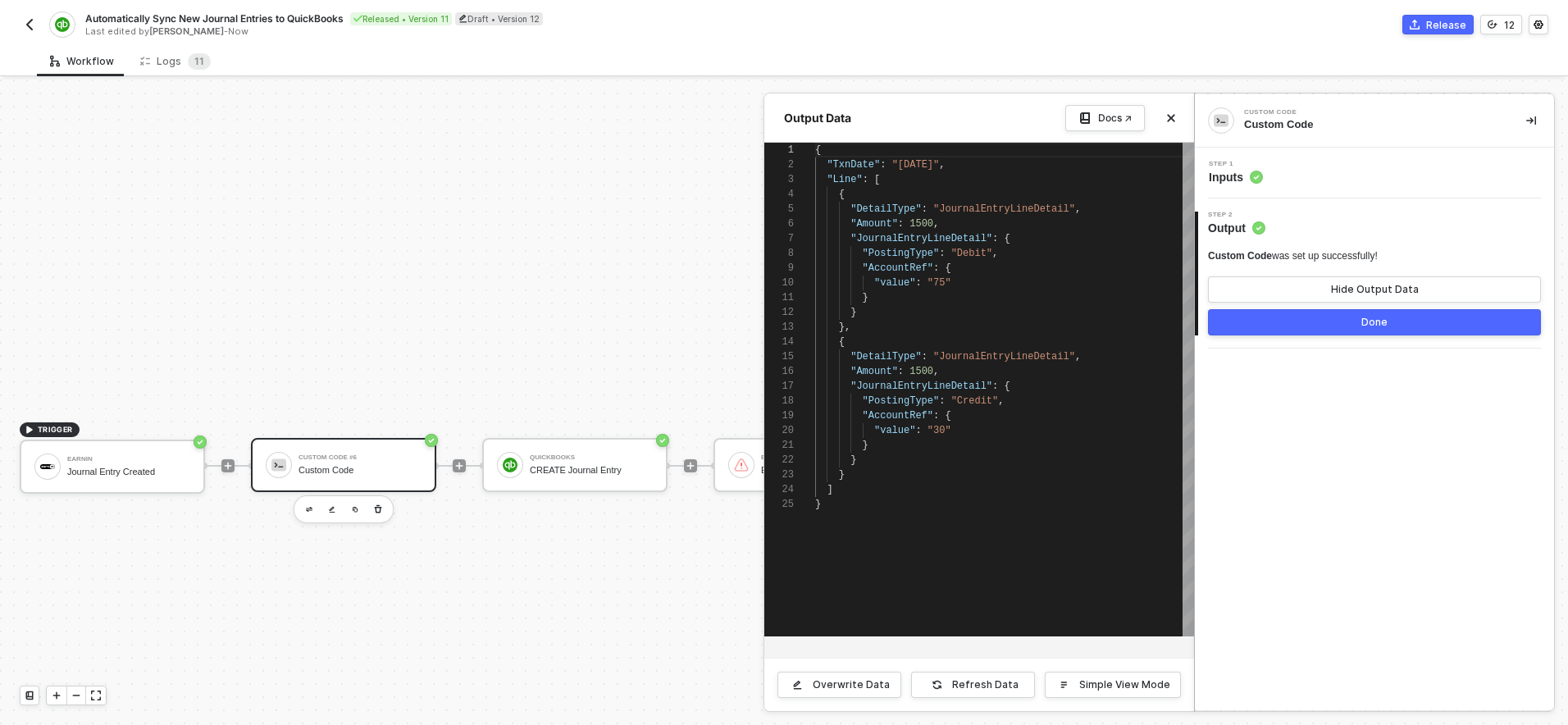
scroll to position [59, 6]
type textarea "{ "TxnDate": "2024-03-15", "Line": [ { "DetailType": "JournalEntryLineDetail", …"
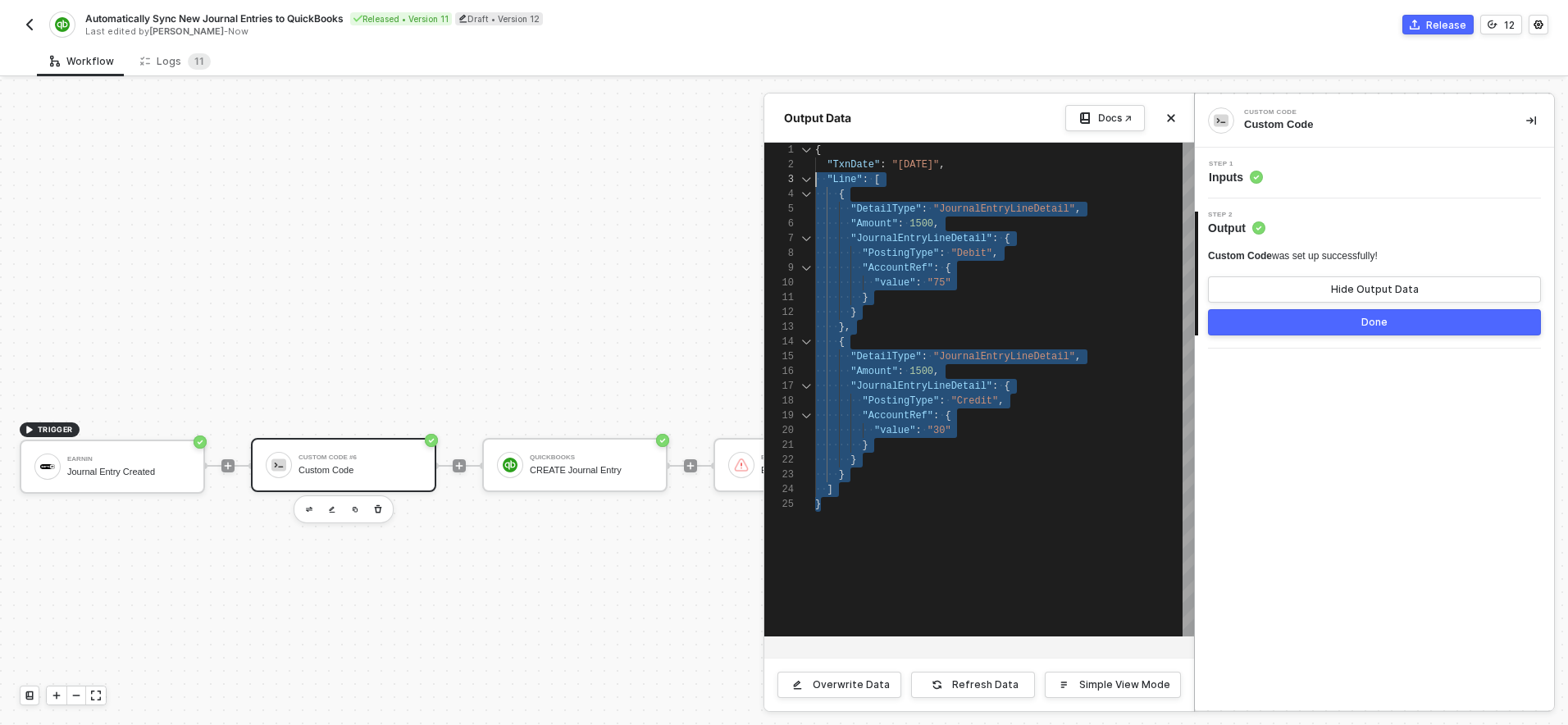
scroll to position [0, 0]
drag, startPoint x: 840, startPoint y: 509, endPoint x: 761, endPoint y: 156, distance: 361.7
click at [128, 459] on div at bounding box center [784, 402] width 1568 height 646
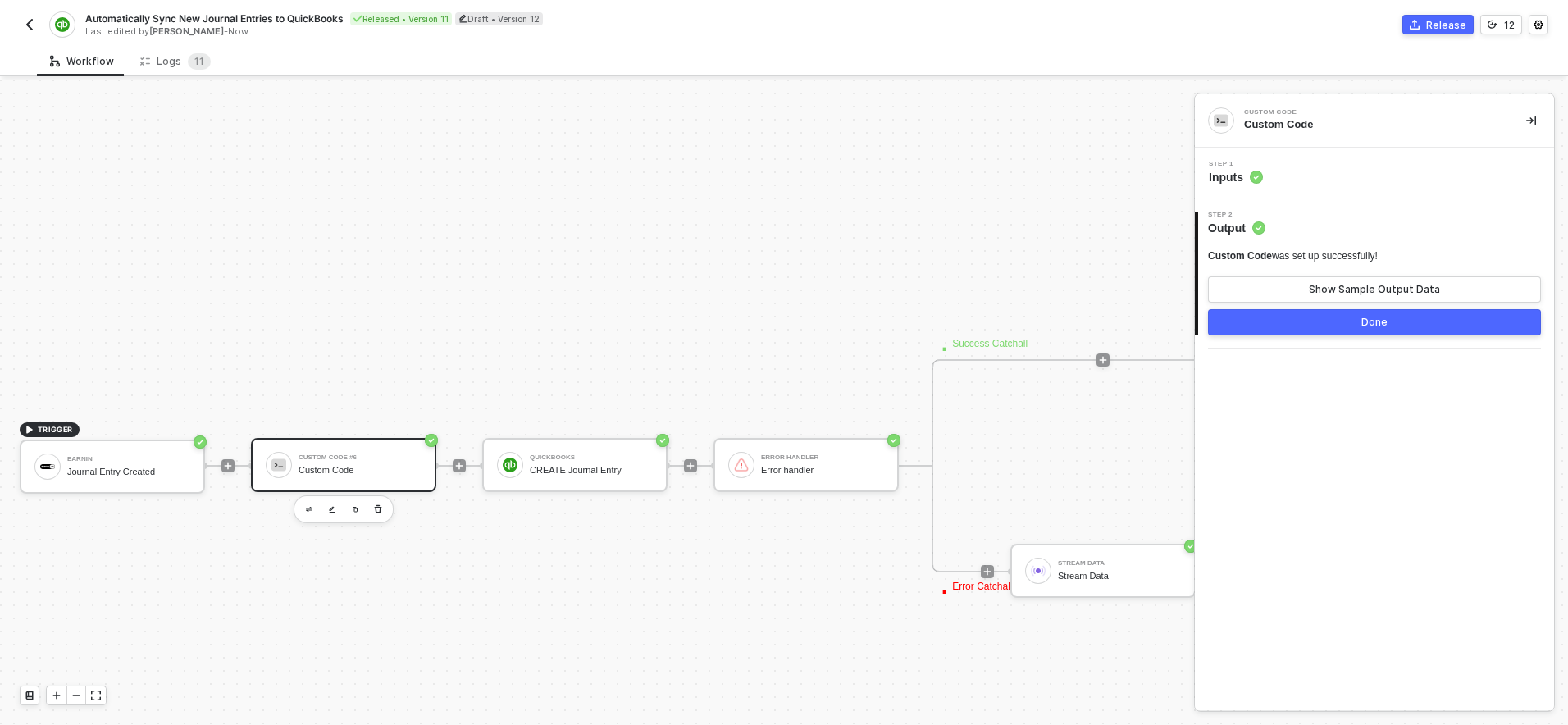
click at [334, 455] on div "Custom Code #6" at bounding box center [359, 458] width 123 height 7
click at [166, 478] on div "Earnin Journal Entry Created" at bounding box center [128, 466] width 123 height 31
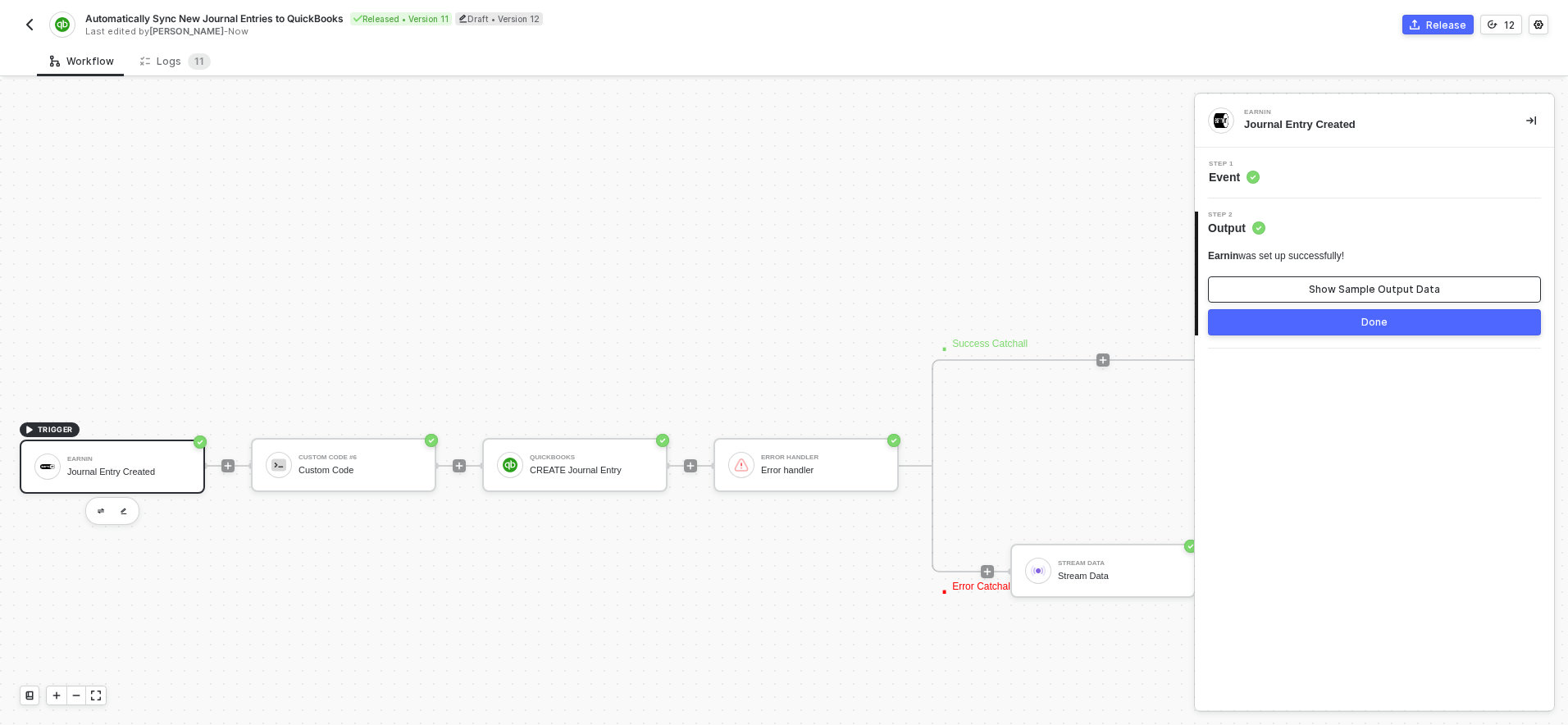
click at [1319, 297] on button "Show Sample Output Data" at bounding box center [1374, 290] width 333 height 26
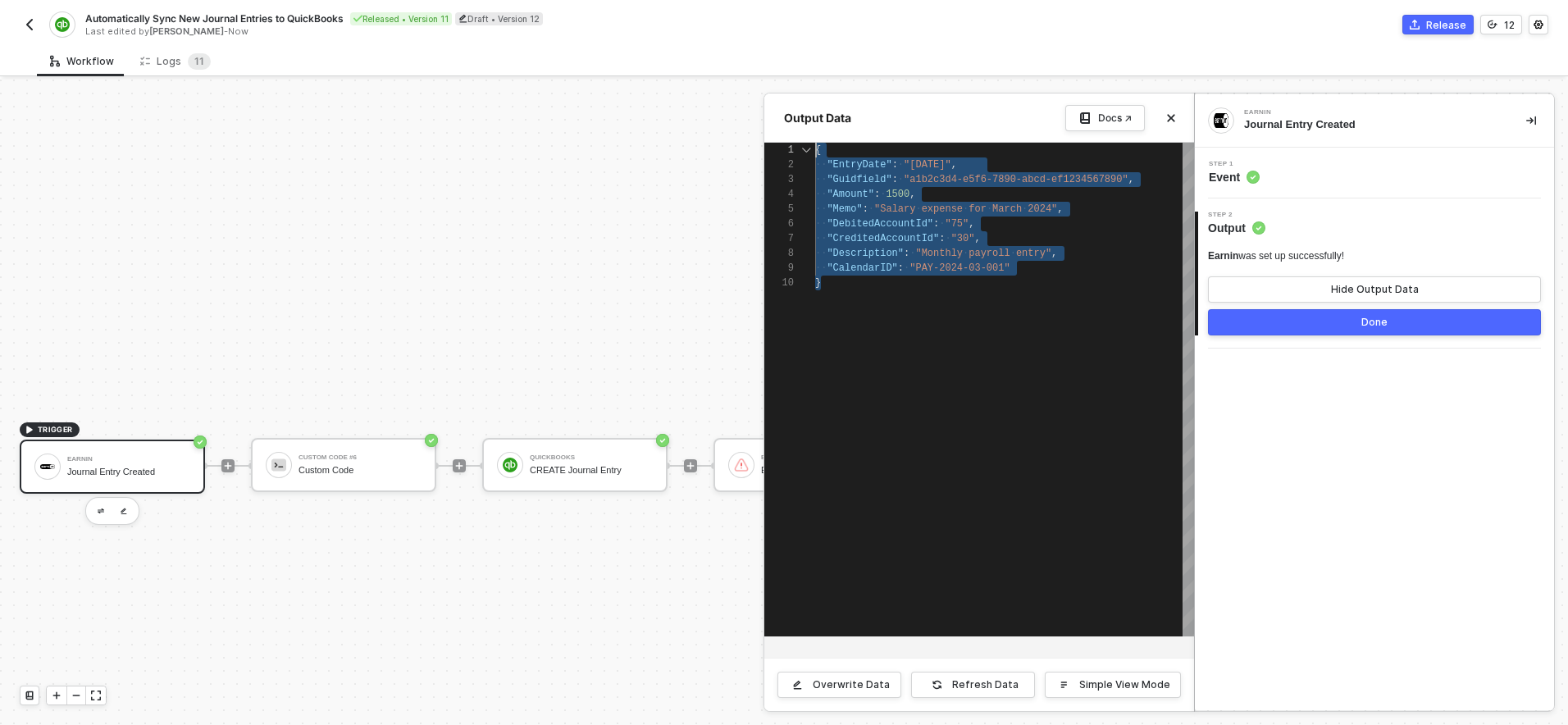
drag, startPoint x: 878, startPoint y: 290, endPoint x: 814, endPoint y: 155, distance: 149.4
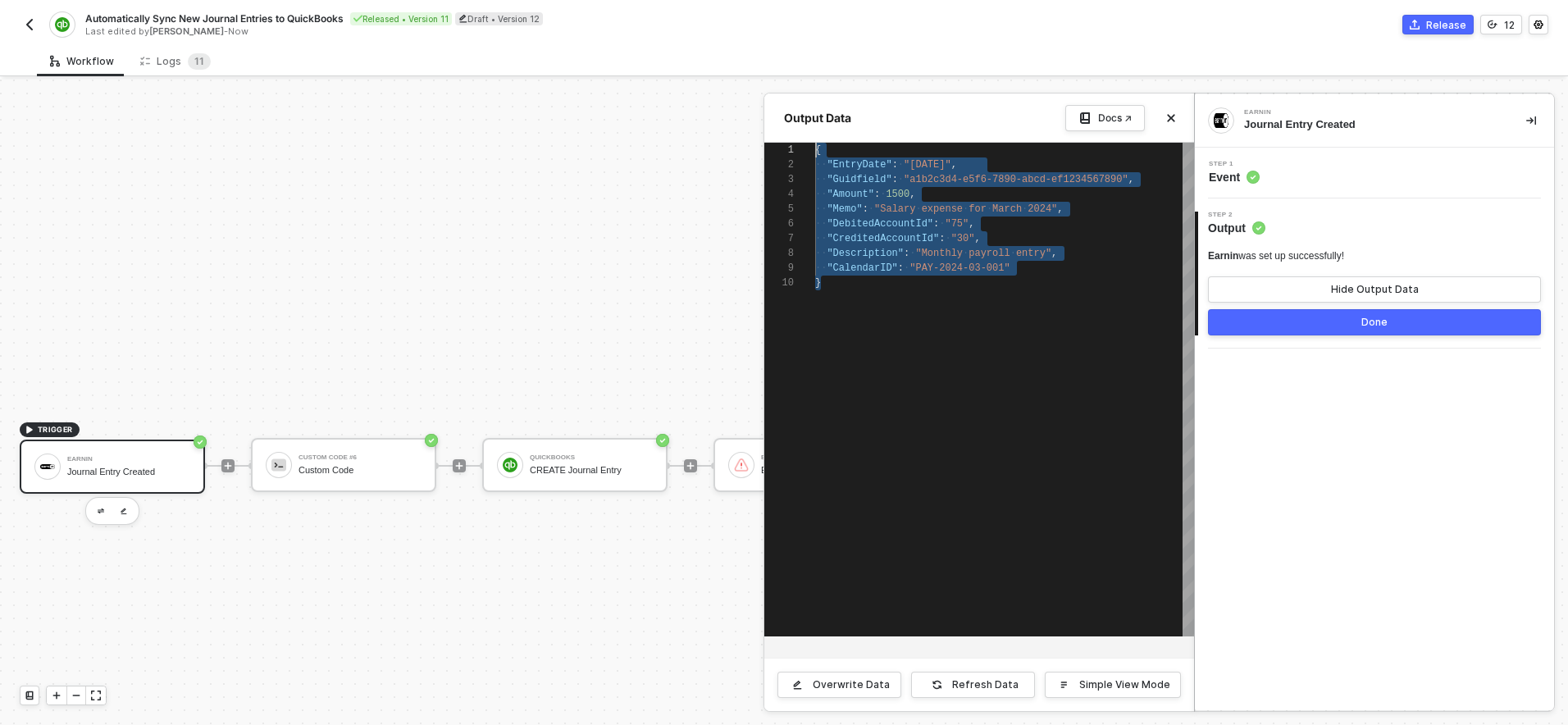
drag, startPoint x: 865, startPoint y: 279, endPoint x: 817, endPoint y: 141, distance: 146.1
click at [621, 271] on div at bounding box center [784, 402] width 1568 height 646
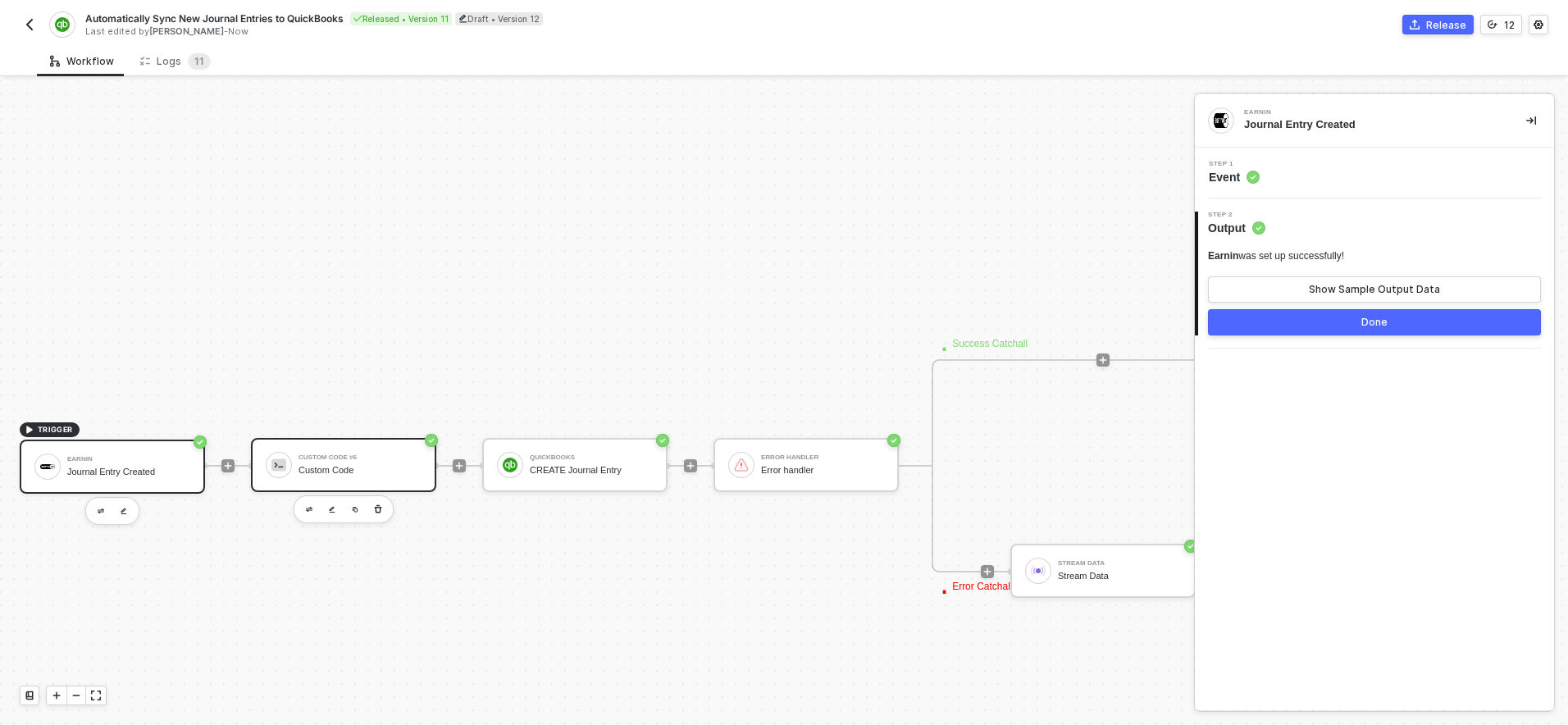
click at [367, 466] on div "Custom Code" at bounding box center [359, 470] width 123 height 10
click at [1346, 178] on div "Step 1 Inputs" at bounding box center [1377, 172] width 355 height 25
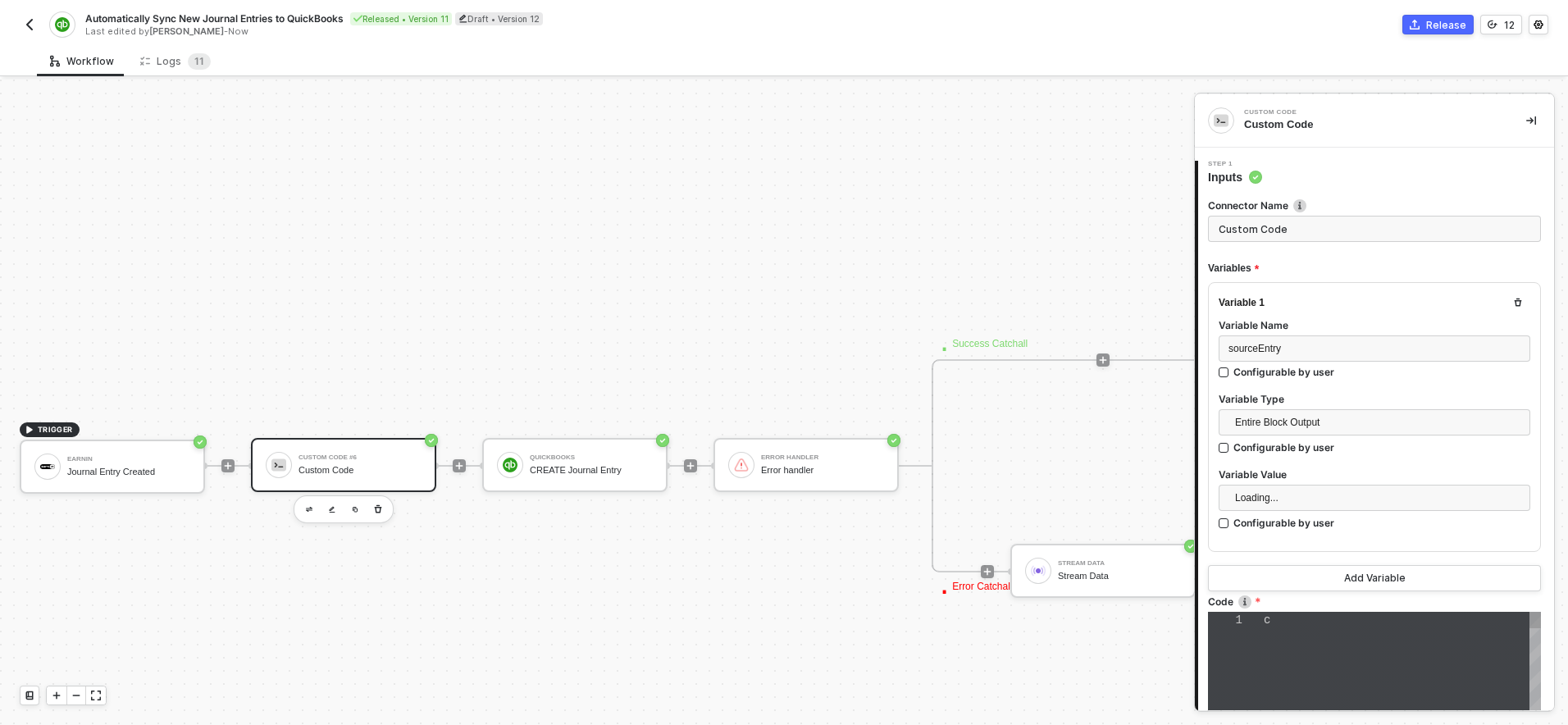
type textarea "const sourceEntry = inputData.sourceEntry; const quickbooksPayload = { "TxnDate…"
click at [1315, 638] on span "sourceEntry" at bounding box center [1315, 637] width 76 height 13
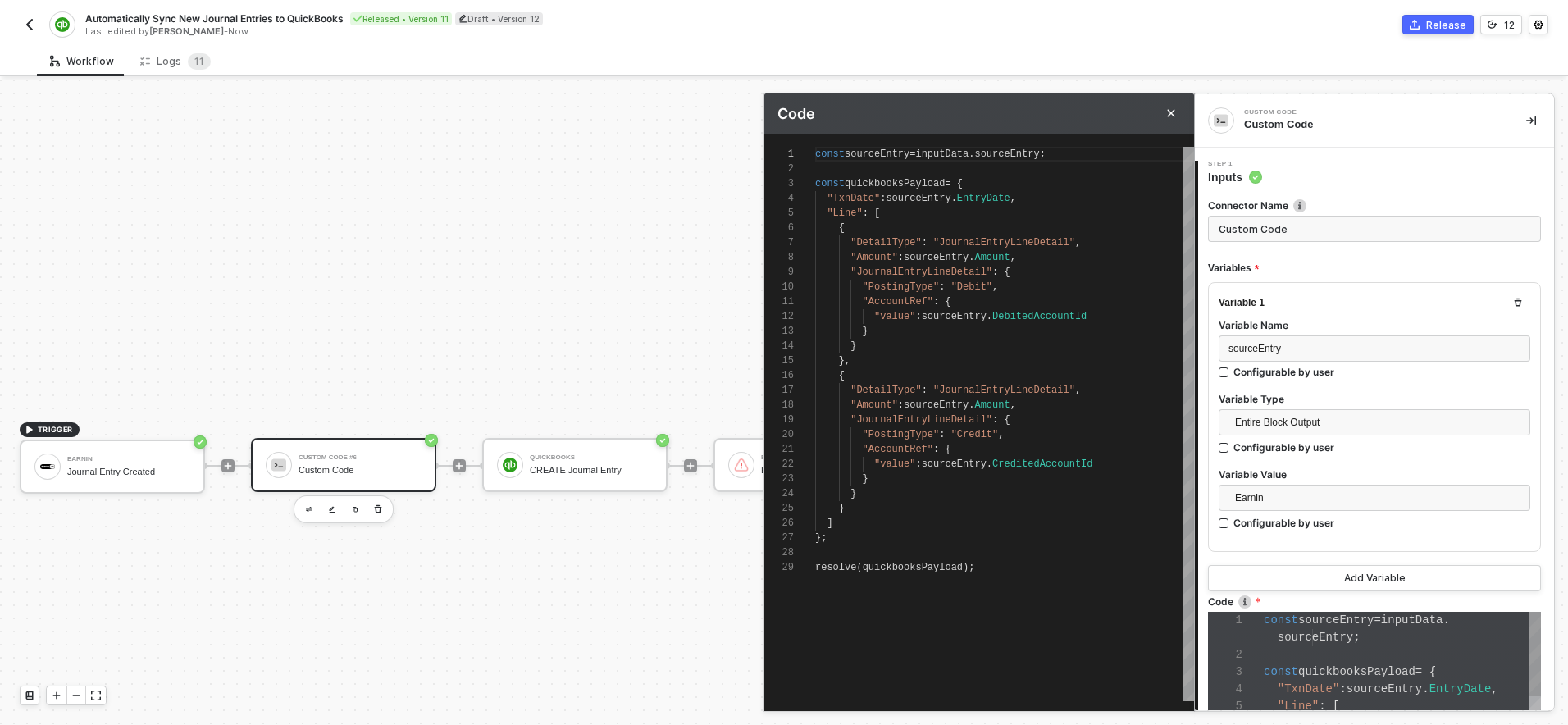
scroll to position [147, 0]
click at [990, 256] on span "Amount" at bounding box center [991, 257] width 35 height 11
click at [990, 284] on span ""Debit"" at bounding box center [972, 286] width 41 height 11
type textarea ""AccountRef": { "value": sourceEntry.DebitedAccountId } } }, { "DetailType": "J…"
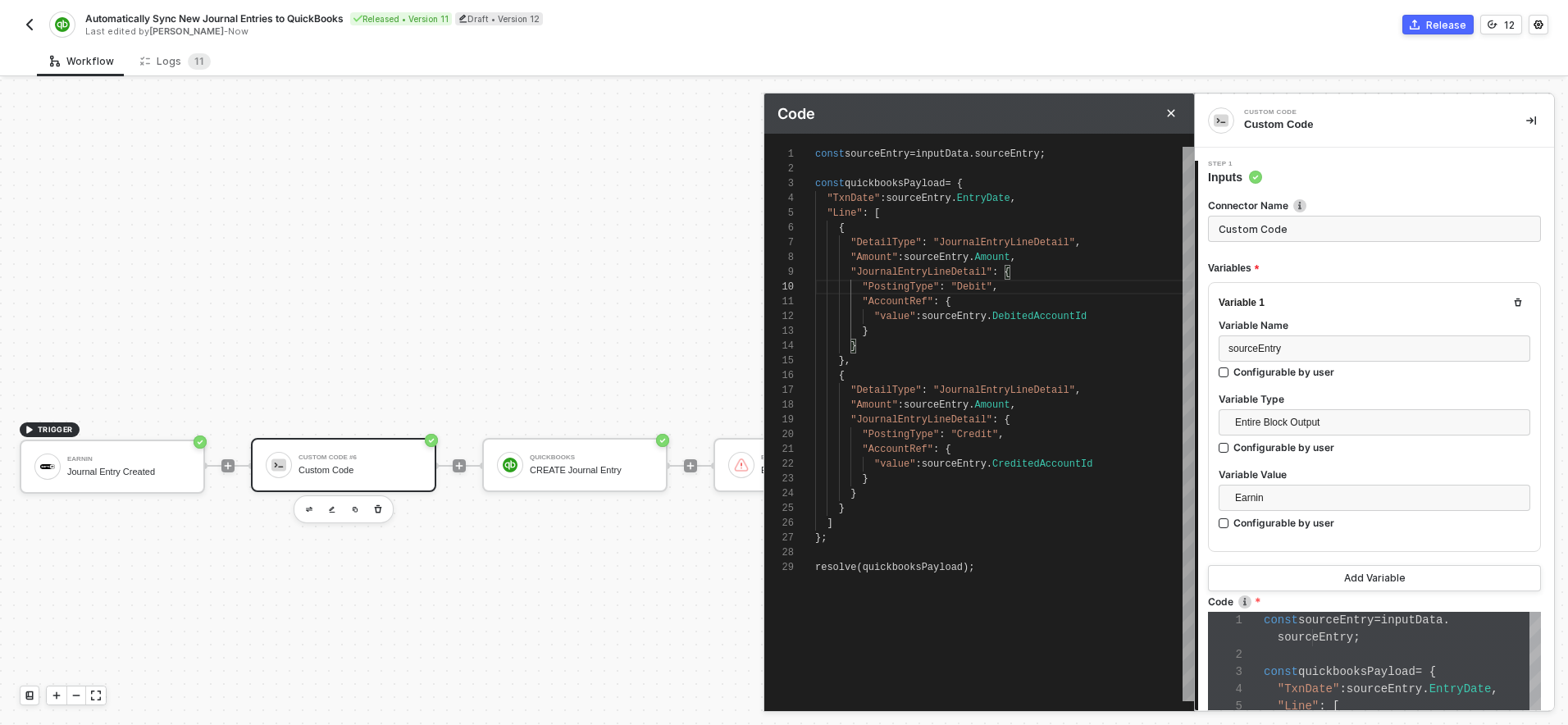
click at [1022, 314] on div "1 2 3 4 5 6 7 8 9 10 11 12 13 14 15 16 17 18 19 20 21 22 23 24 25 26 27 28 29 c…" at bounding box center [979, 423] width 430 height 554
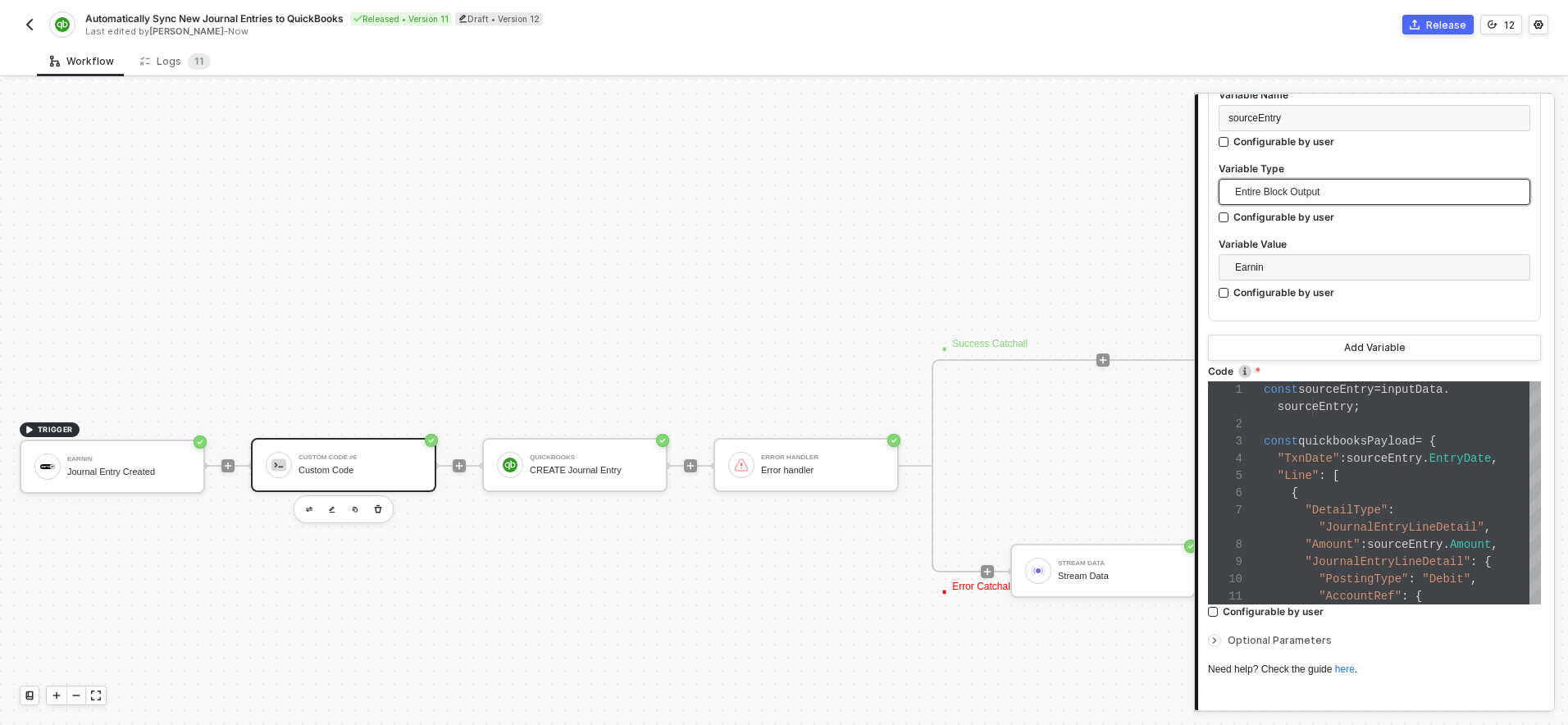
scroll to position [330, 0]
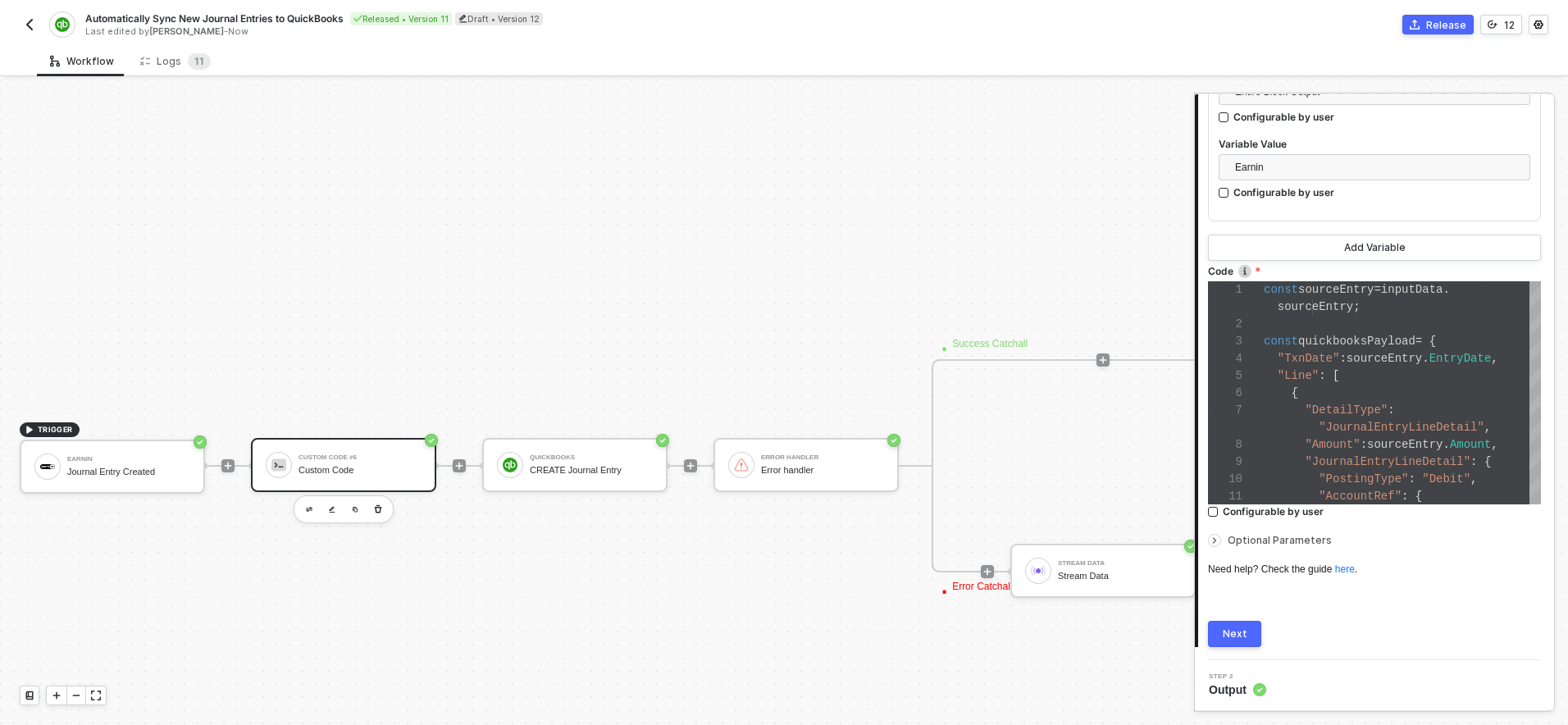
click at [1233, 628] on div "Next" at bounding box center [1234, 634] width 25 height 13
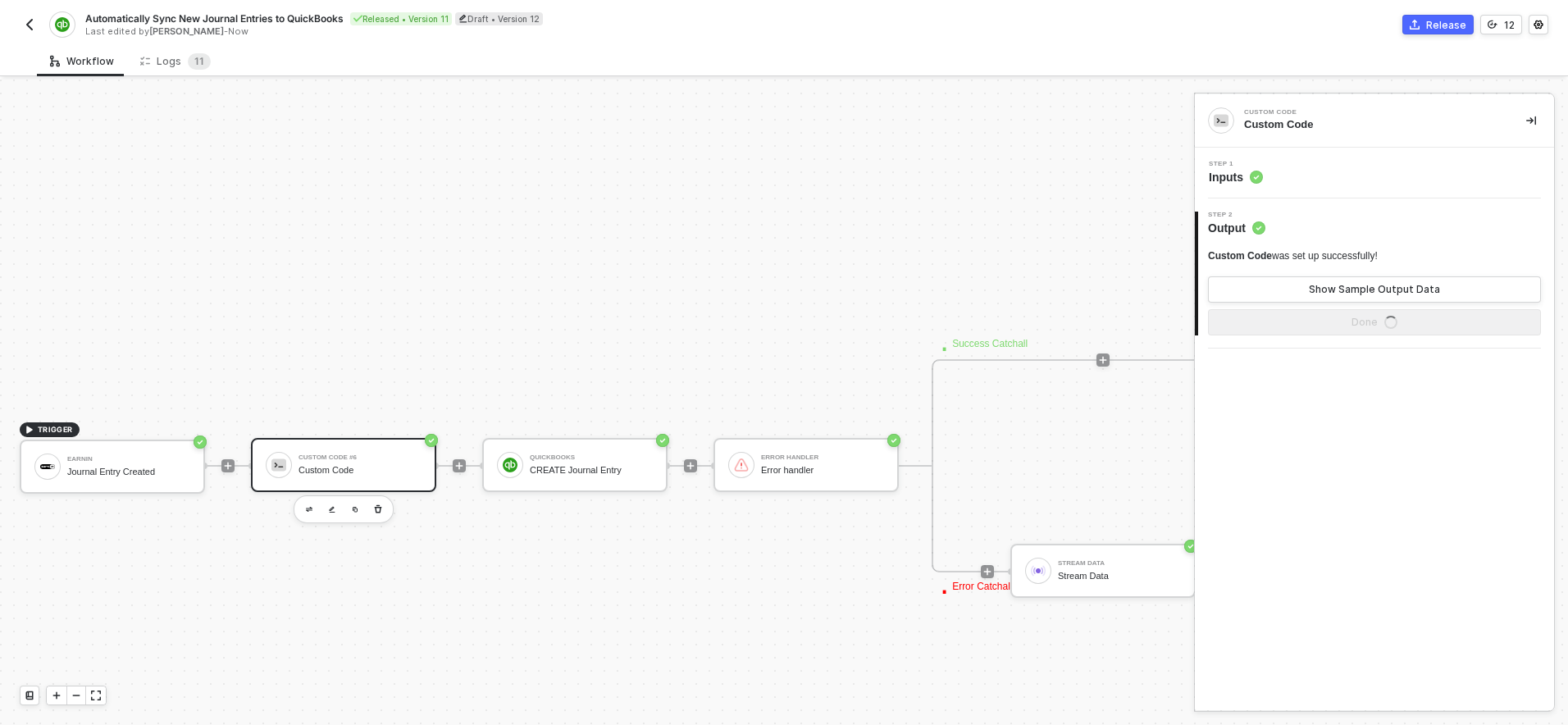
scroll to position [0, 0]
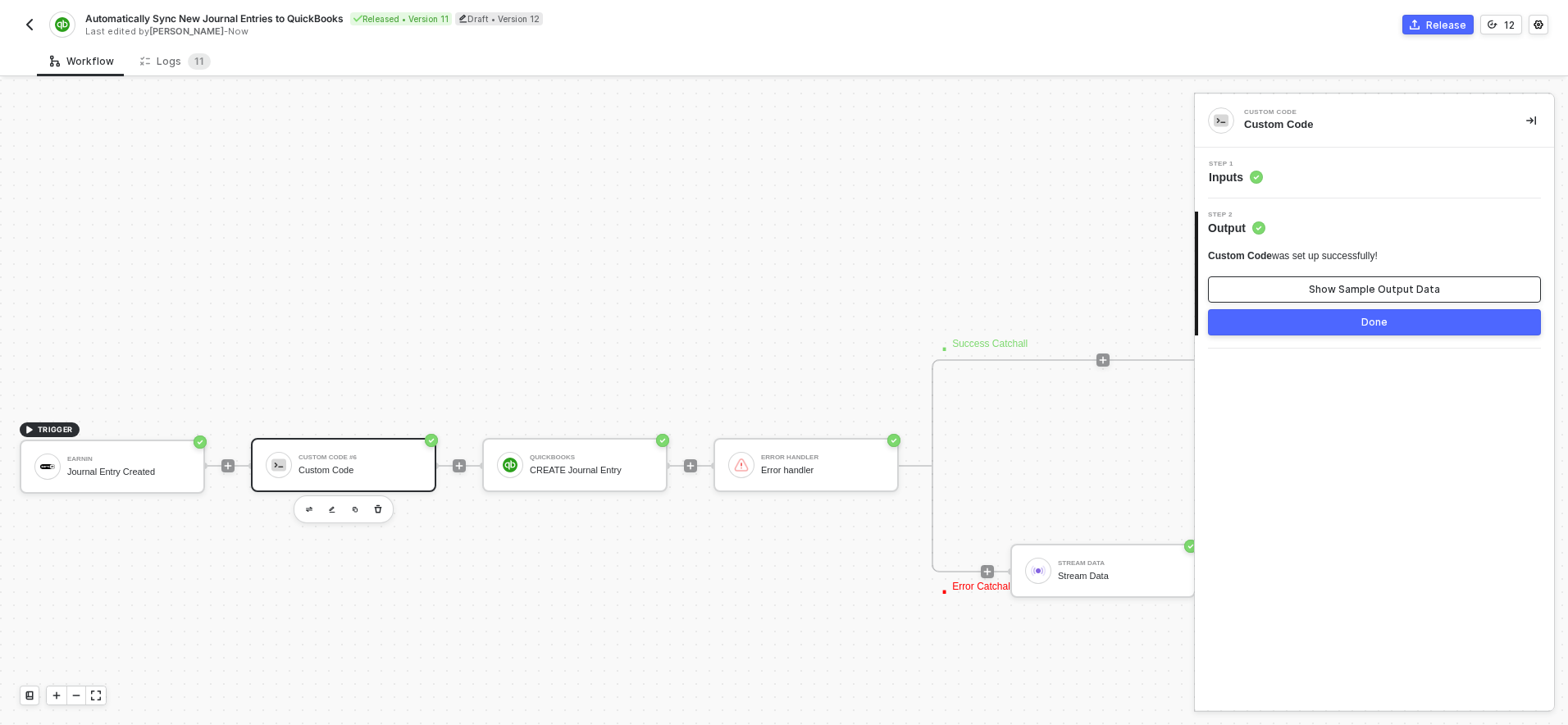
click at [1344, 287] on div "Show Sample Output Data" at bounding box center [1374, 289] width 131 height 13
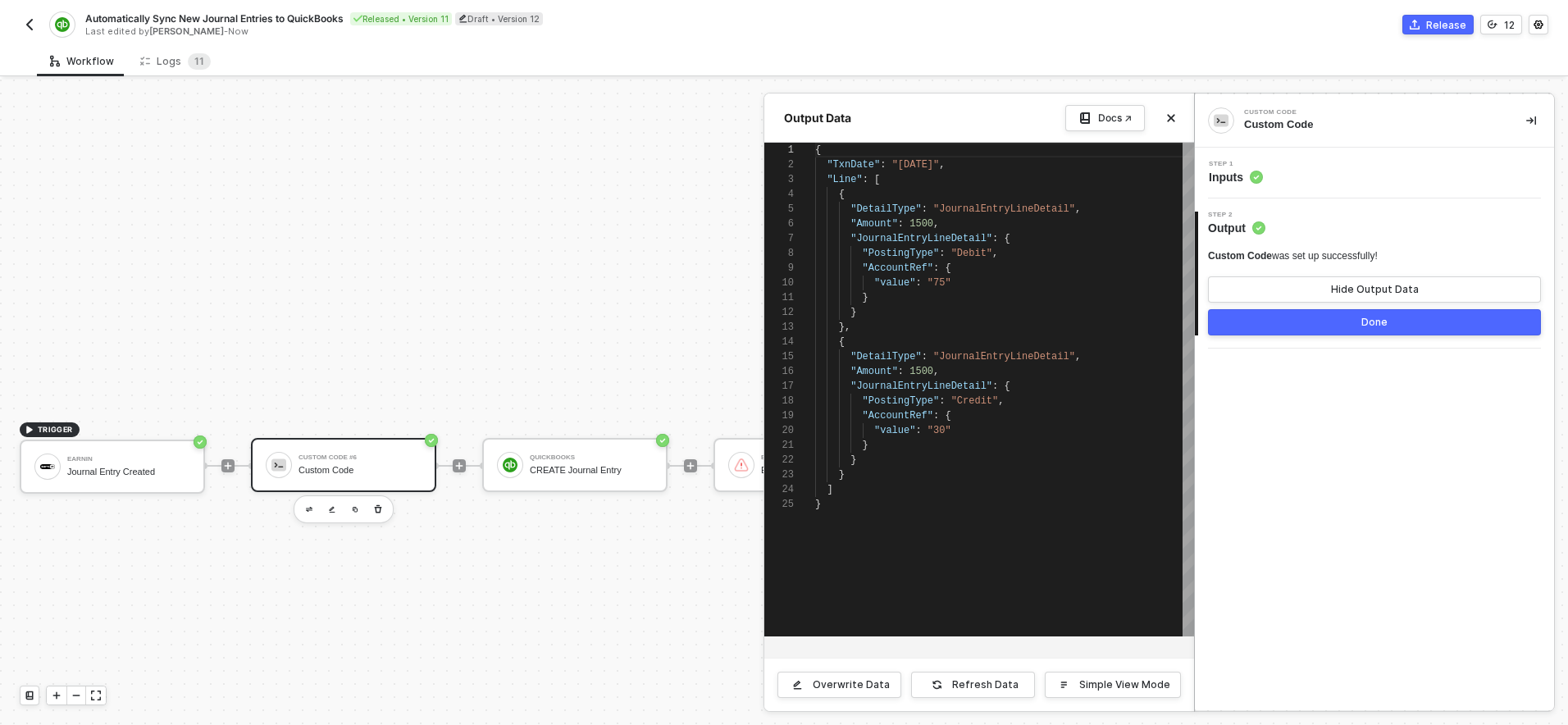
scroll to position [147, 0]
type textarea "{ "TxnDate": "2024-03-15", "Line": [ { "DetailType": "JournalEntryLineDetail", …"
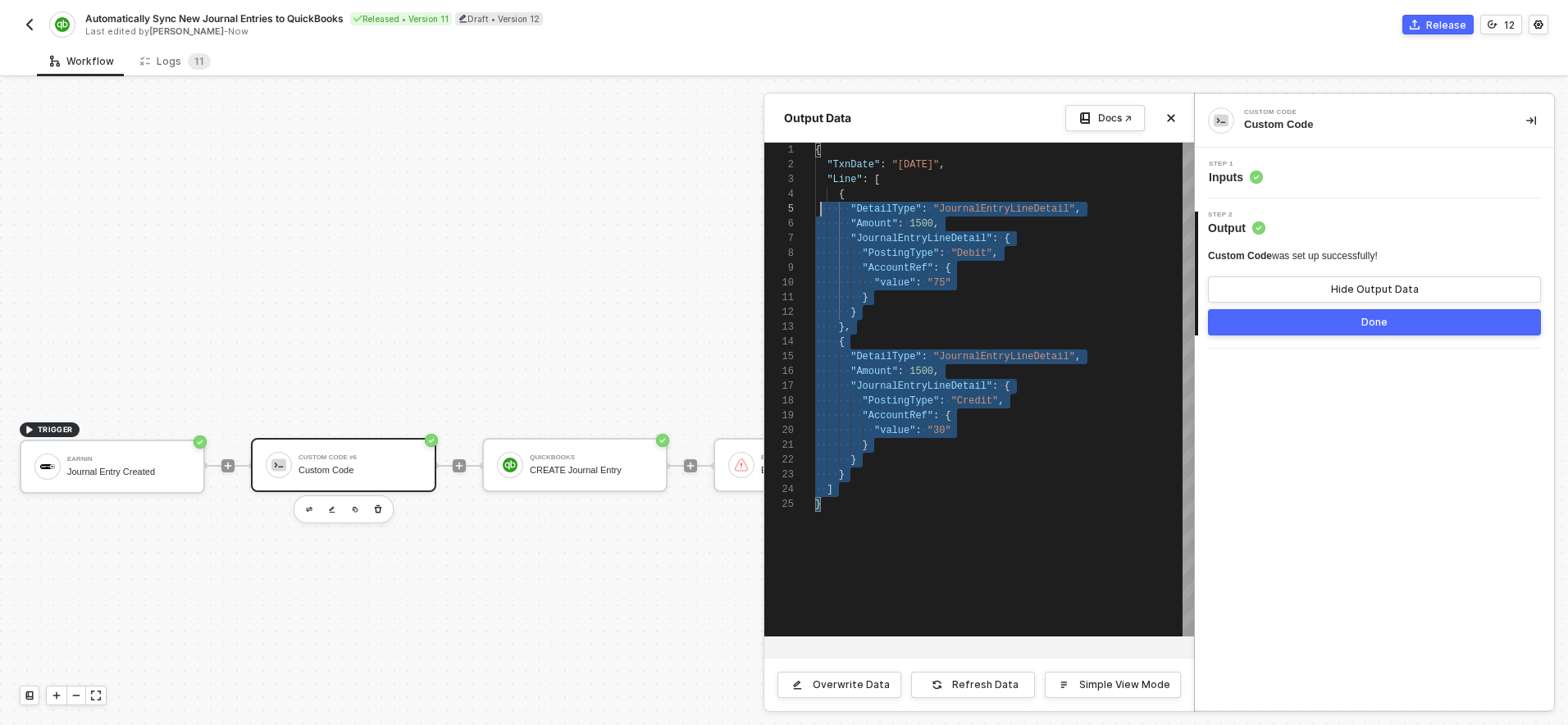
scroll to position [0, 0]
drag, startPoint x: 851, startPoint y: 505, endPoint x: 816, endPoint y: 140, distance: 366.7
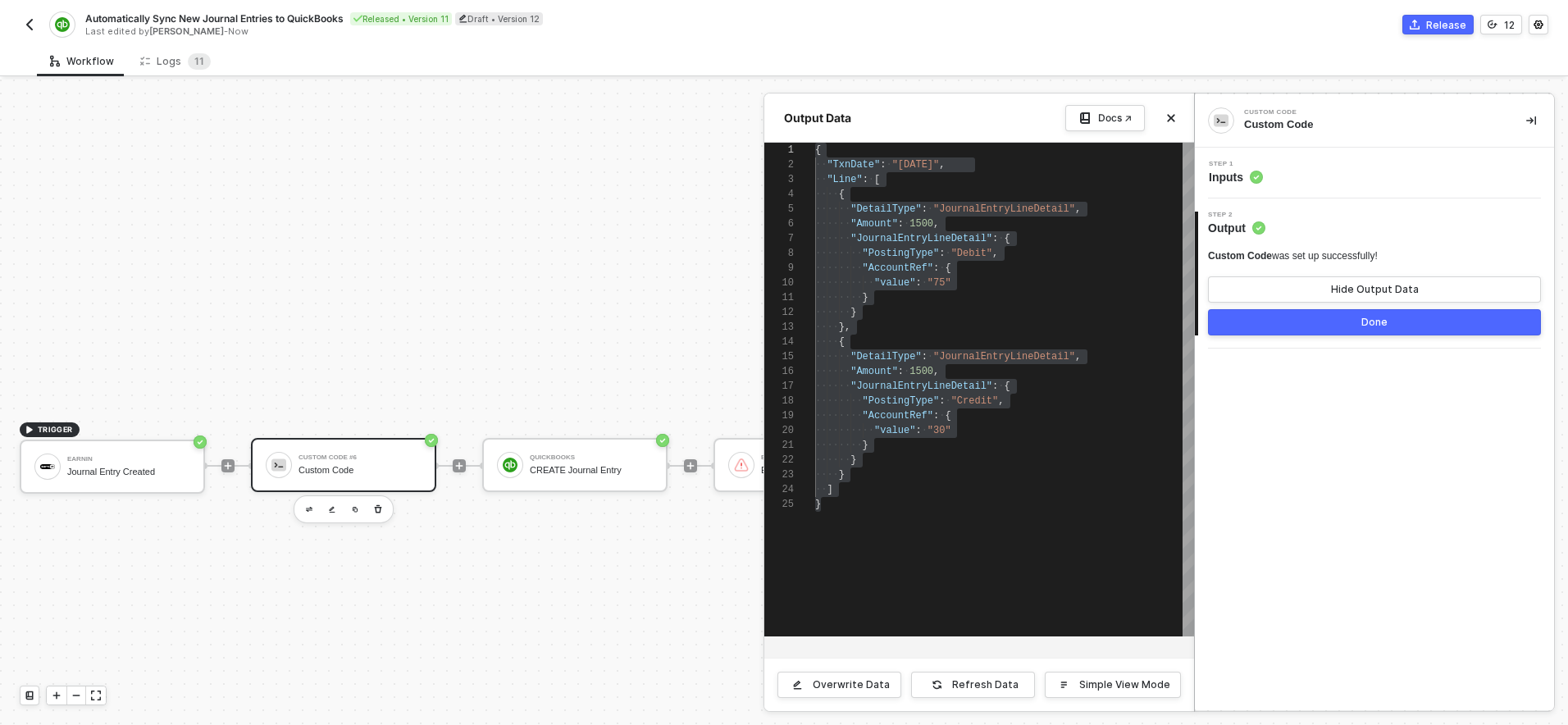
click at [176, 379] on div at bounding box center [784, 402] width 1568 height 646
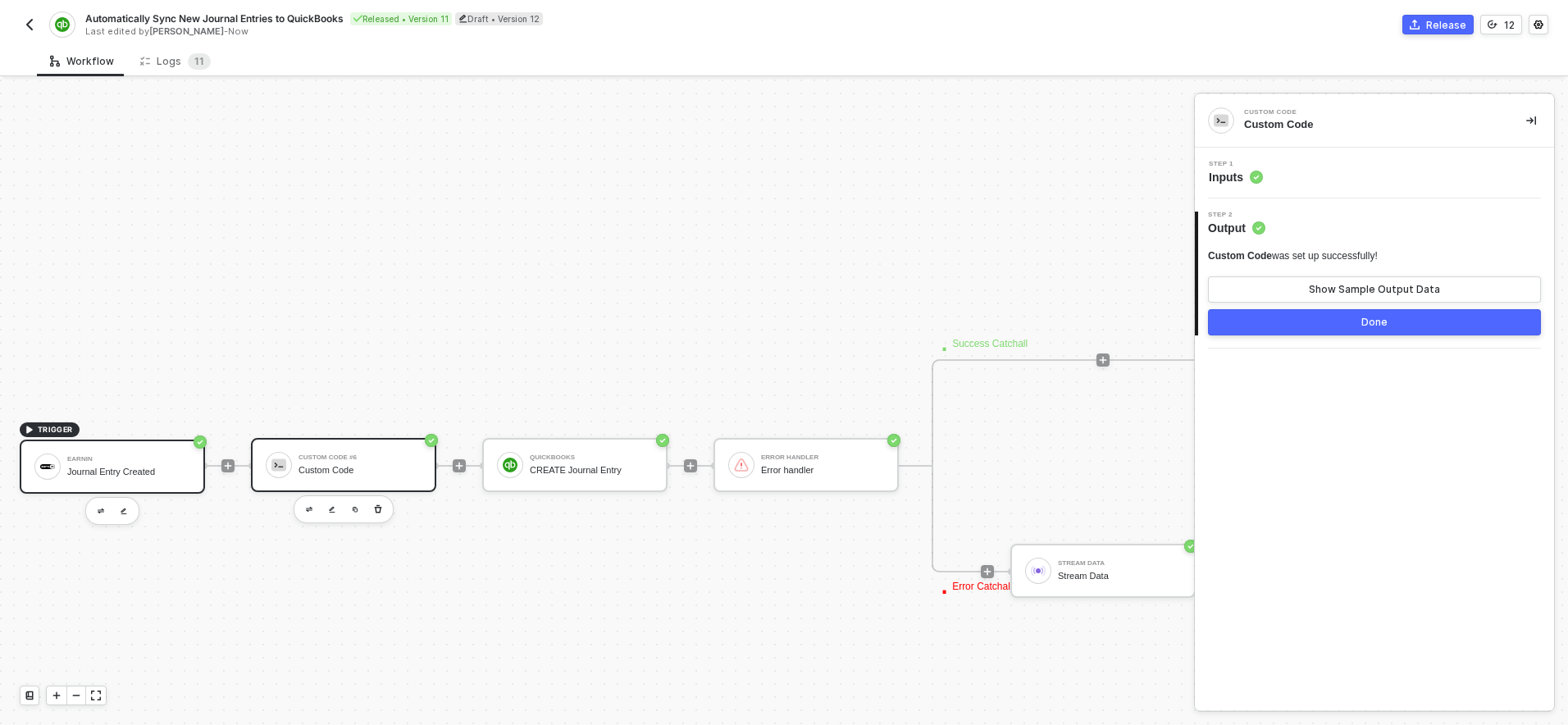
click at [143, 473] on div "Journal Entry Created" at bounding box center [128, 472] width 123 height 10
click at [1335, 285] on div "Show Sample Output Data" at bounding box center [1374, 289] width 131 height 13
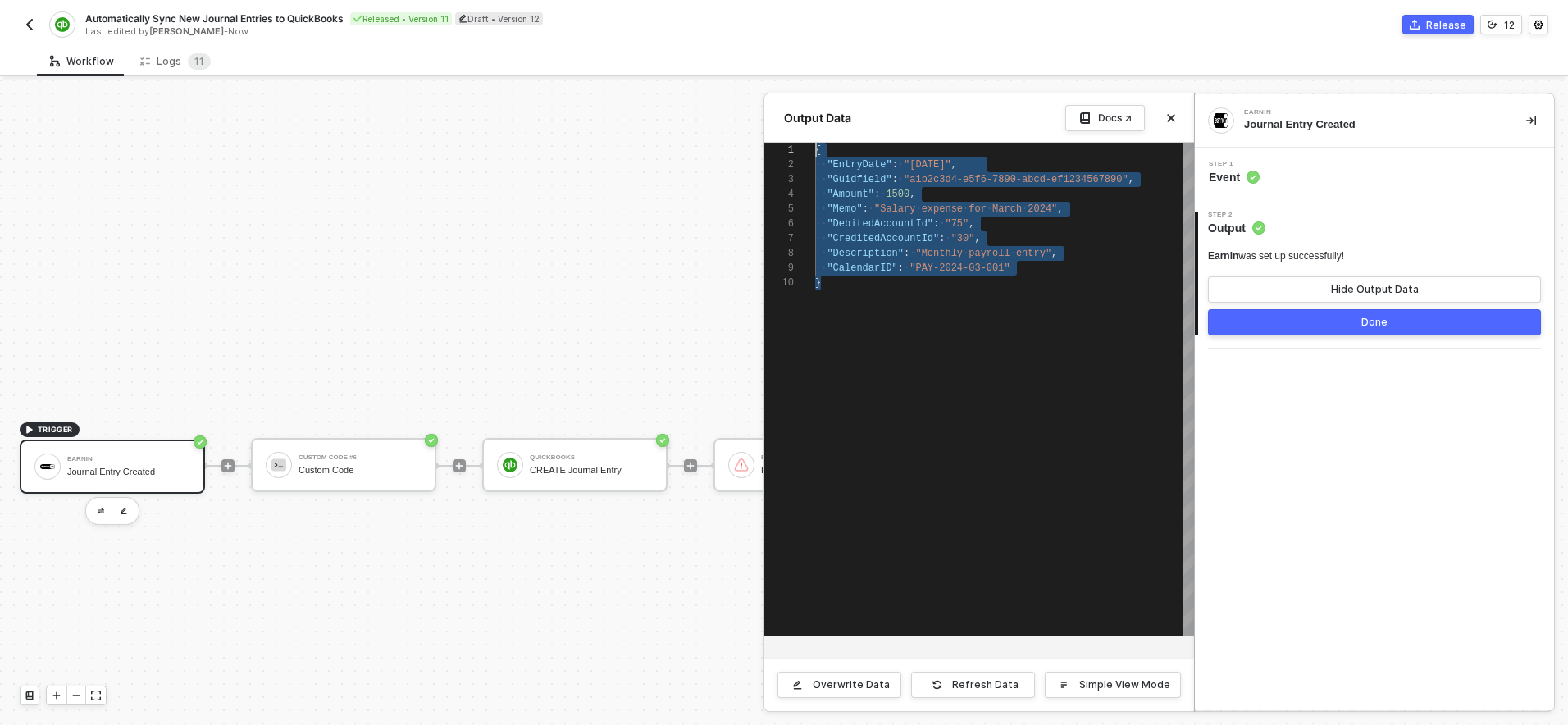
drag, startPoint x: 828, startPoint y: 285, endPoint x: 804, endPoint y: 127, distance: 159.8
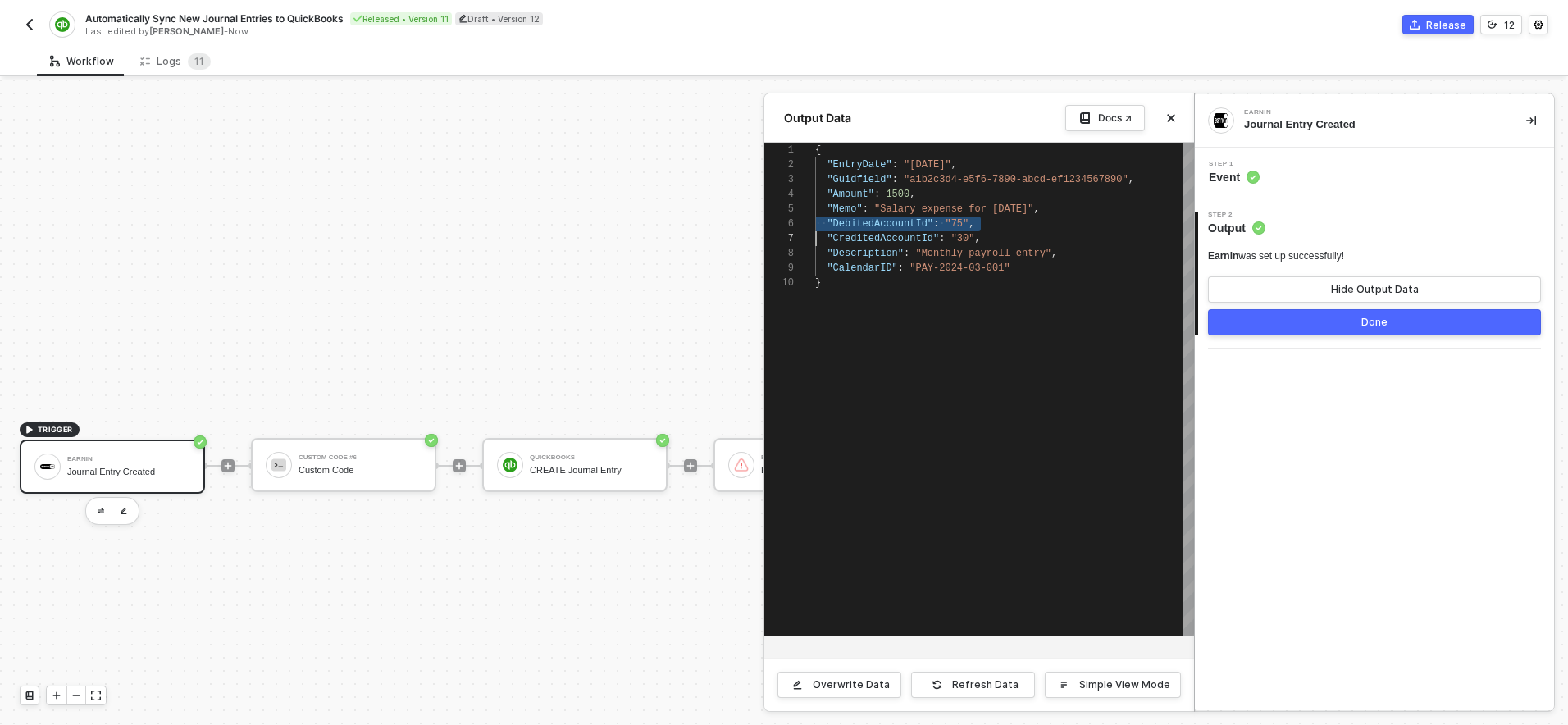
scroll to position [74, 0]
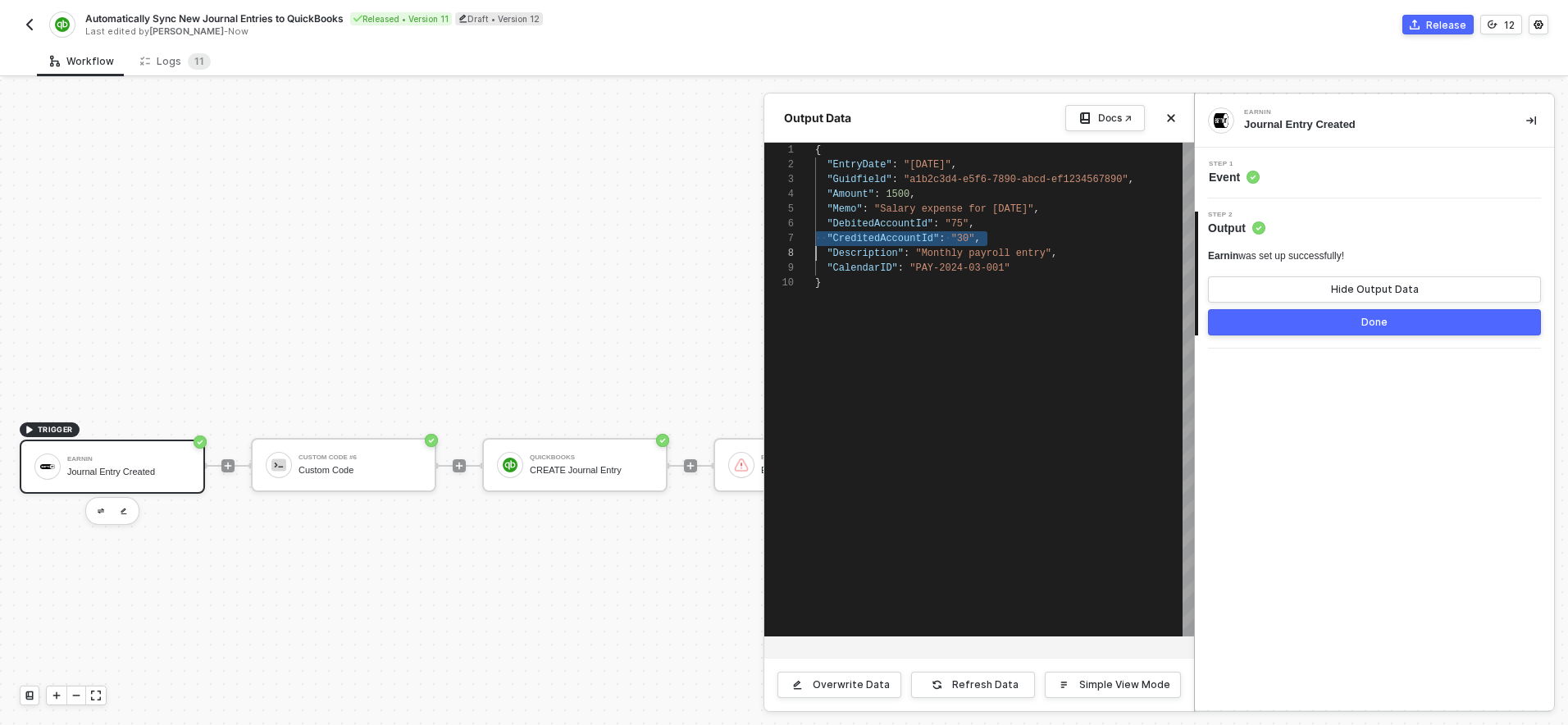
click at [852, 201] on div ""Amount" : 1500 ," at bounding box center [1005, 194] width 379 height 15
click at [1004, 238] on div ""CreditedAccountId" : "30" ," at bounding box center [1005, 238] width 379 height 15
click at [902, 228] on span ""DebitedAccountId"" at bounding box center [880, 223] width 107 height 11
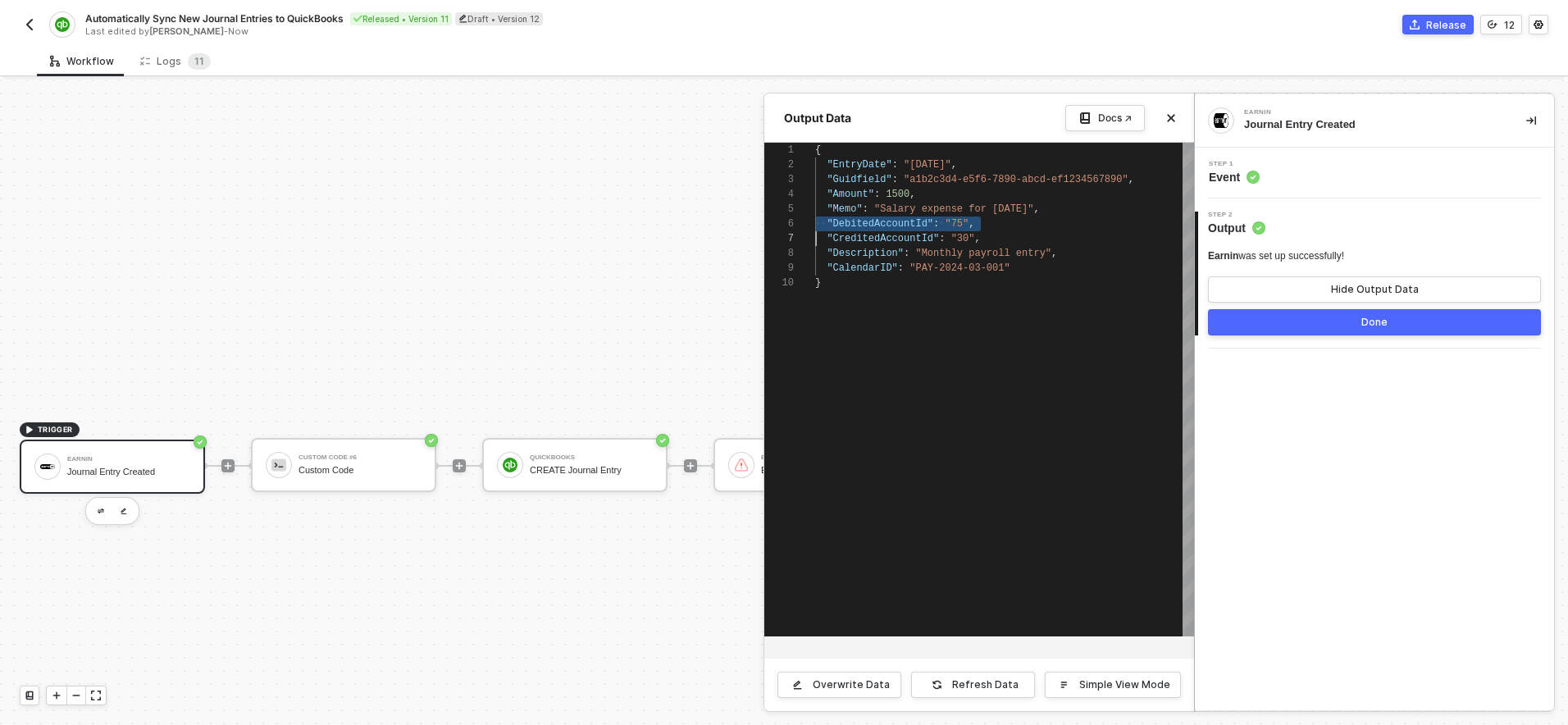
click at [895, 242] on span ""CreditedAccountId"" at bounding box center [883, 238] width 112 height 11
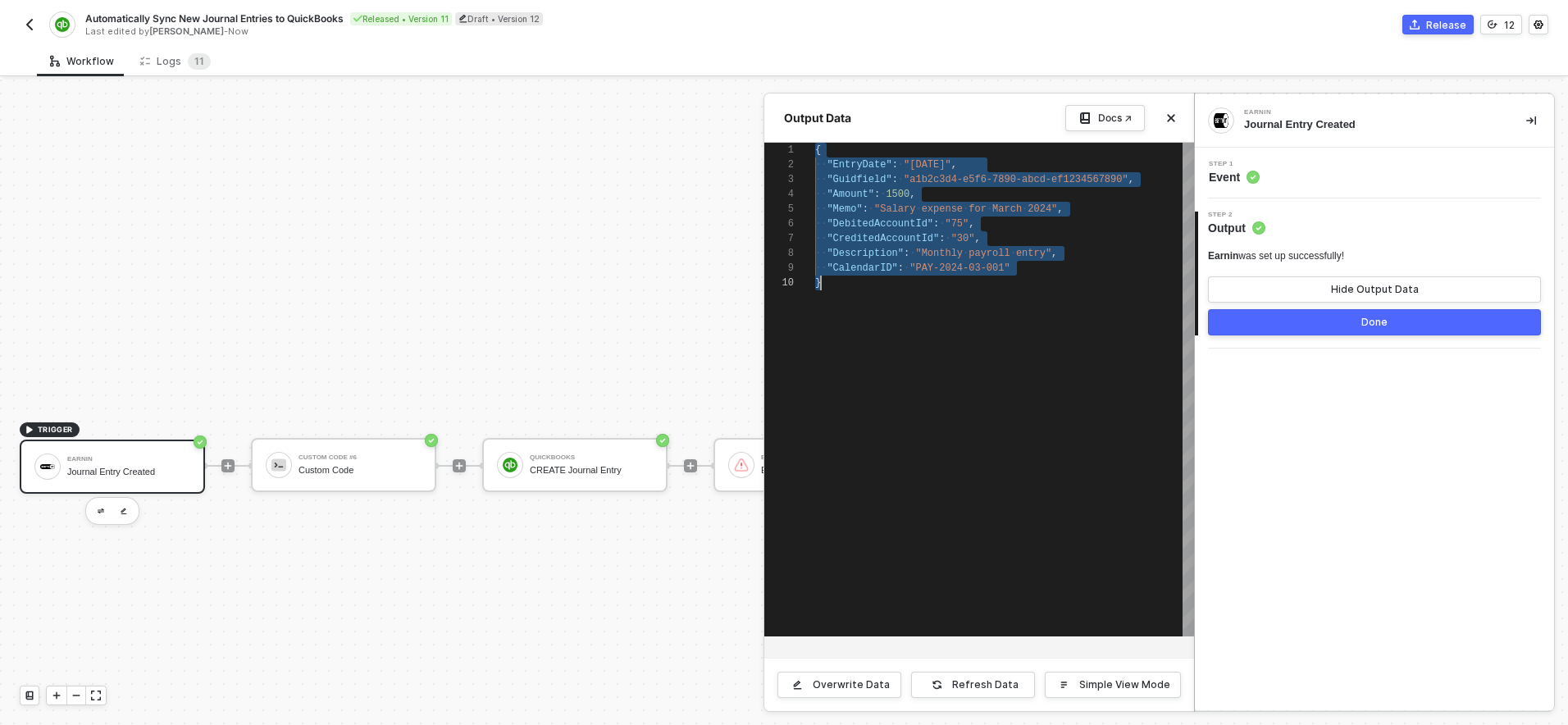
scroll to position [0, 6]
click at [895, 242] on span ""CreditedAccountId"" at bounding box center [883, 238] width 112 height 11
click at [683, 253] on div at bounding box center [784, 402] width 1568 height 646
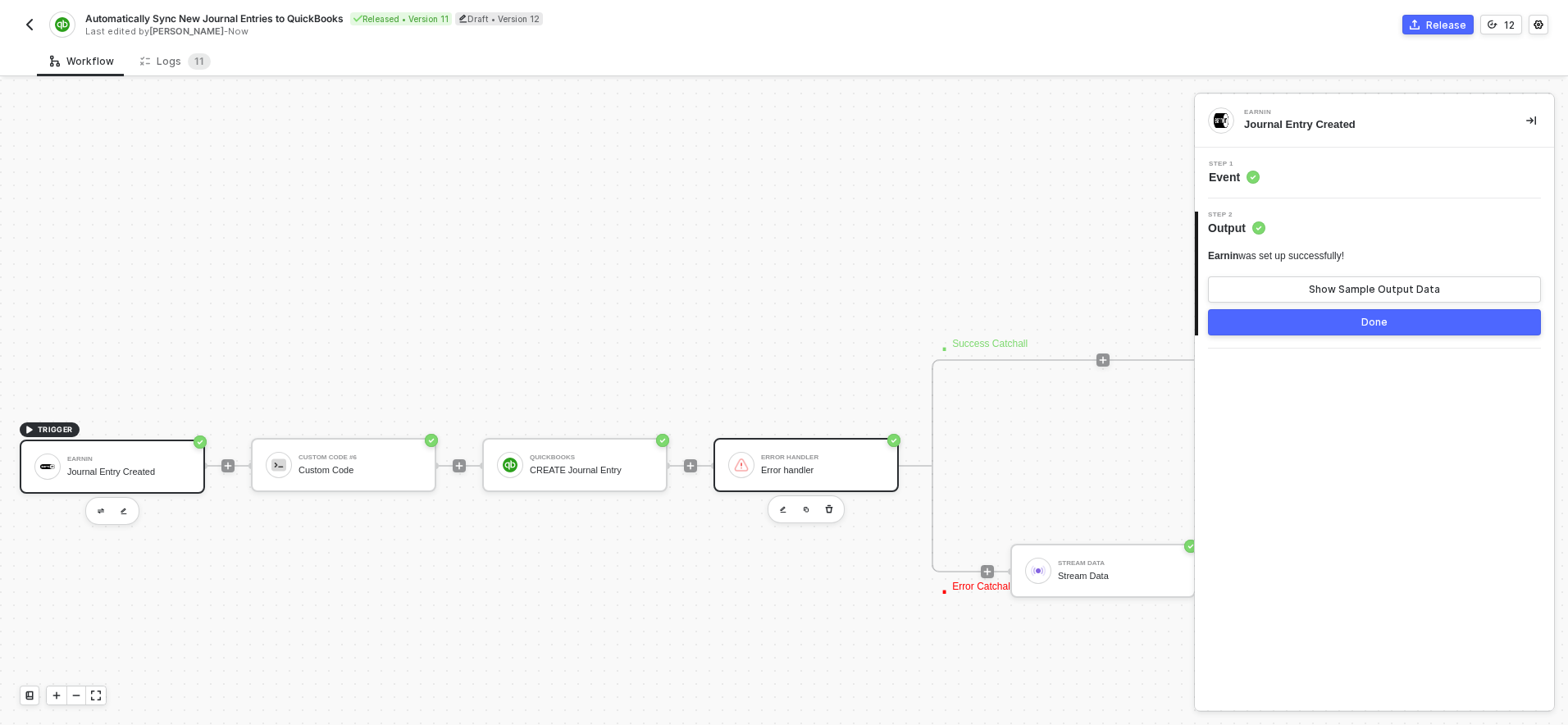
click at [800, 457] on div "Error handler" at bounding box center [822, 458] width 123 height 7
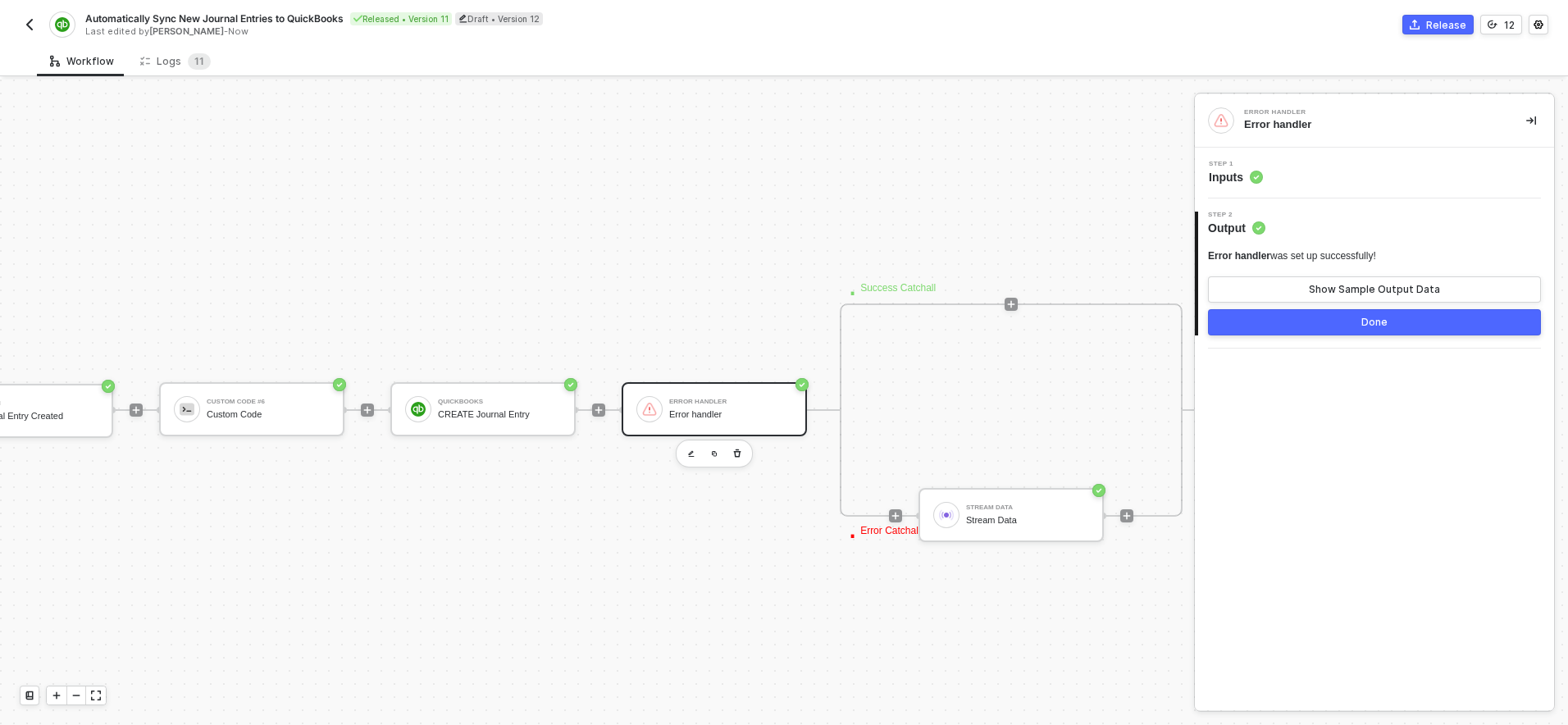
scroll to position [447, 92]
click at [440, 418] on div "QuickBooks CREATE Journal Entry" at bounding box center [499, 405] width 123 height 31
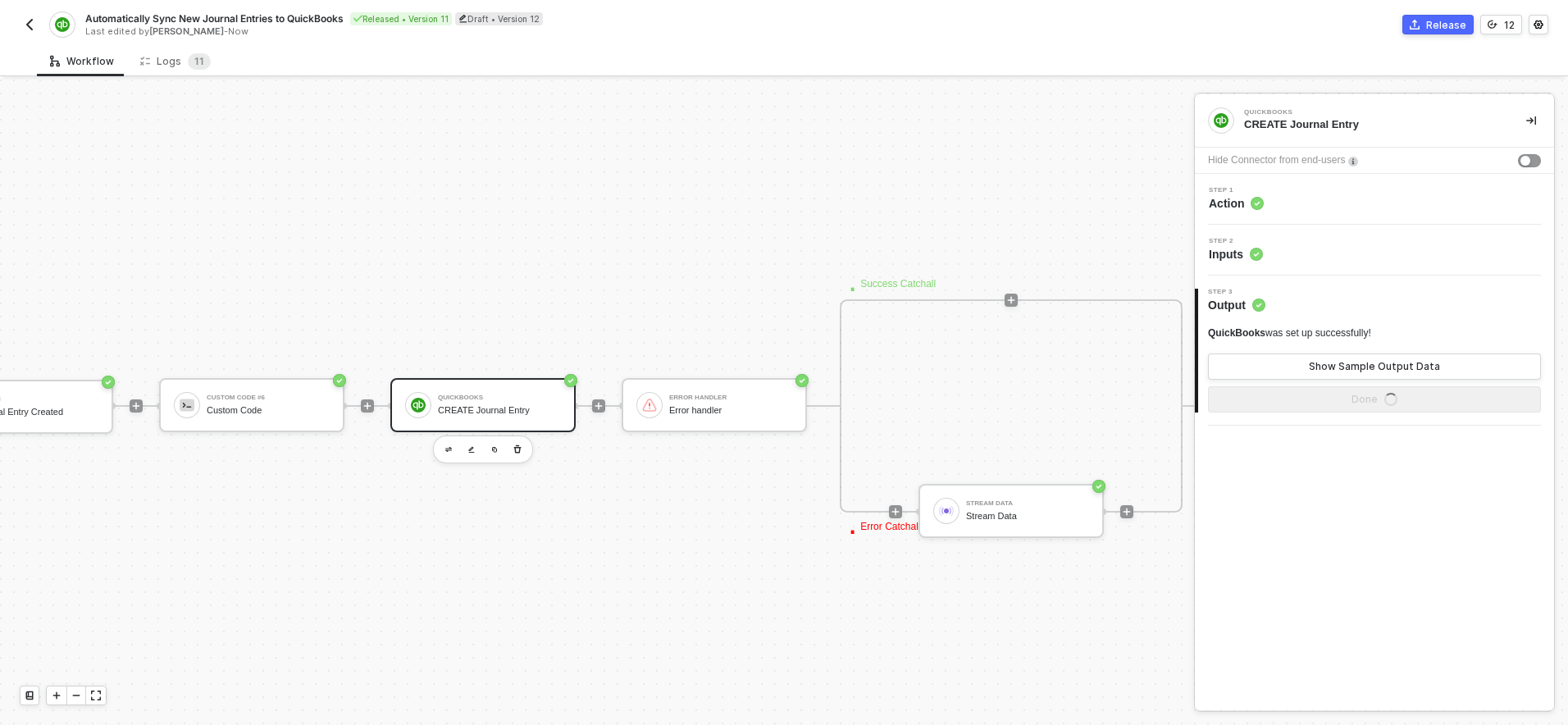
click at [177, 81] on div "TRIGGER Earnin Journal Entry Created Custom Code #6 Custom Code QuickBooks CREA…" at bounding box center [568, 406] width 1321 height 1545
click at [177, 71] on div "Logs 1 1" at bounding box center [175, 60] width 97 height 30
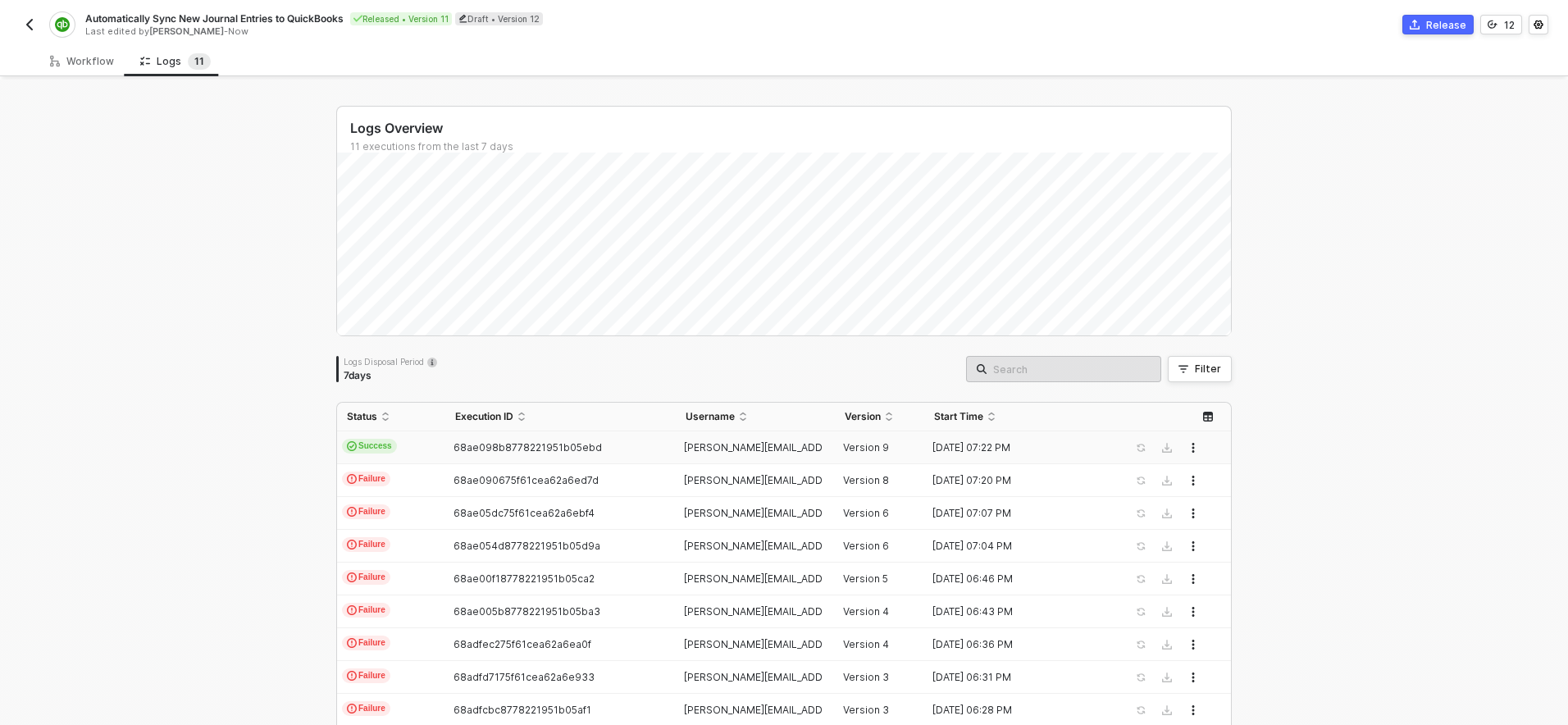
click at [434, 441] on td "Success" at bounding box center [391, 447] width 109 height 33
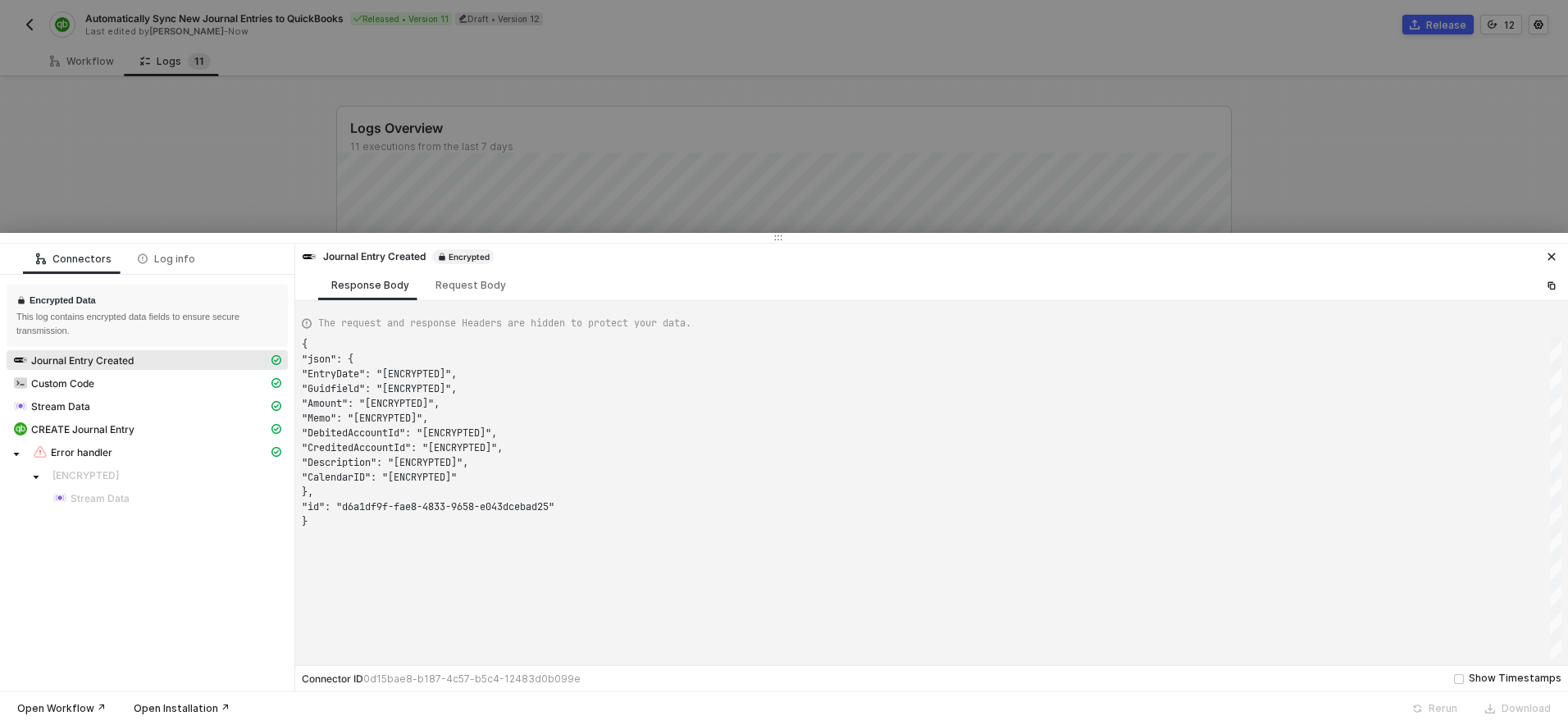
scroll to position [147, 0]
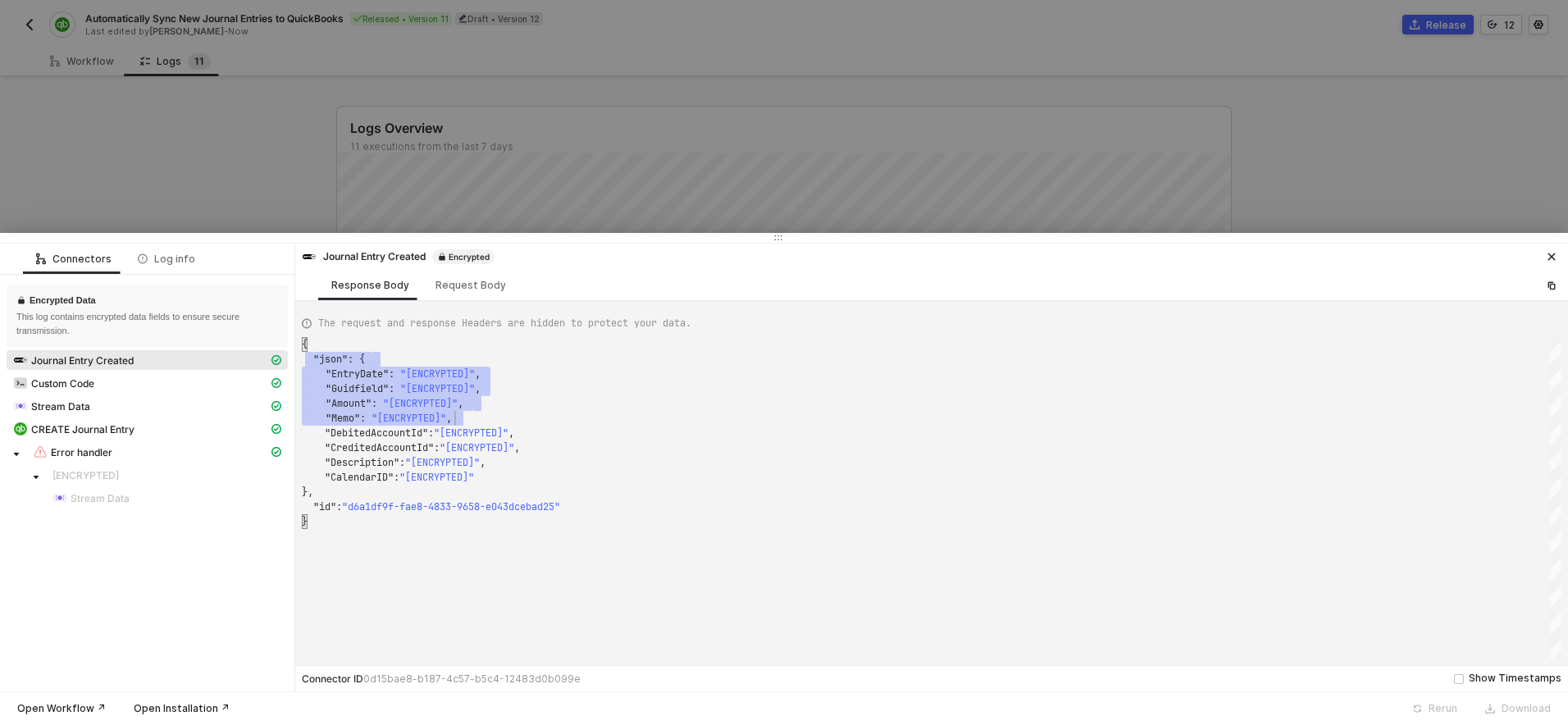
type textarea "{ "json": { "EntryDate": "[ENCRYPTED]", "Guidfield": "[ENCRYPTED]", "Amount": "…"
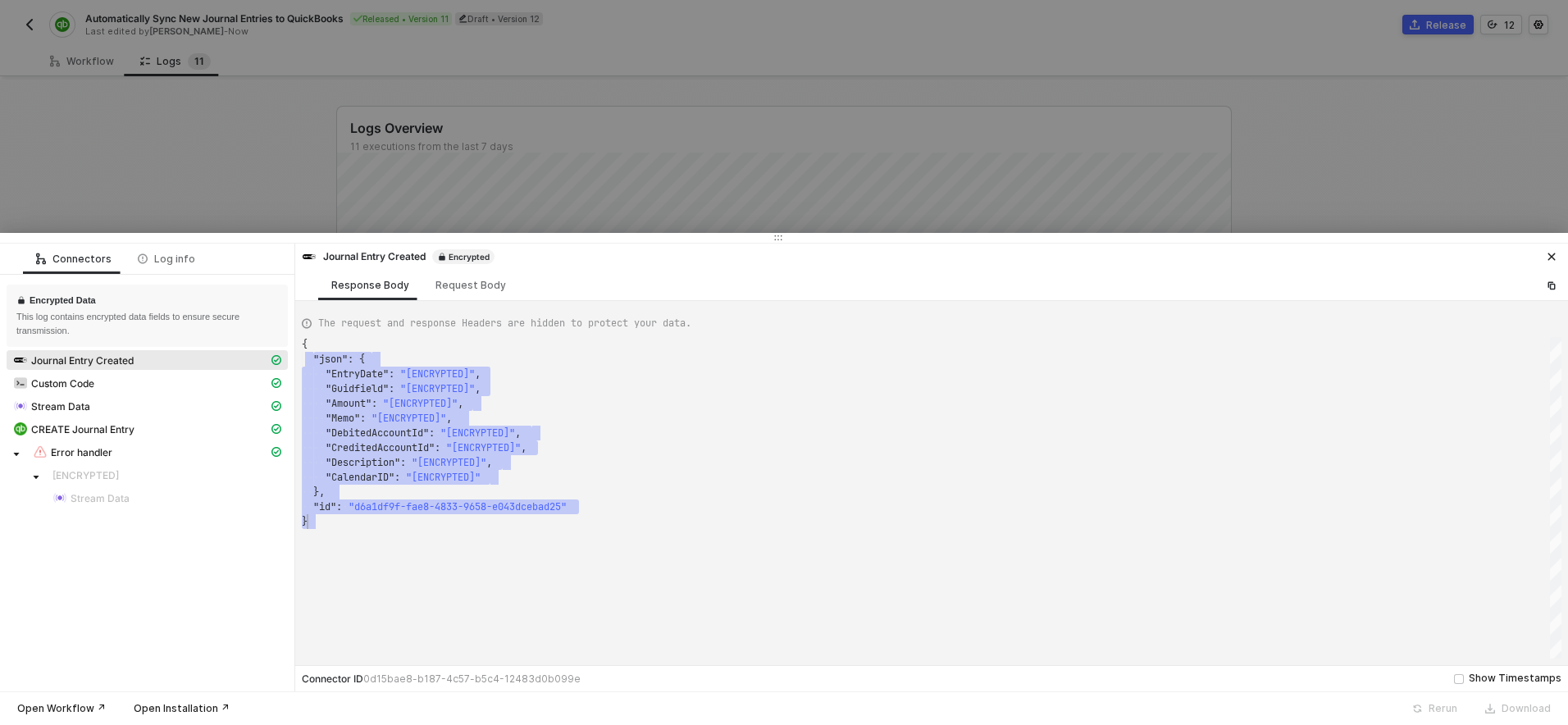
scroll to position [15, 6]
drag, startPoint x: 315, startPoint y: 361, endPoint x: 559, endPoint y: 523, distance: 292.9
click at [194, 135] on div at bounding box center [784, 362] width 1568 height 725
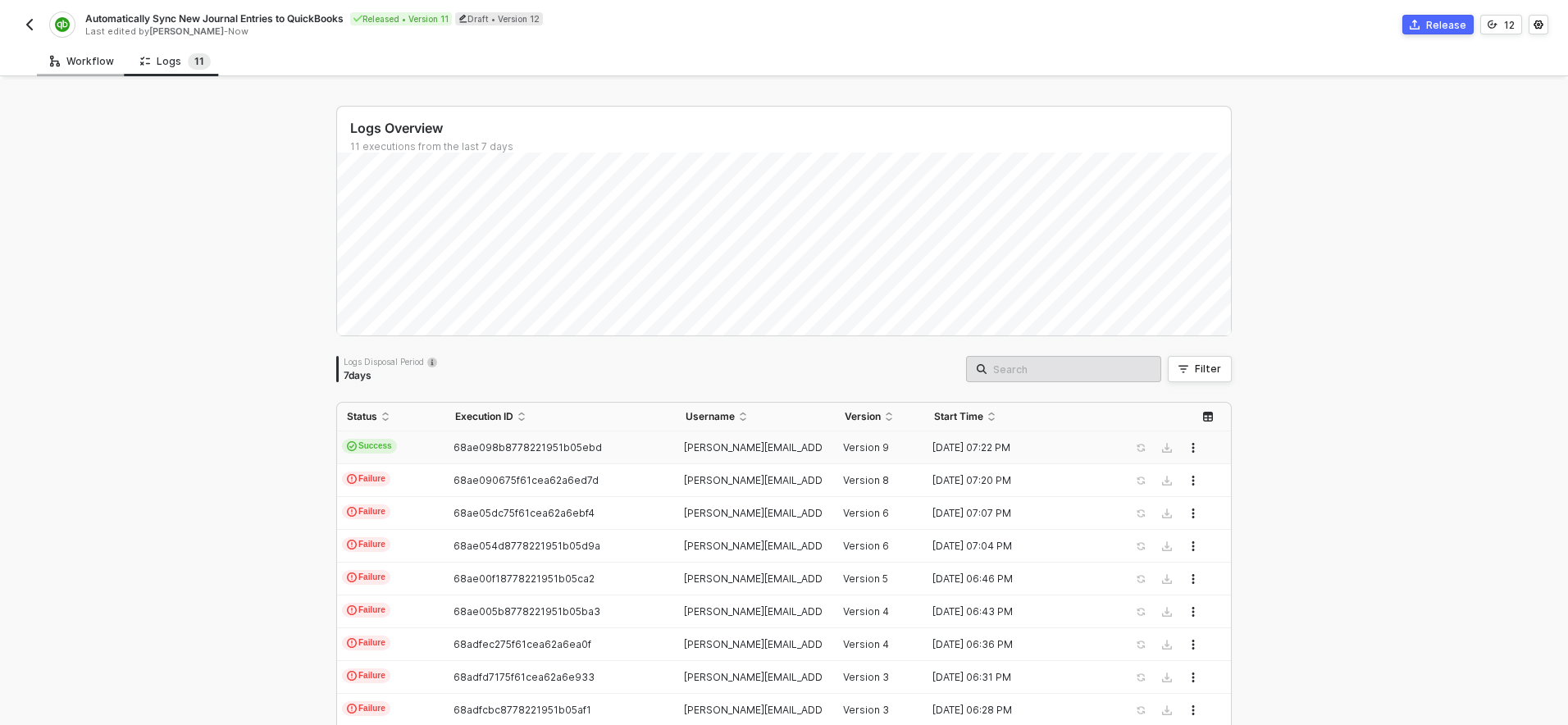
click at [91, 71] on div "Workflow" at bounding box center [82, 60] width 91 height 30
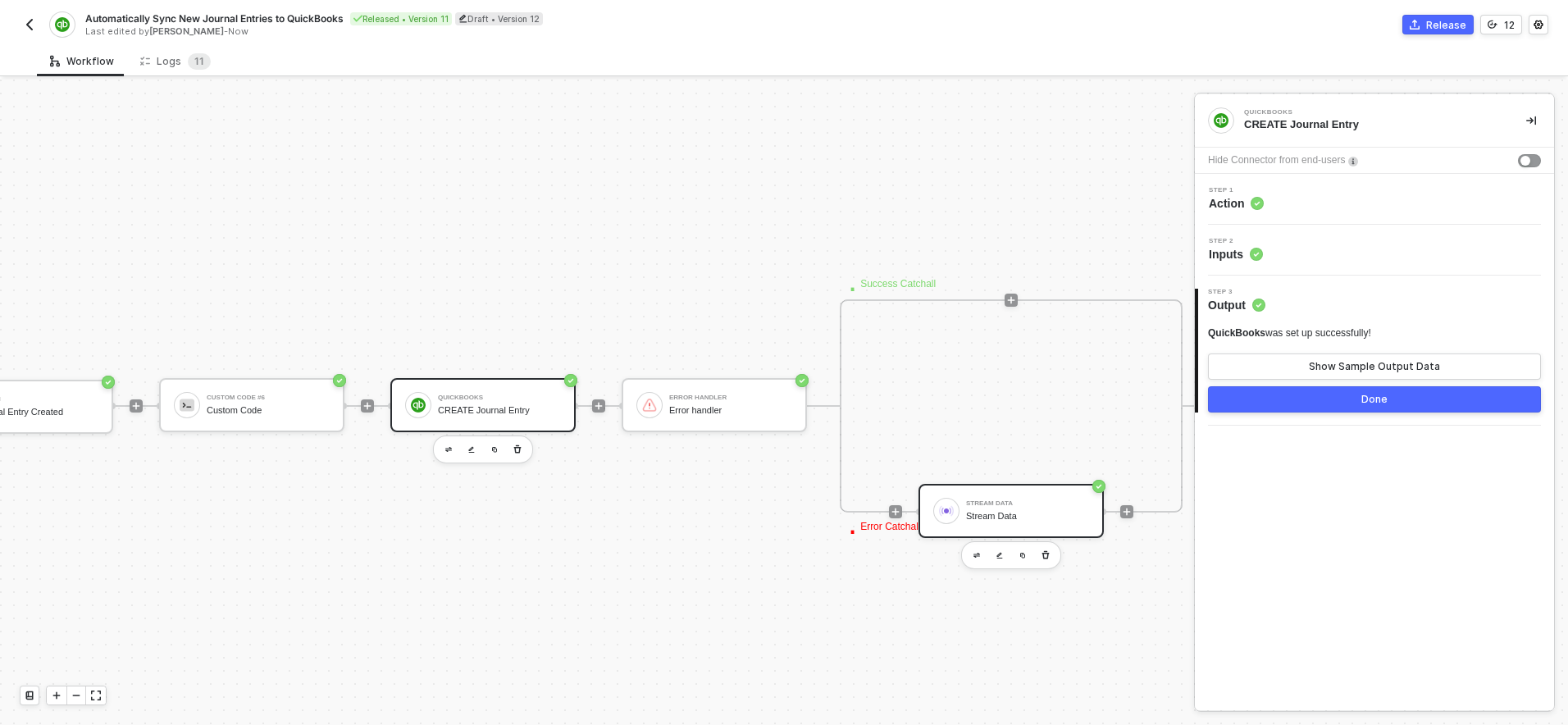
click at [1012, 518] on div "Stream Data" at bounding box center [1028, 516] width 123 height 10
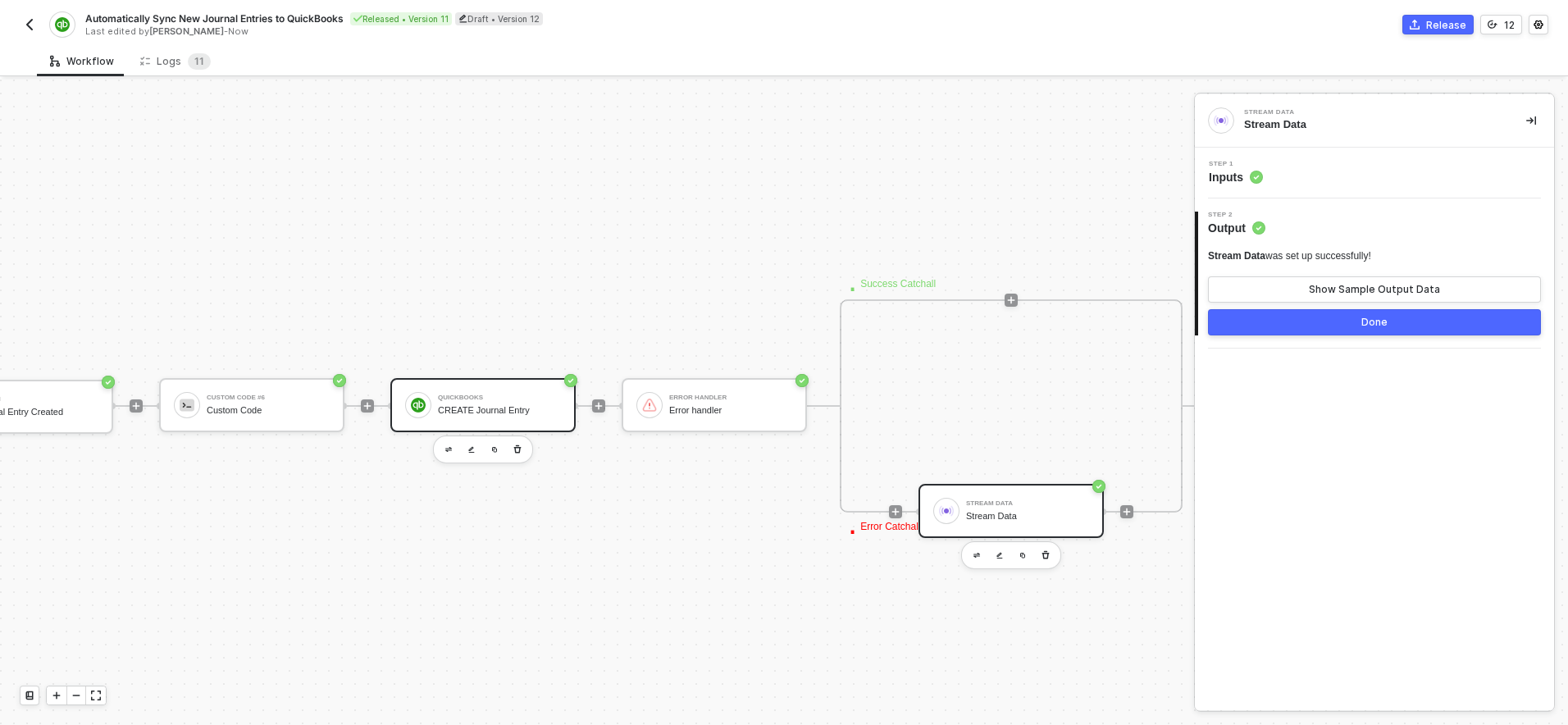
click at [549, 408] on div "CREATE Journal Entry" at bounding box center [499, 410] width 123 height 10
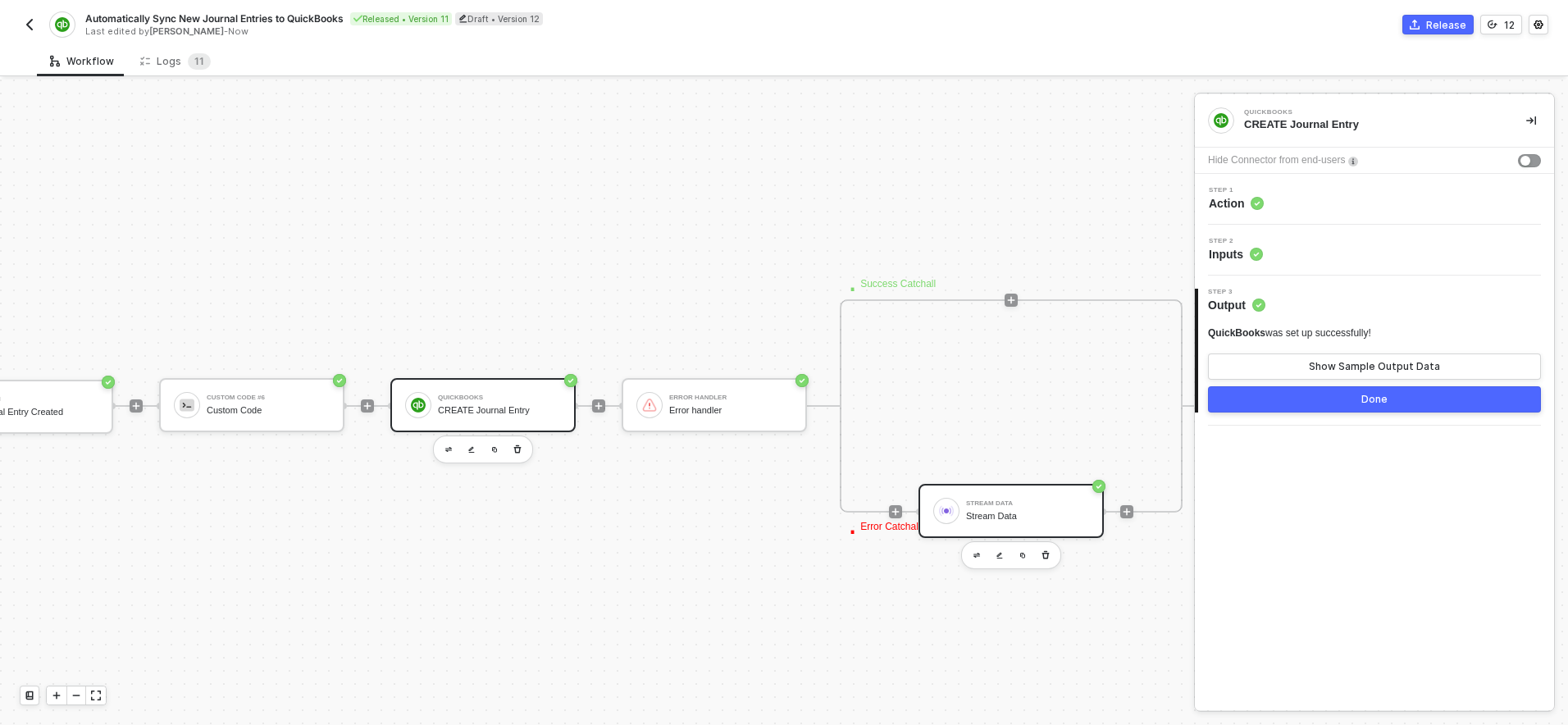
click at [1019, 515] on div "Stream Data" at bounding box center [1028, 516] width 123 height 10
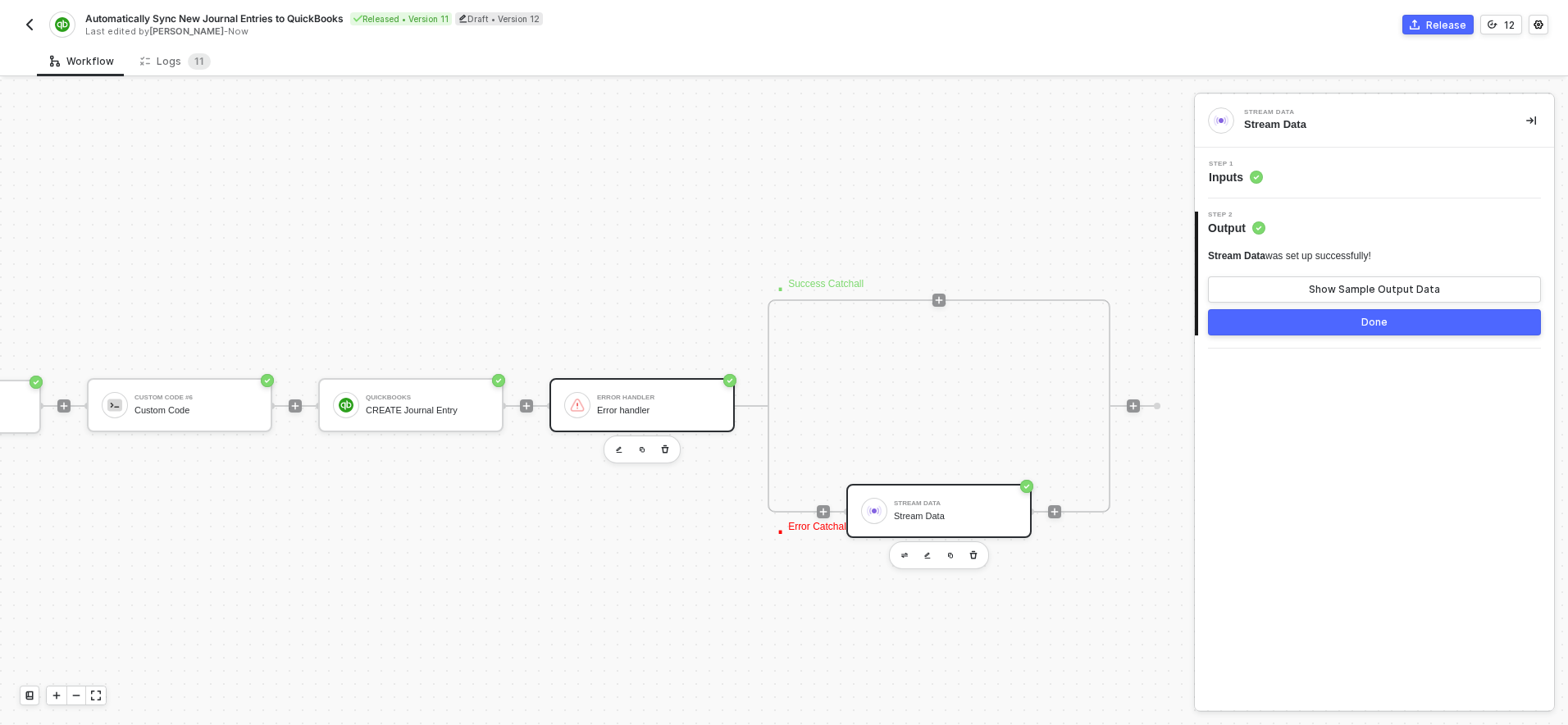
scroll to position [447, 196]
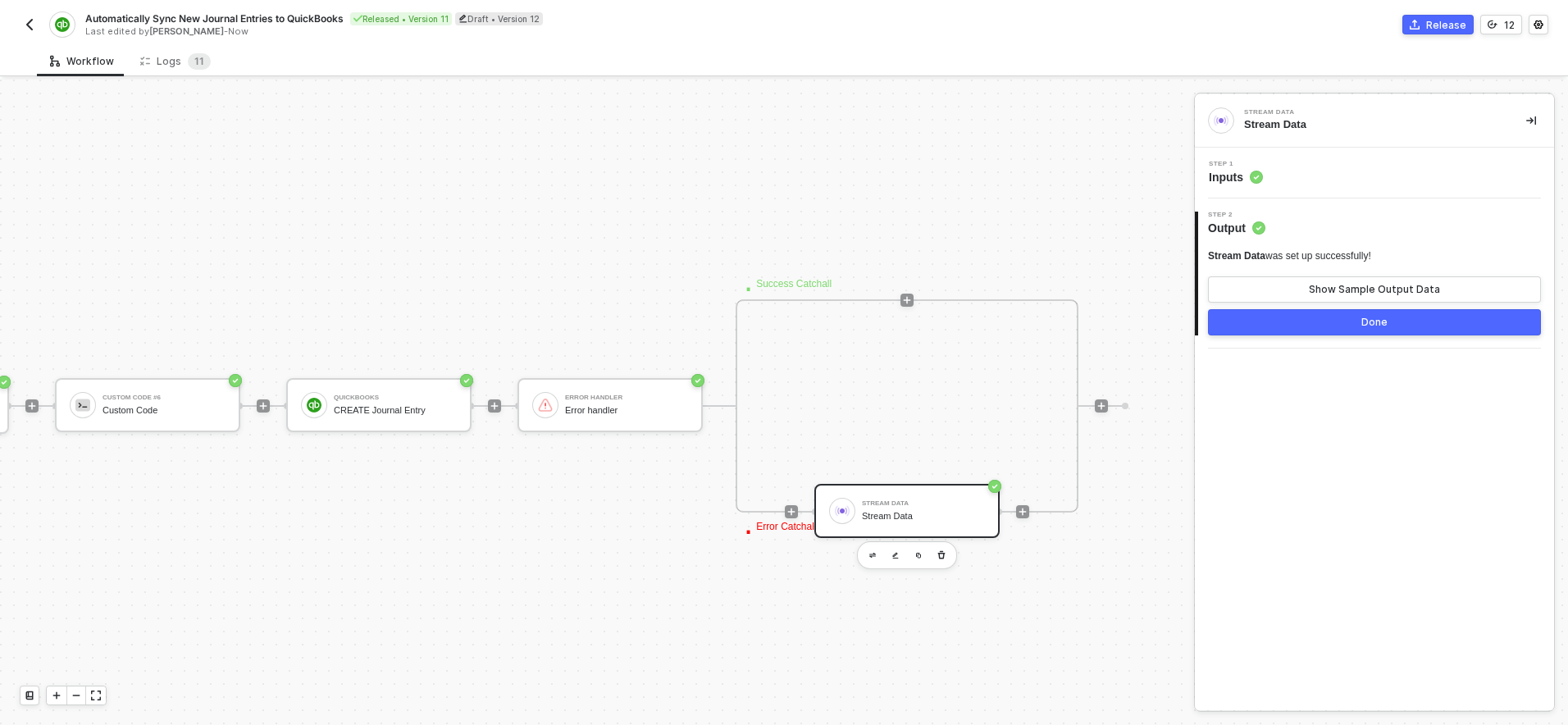
click at [901, 507] on div "Stream Data" at bounding box center [923, 503] width 123 height 7
click at [1327, 175] on div "Step 1 Inputs" at bounding box center [1377, 172] width 355 height 25
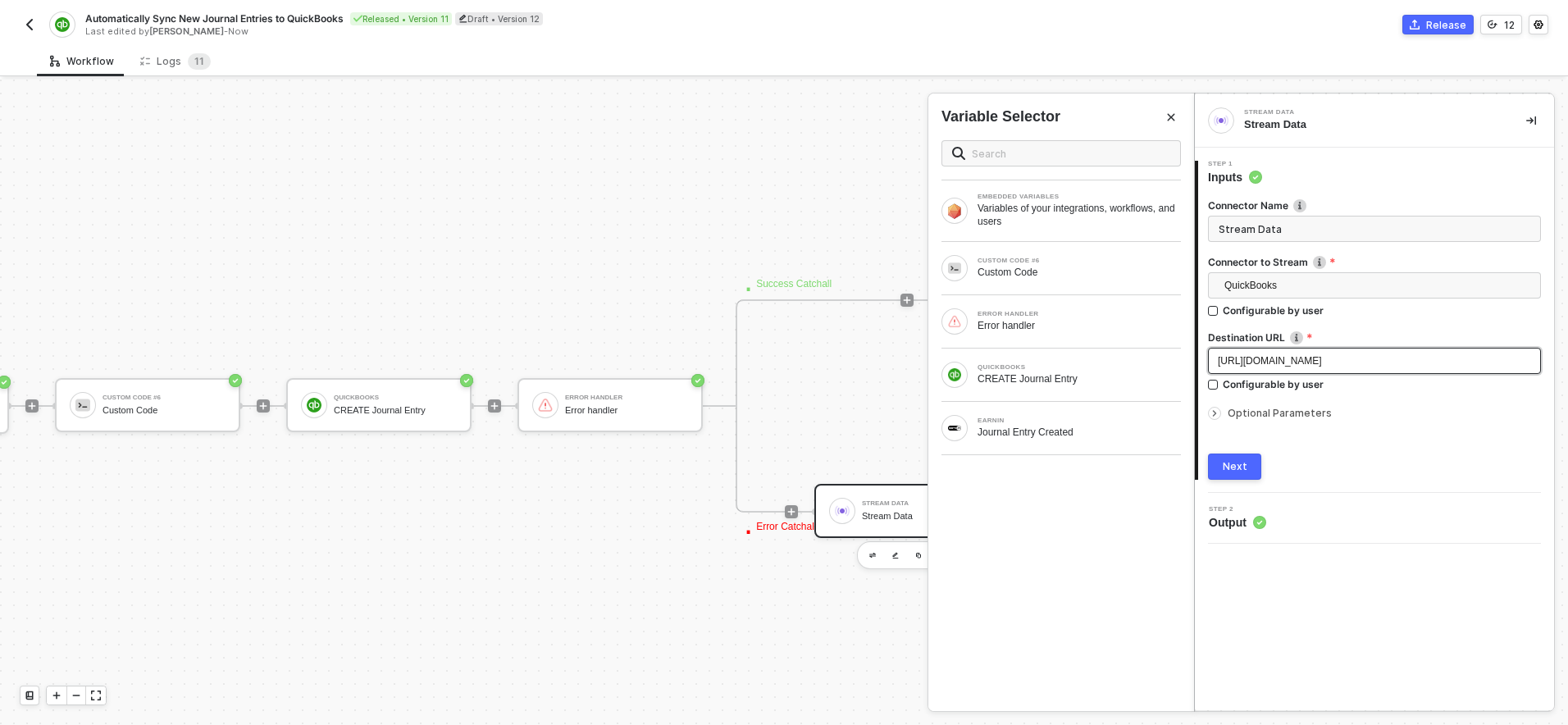
click at [1290, 355] on span "https://webhook.site/76f68994-1428-486c-a378-e06278358bd6" at bounding box center [1270, 360] width 104 height 11
copy span "https://webhook.site/76f68994-1428-486c-a378-e06278358bd6"
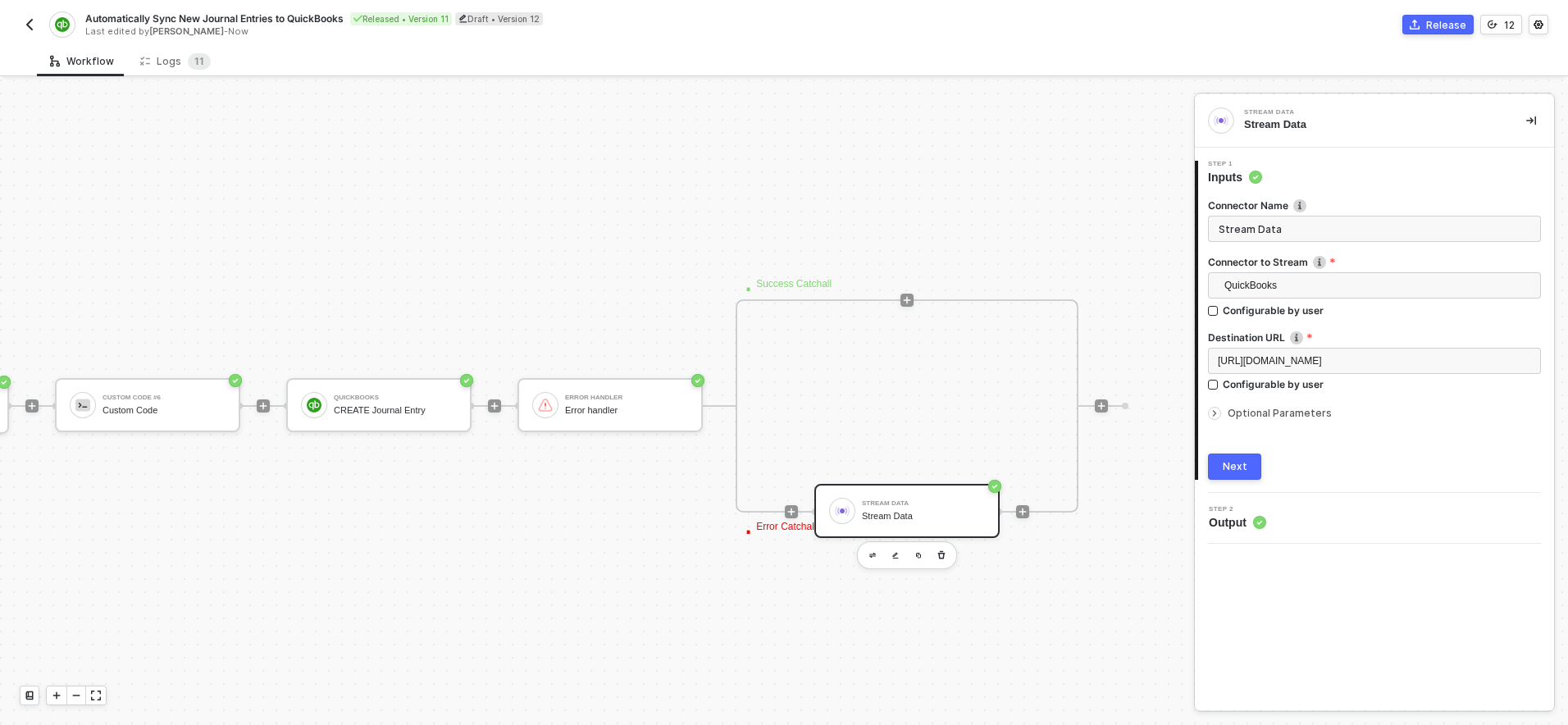
scroll to position [447, 212]
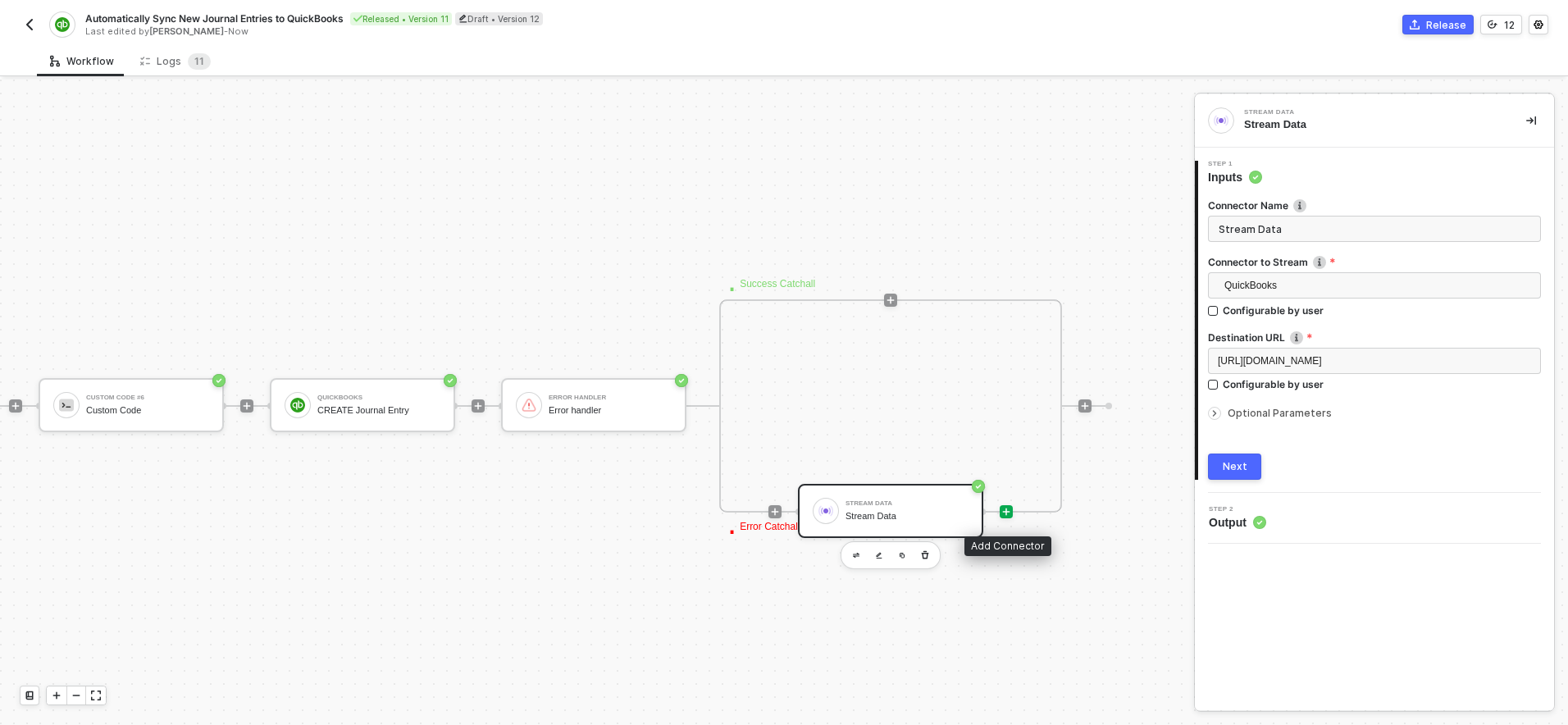
click at [1005, 516] on icon "icon-play" at bounding box center [1006, 511] width 9 height 9
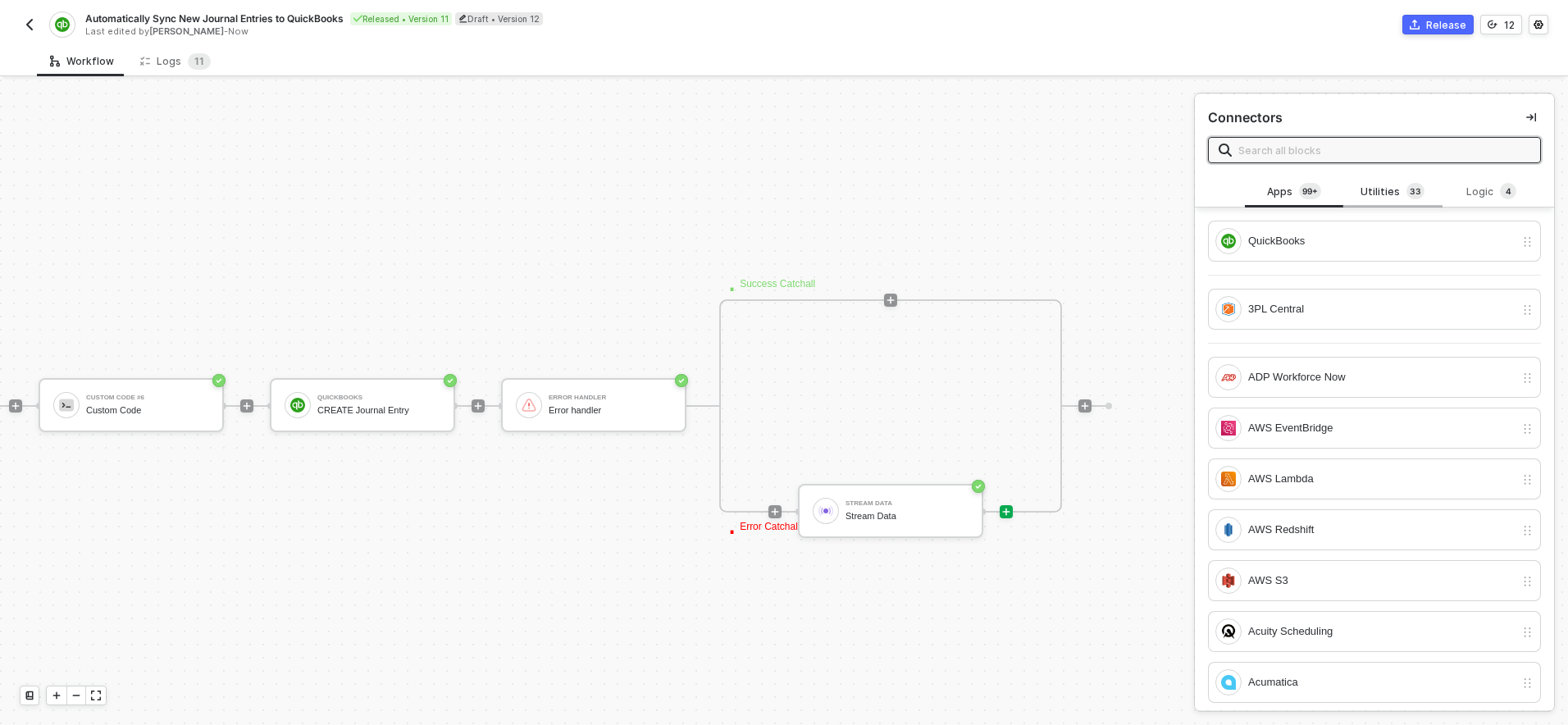
click at [1376, 188] on div "Utilities 3 3" at bounding box center [1393, 191] width 72 height 18
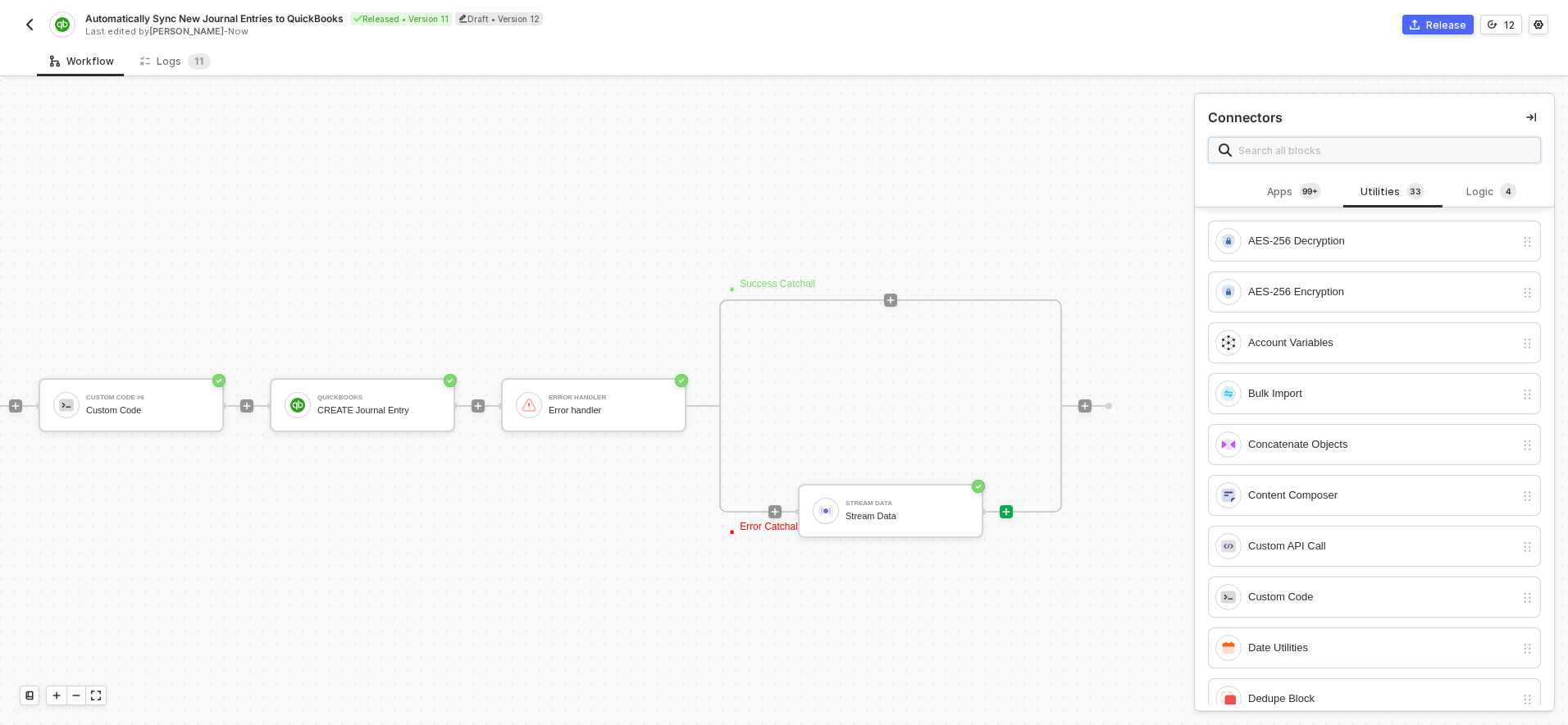
click at [1366, 147] on input "text" at bounding box center [1384, 150] width 292 height 18
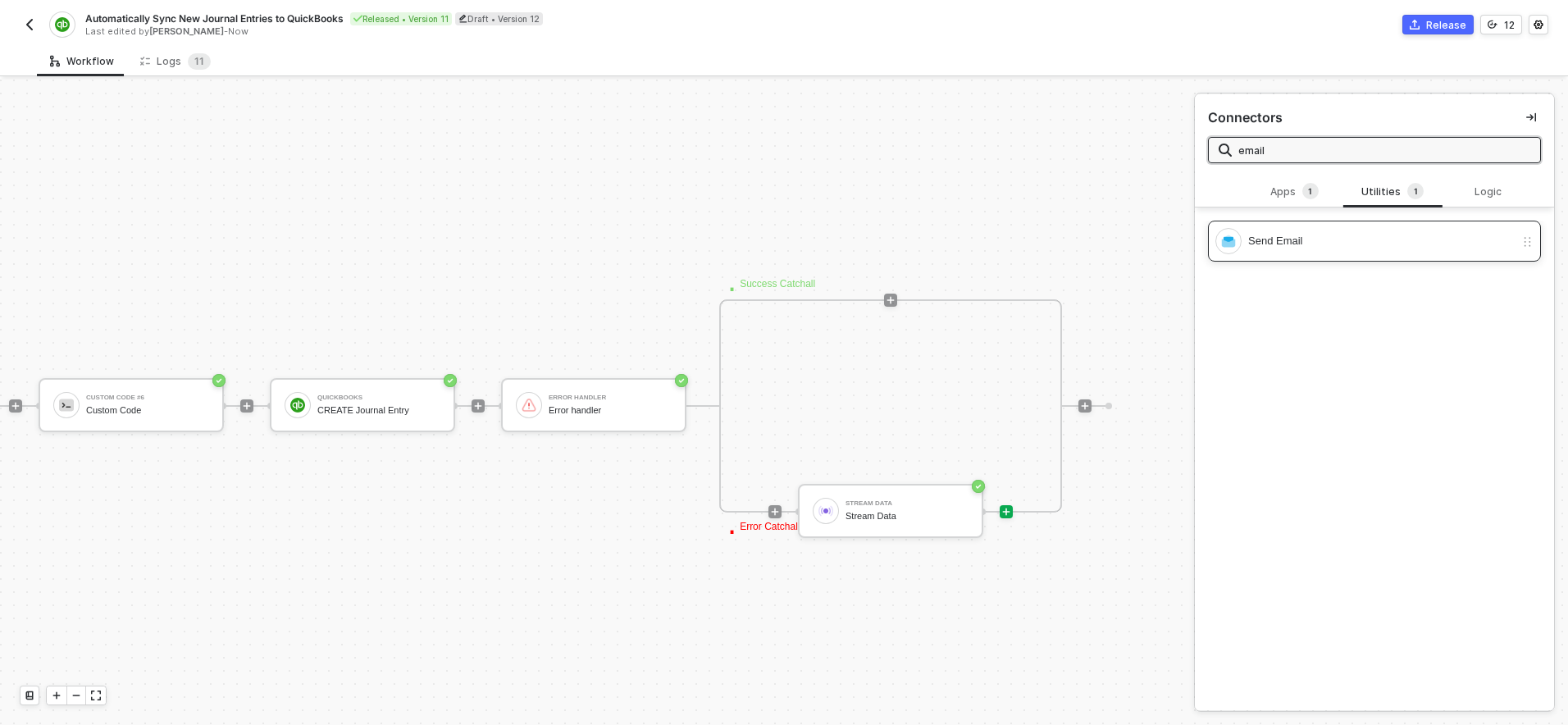
type input "email"
click at [1356, 235] on div "Send Email" at bounding box center [1381, 241] width 266 height 18
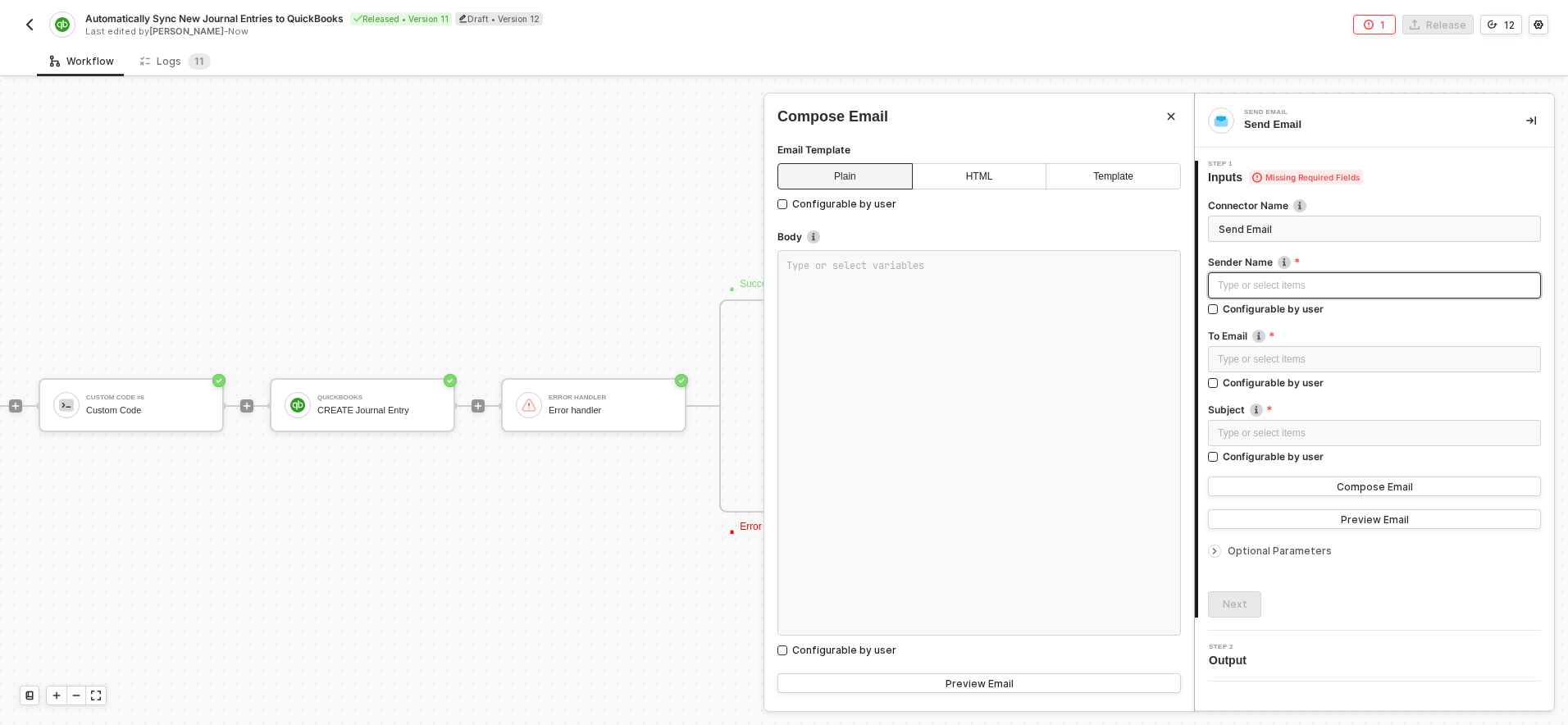
click at [1256, 276] on div "Type or select items ﻿" at bounding box center [1374, 285] width 333 height 26
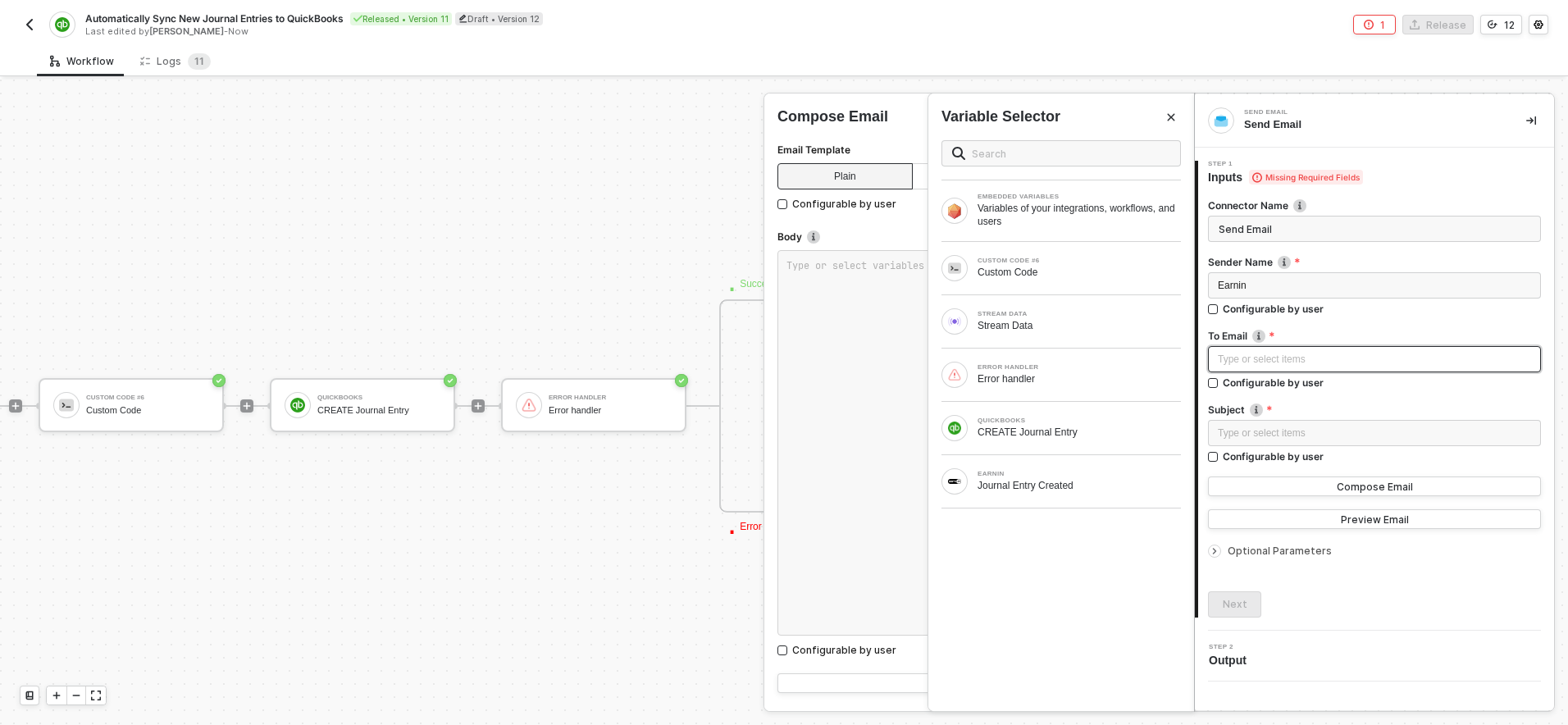
click at [1246, 360] on div "Type or select items ﻿" at bounding box center [1374, 359] width 313 height 16
click at [1233, 337] on label "To Email" at bounding box center [1374, 336] width 333 height 14
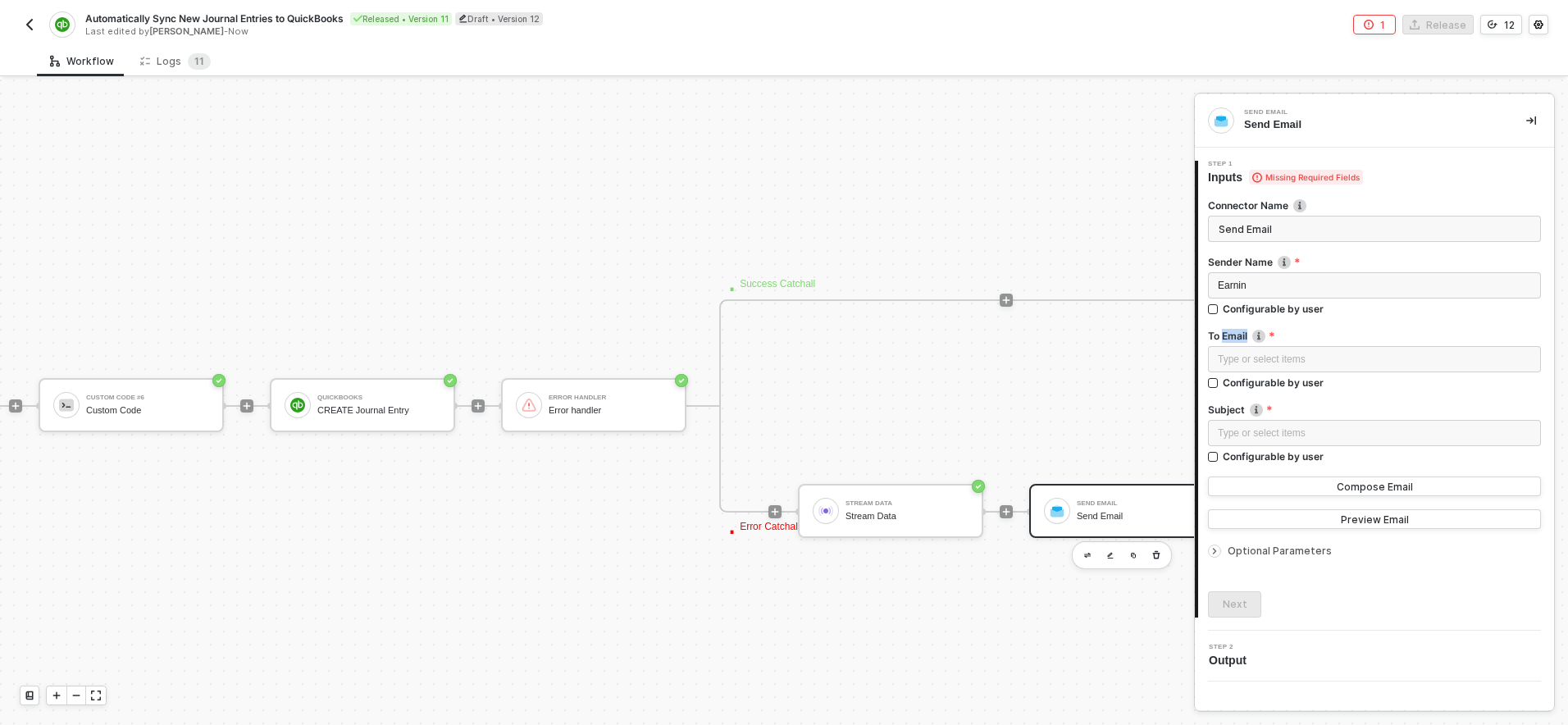
click at [1233, 337] on label "To Email" at bounding box center [1374, 336] width 333 height 14
click at [1228, 316] on div "Configurable by user" at bounding box center [1272, 309] width 101 height 14
click at [1220, 384] on input "Configurable by user" at bounding box center [1213, 384] width 11 height 11
checkbox input "true"
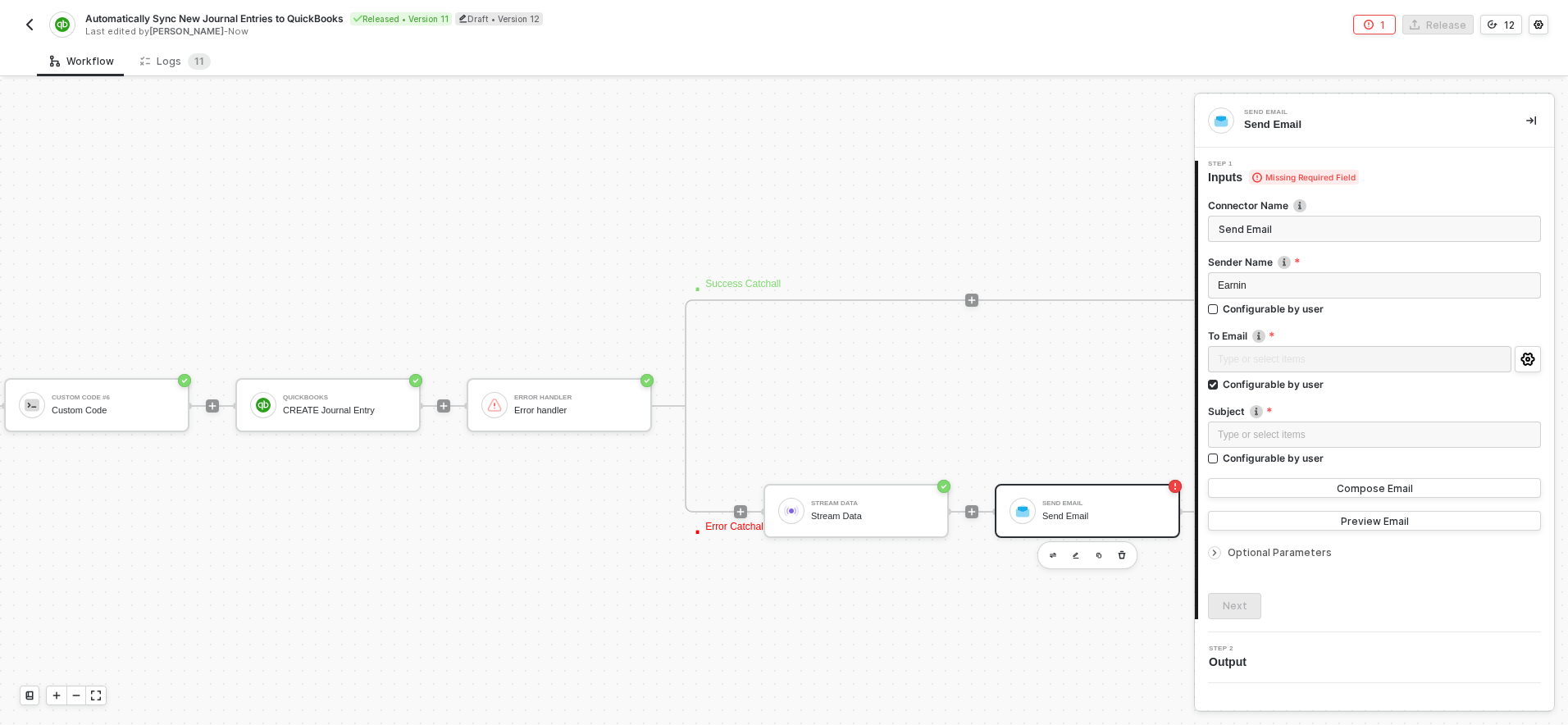
scroll to position [447, 250]
click at [29, 23] on img "button" at bounding box center [29, 24] width 13 height 13
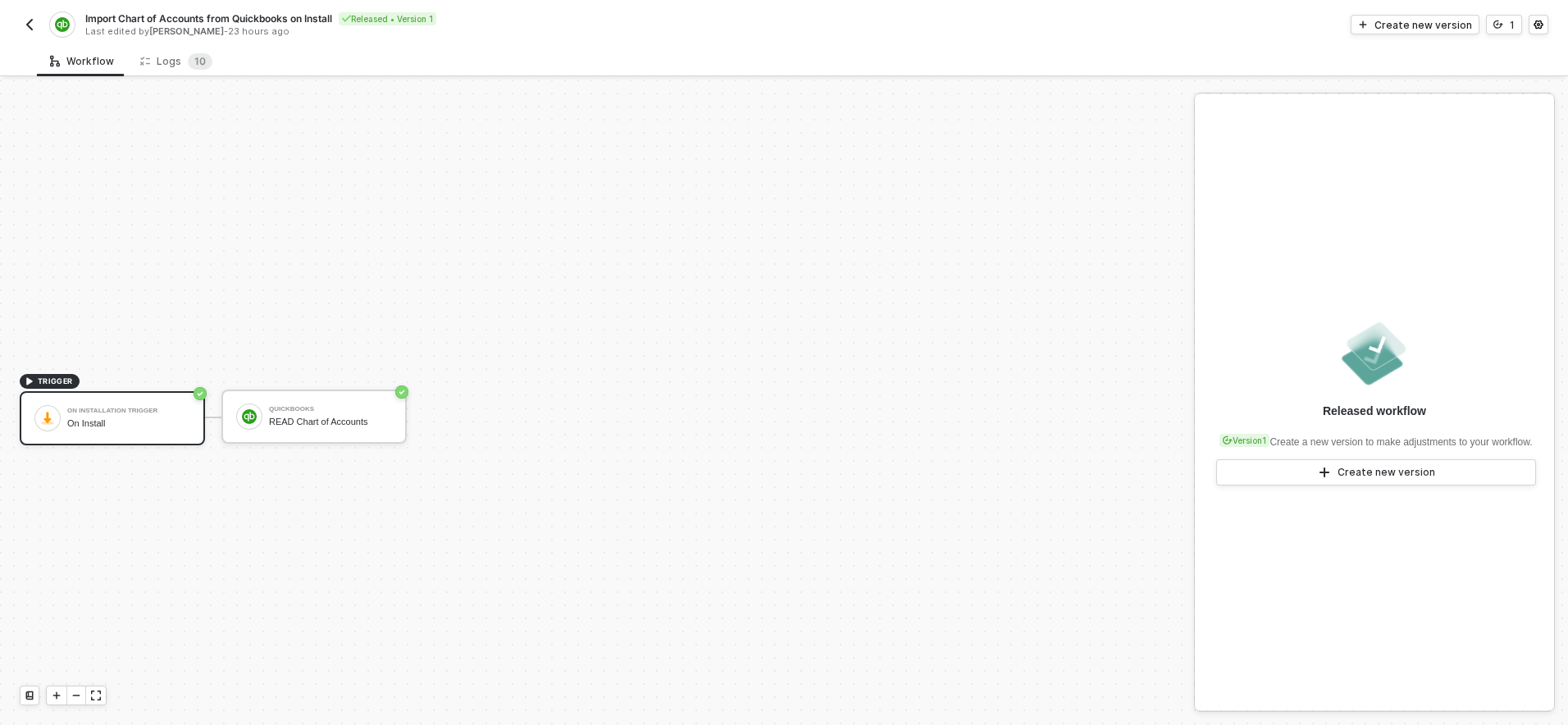
scroll to position [30, 0]
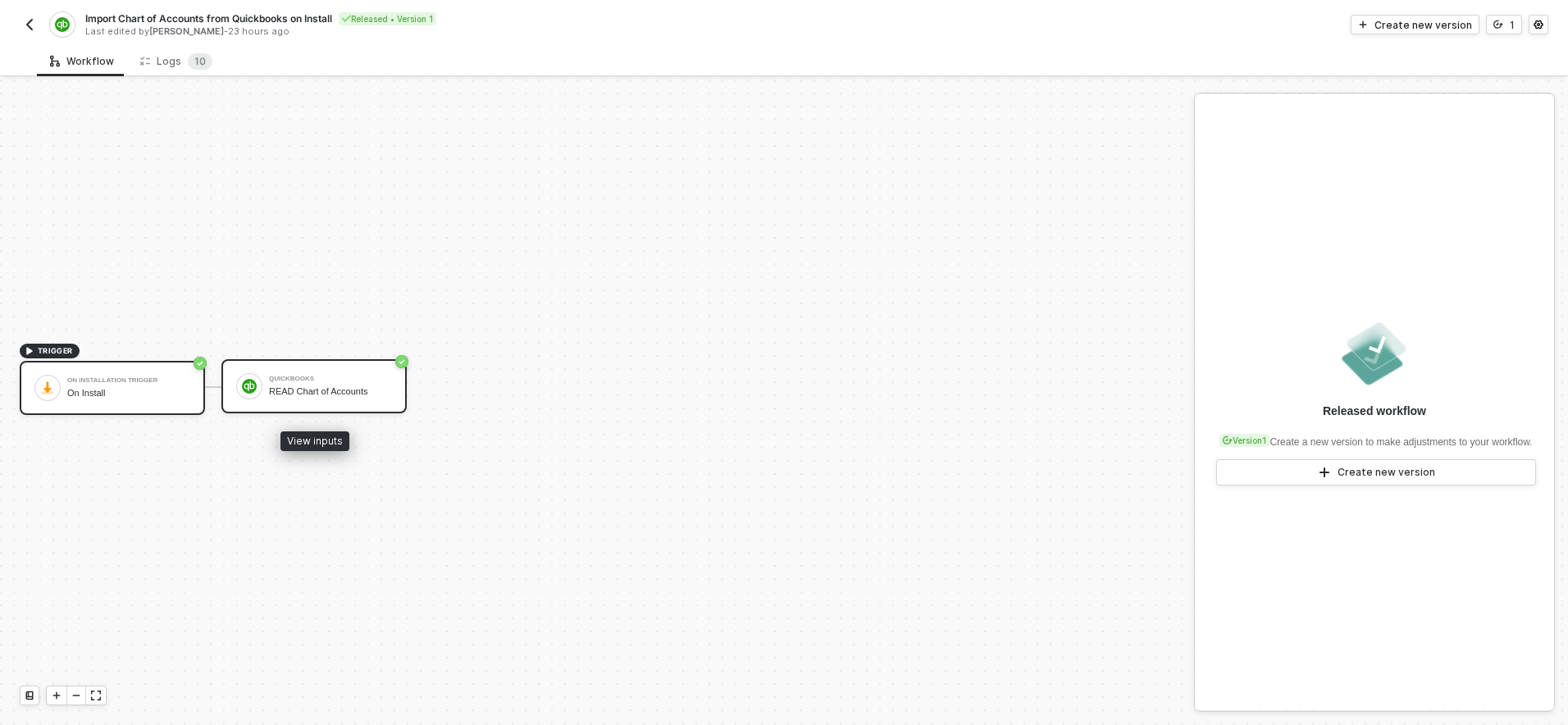
click at [317, 404] on div "QuickBooks READ Chart of Accounts" at bounding box center [314, 386] width 185 height 54
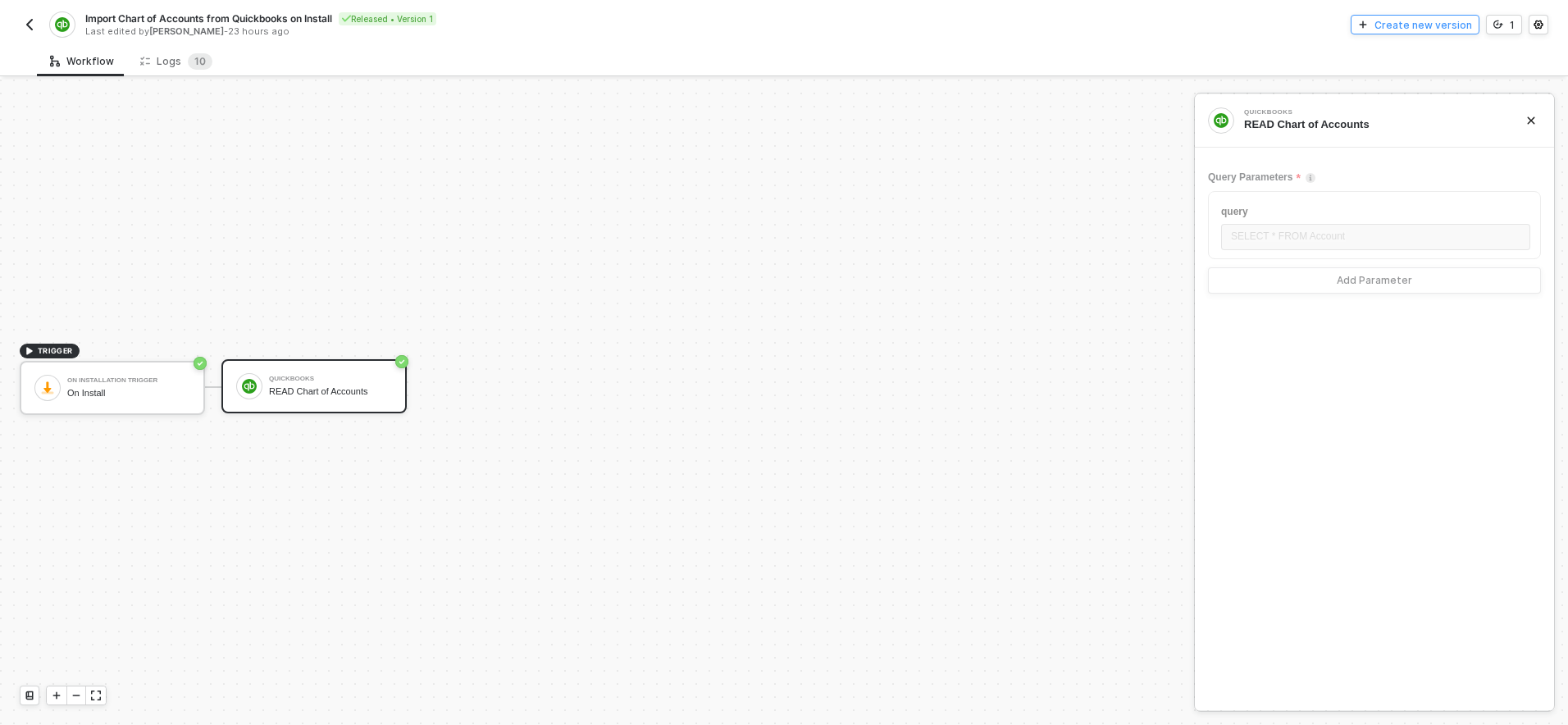
click at [1450, 21] on div "Create new version" at bounding box center [1423, 25] width 97 height 14
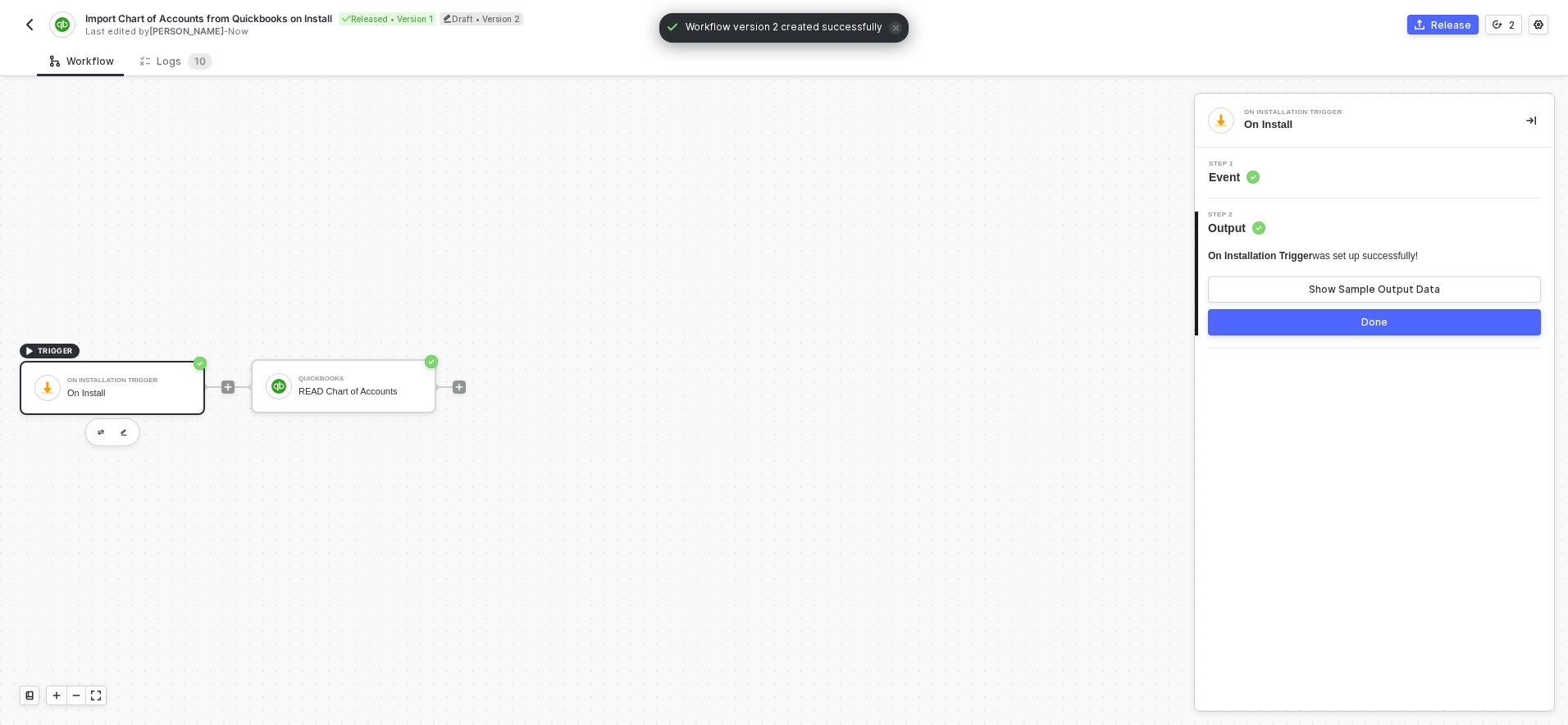
click at [1334, 178] on div "Step 1 Event" at bounding box center [1377, 172] width 355 height 25
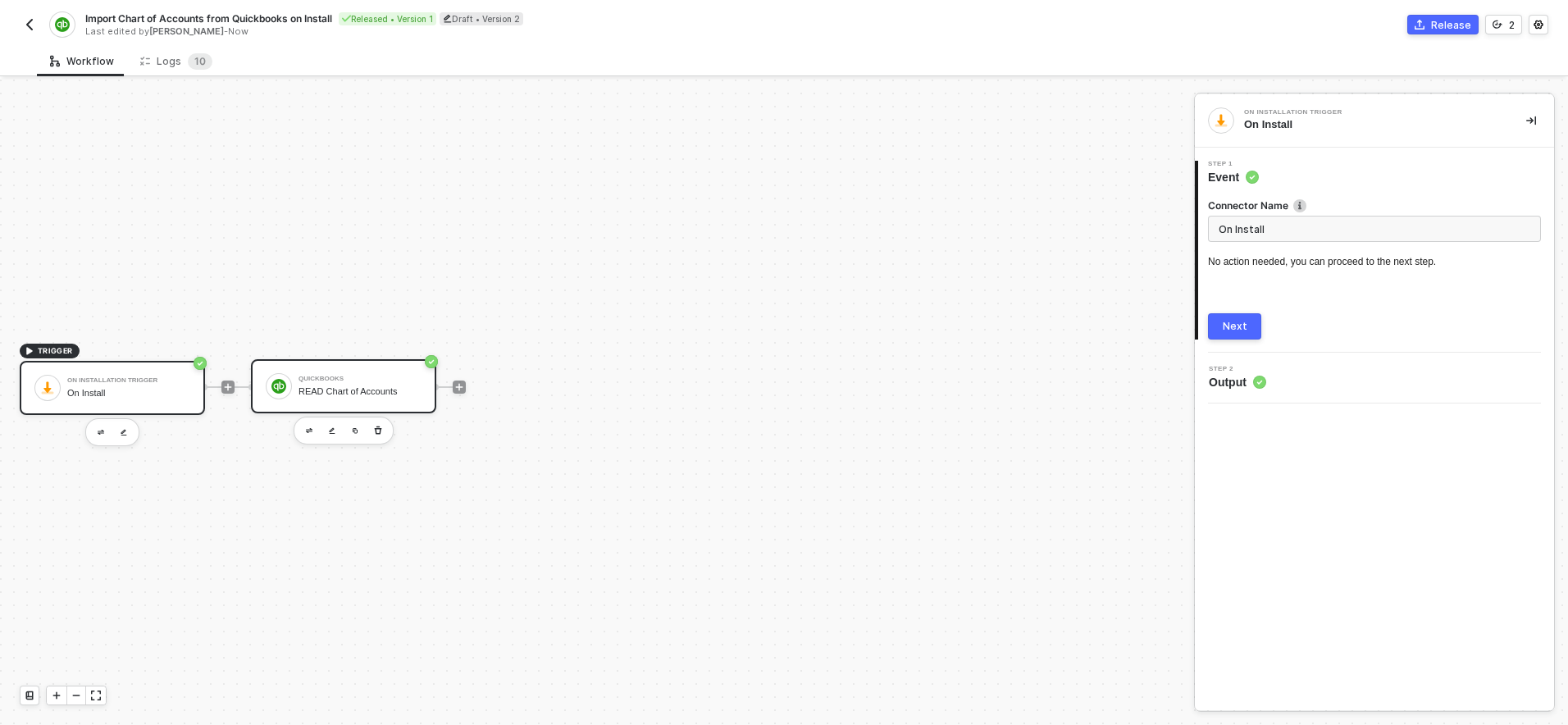
click at [411, 393] on div "READ Chart of Accounts" at bounding box center [359, 391] width 123 height 10
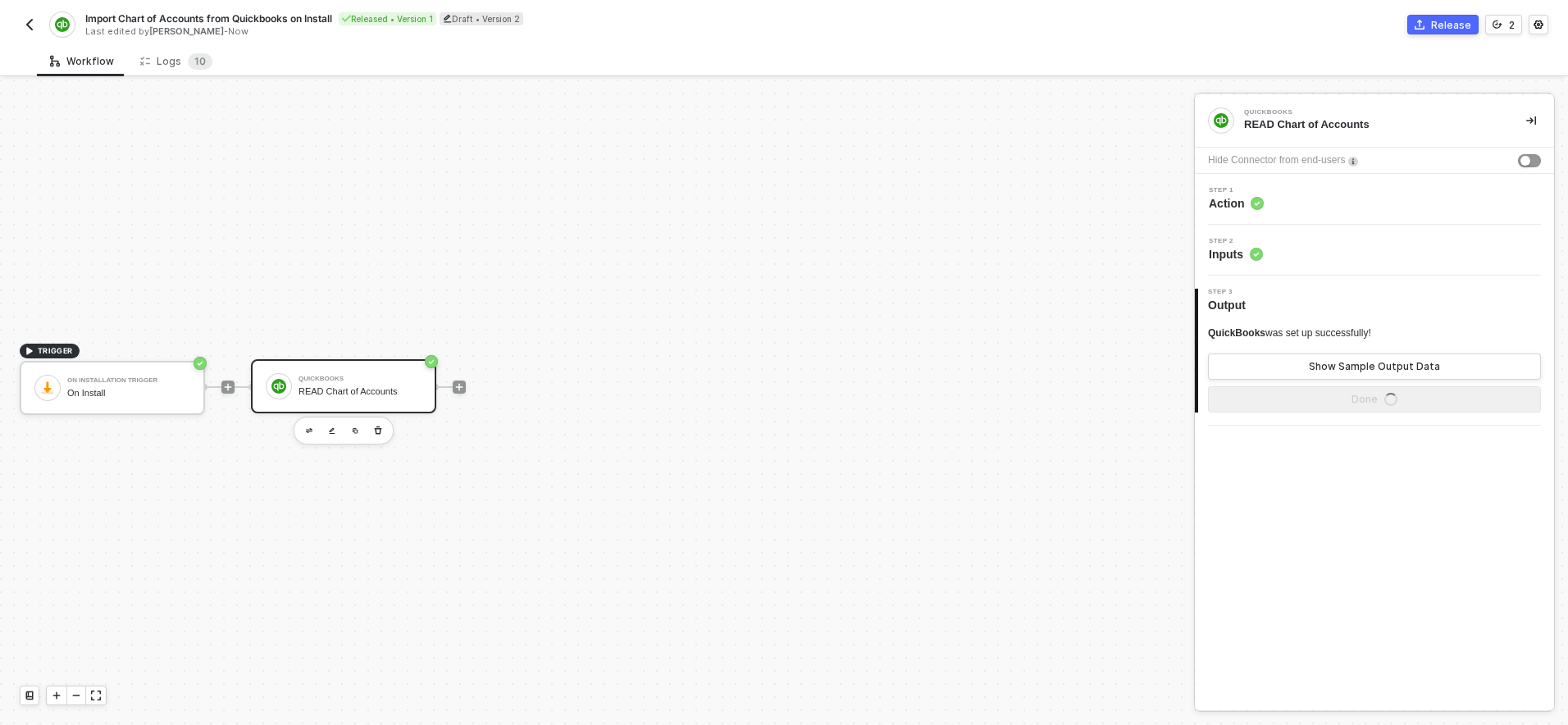
click at [1339, 203] on div "Step 1 Action" at bounding box center [1377, 199] width 355 height 25
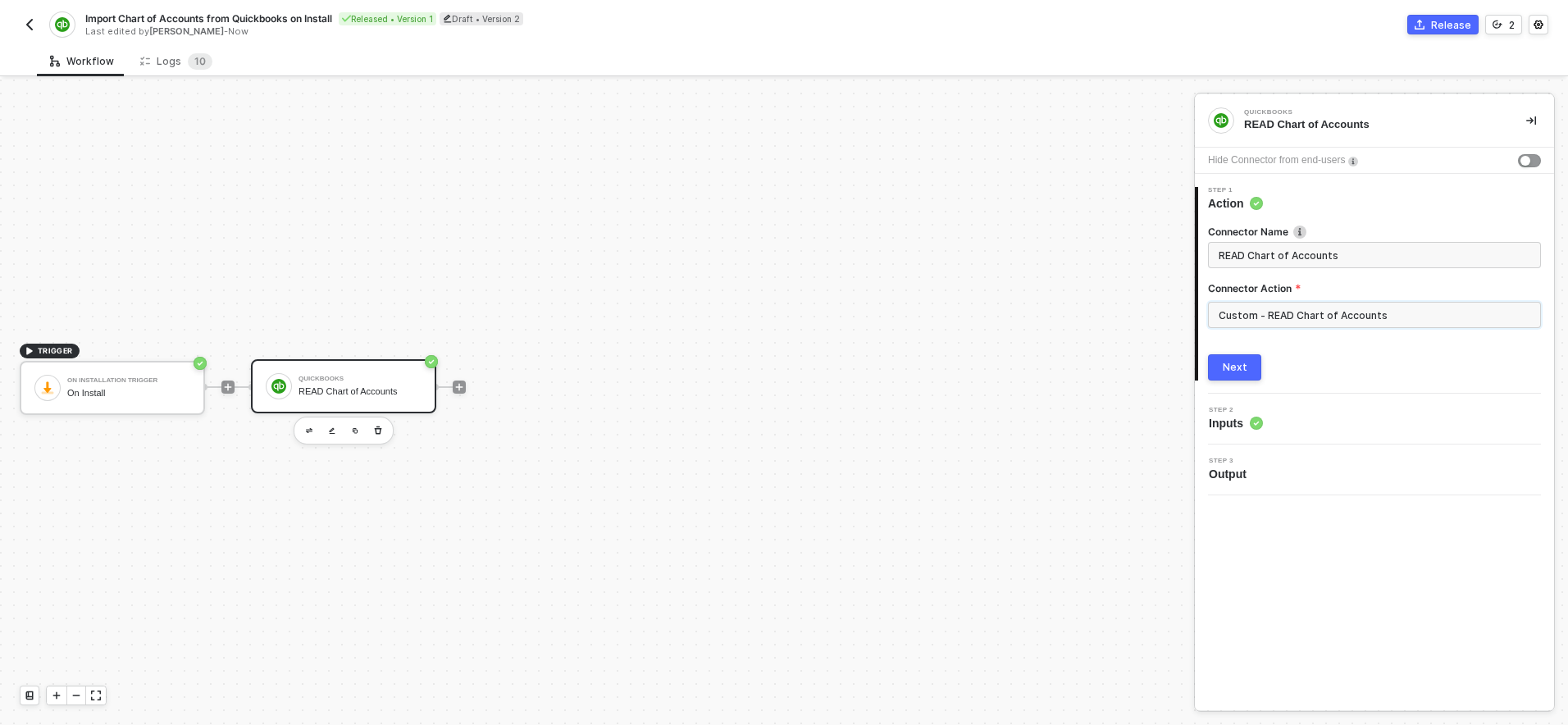
drag, startPoint x: 1405, startPoint y: 316, endPoint x: 1203, endPoint y: 316, distance: 202.0
click at [1203, 316] on div "Connector Name READ Chart of Accounts Connector Action Custom - READ Chart of A…" at bounding box center [1376, 296] width 356 height 169
click at [1379, 320] on input "Custom - READ Chart of Accounts" at bounding box center [1374, 315] width 333 height 26
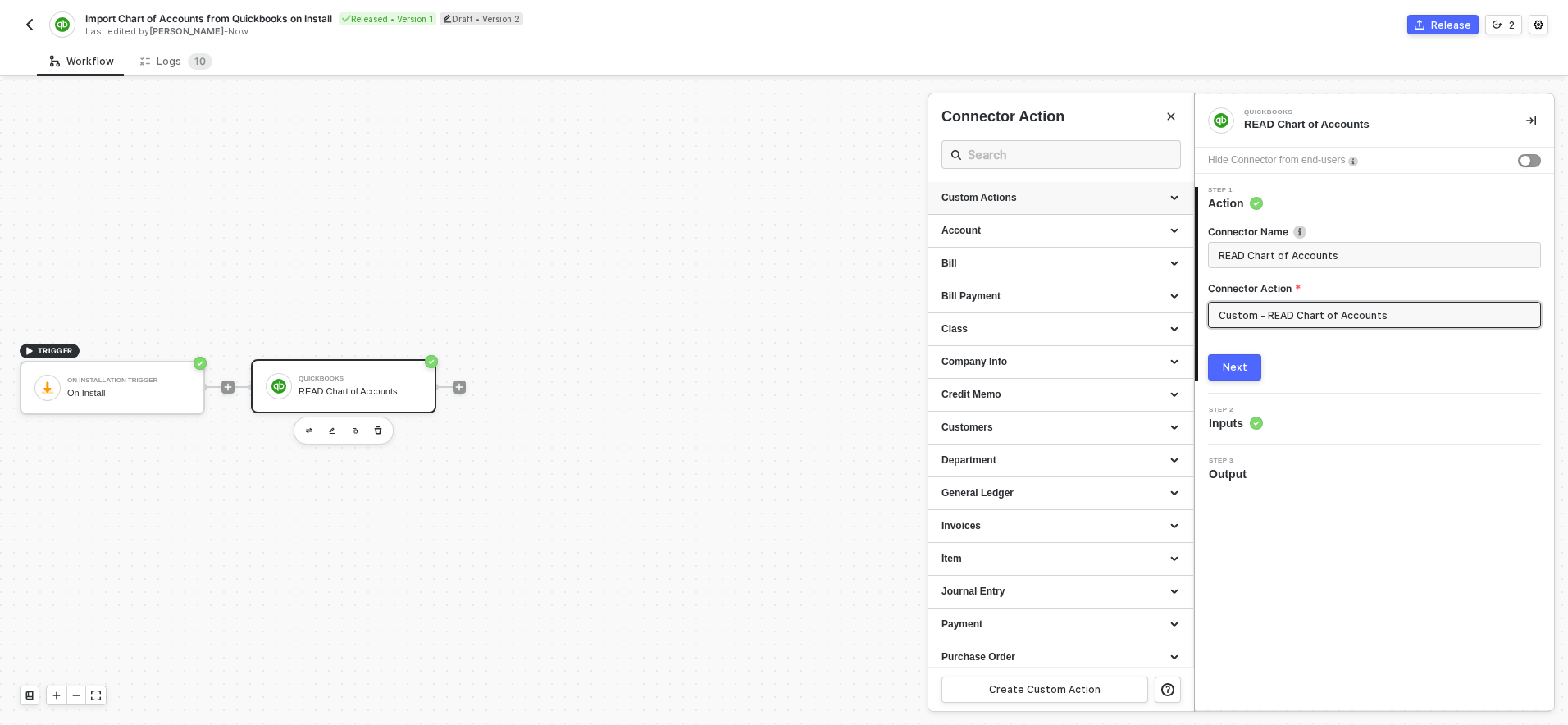
click at [1118, 194] on div "Custom Actions" at bounding box center [1060, 198] width 239 height 14
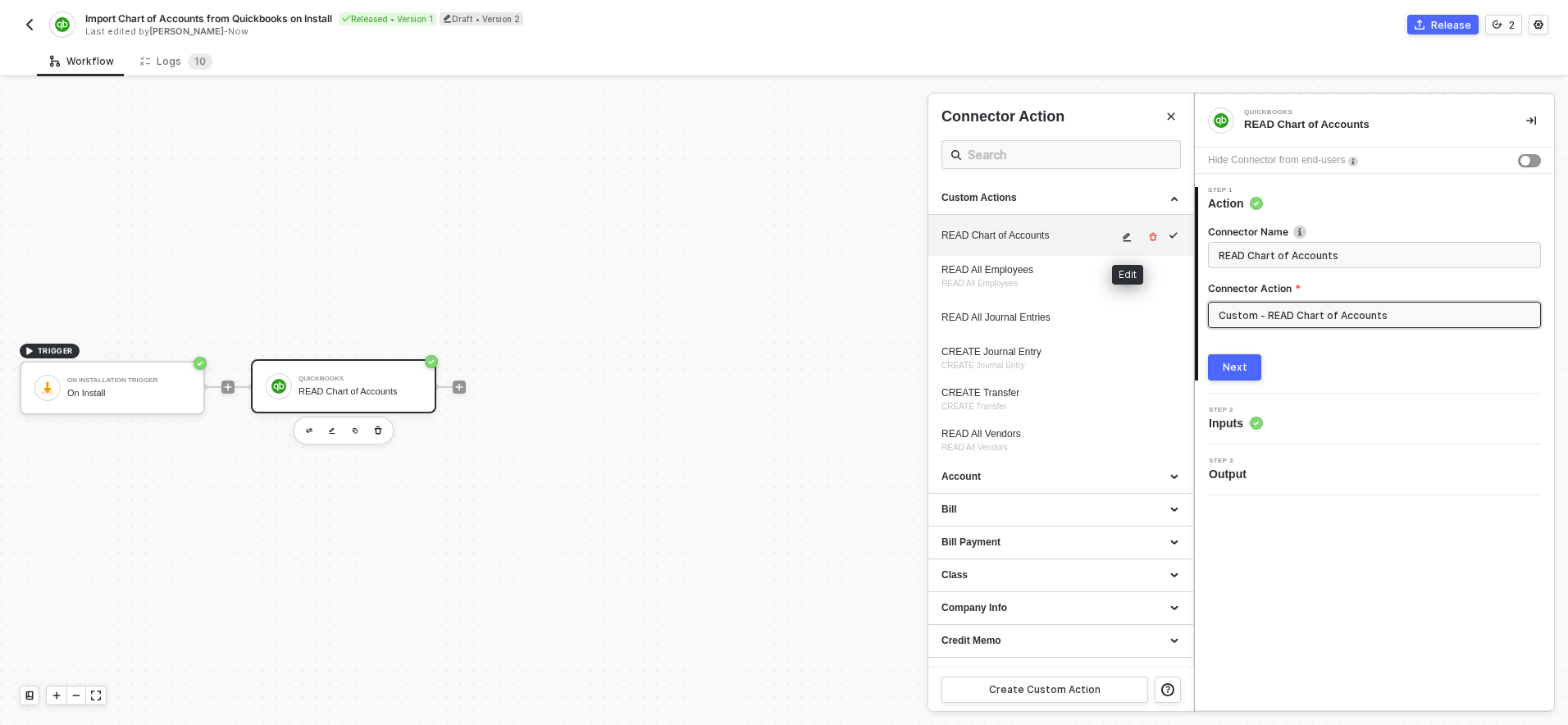
click at [1133, 234] on span "icon-edit" at bounding box center [1127, 236] width 11 height 9
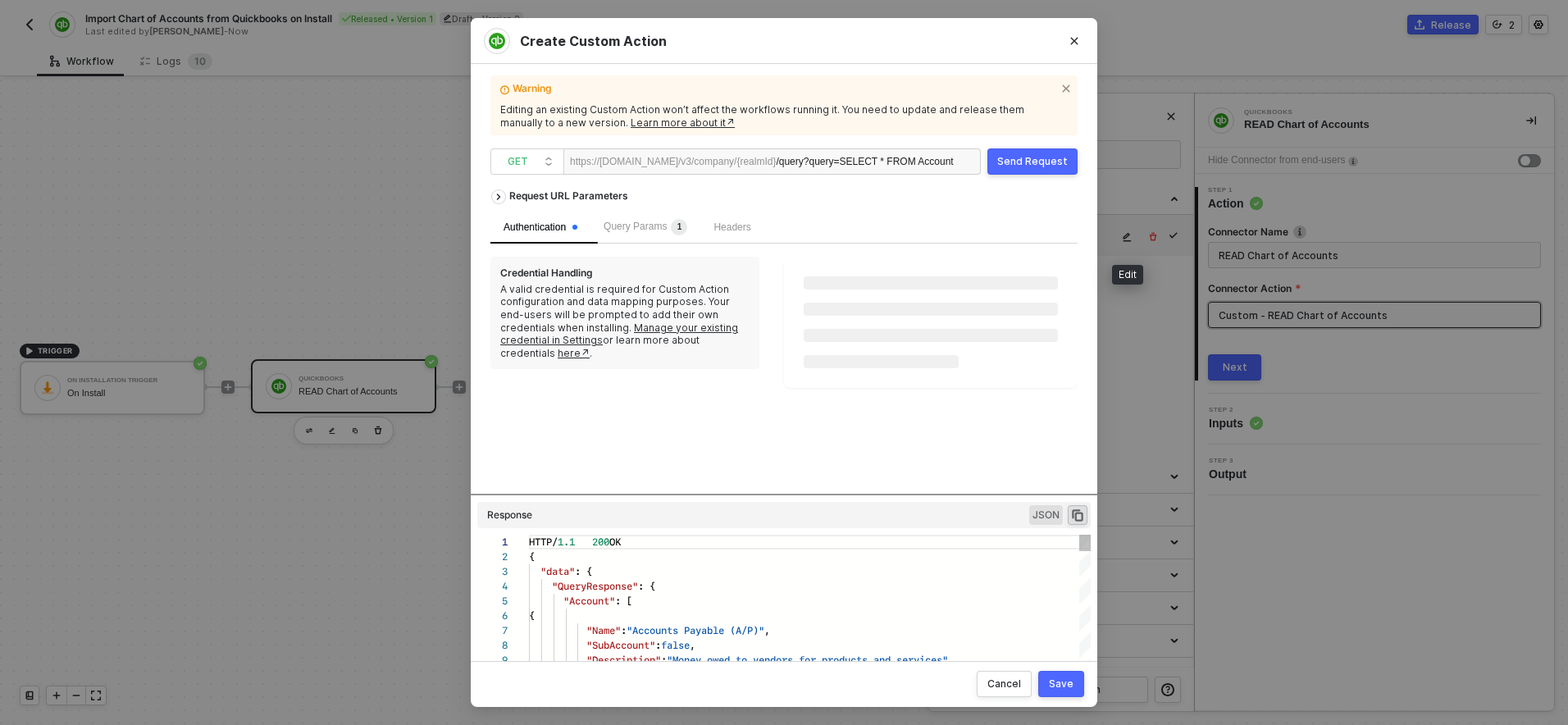
scroll to position [147, 0]
click at [826, 160] on div "/query ?query=SELECT * FROM Account" at bounding box center [864, 162] width 177 height 26
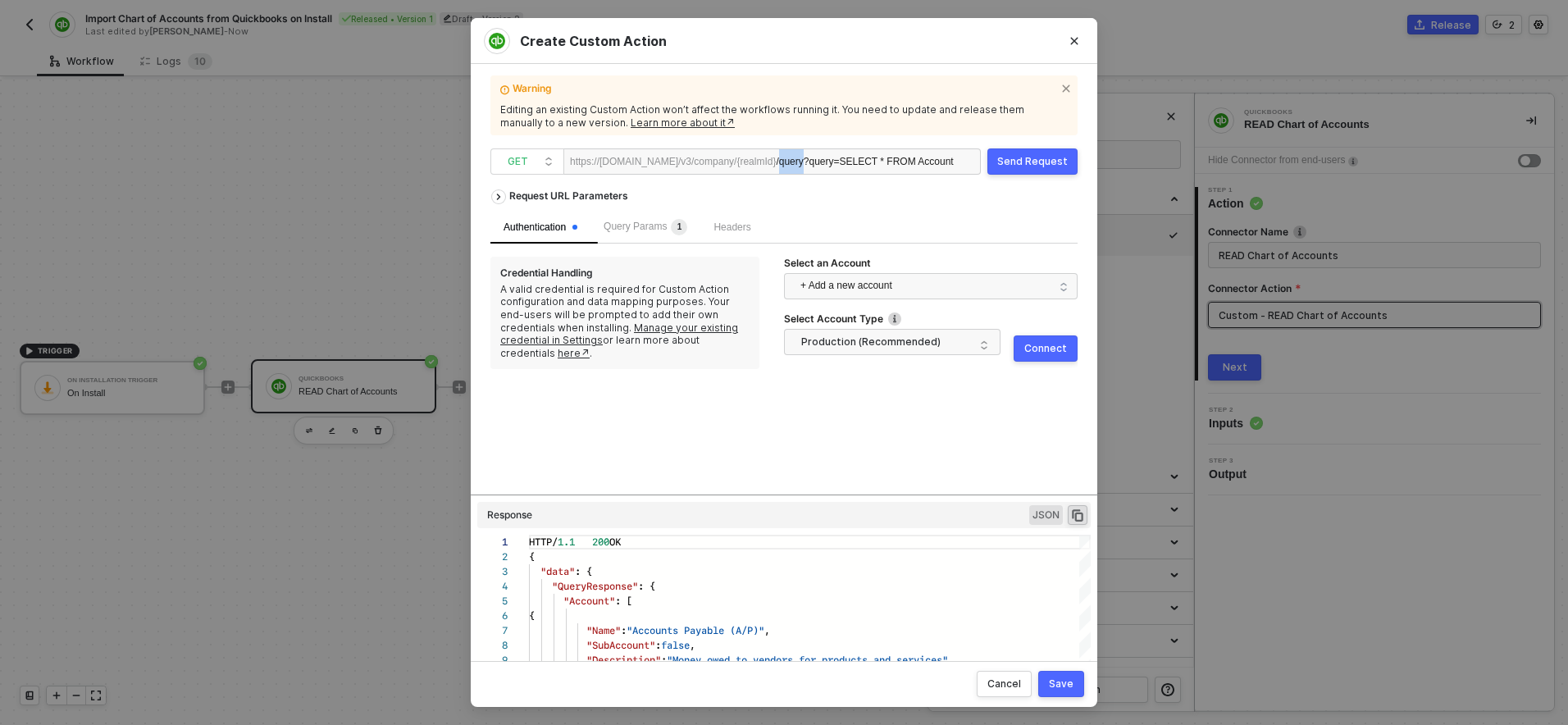
click at [826, 160] on div "/query ?query=SELECT * FROM Account" at bounding box center [864, 162] width 177 height 26
click at [879, 163] on span "?query=SELECT * FROM Account" at bounding box center [878, 161] width 150 height 11
click at [887, 466] on div "Request URL Parameters Authentication Query Params 1 Headers Credential Handlin…" at bounding box center [784, 337] width 587 height 312
click at [871, 288] on span "+ Add a new account" at bounding box center [934, 286] width 267 height 26
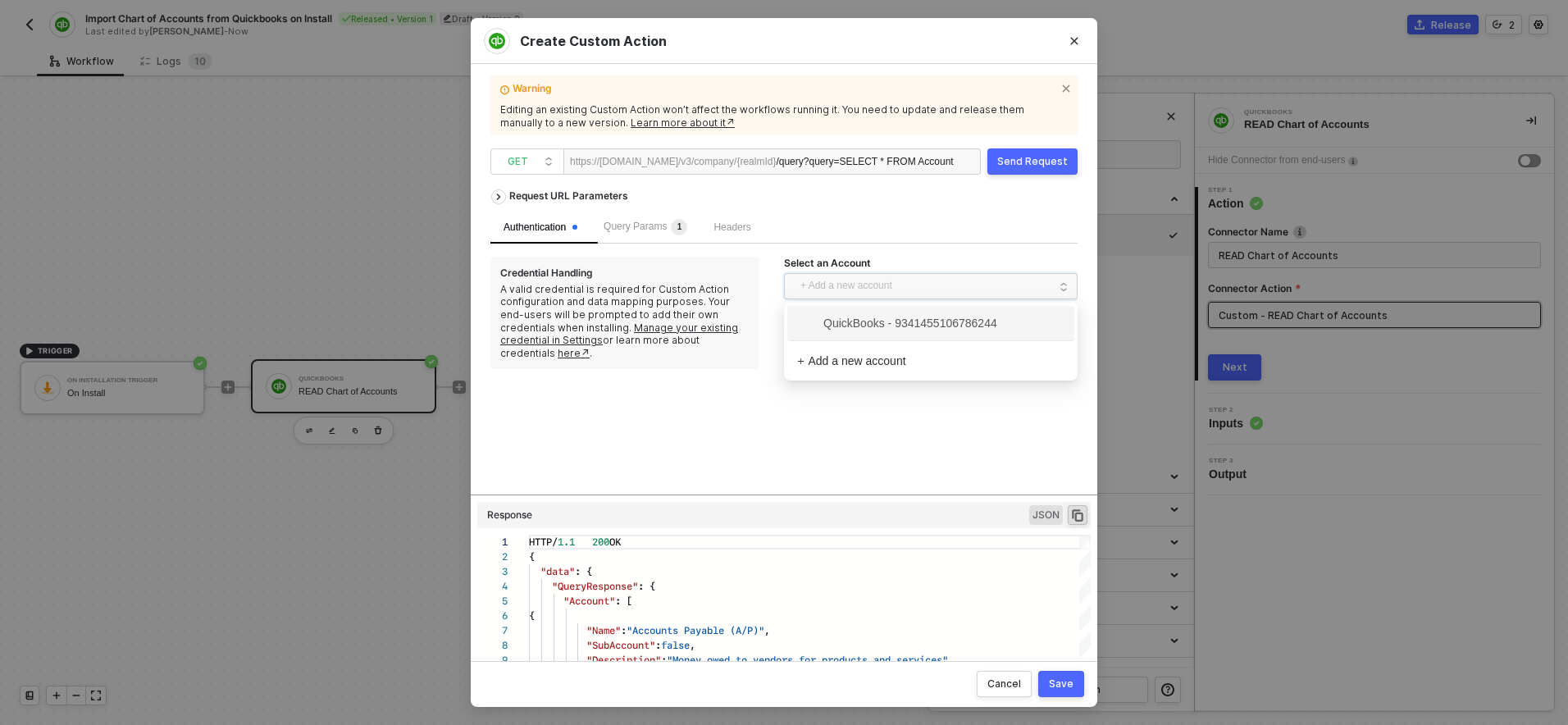
click at [859, 328] on span "QuickBooks - 9341455106786244" at bounding box center [897, 322] width 200 height 18
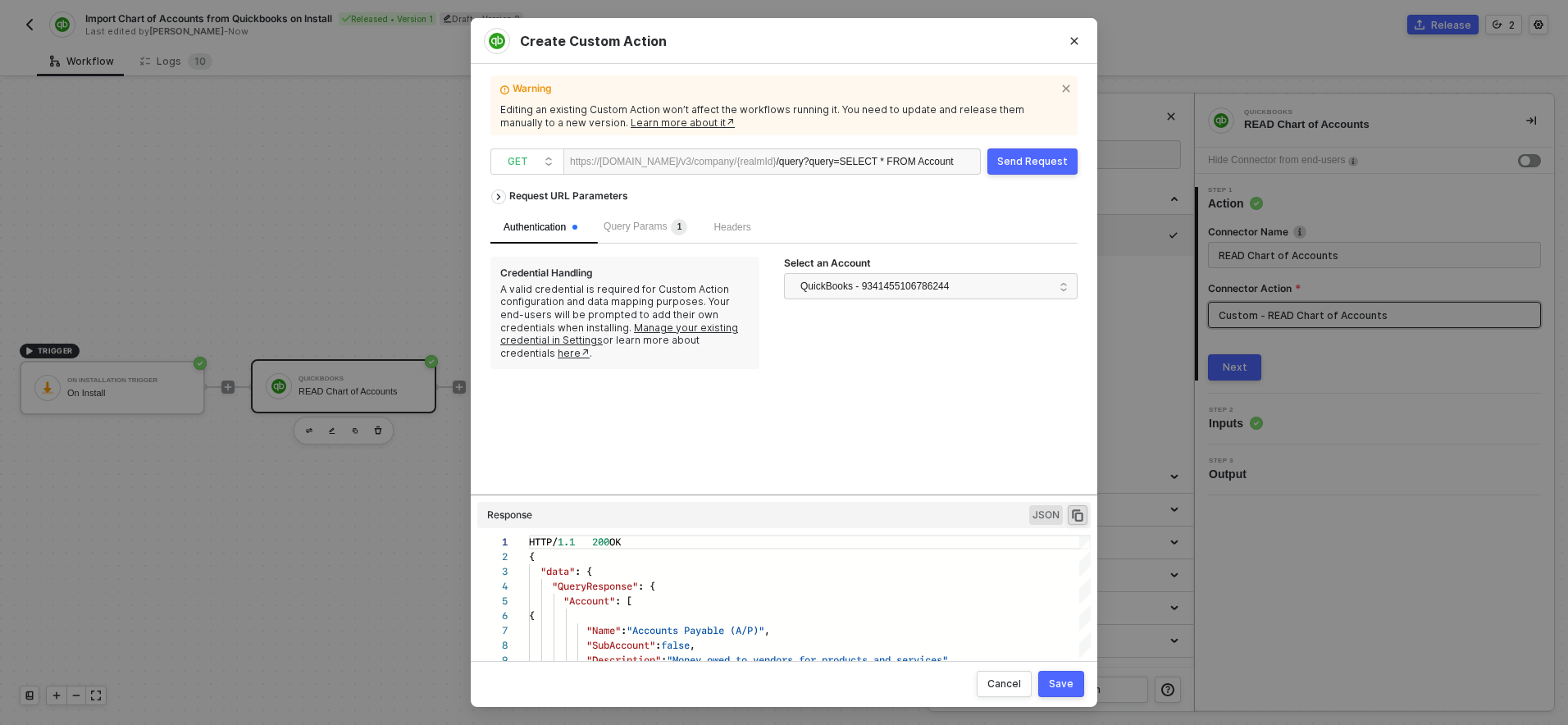
click at [1033, 169] on button "Send Request" at bounding box center [1032, 161] width 91 height 26
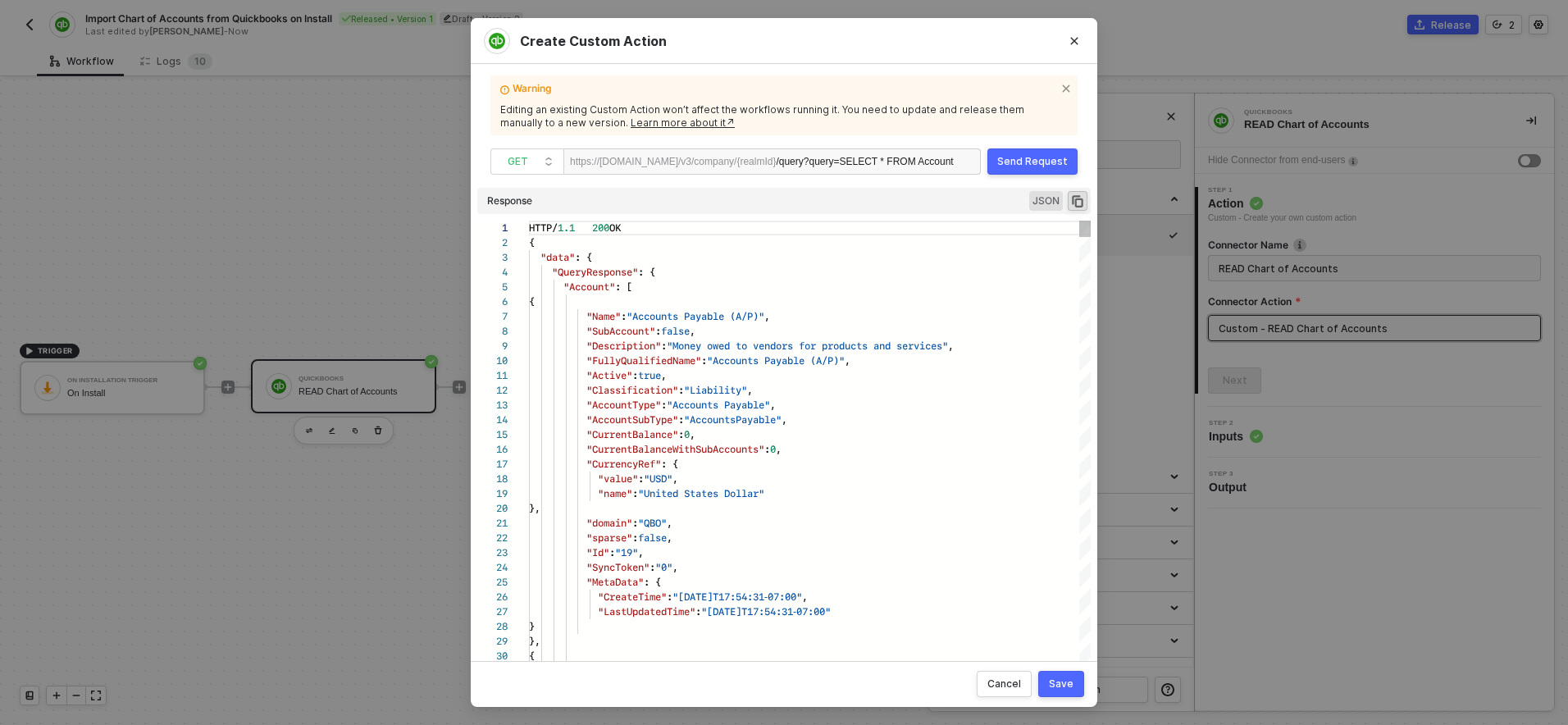
drag, startPoint x: 773, startPoint y: 494, endPoint x: 772, endPoint y: 99, distance: 395.0
click at [772, 99] on div "Warning Editing an existing Custom Action won’t affect the workflows running it…" at bounding box center [784, 362] width 587 height 558
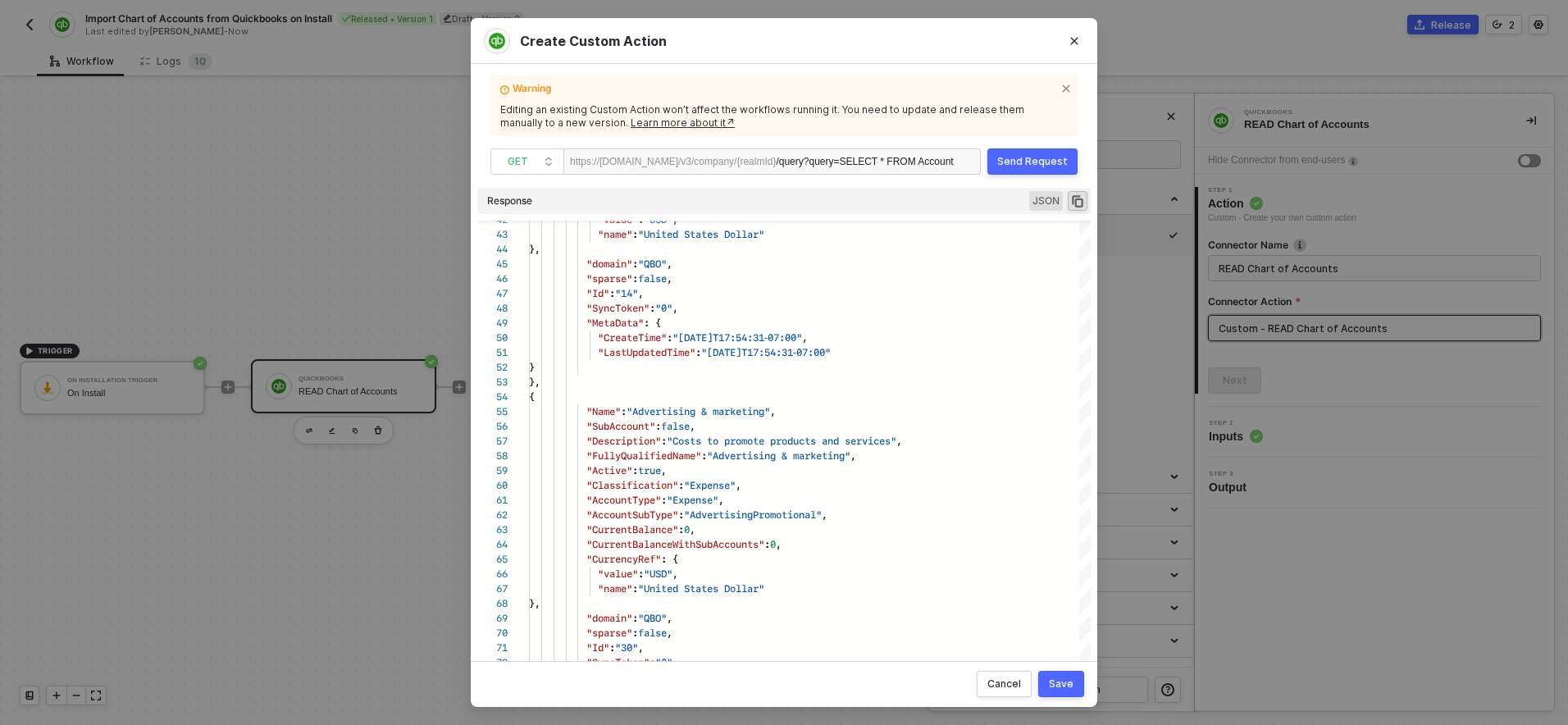
click at [329, 137] on div "Create Custom Action Warning Editing an existing Custom Action won’t affect the…" at bounding box center [784, 362] width 1568 height 725
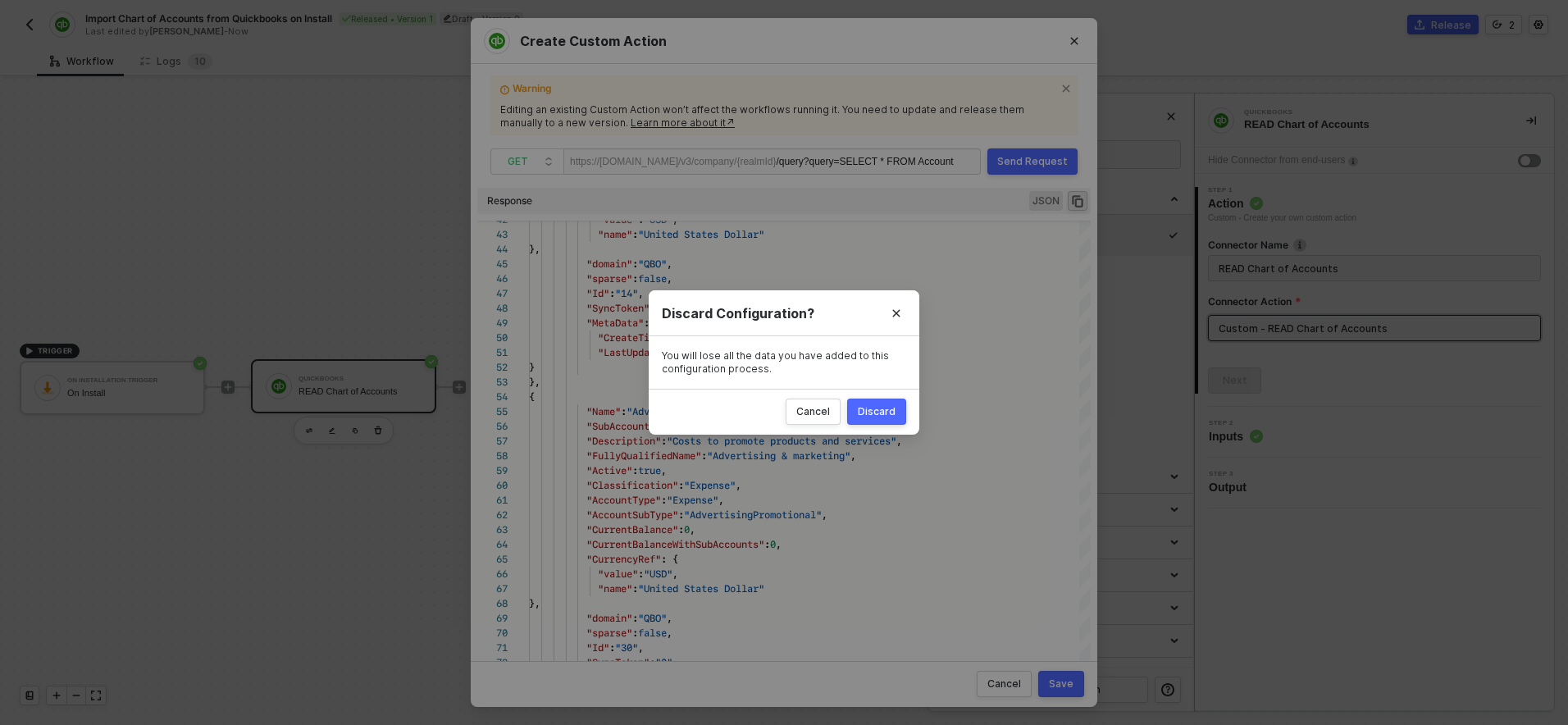
click at [893, 417] on div "Discard" at bounding box center [877, 411] width 38 height 13
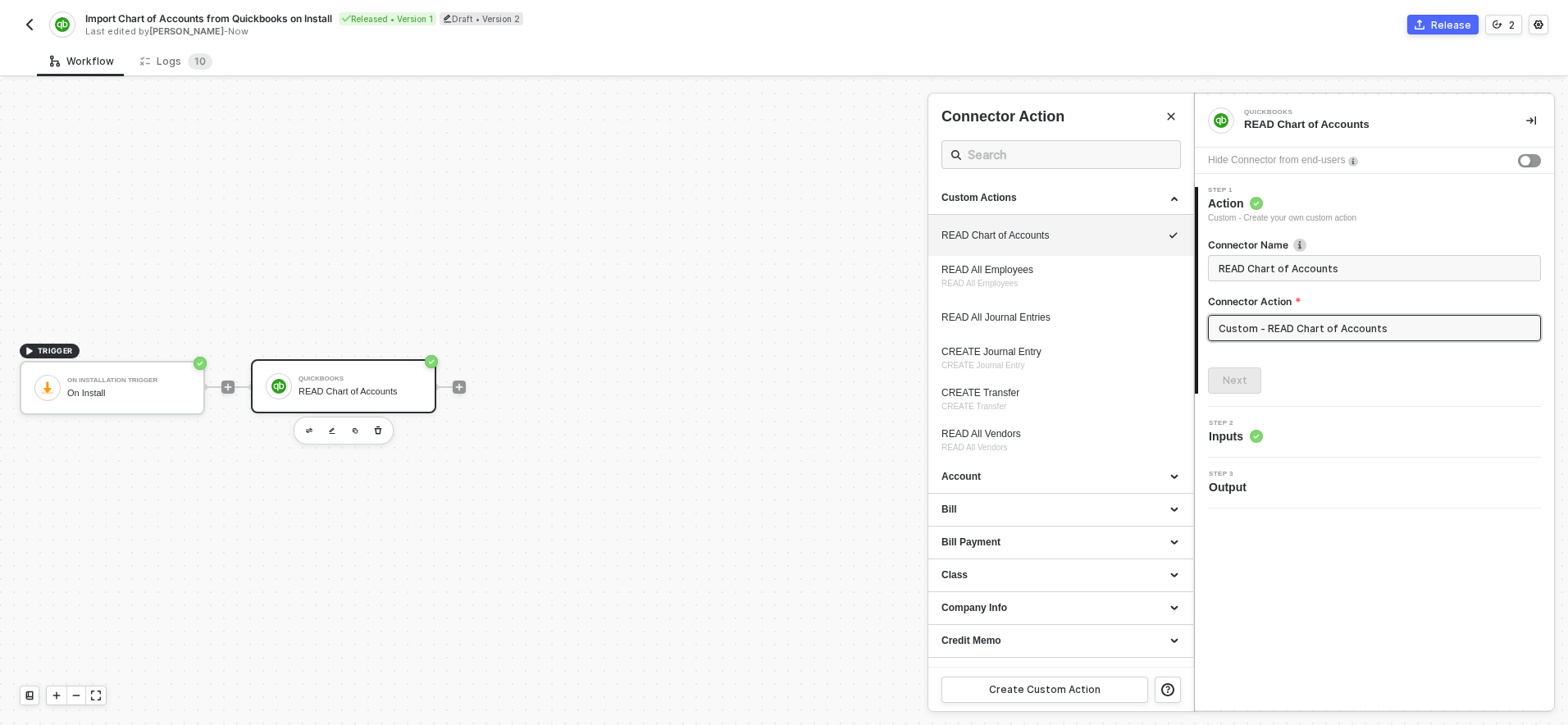
click at [34, 28] on img "button" at bounding box center [29, 24] width 13 height 13
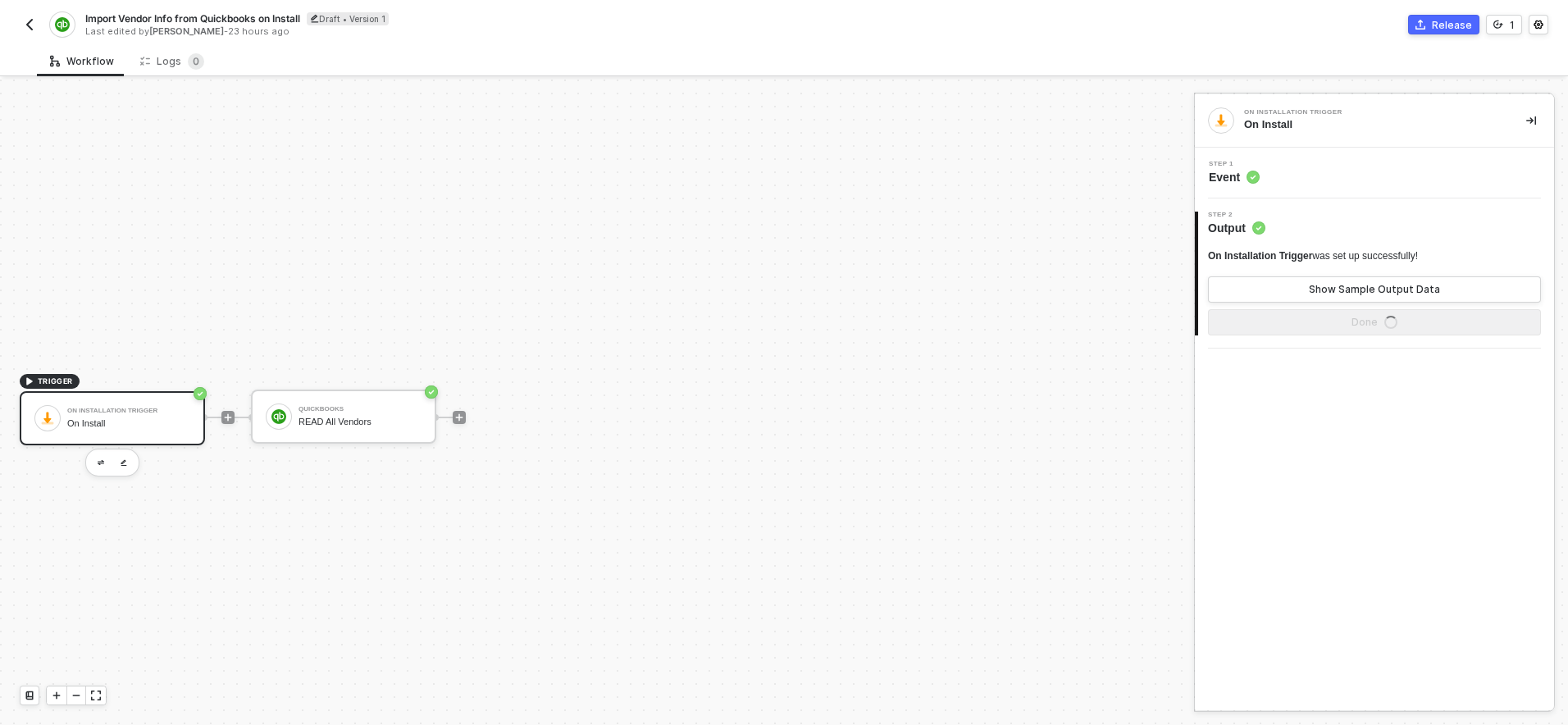
scroll to position [30, 0]
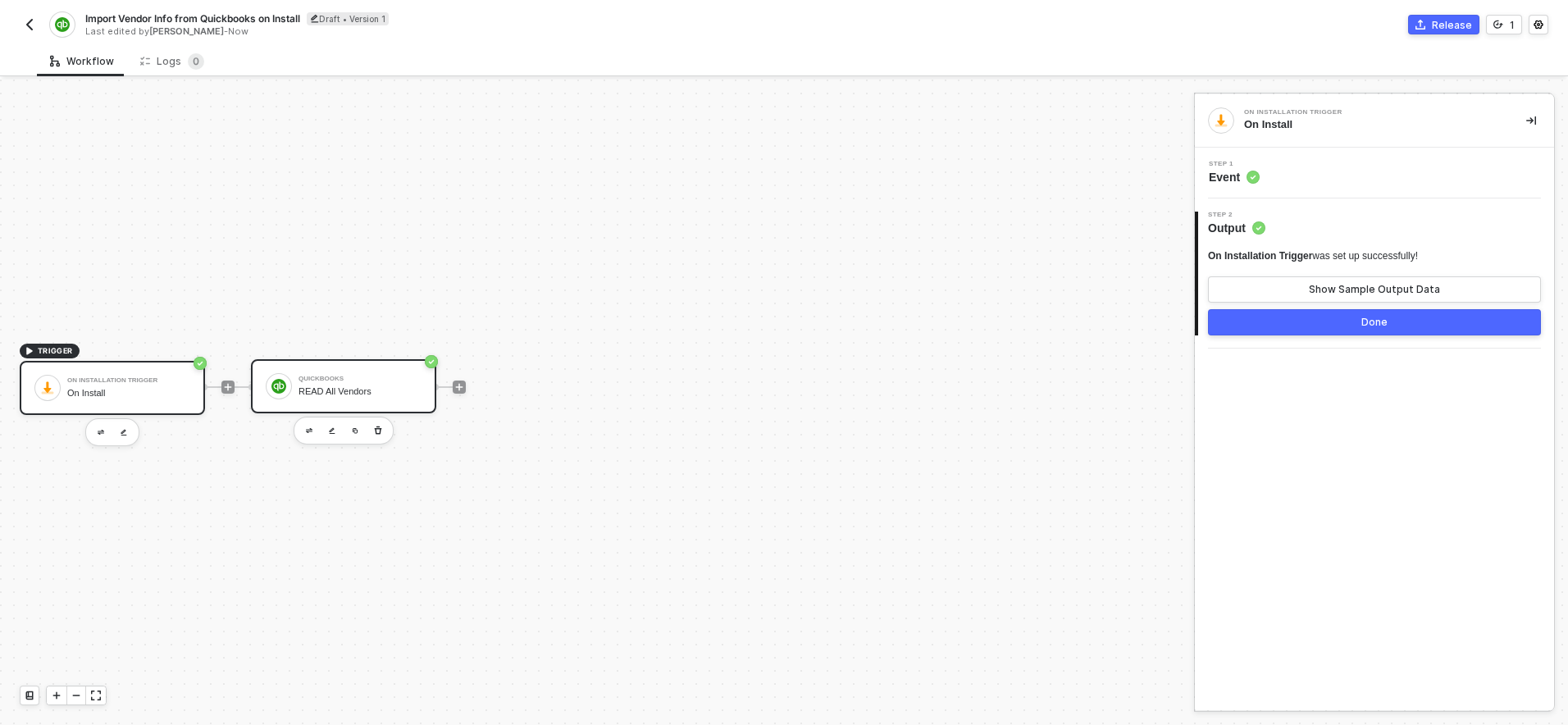
click at [372, 391] on div "READ All Vendors" at bounding box center [359, 391] width 123 height 10
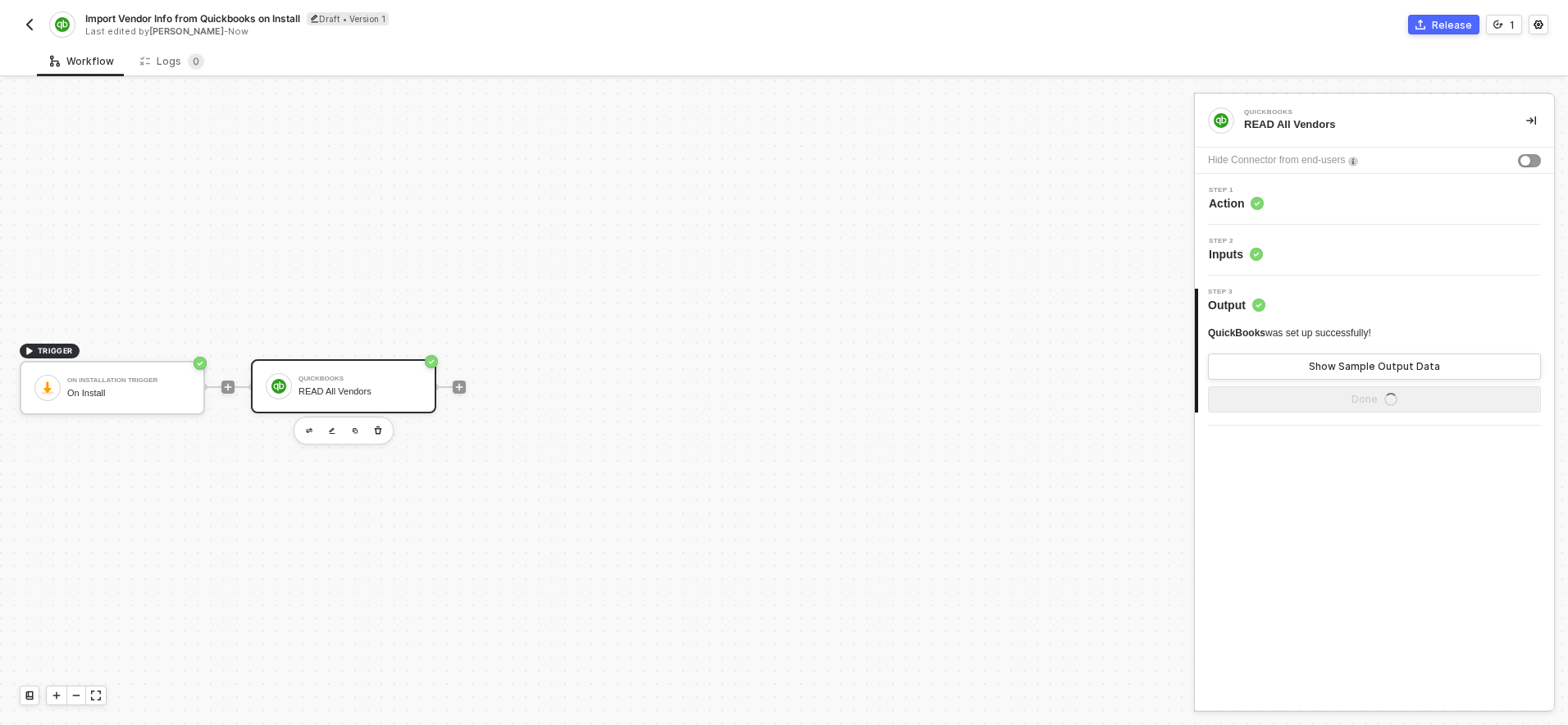
click at [1300, 245] on div "Step 2 Inputs" at bounding box center [1377, 250] width 355 height 25
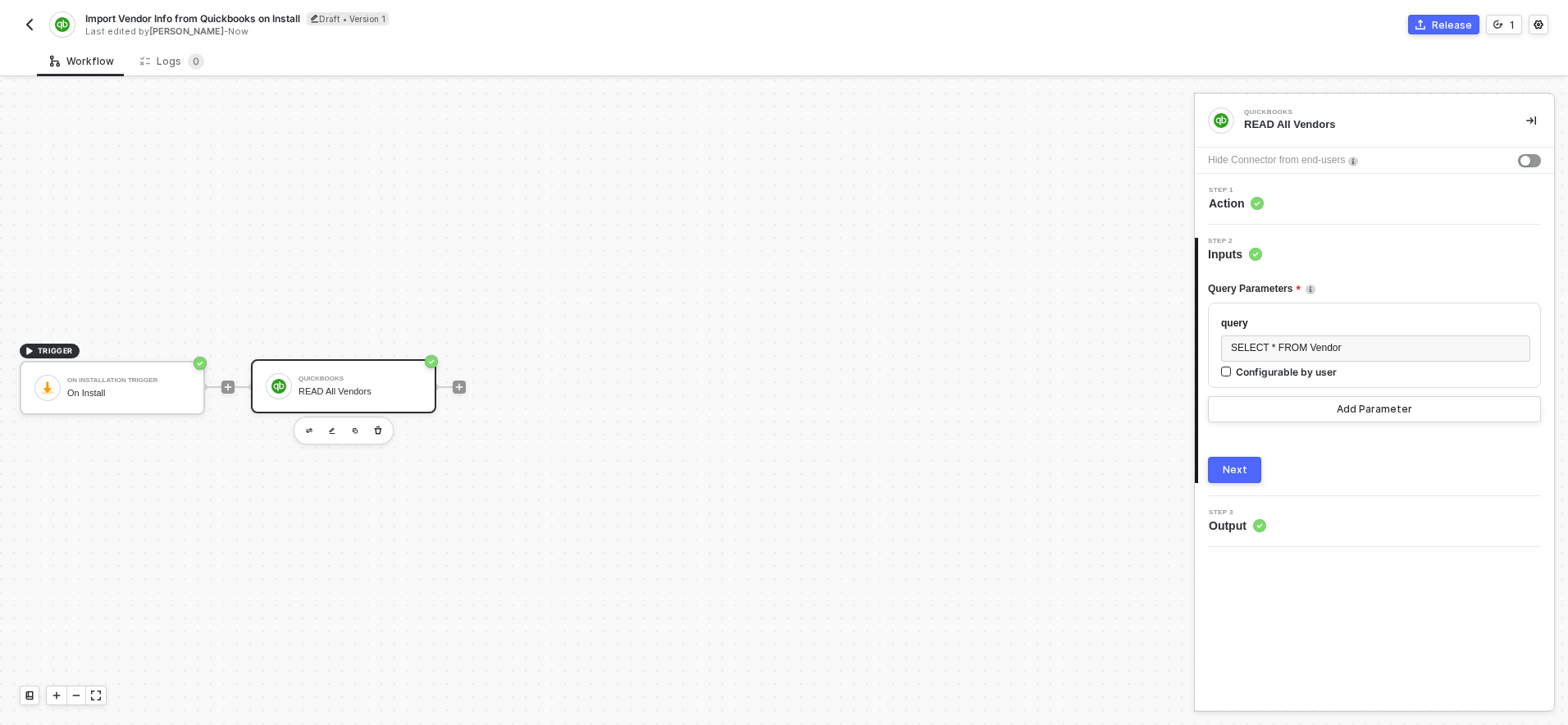
click at [1234, 461] on button "Next" at bounding box center [1234, 470] width 53 height 26
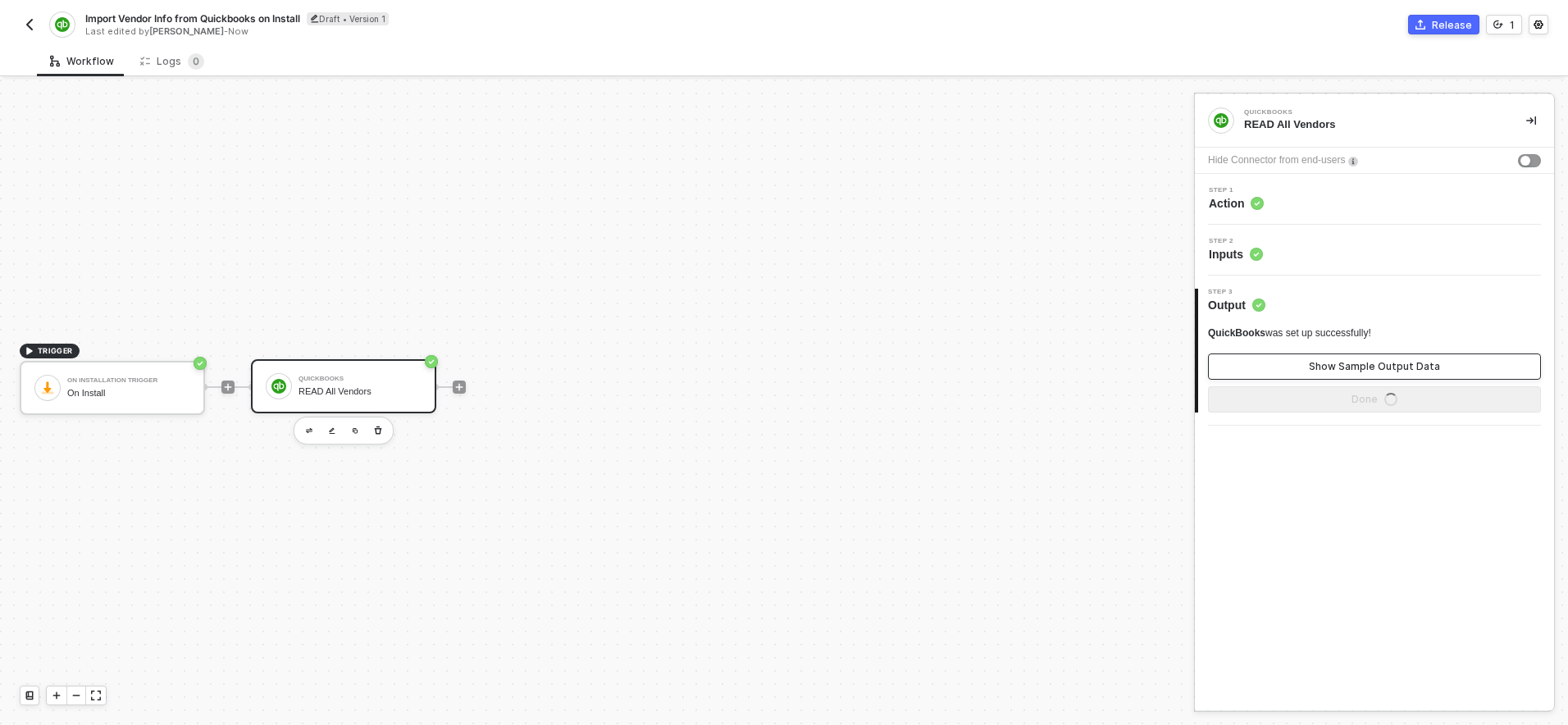
click at [1314, 369] on div "Show Sample Output Data" at bounding box center [1374, 366] width 131 height 13
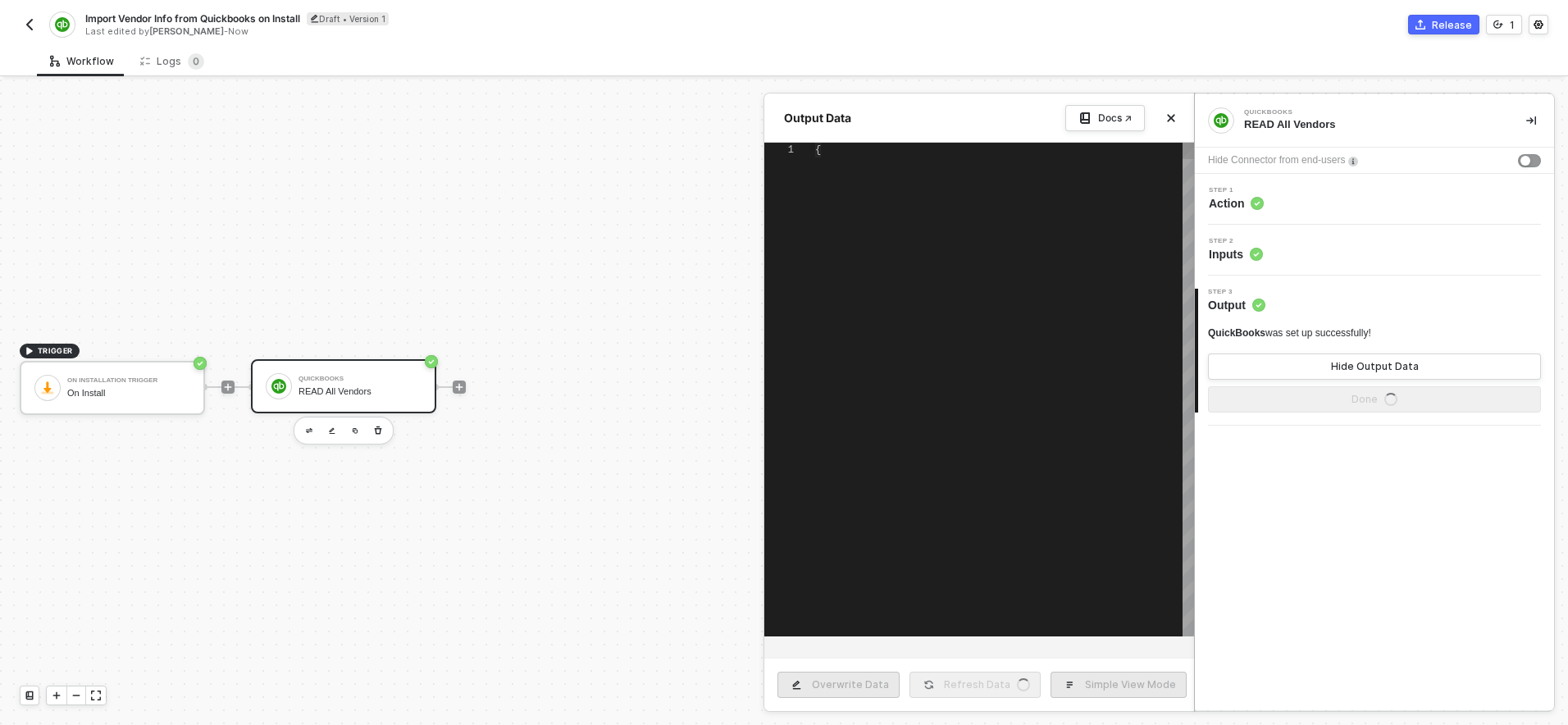
type textarea "{ "data": { "QueryResponse": { "Vendor": [ { "BillAddr": { "Id": "2", "Line1": …"
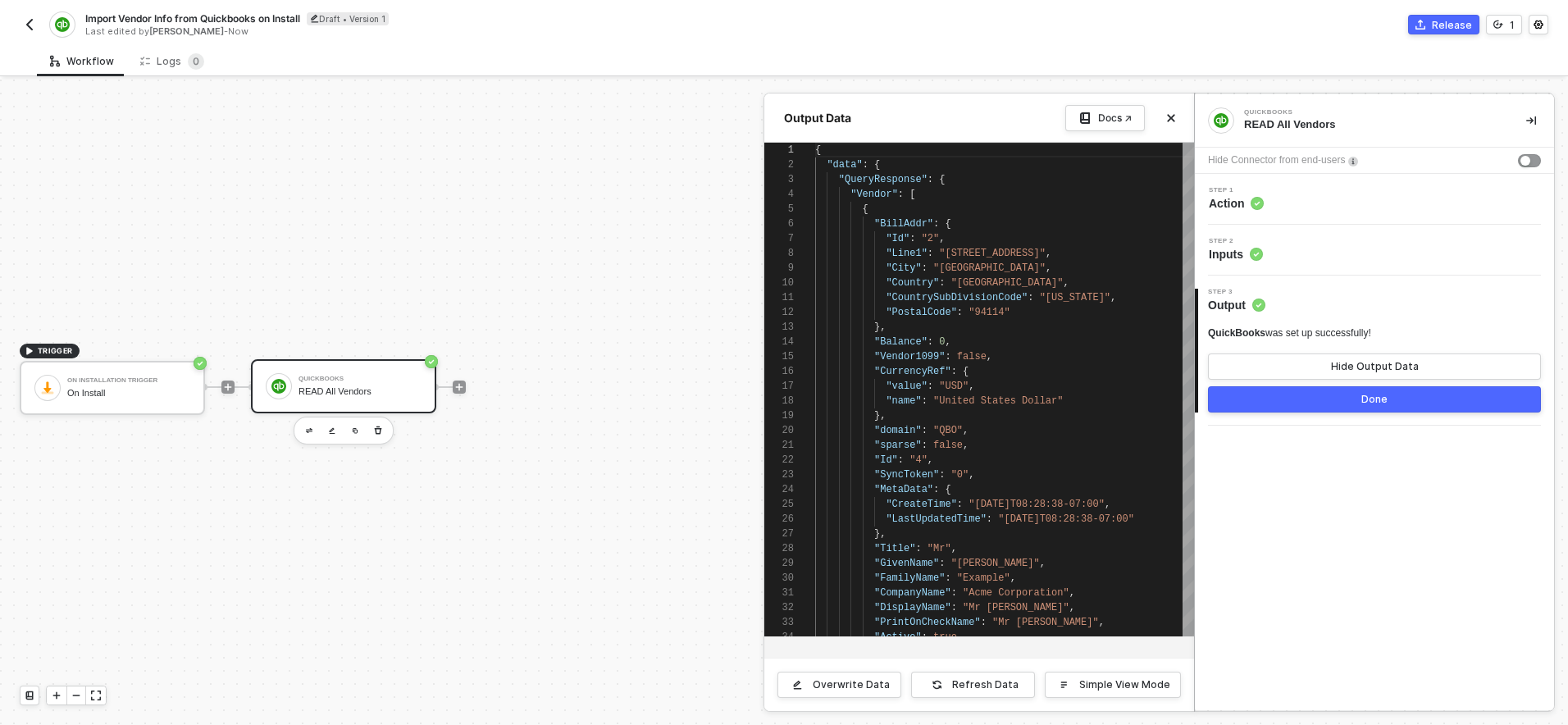
click at [655, 43] on div "Import Vendor Info from Quickbooks on Install Draft • Version 1 Last edited by …" at bounding box center [784, 22] width 1528 height 46
click at [25, 25] on img "button" at bounding box center [29, 24] width 13 height 13
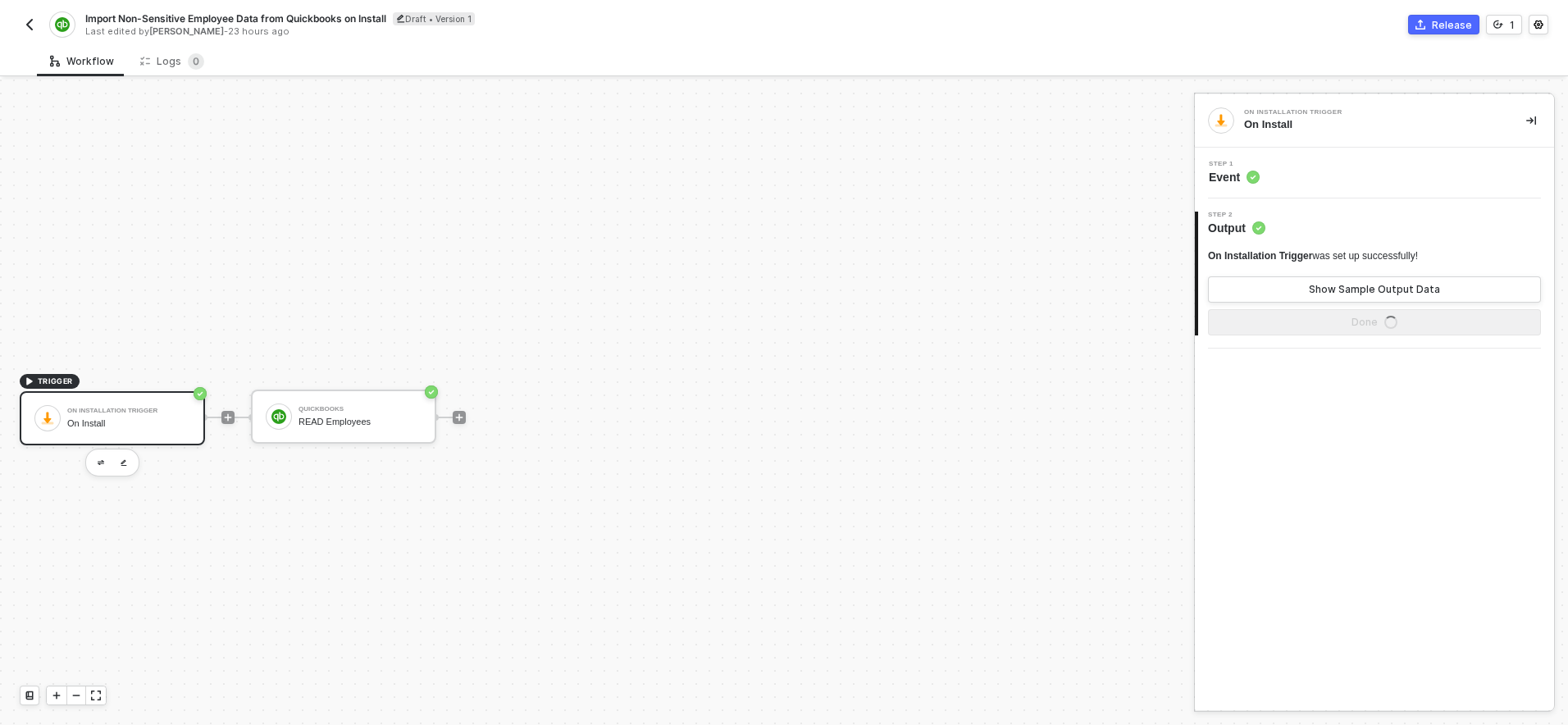
scroll to position [30, 0]
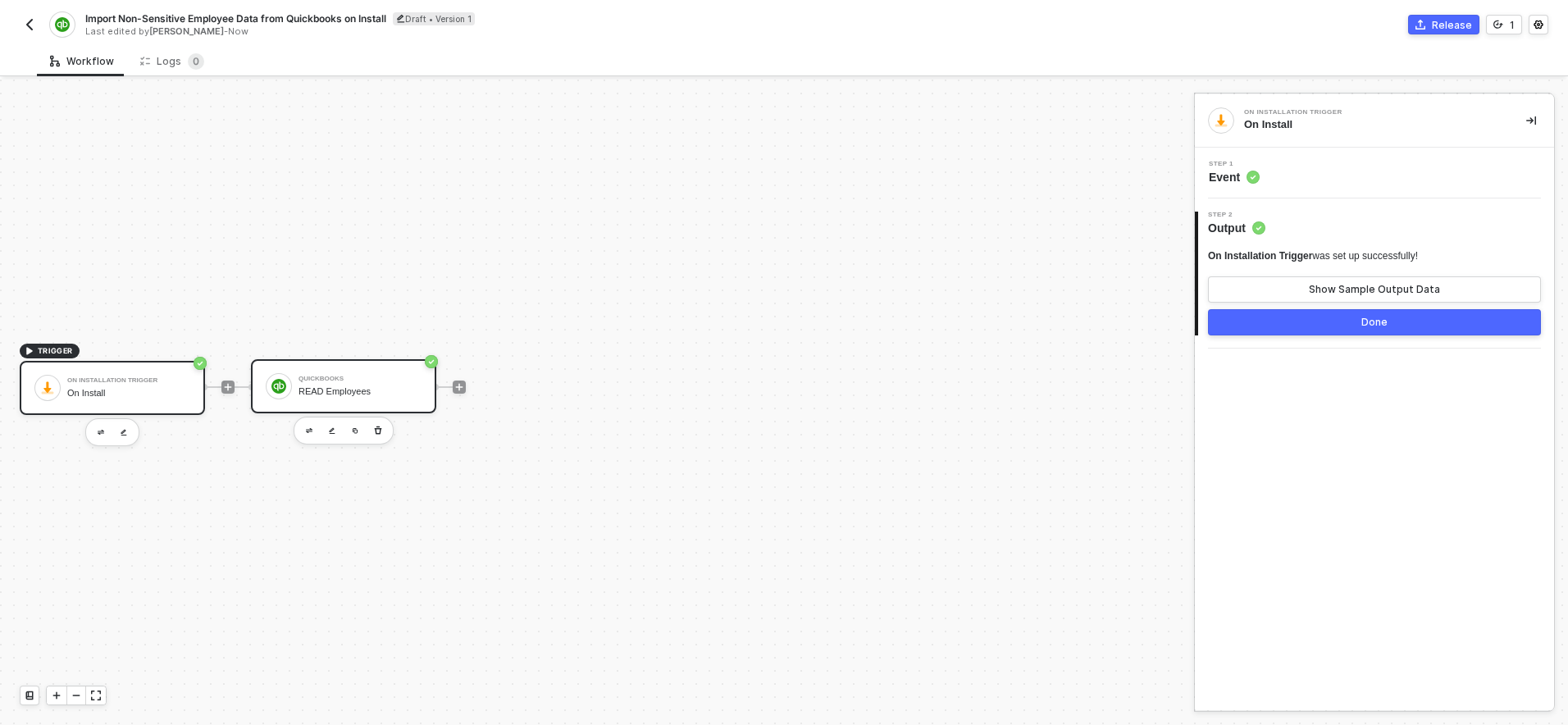
click at [329, 396] on div "READ Employees" at bounding box center [359, 391] width 123 height 10
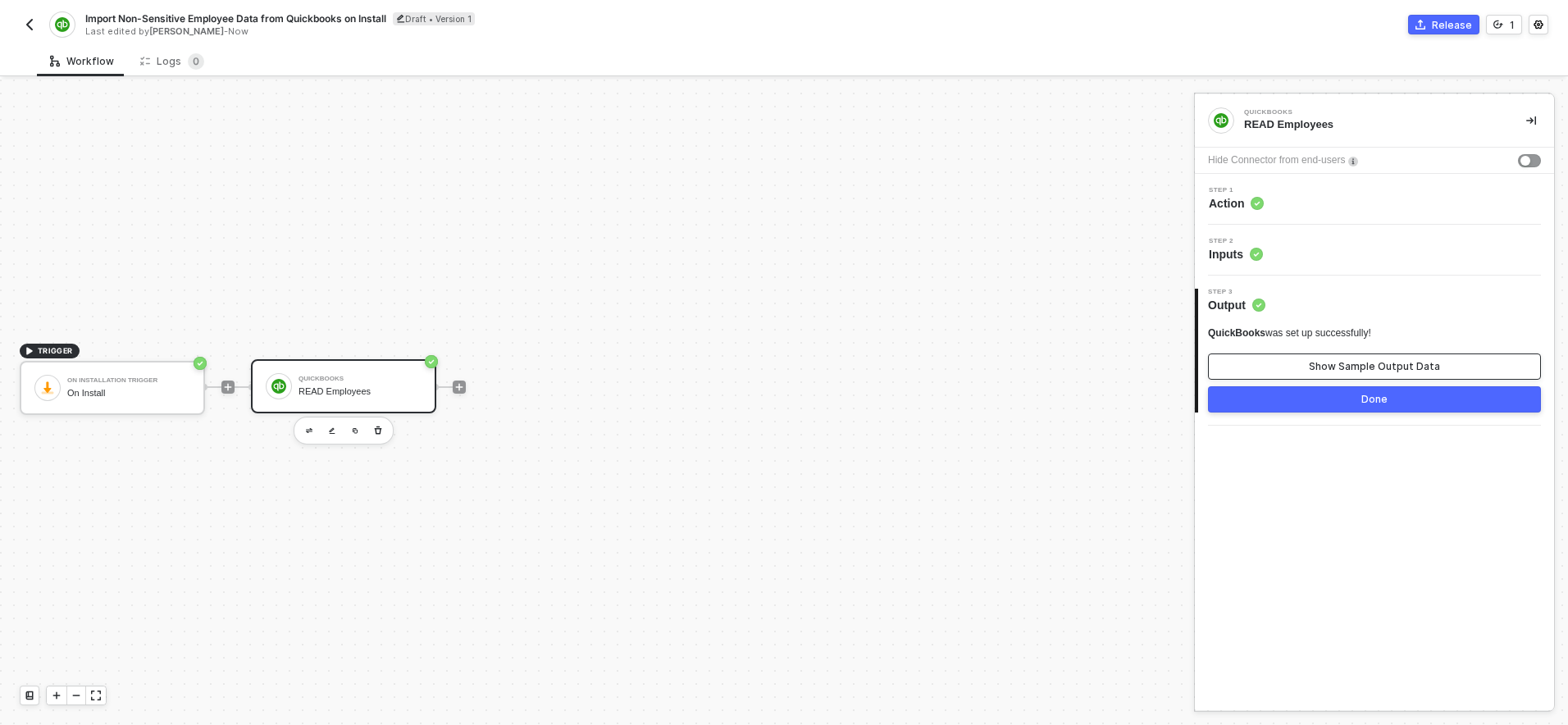
click at [1326, 363] on div "Show Sample Output Data" at bounding box center [1374, 366] width 131 height 13
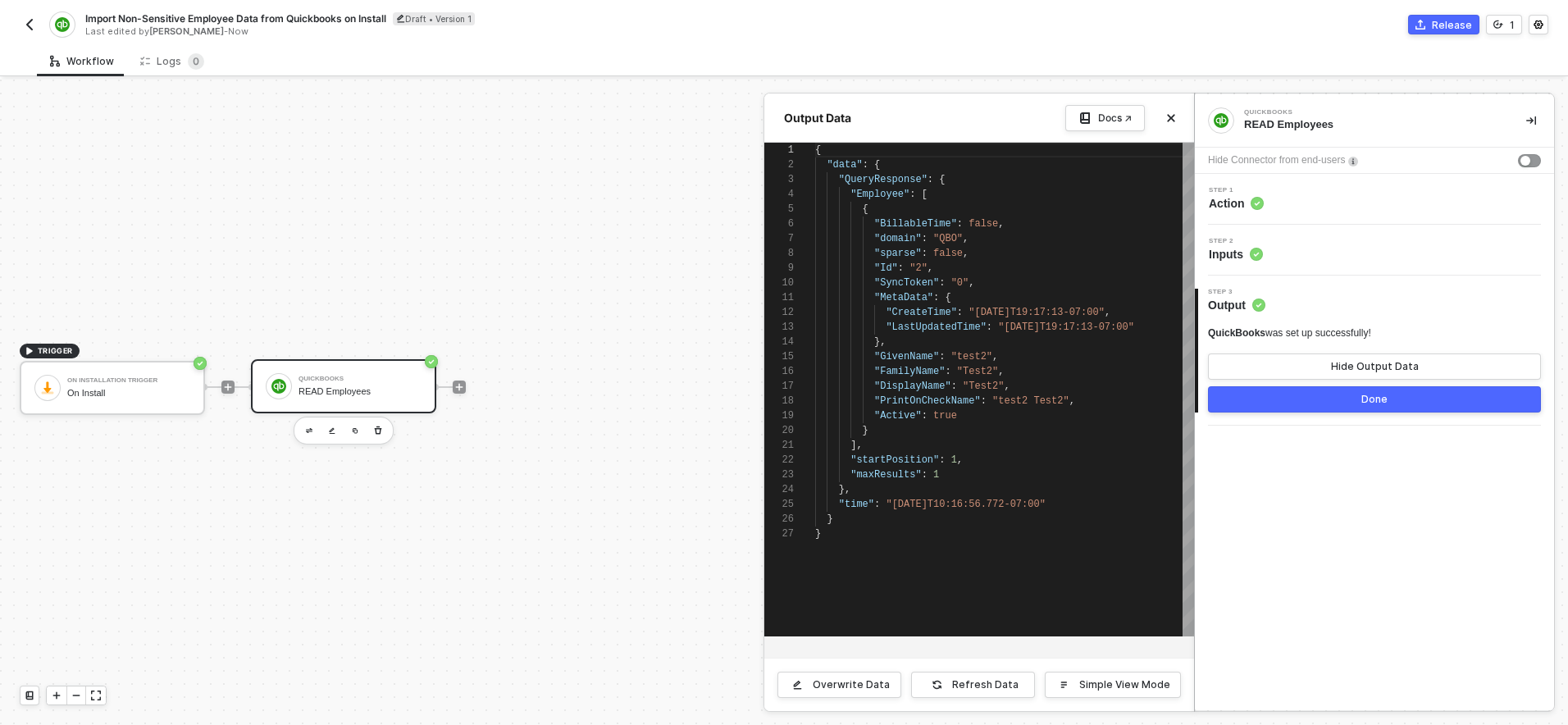
scroll to position [147, 0]
click at [906, 238] on span ""domain"" at bounding box center [897, 238] width 47 height 11
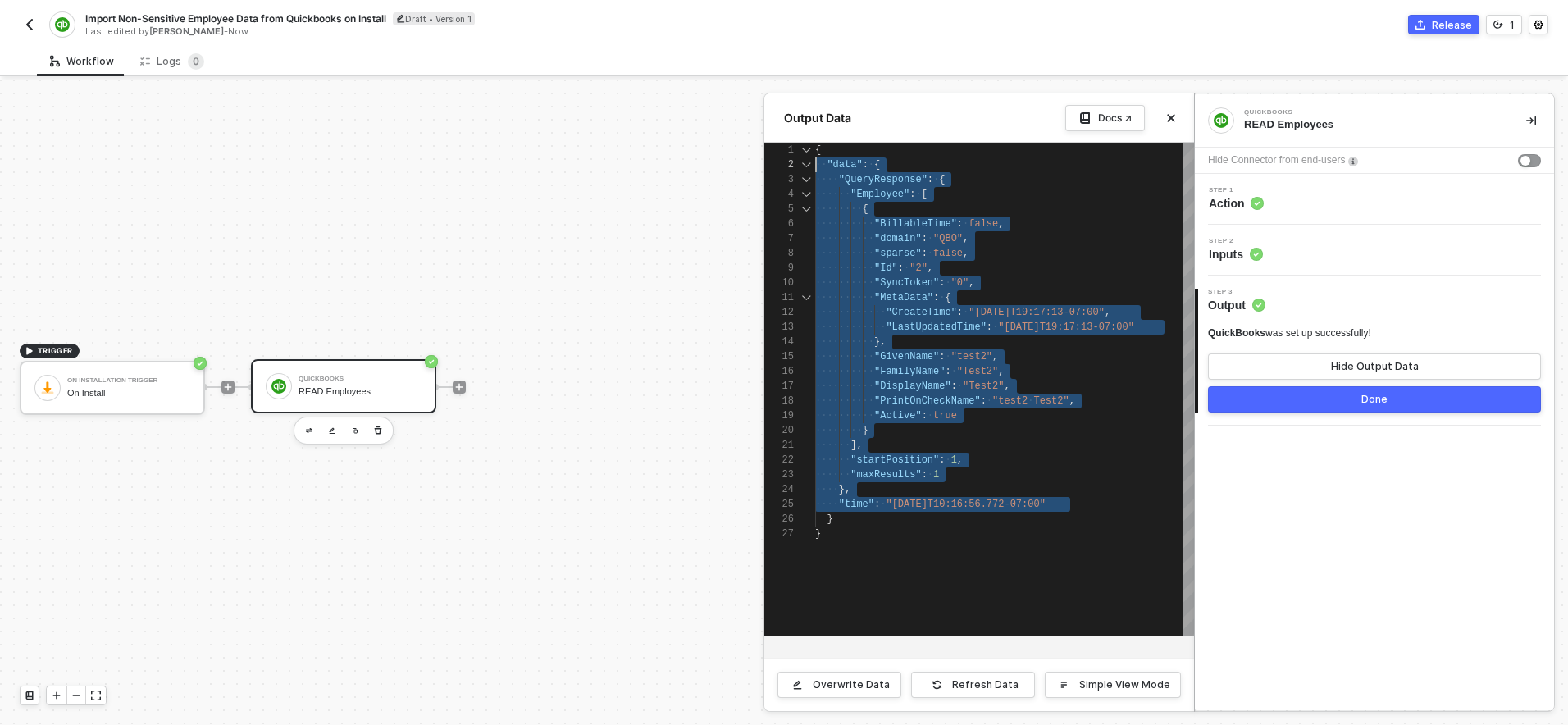
scroll to position [15, 0]
drag, startPoint x: 1101, startPoint y: 501, endPoint x: 772, endPoint y: 164, distance: 471.0
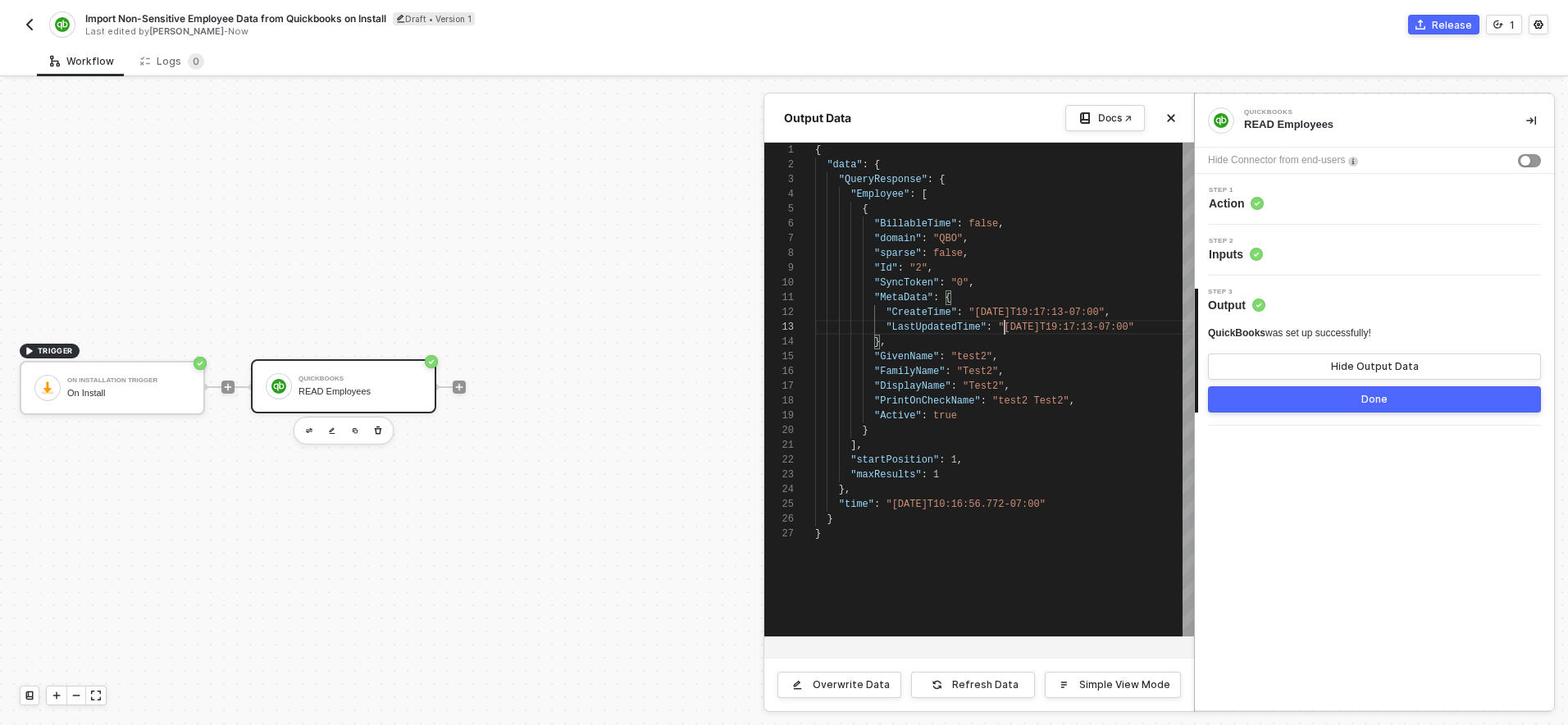
scroll to position [29, 190]
type textarea "{ "data": { "QueryResponse": { "Employee": [ { "BillableTime": false, "domain":…"
click at [917, 272] on span ""2"" at bounding box center [918, 267] width 18 height 11
click at [27, 20] on img "button" at bounding box center [29, 24] width 13 height 13
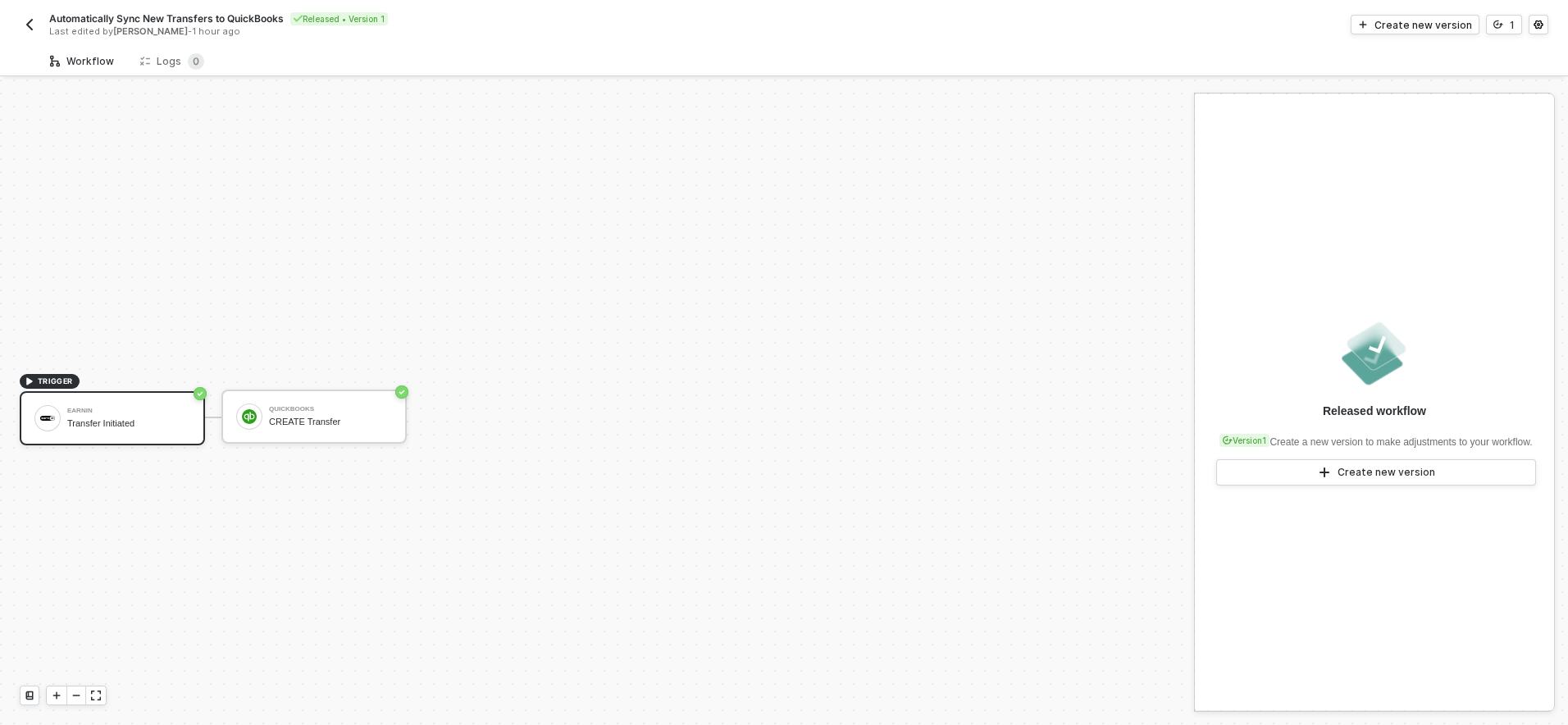
scroll to position [30, 0]
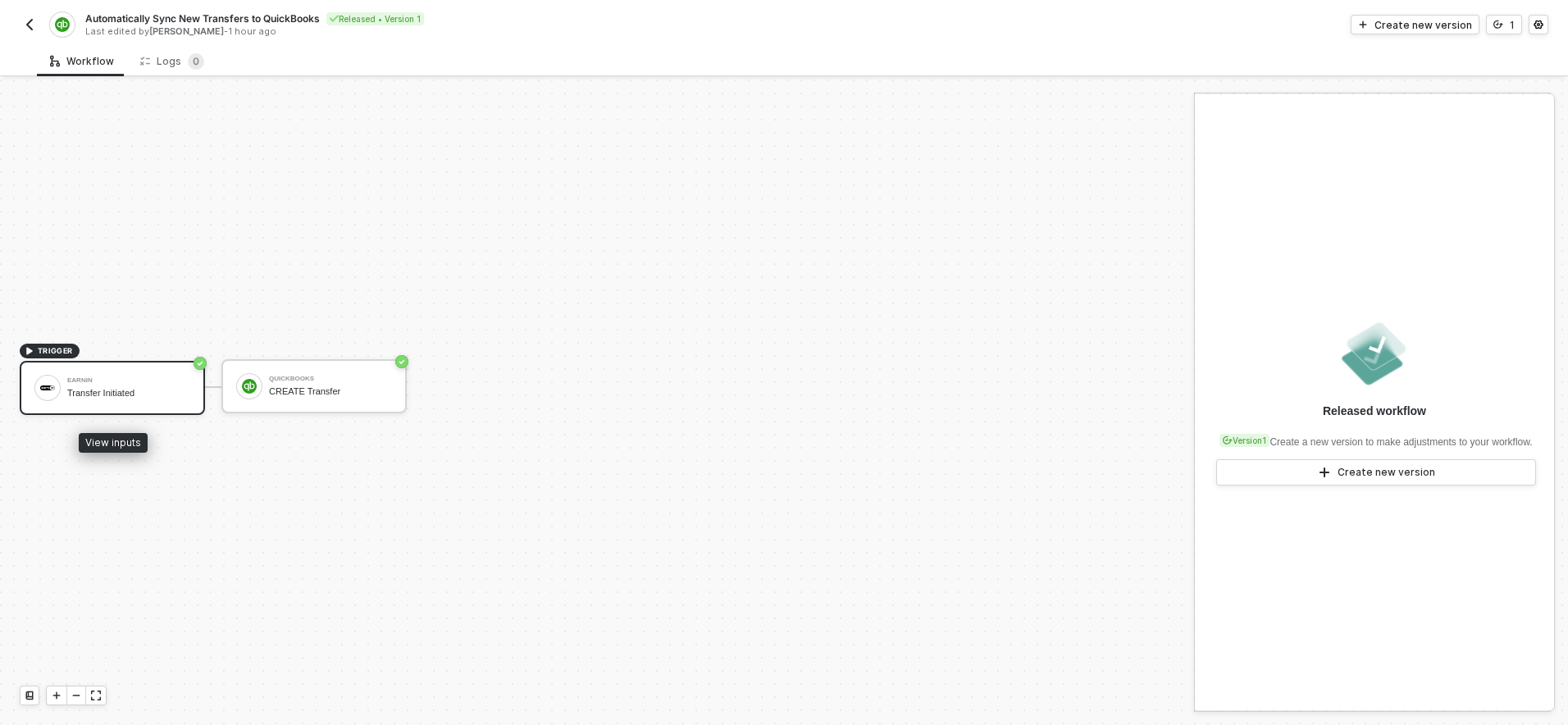
click at [131, 397] on div "Transfer Initiated" at bounding box center [128, 393] width 123 height 10
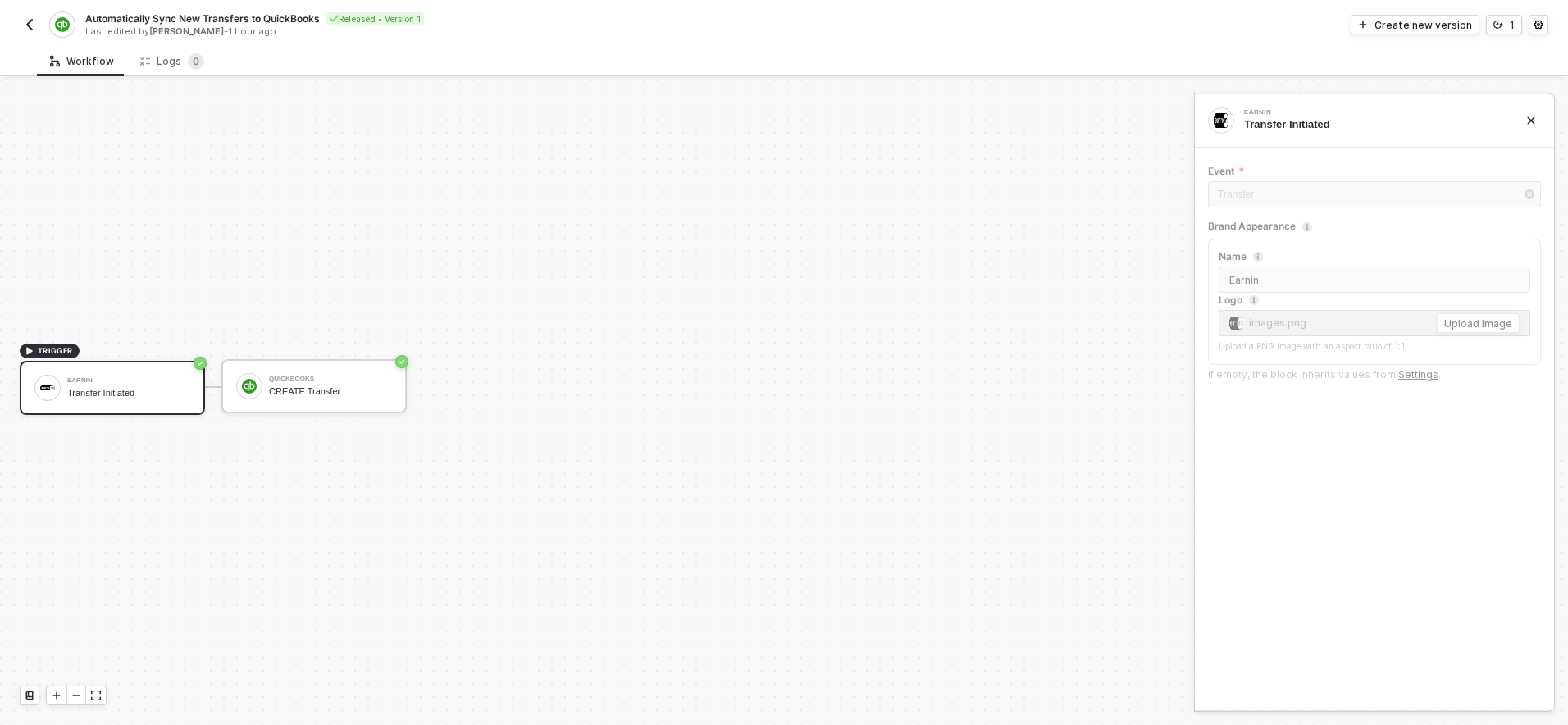
click at [1459, 12] on div "Automatically Sync New Transfers to QuickBooks Released • Version 1 Last edited…" at bounding box center [784, 22] width 1528 height 46
click at [1453, 22] on div "Create new version" at bounding box center [1423, 25] width 97 height 14
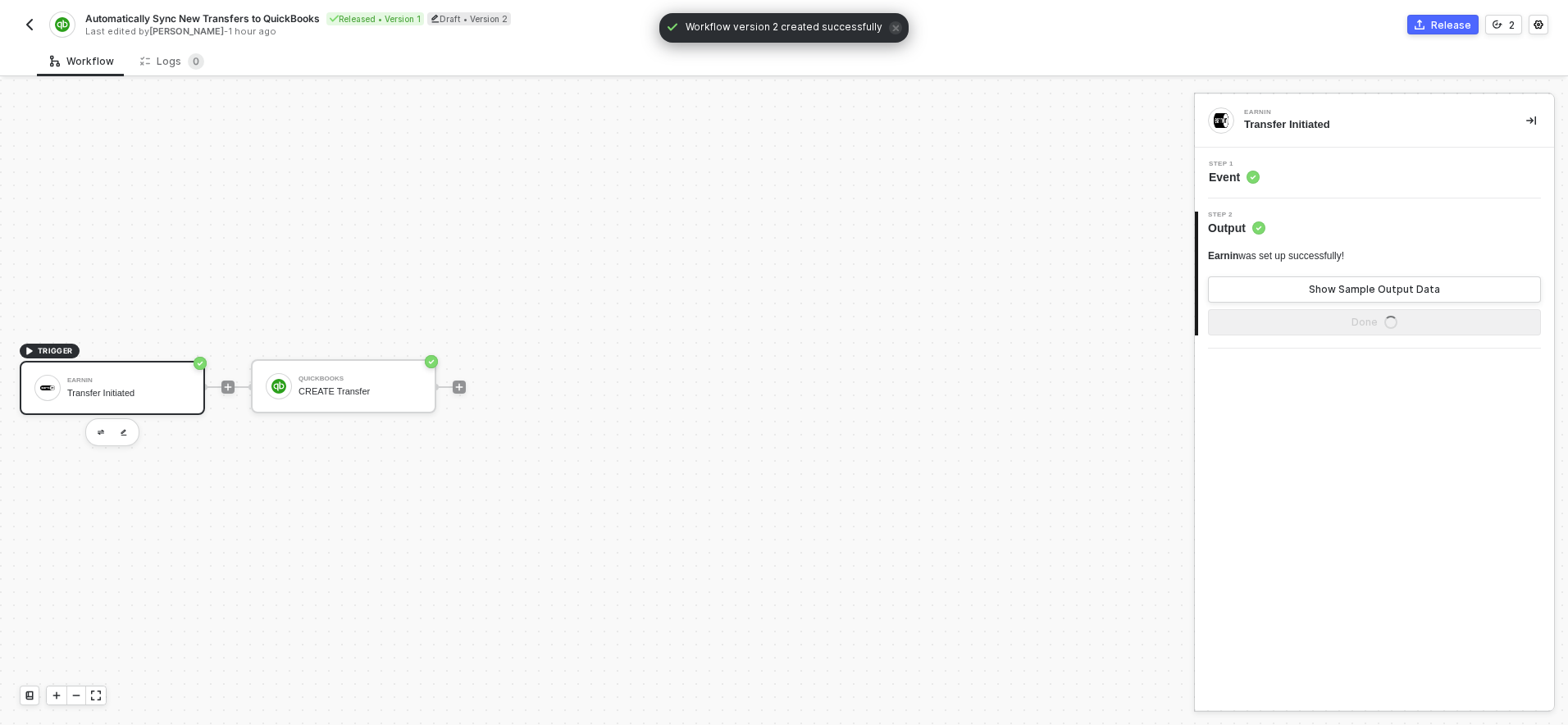
click at [116, 393] on div "Transfer Initiated" at bounding box center [128, 393] width 123 height 10
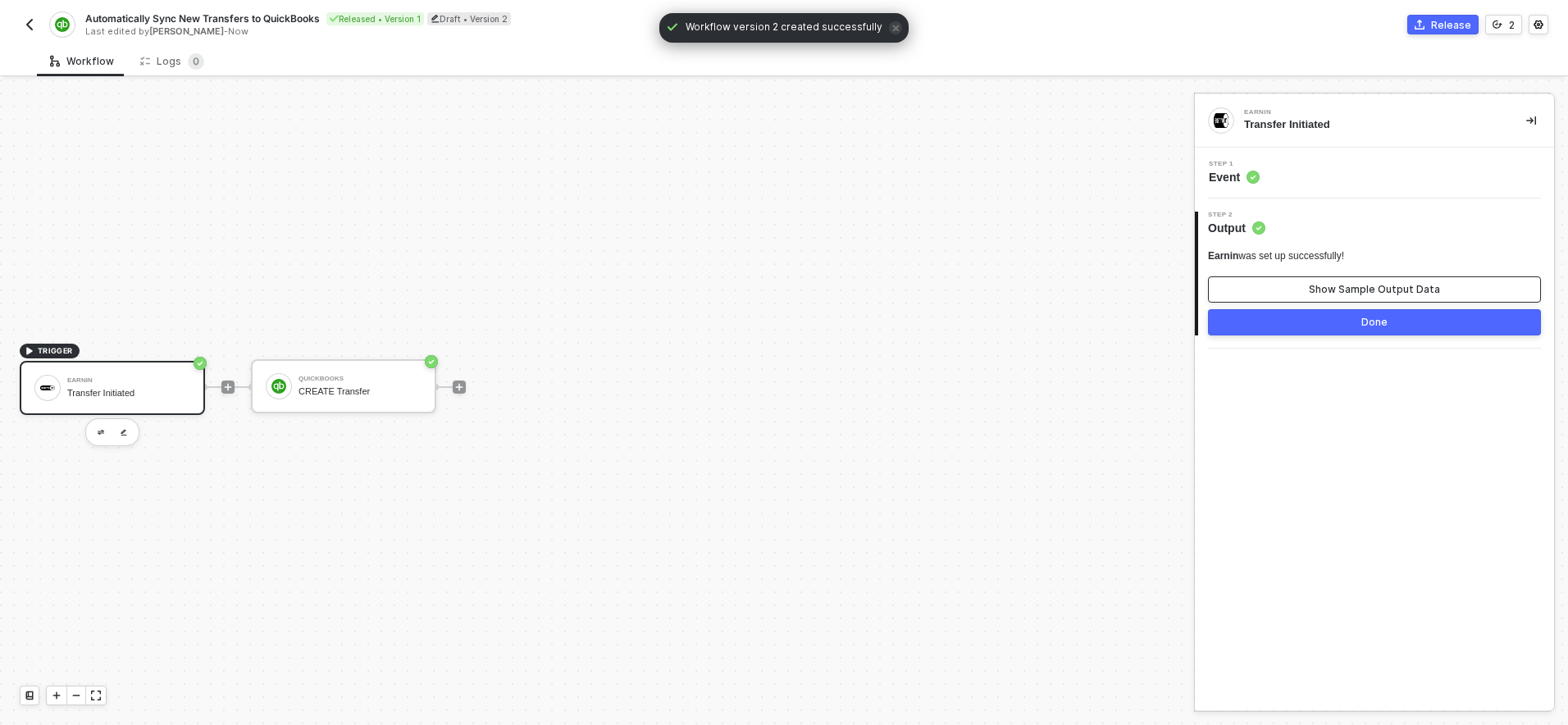
click at [1308, 282] on button "Show Sample Output Data" at bounding box center [1374, 290] width 333 height 26
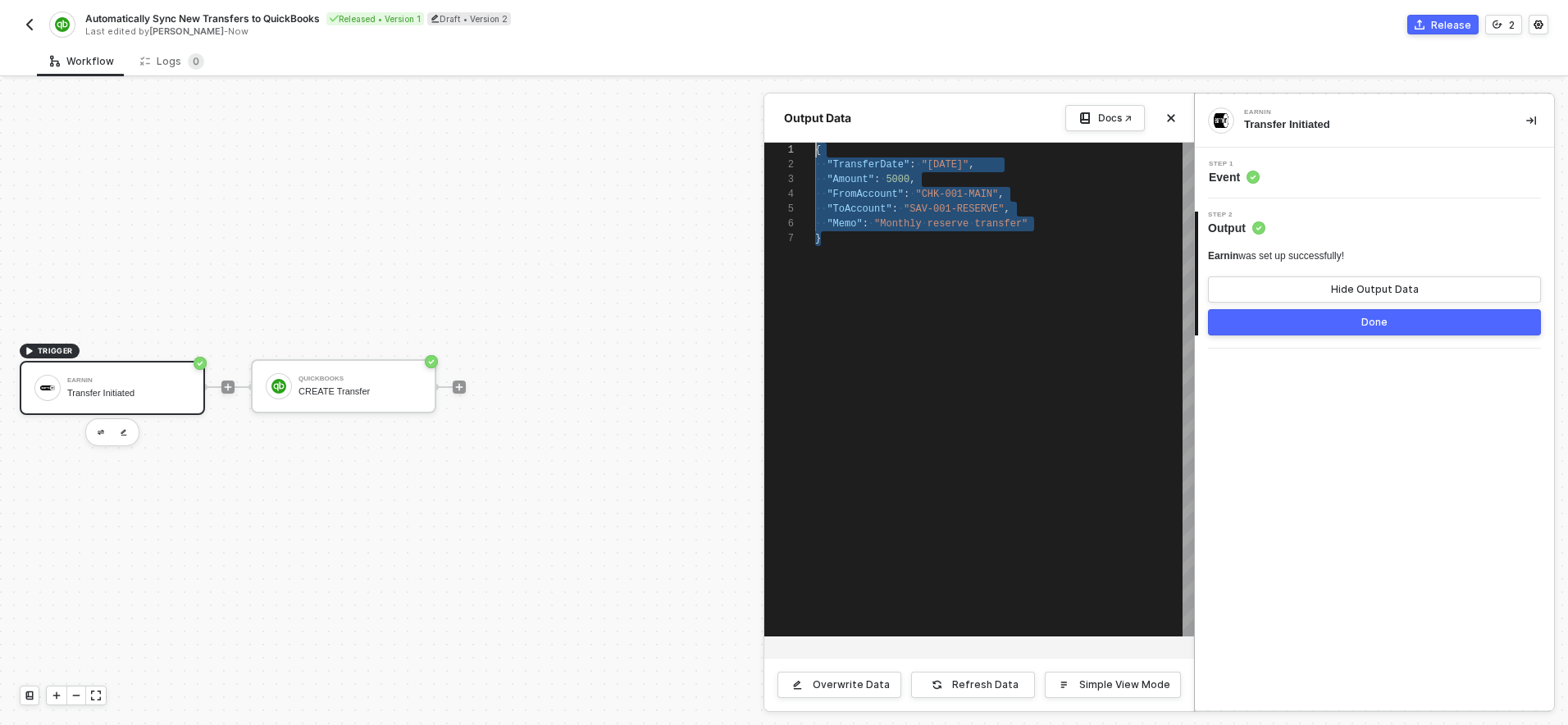
drag, startPoint x: 831, startPoint y: 239, endPoint x: 792, endPoint y: 139, distance: 107.3
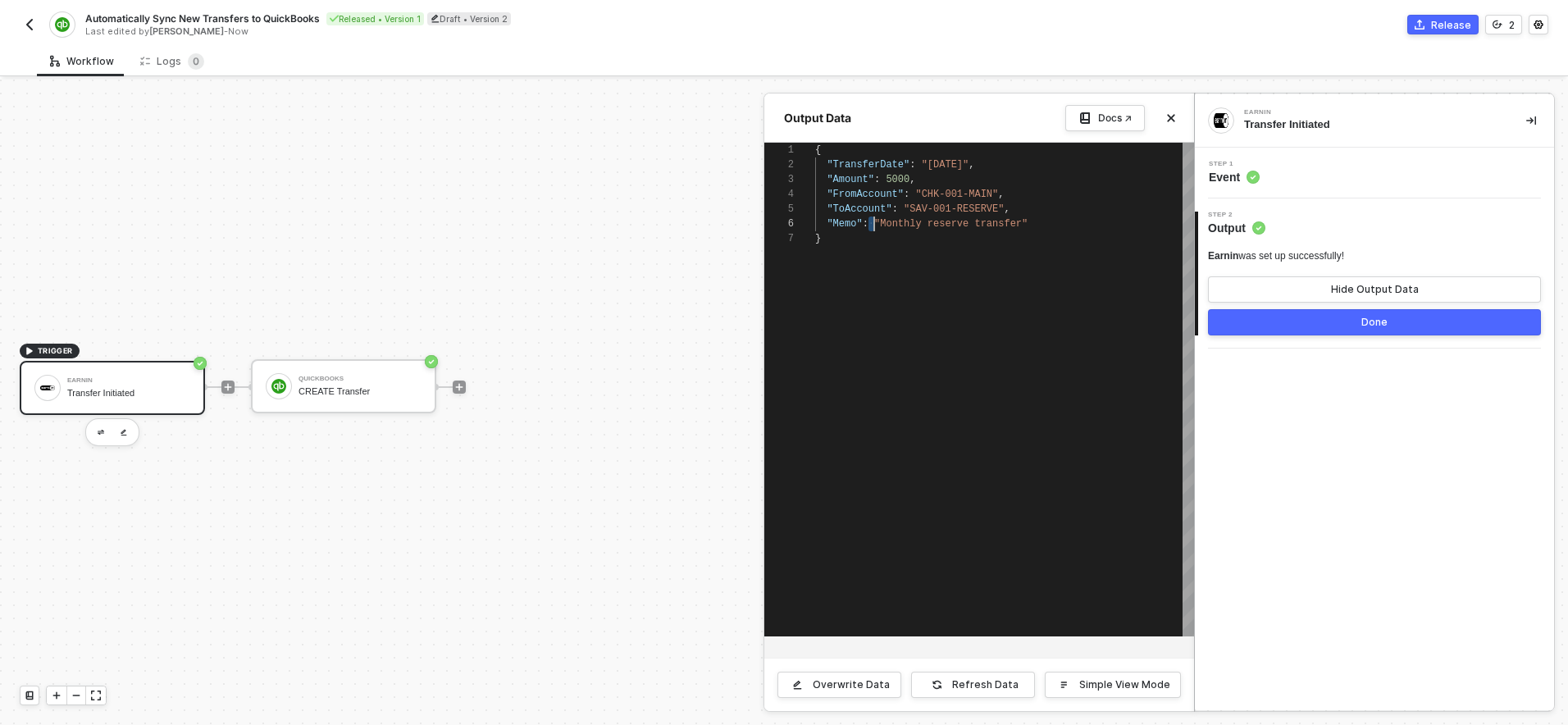
click at [869, 220] on div "1 2 3 4 5 6 7 { "TransferDate" : "[DATE]" , "Amount" : 5000 , "FromAccount" : "…" at bounding box center [979, 390] width 430 height 494
click at [861, 210] on span ""ToAccount"" at bounding box center [859, 209] width 65 height 11
click at [859, 193] on span ""FromAccount"" at bounding box center [865, 194] width 77 height 11
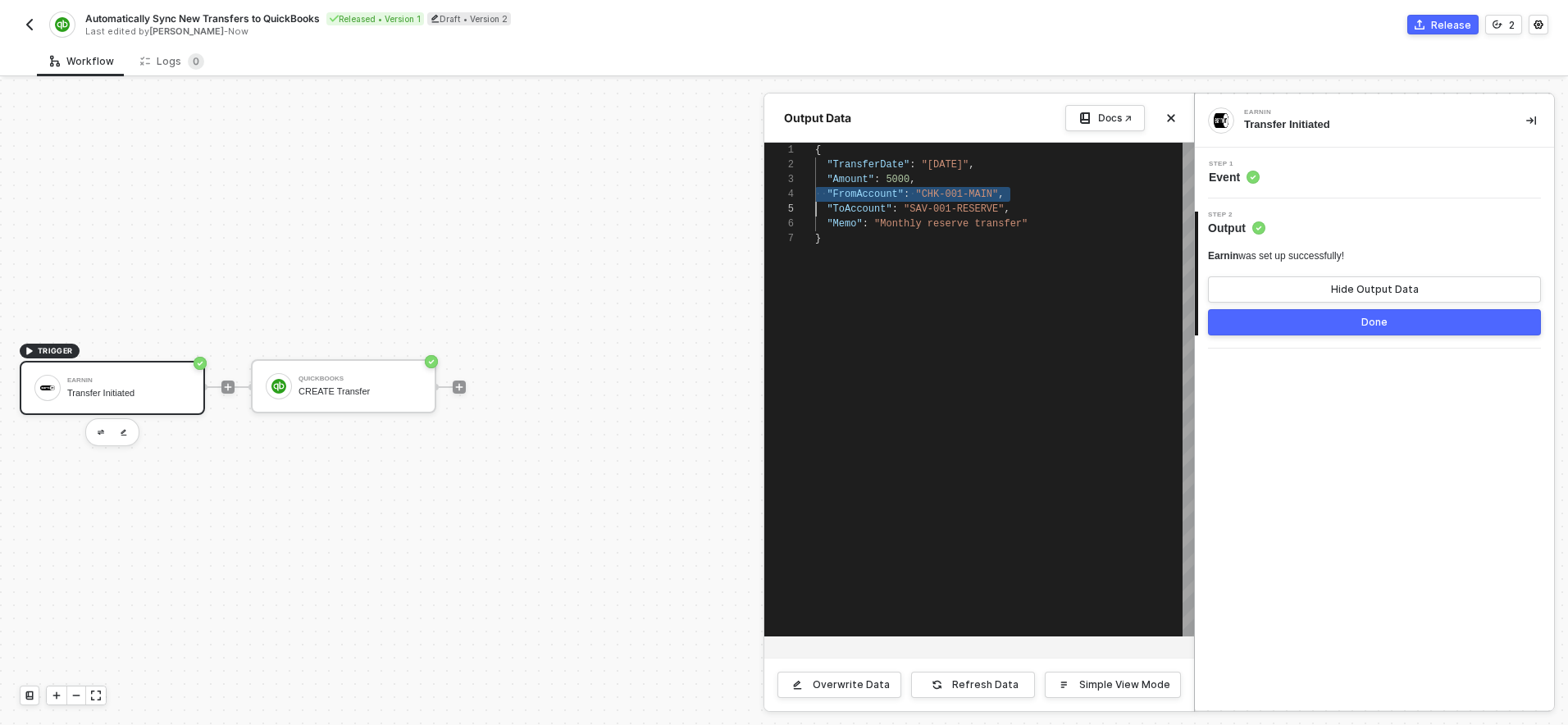
click at [852, 181] on span ""Amount"" at bounding box center [850, 179] width 47 height 11
click at [372, 384] on div at bounding box center [784, 402] width 1568 height 646
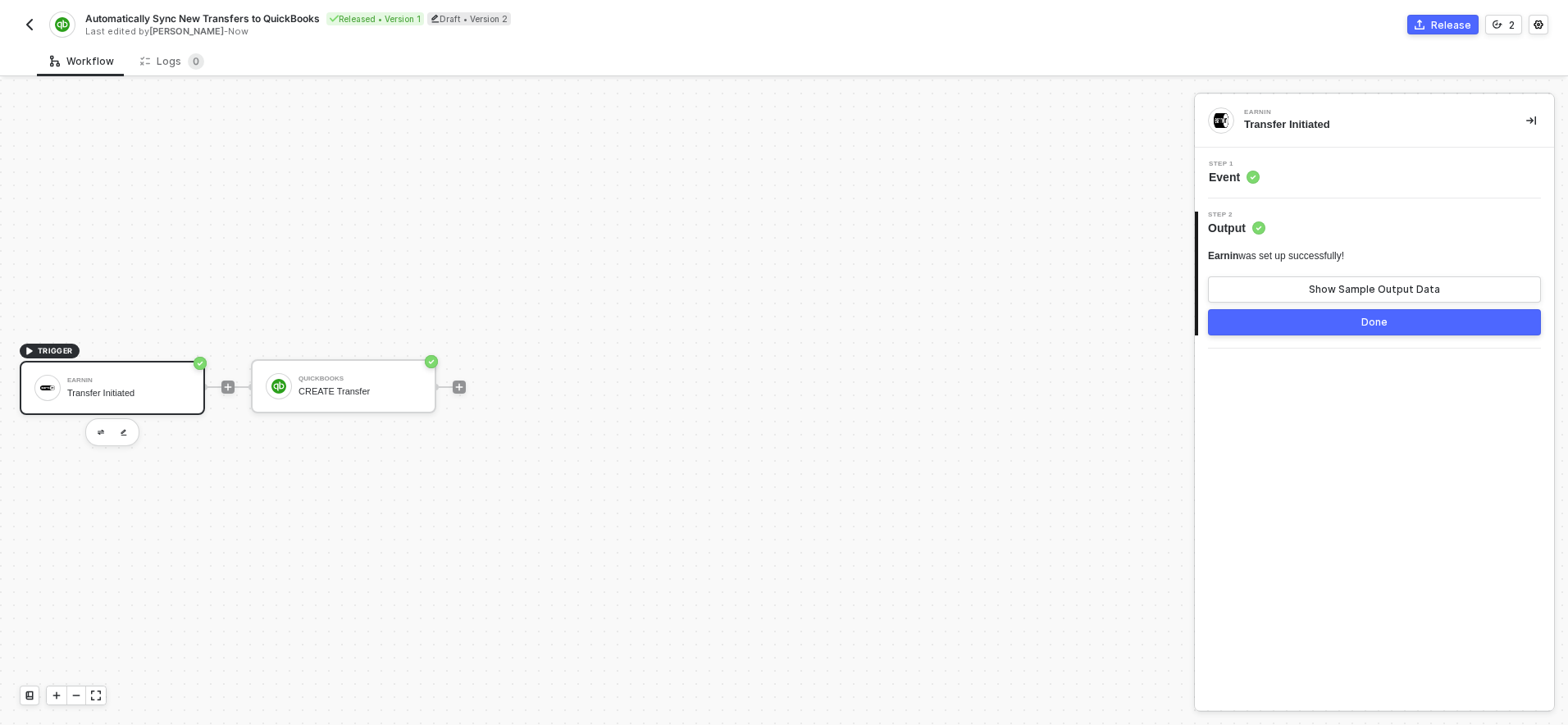
click at [372, 384] on div "QuickBooks CREATE Transfer" at bounding box center [359, 386] width 123 height 31
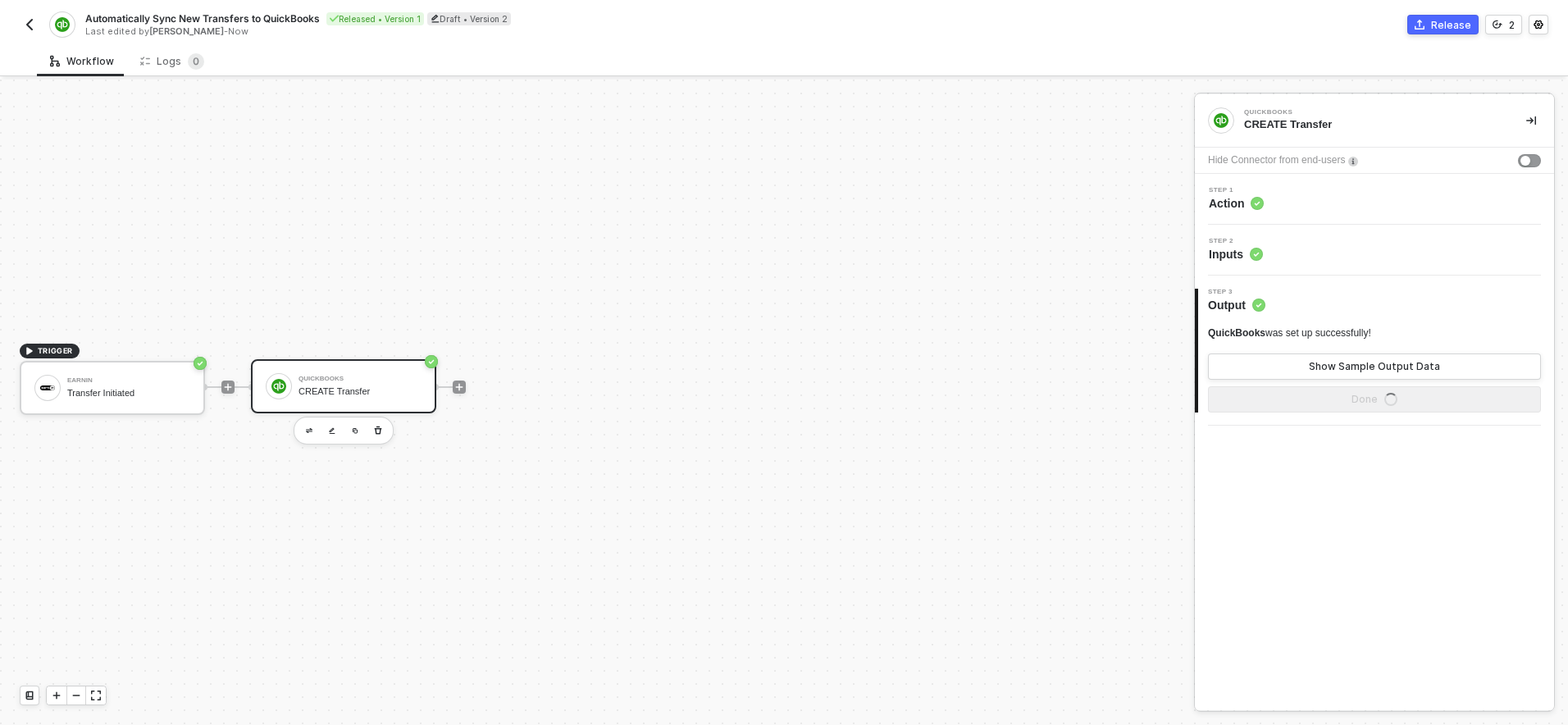
click at [1298, 194] on div "Step 1 Action" at bounding box center [1377, 199] width 355 height 25
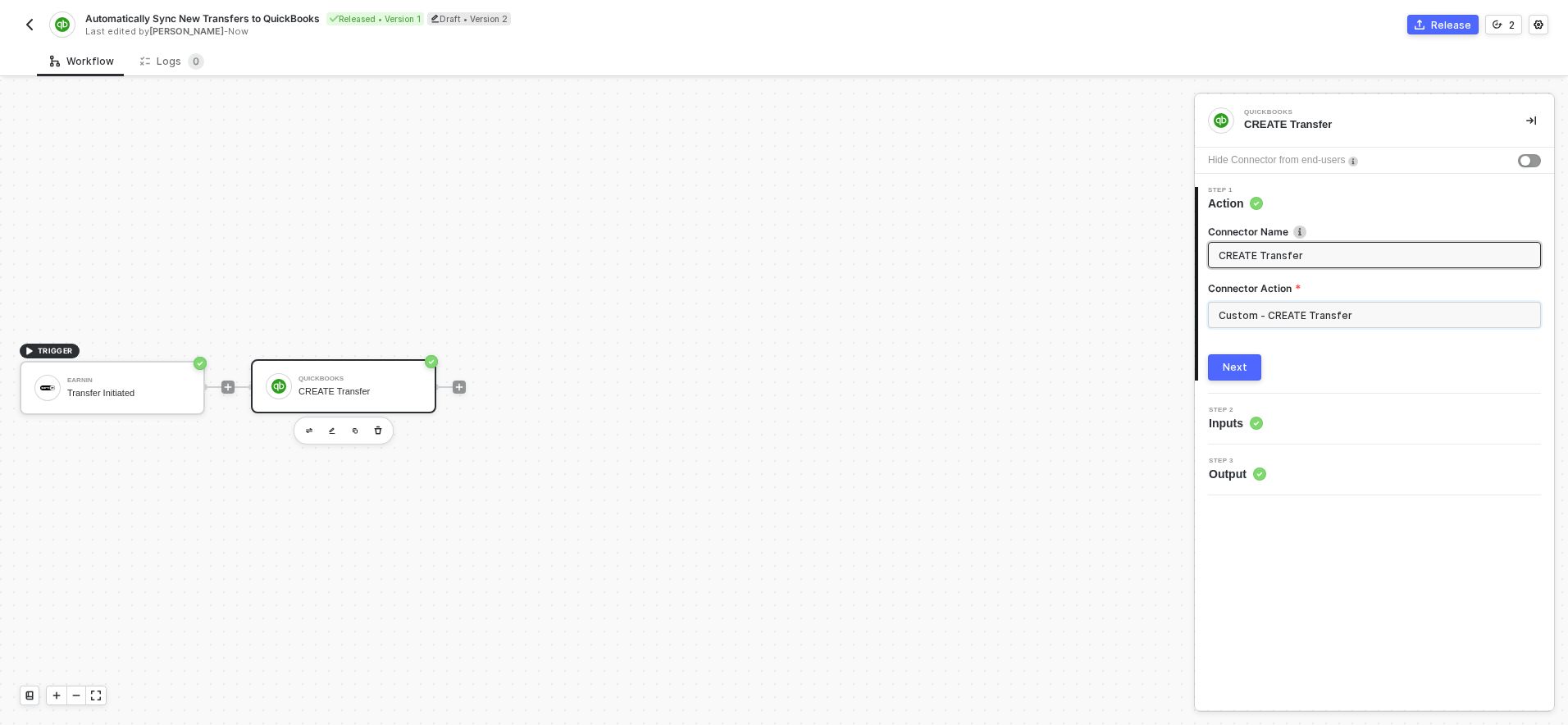
click at [1290, 319] on input "Custom - CREATE Transfer" at bounding box center [1374, 315] width 333 height 26
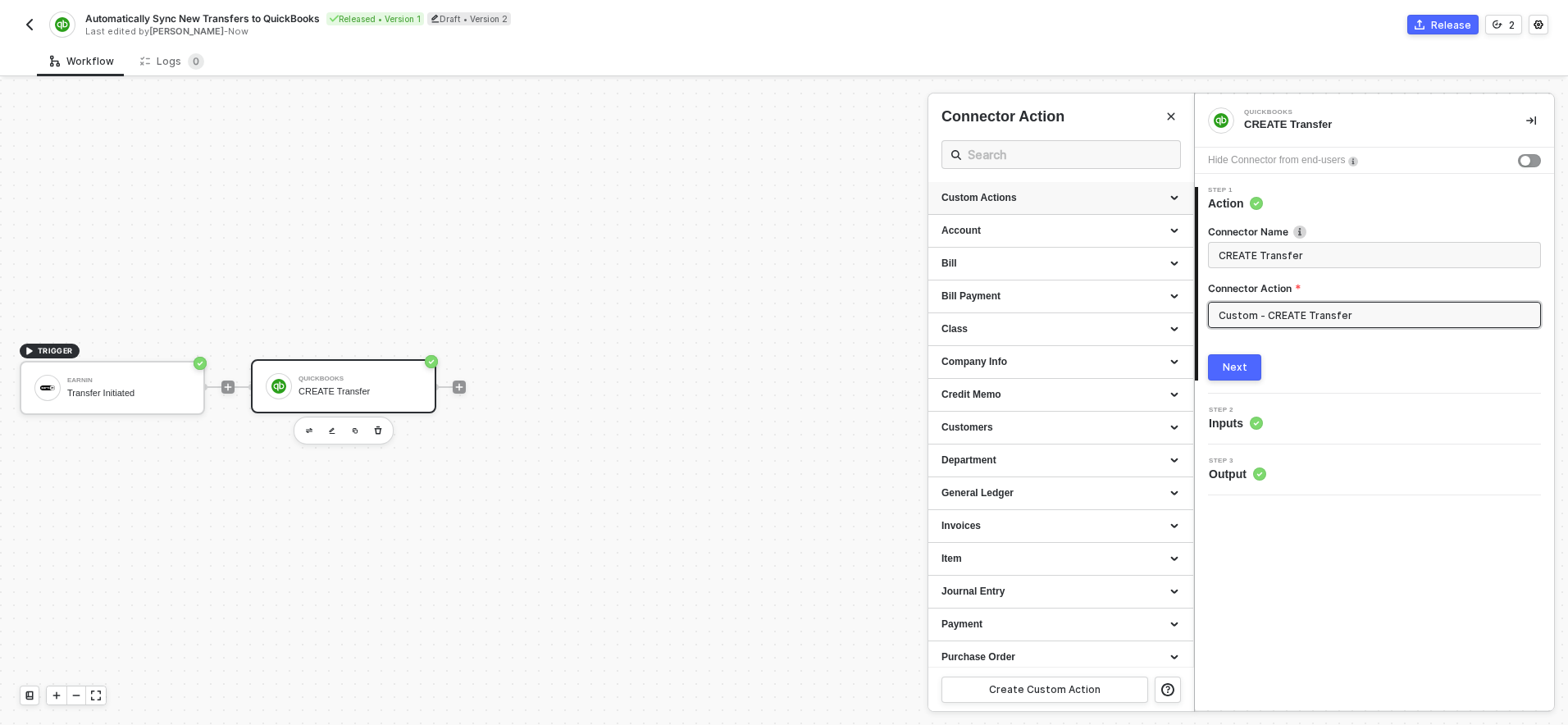
click at [1175, 200] on div "Custom Actions" at bounding box center [1060, 198] width 239 height 14
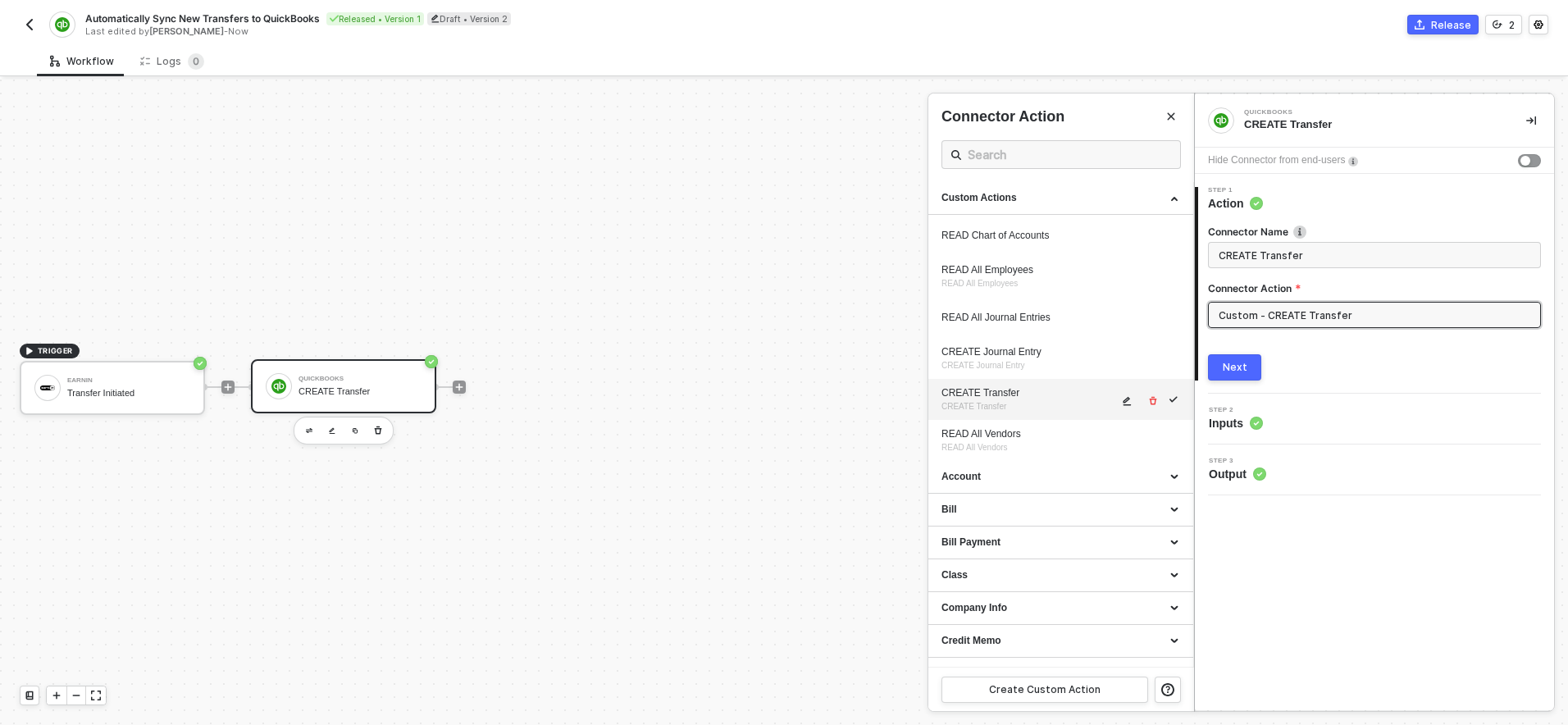
click at [1124, 399] on icon "icon-edit" at bounding box center [1126, 401] width 9 height 9
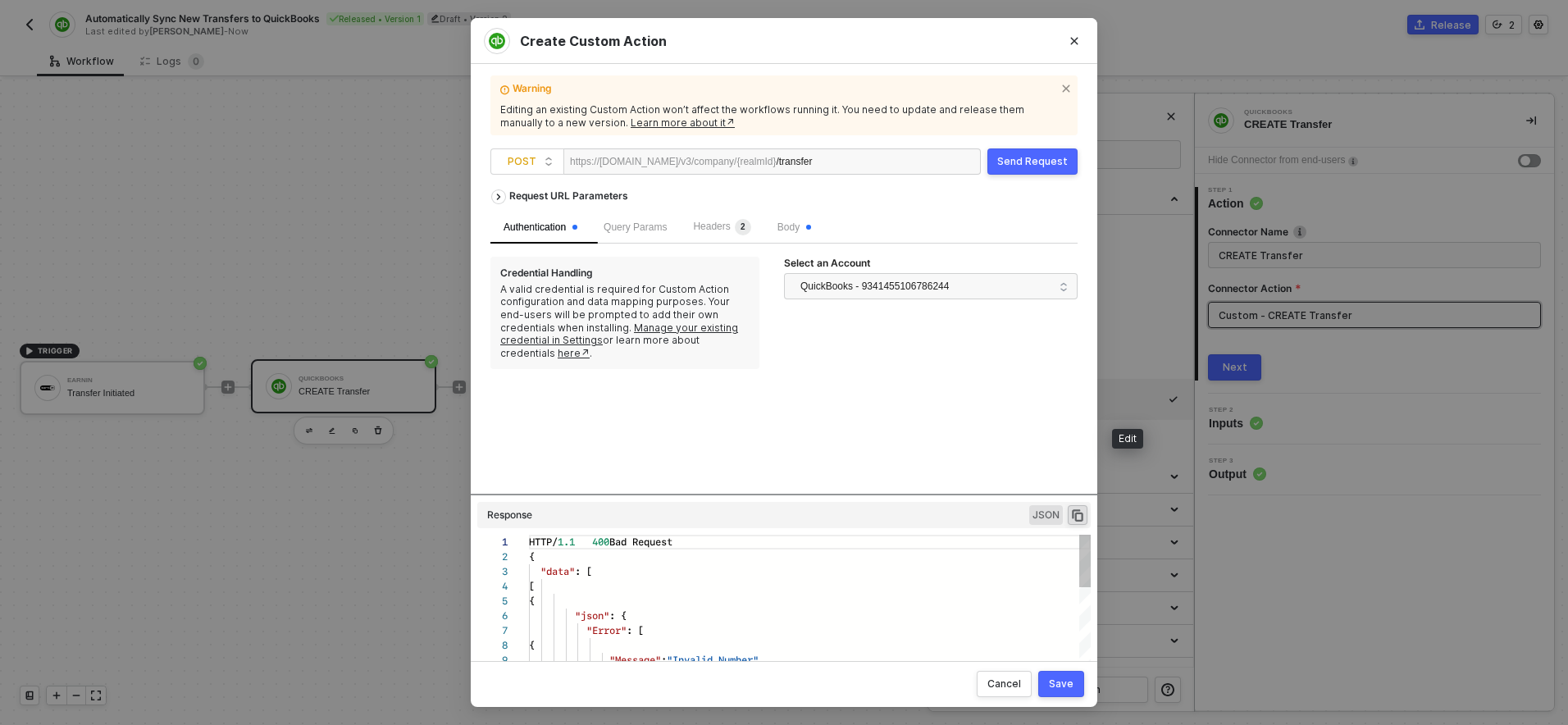
scroll to position [147, 0]
click at [794, 231] on span "Body" at bounding box center [794, 227] width 34 height 11
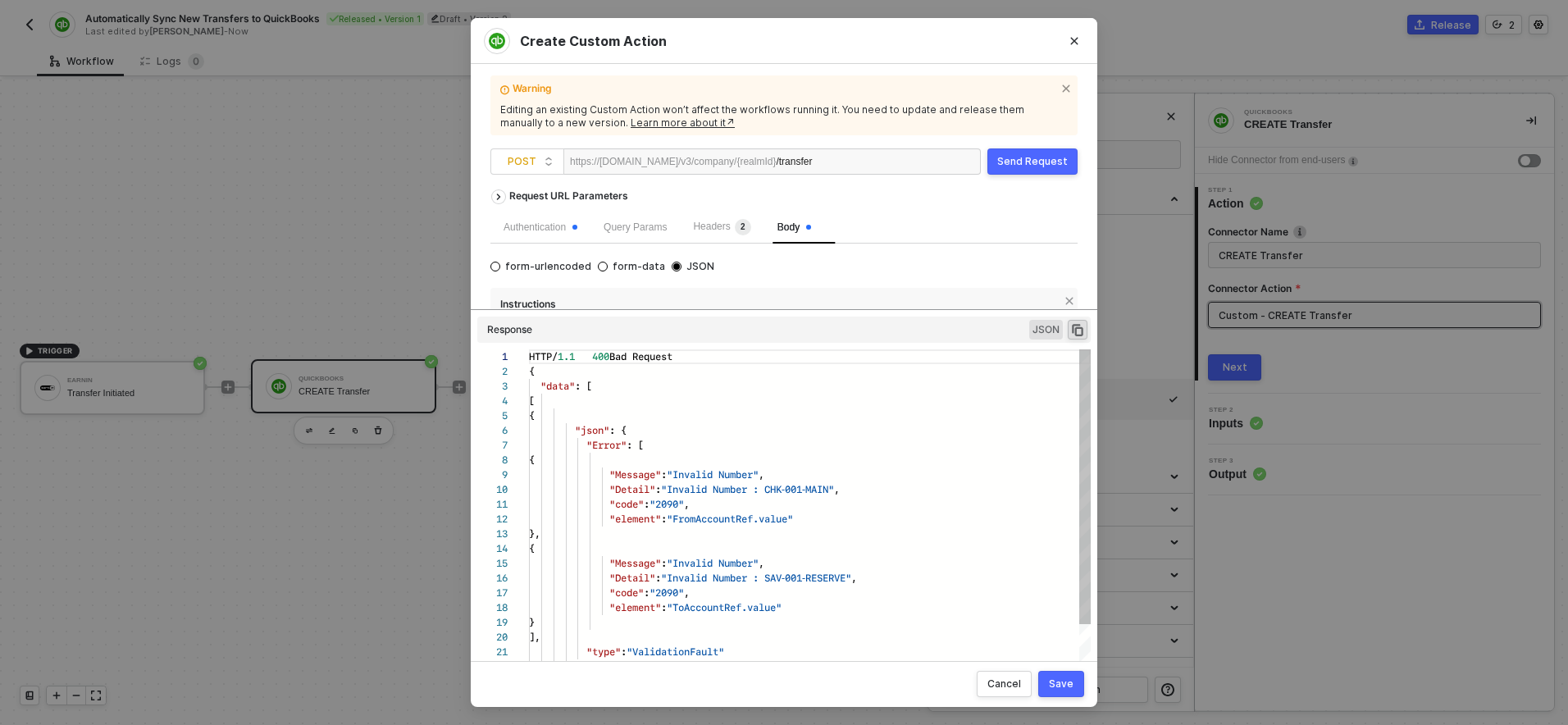
drag, startPoint x: 770, startPoint y: 495, endPoint x: 772, endPoint y: 522, distance: 27.1
click at [772, 522] on div "Request URL Parameters Authentication Query Params Headers 2 Body form-urlencod…" at bounding box center [784, 414] width 587 height 466
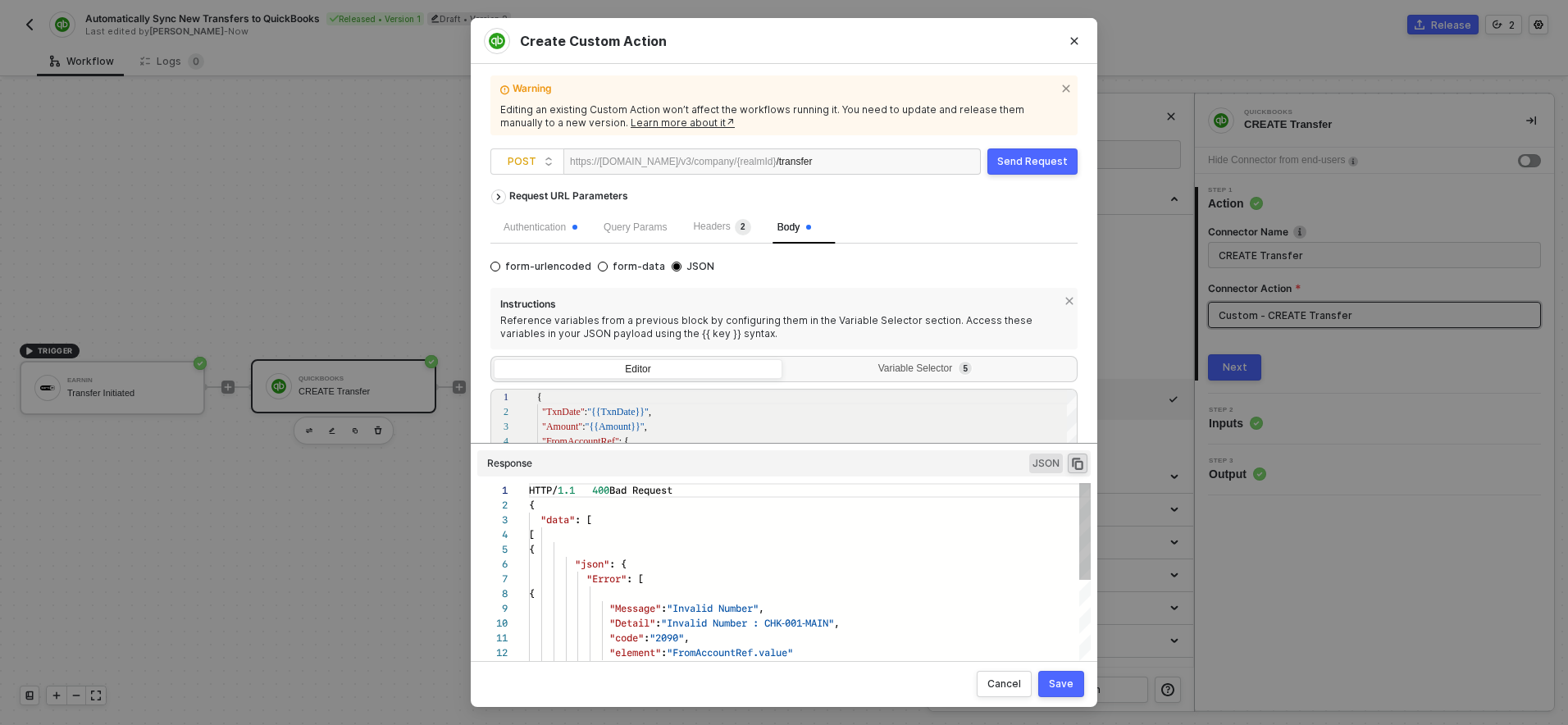
drag, startPoint x: 781, startPoint y: 310, endPoint x: 779, endPoint y: 589, distance: 279.0
click at [779, 589] on div "Request URL Parameters Authentication Query Params Headers 2 Body form-urlencod…" at bounding box center [784, 414] width 587 height 466
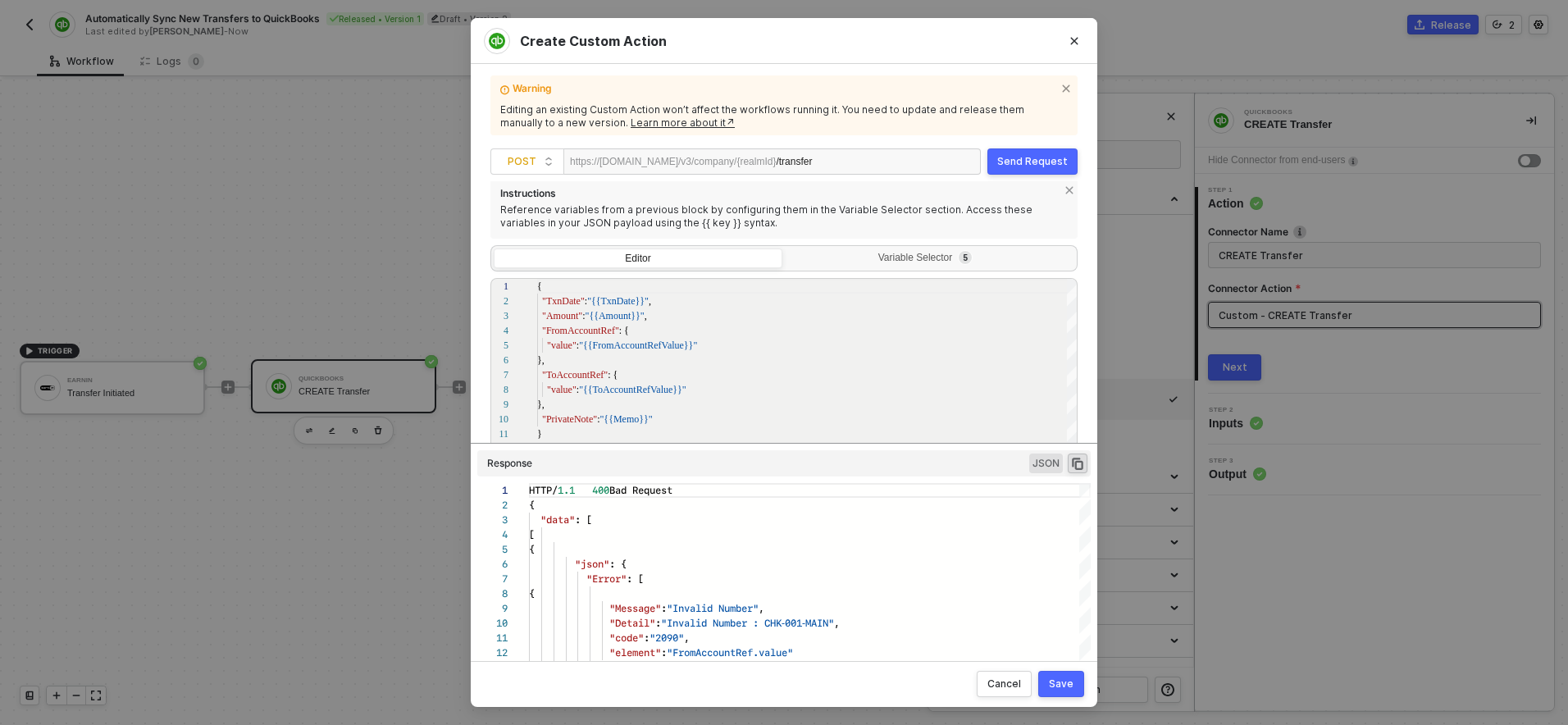
scroll to position [131, 0]
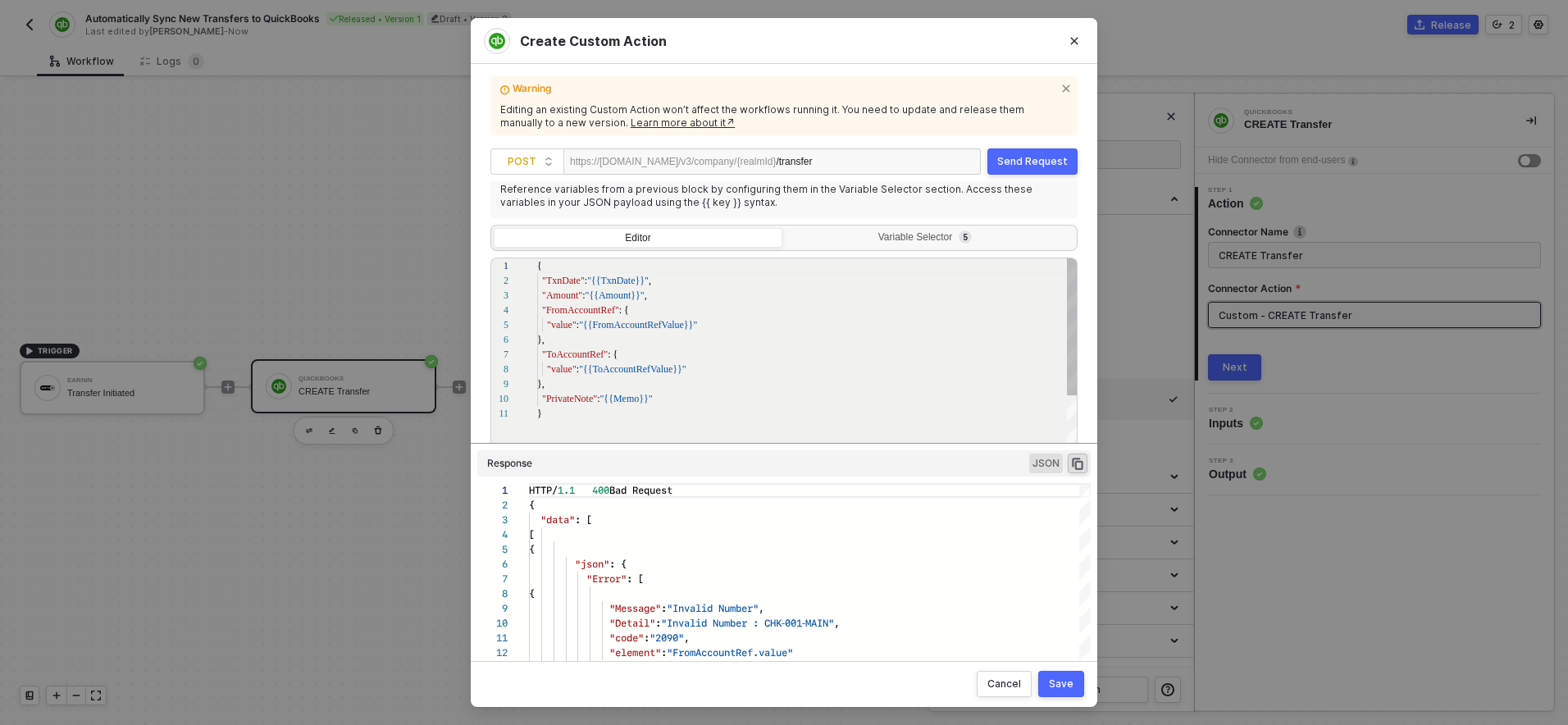
click at [616, 286] on span ""{{TxnDate}}"" at bounding box center [617, 280] width 61 height 11
click at [619, 295] on span ""{{Amount}}"" at bounding box center [614, 295] width 59 height 11
type textarea "{ "TxnDate": "{{TxnDate}}", "Amount": "{{Amount}}", "FromAccountRef": { "value"…"
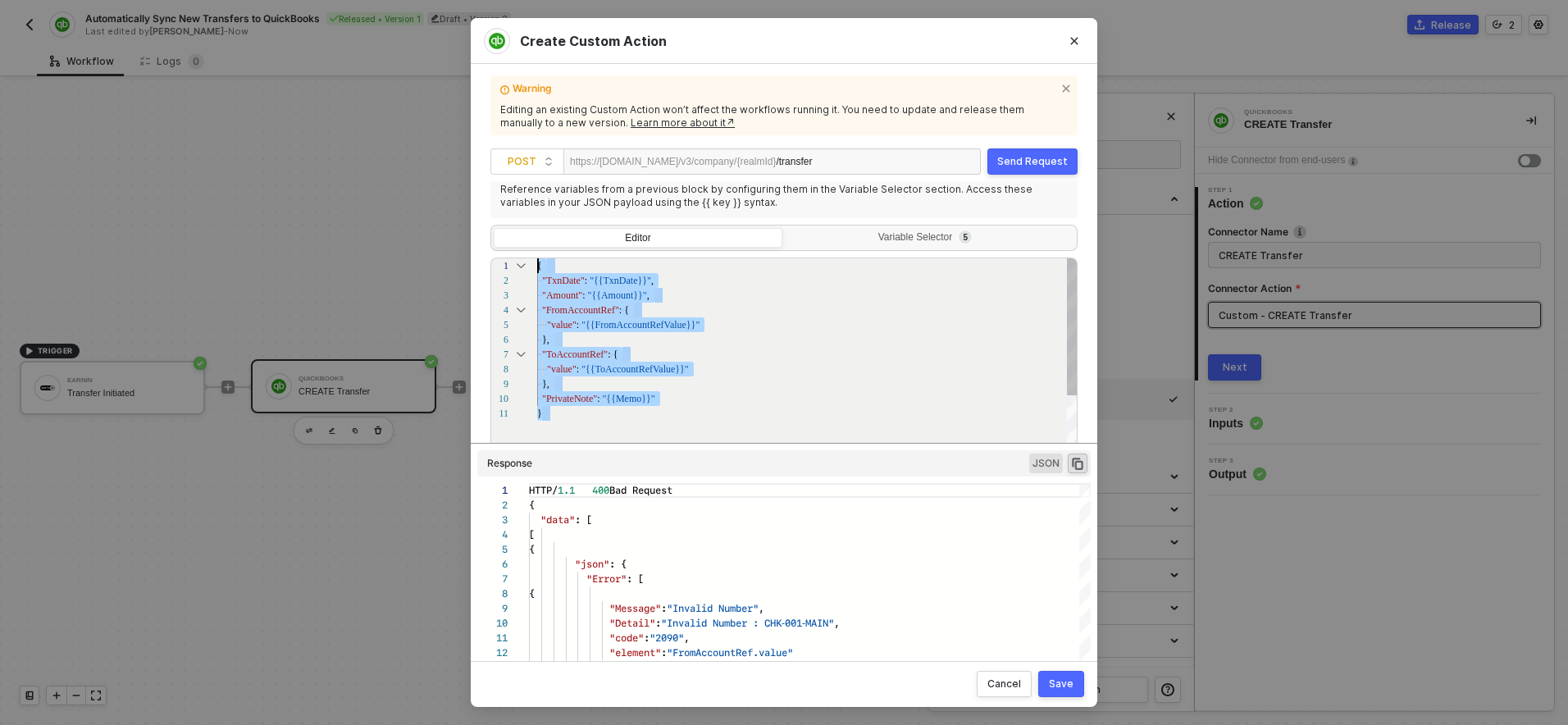
scroll to position [0, 0]
drag, startPoint x: 547, startPoint y: 417, endPoint x: 510, endPoint y: 265, distance: 156.4
click at [1067, 41] on button "Close" at bounding box center [1074, 41] width 26 height 26
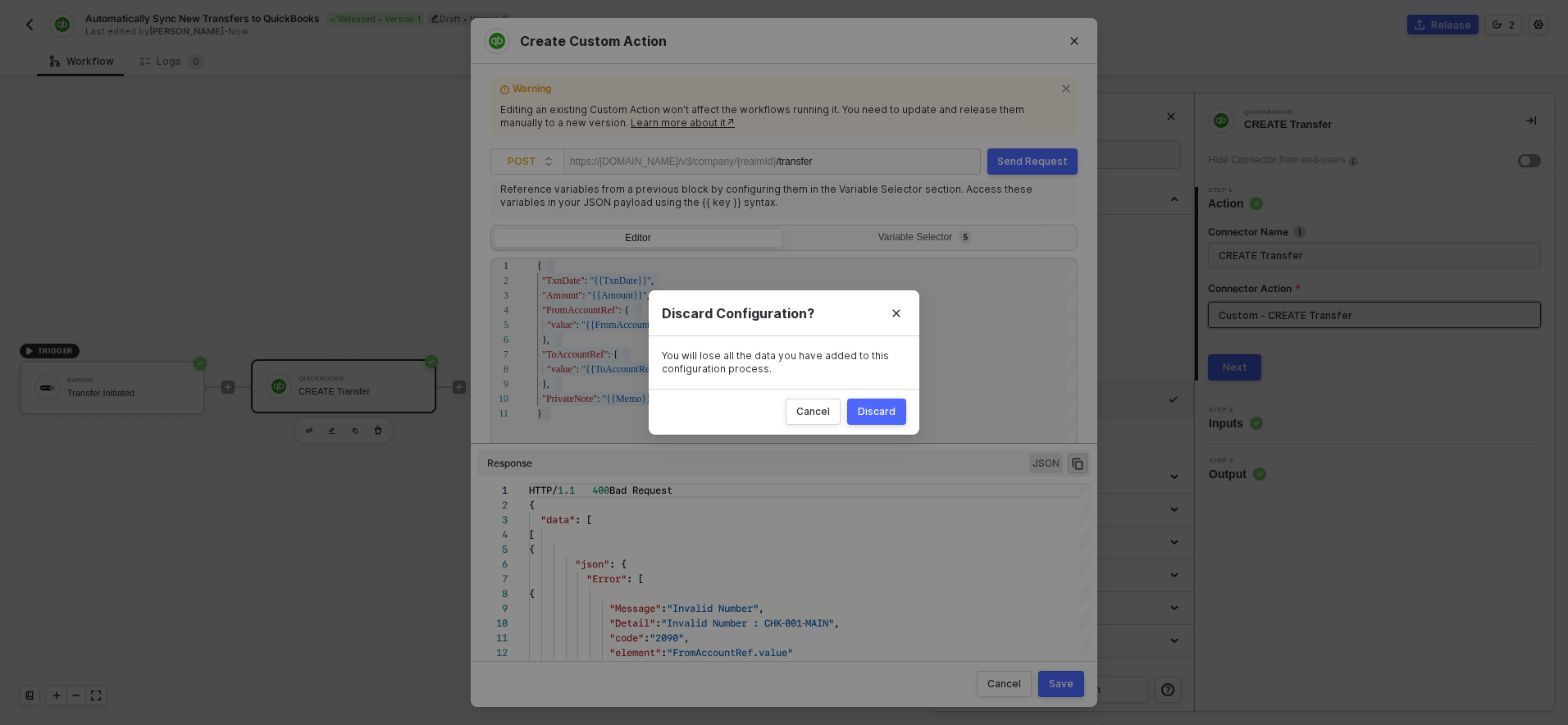
click at [885, 411] on div "Discard" at bounding box center [877, 411] width 38 height 13
radio input "true"
radio input "false"
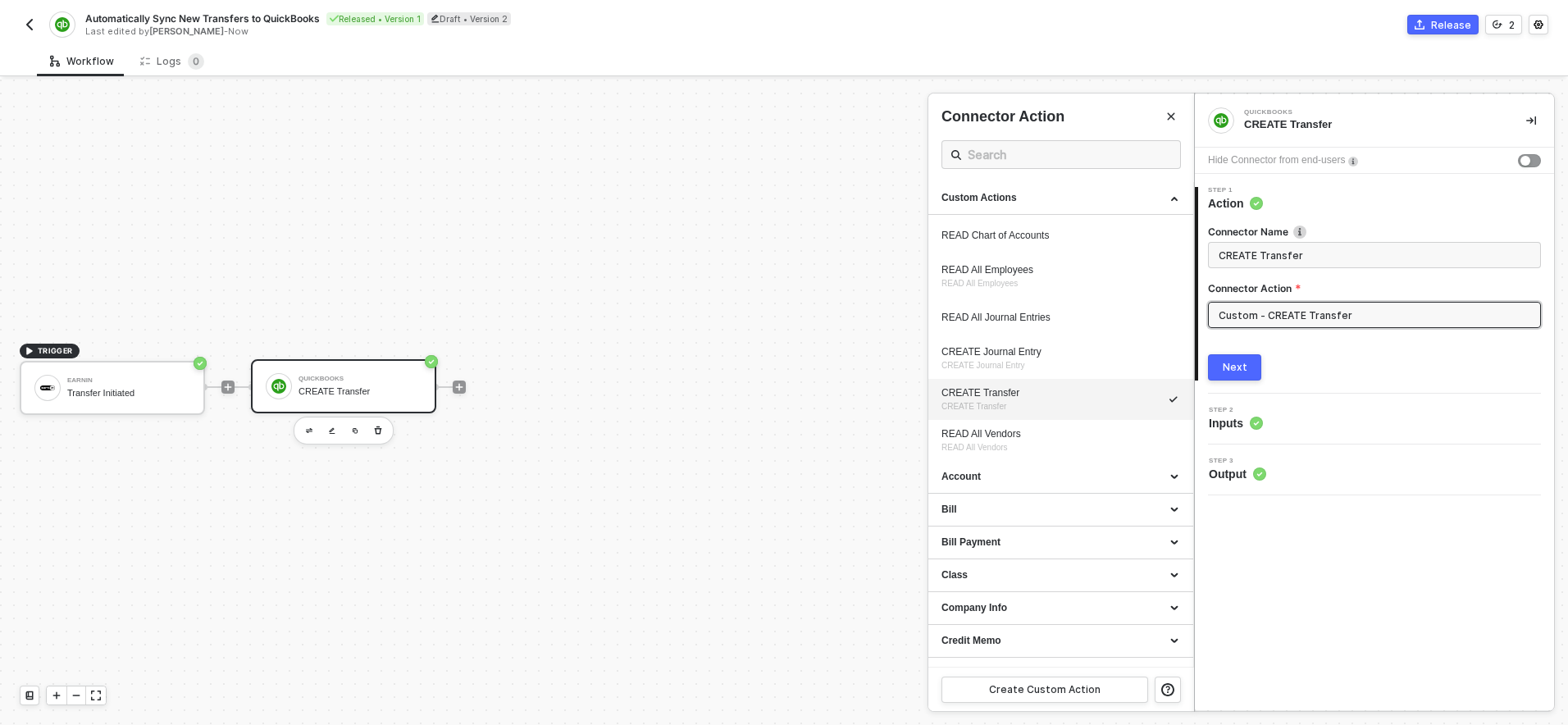
click at [28, 26] on img "button" at bounding box center [29, 24] width 13 height 13
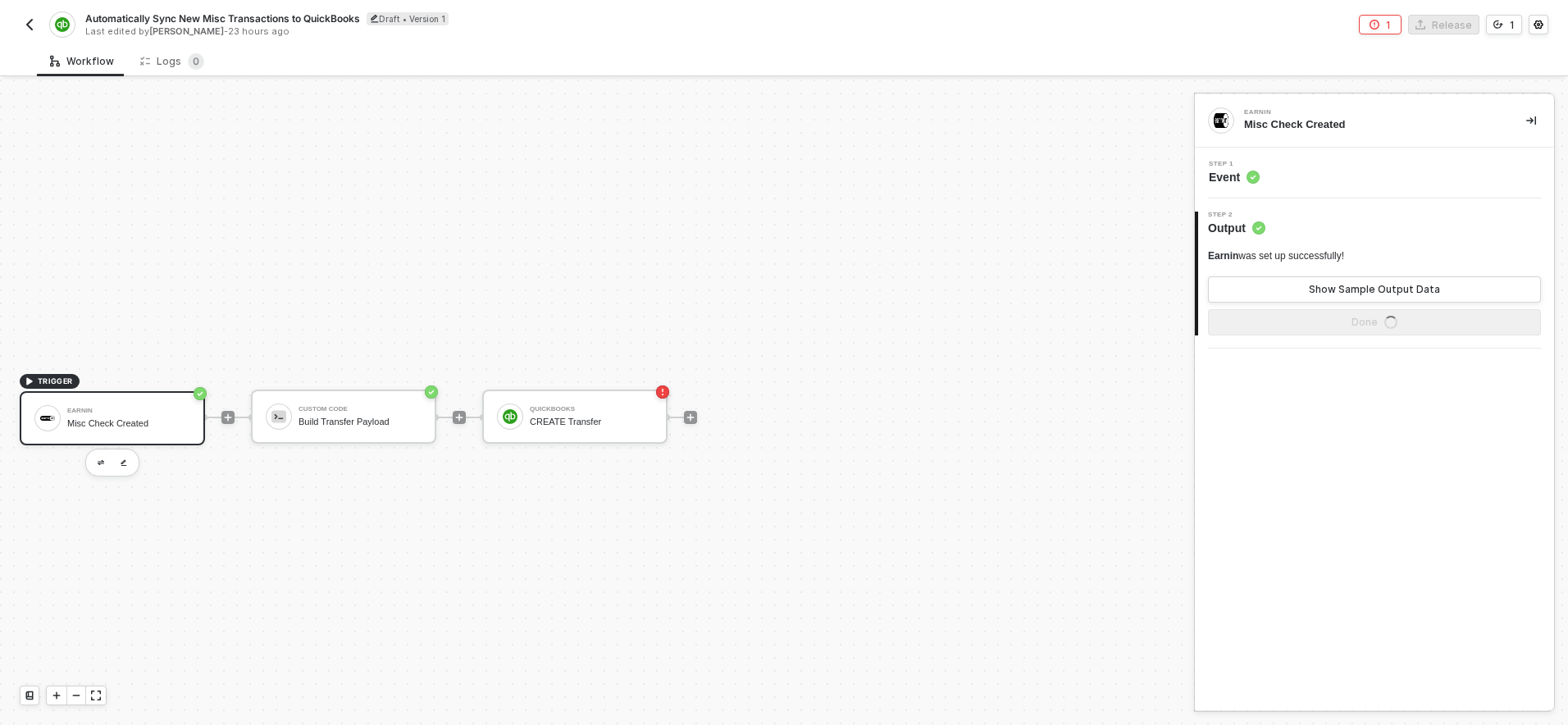
scroll to position [30, 0]
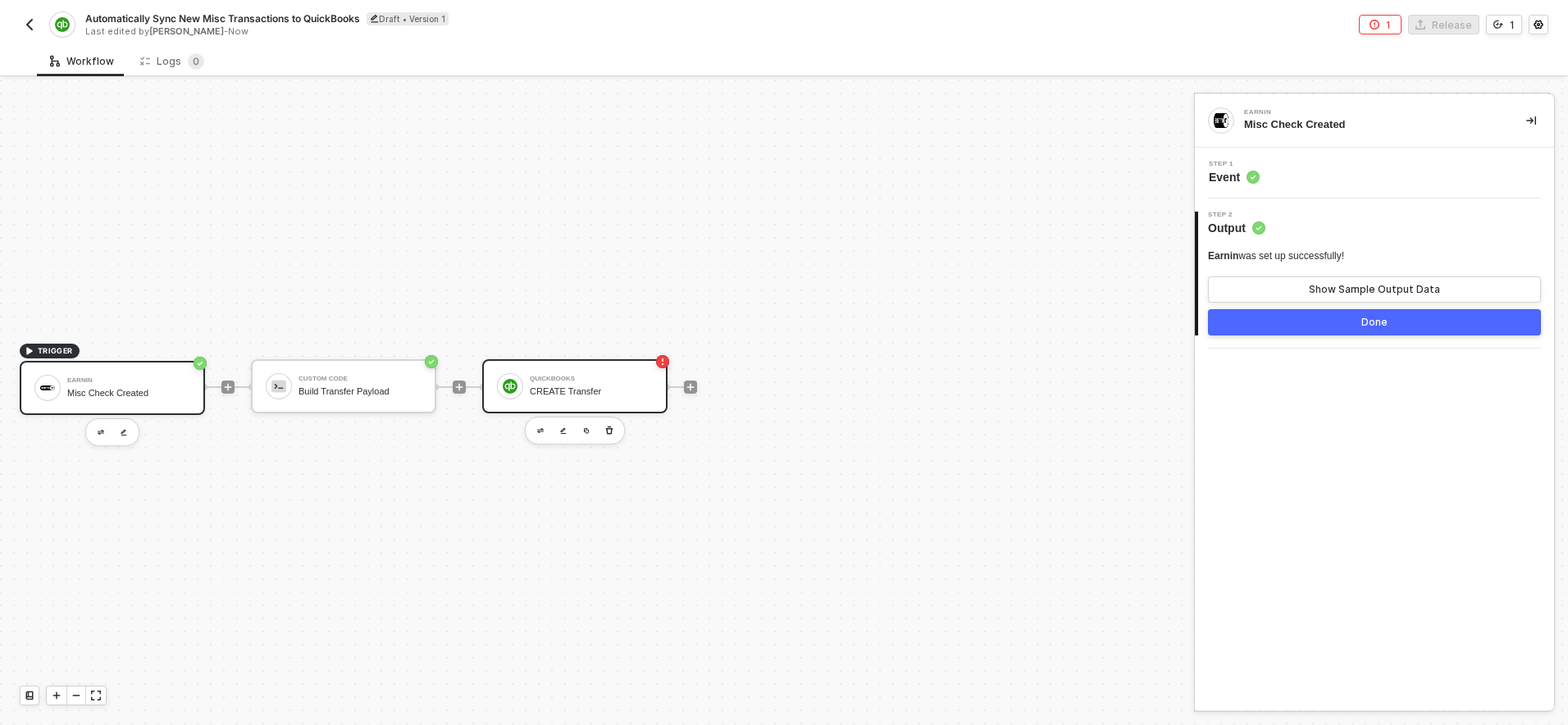
click at [570, 383] on div "QuickBooks CREATE Transfer" at bounding box center [591, 386] width 123 height 31
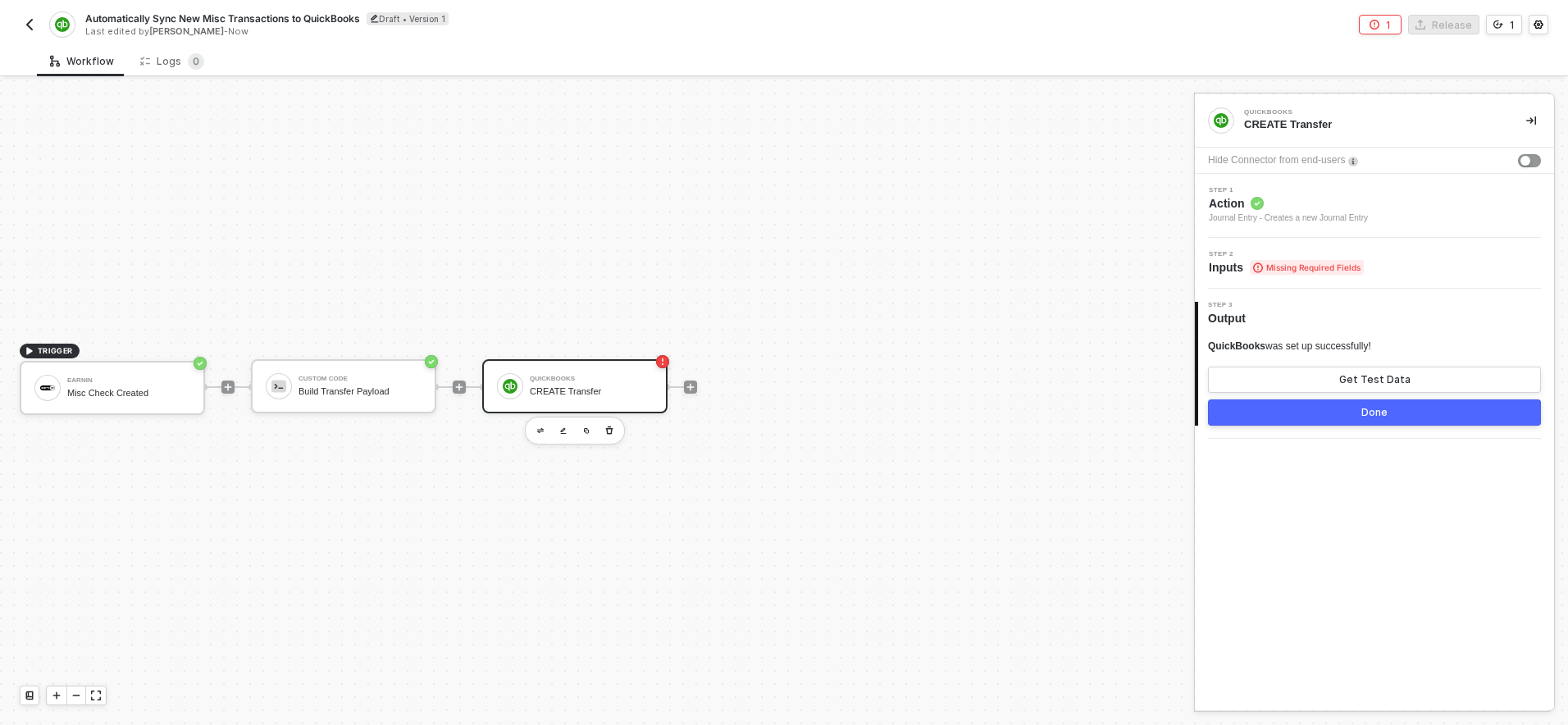
click at [800, 42] on div "Automatically Sync New Misc Transactions to QuickBooks Draft • Version 1 Last e…" at bounding box center [784, 22] width 1528 height 46
click at [28, 20] on img "button" at bounding box center [29, 24] width 13 height 13
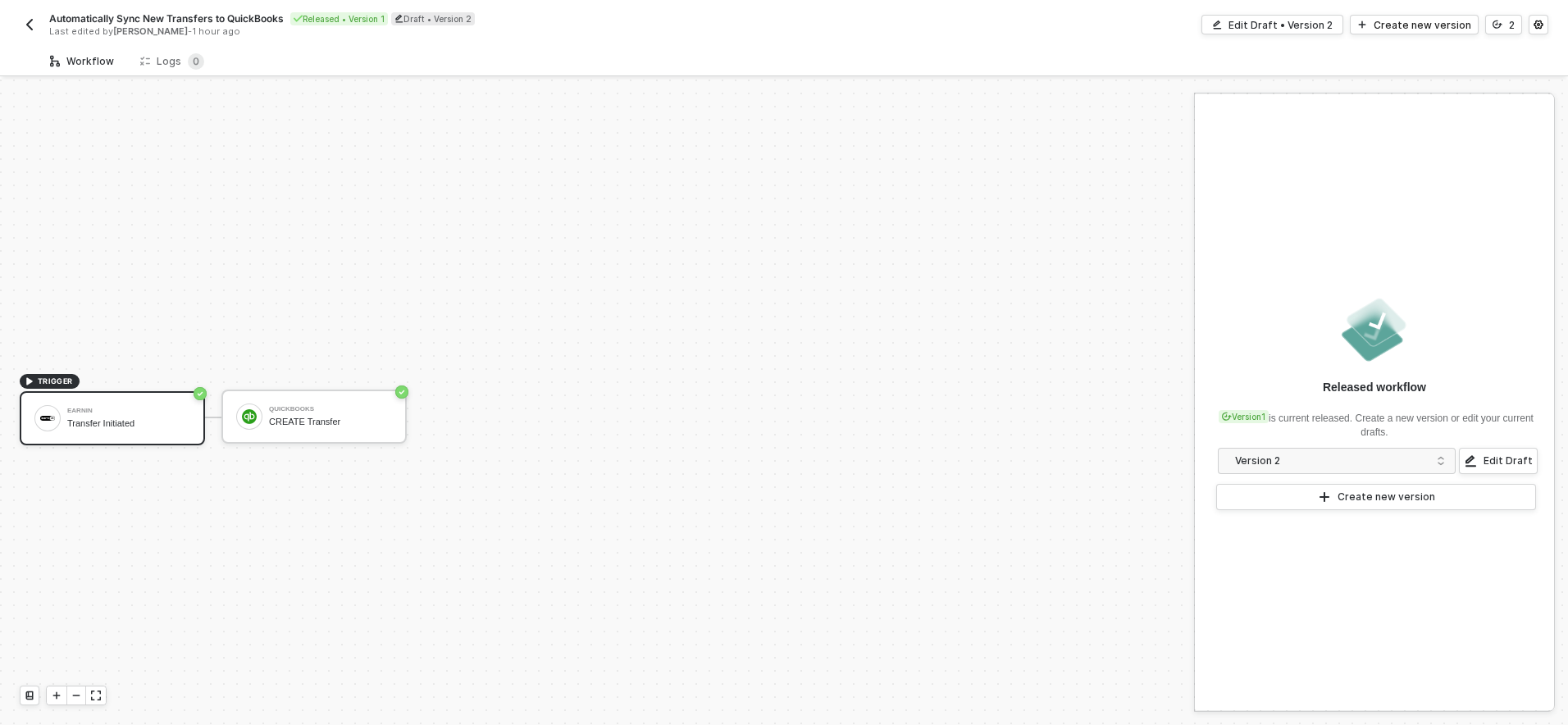
scroll to position [30, 0]
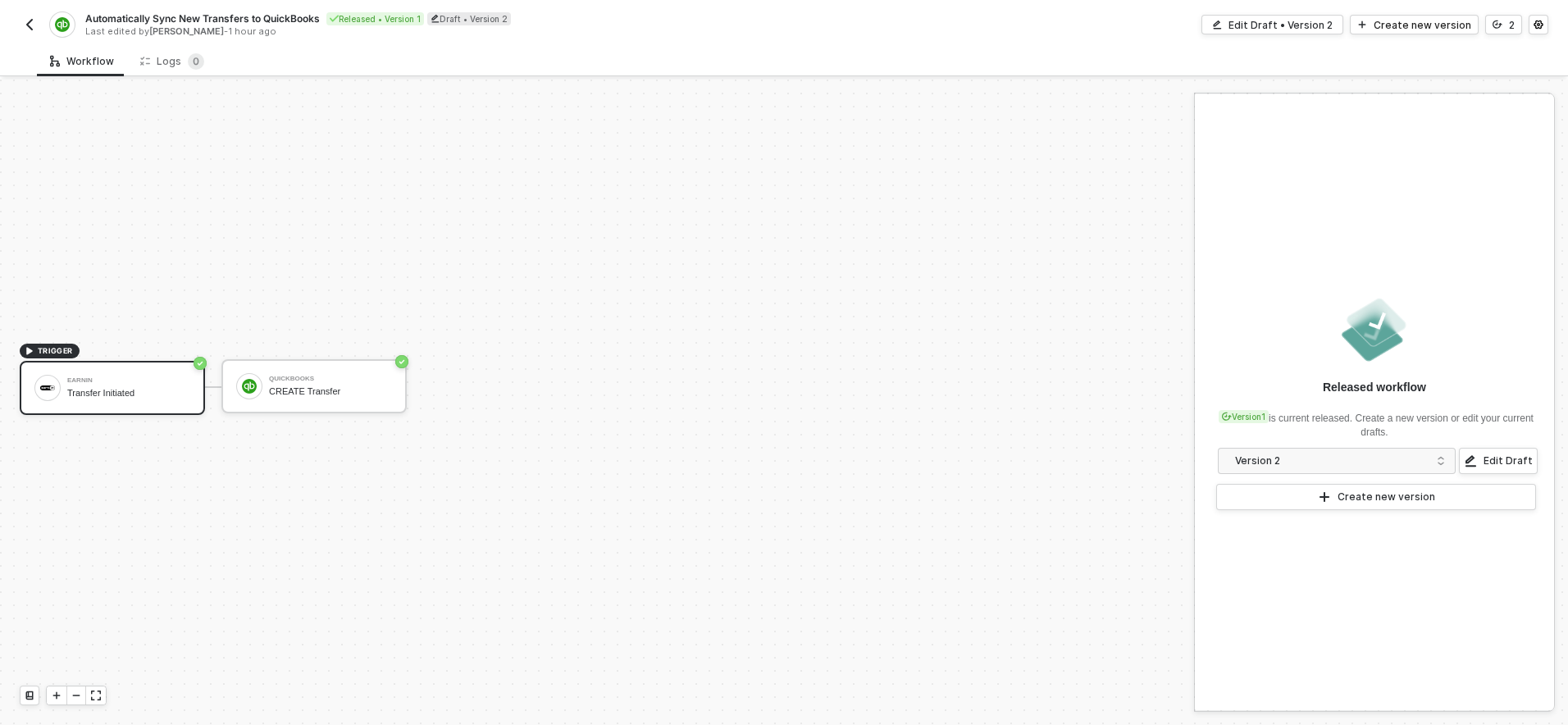
click at [27, 28] on img "button" at bounding box center [29, 24] width 13 height 13
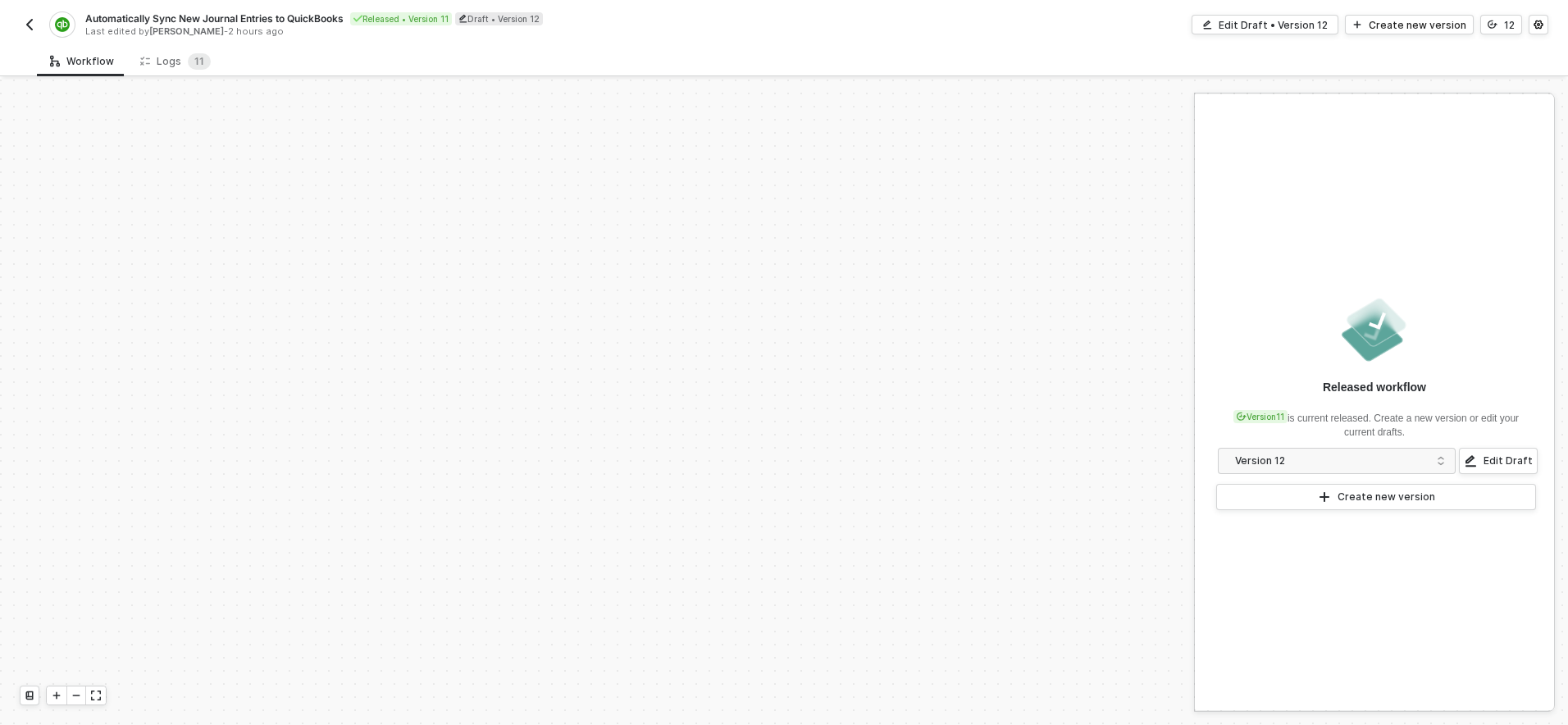
scroll to position [386, 0]
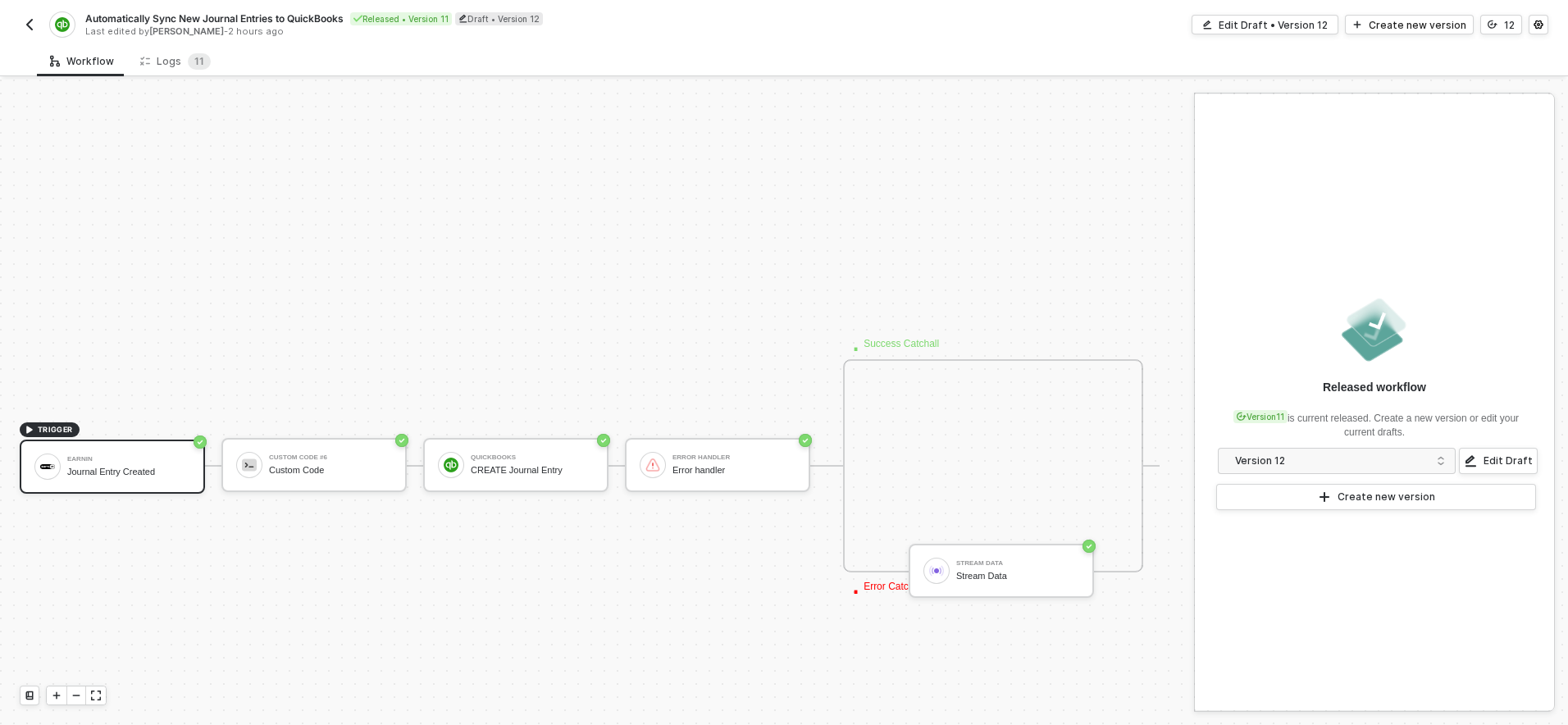
click at [34, 25] on img "button" at bounding box center [29, 24] width 13 height 13
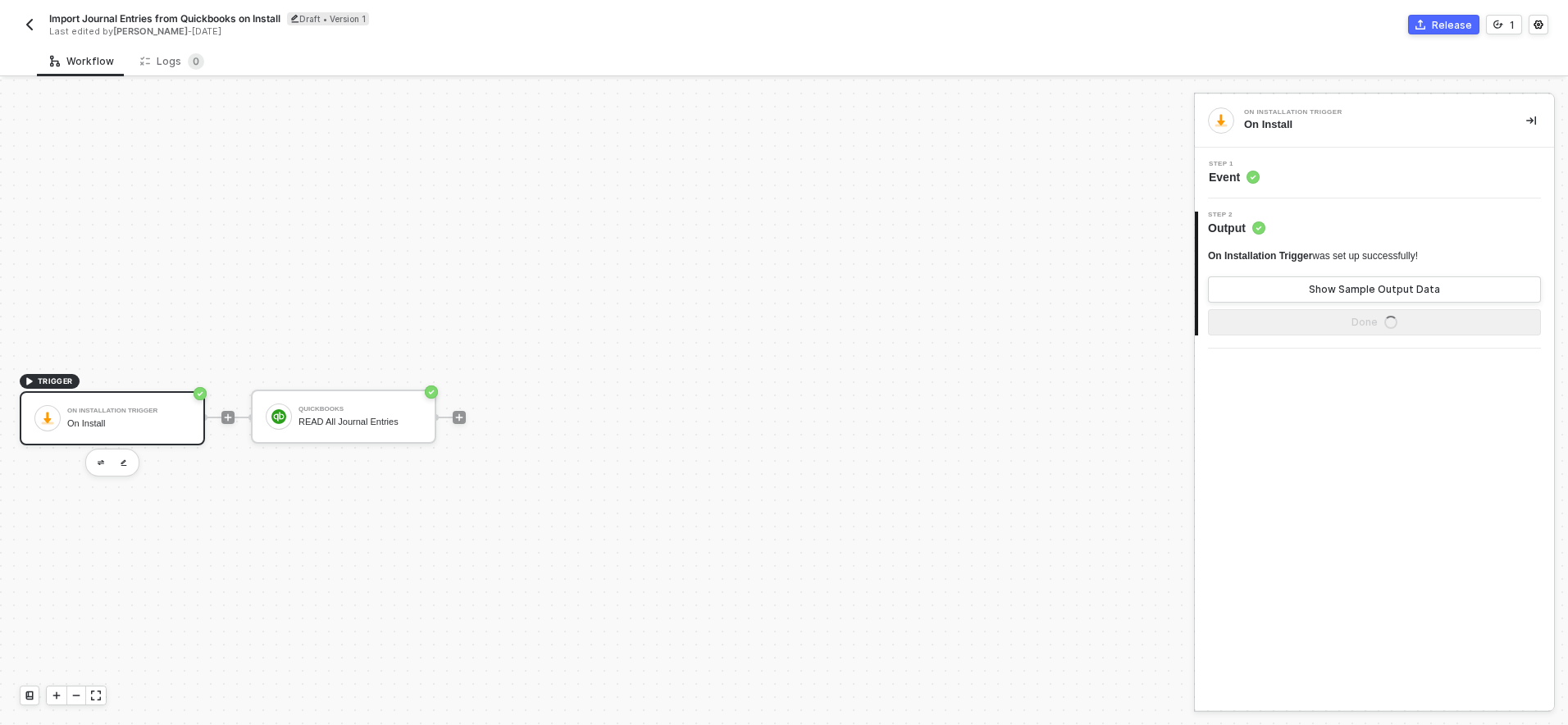
scroll to position [30, 0]
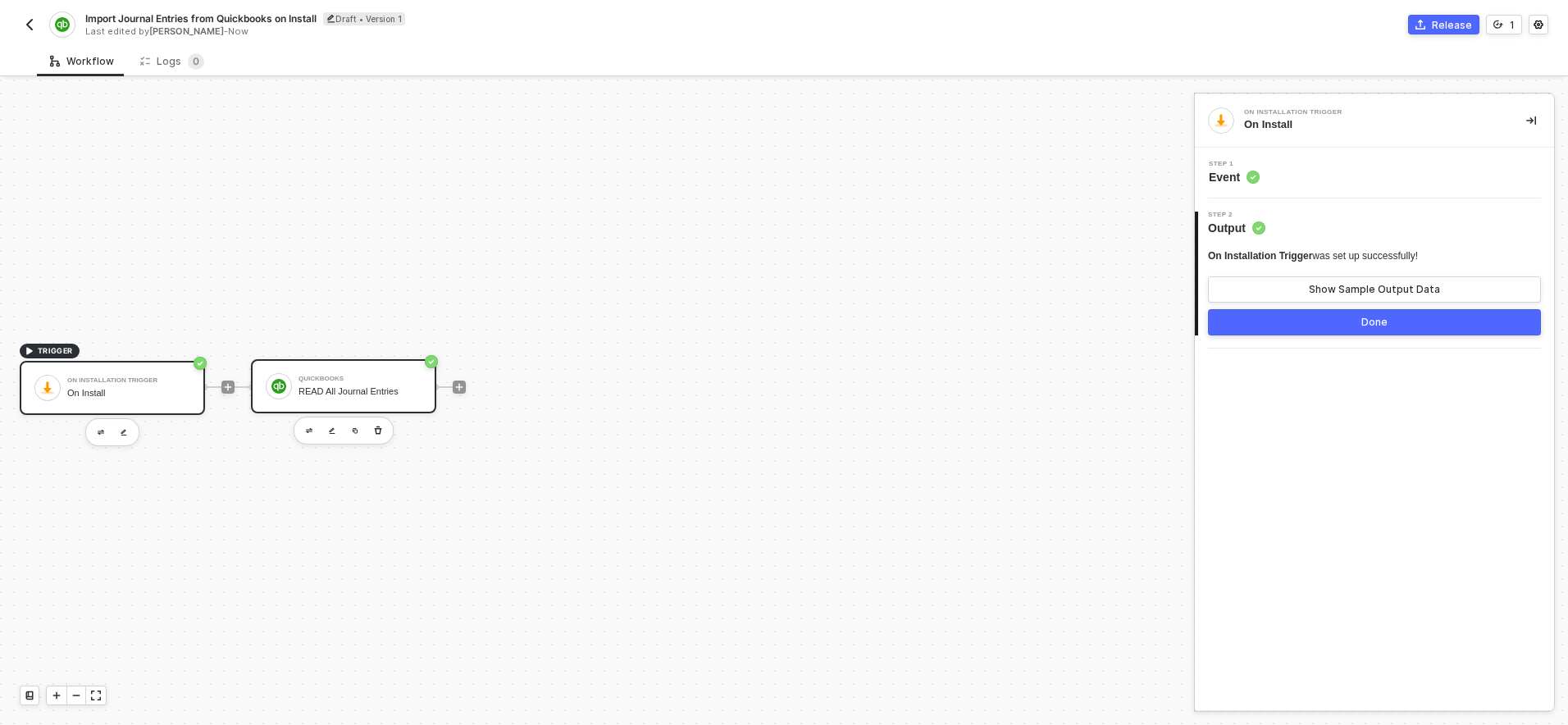
click at [386, 391] on div "READ All Journal Entries" at bounding box center [359, 391] width 123 height 10
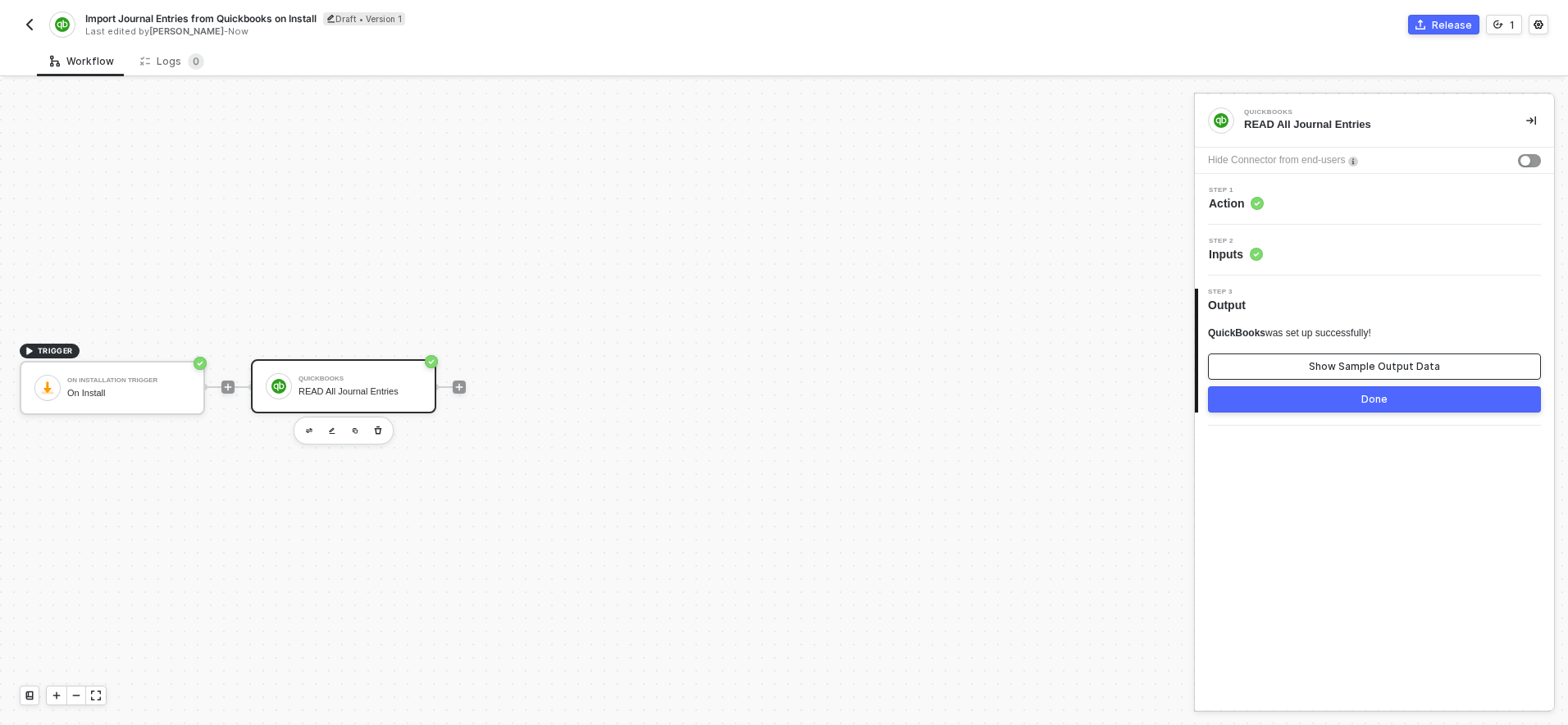
click at [1370, 358] on button "Show Sample Output Data" at bounding box center [1374, 366] width 333 height 26
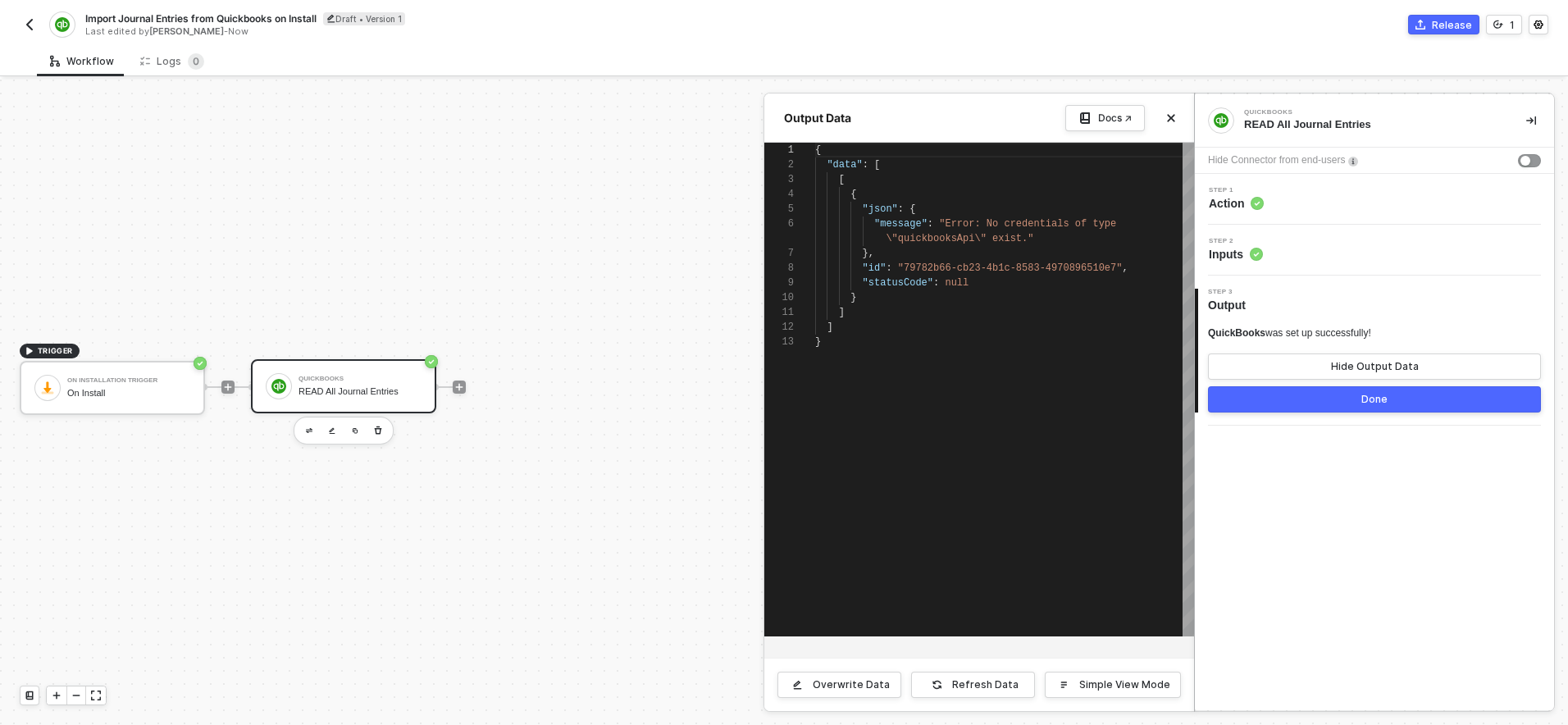
scroll to position [133, 0]
click at [1165, 121] on button "Close" at bounding box center [1171, 118] width 20 height 20
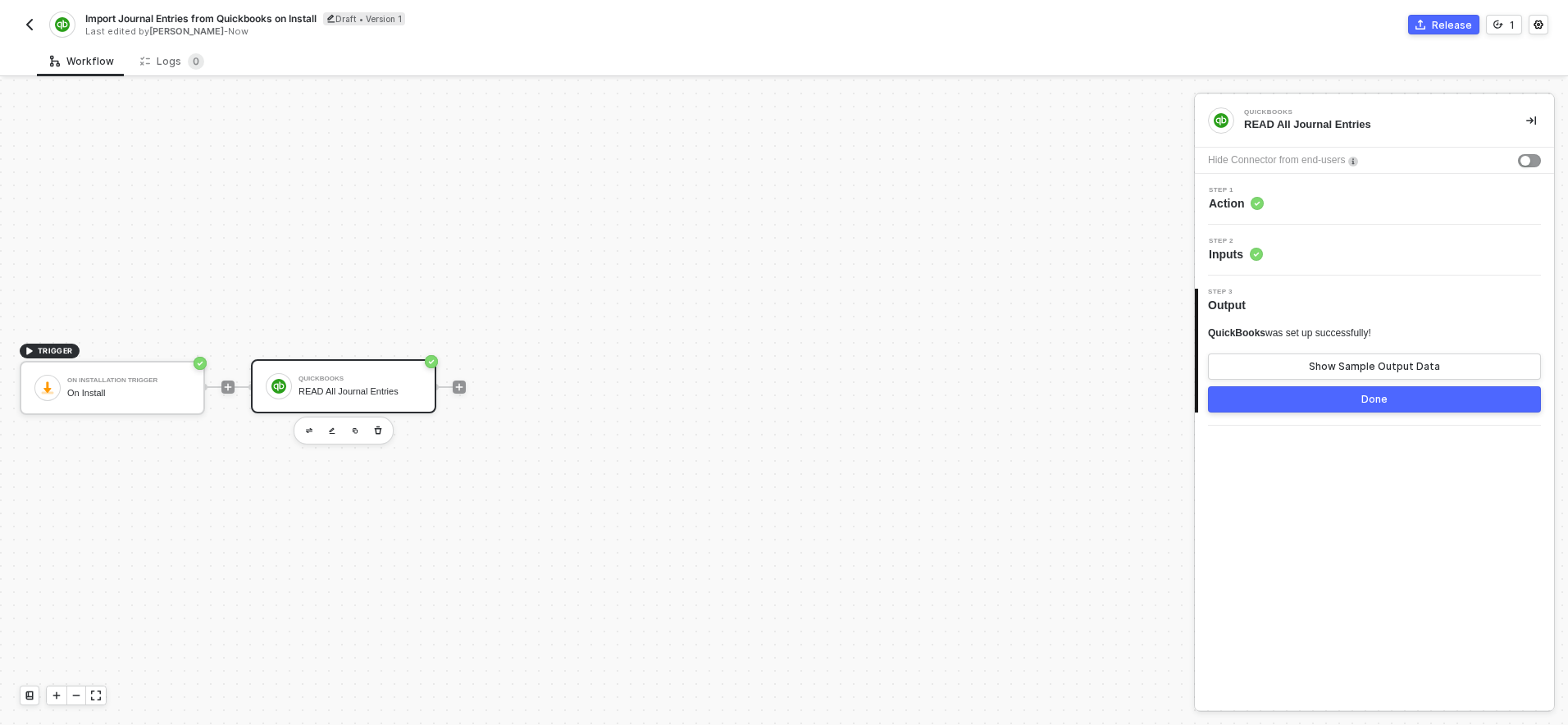
click at [1270, 199] on div "Step 1 Action" at bounding box center [1377, 199] width 355 height 25
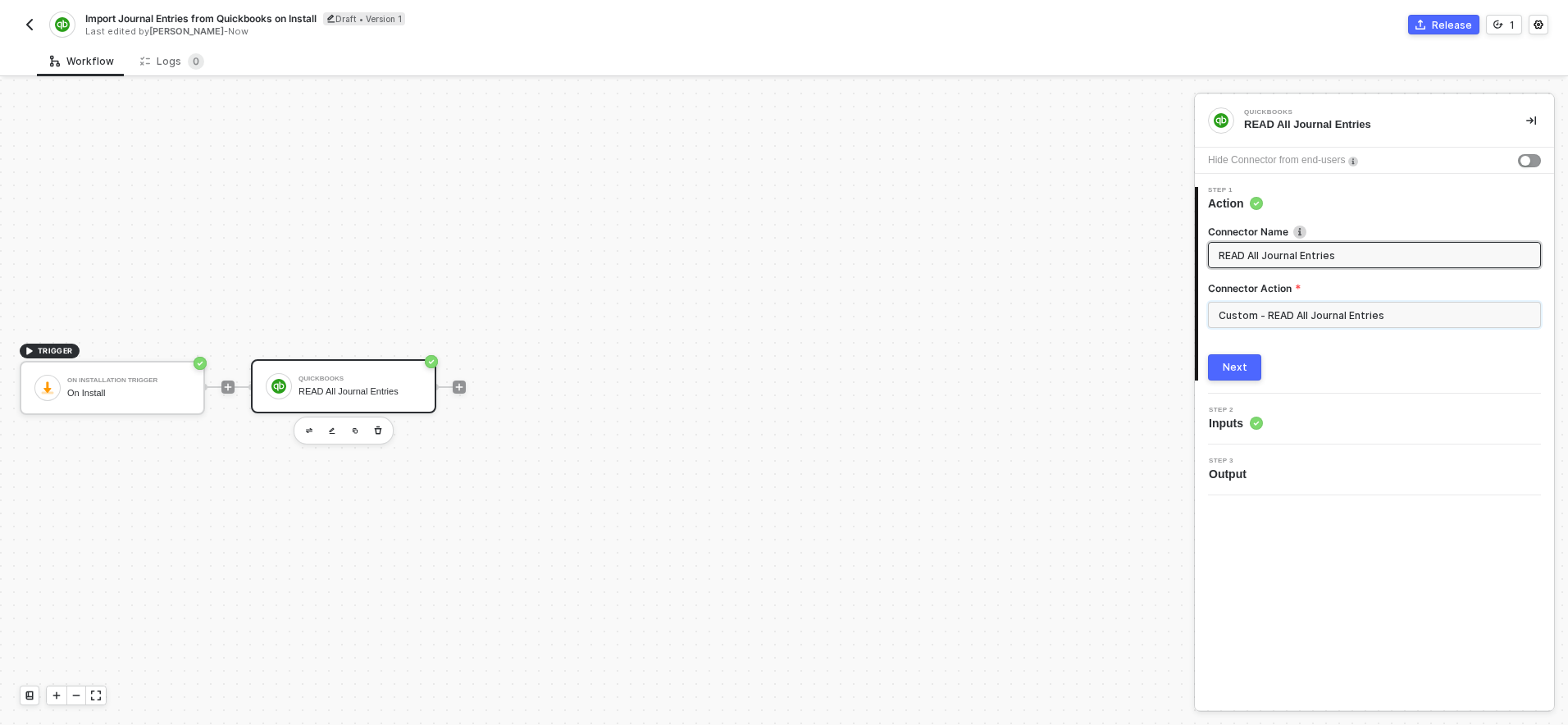
click at [1331, 317] on input "Custom - READ All Journal Entries" at bounding box center [1374, 315] width 333 height 26
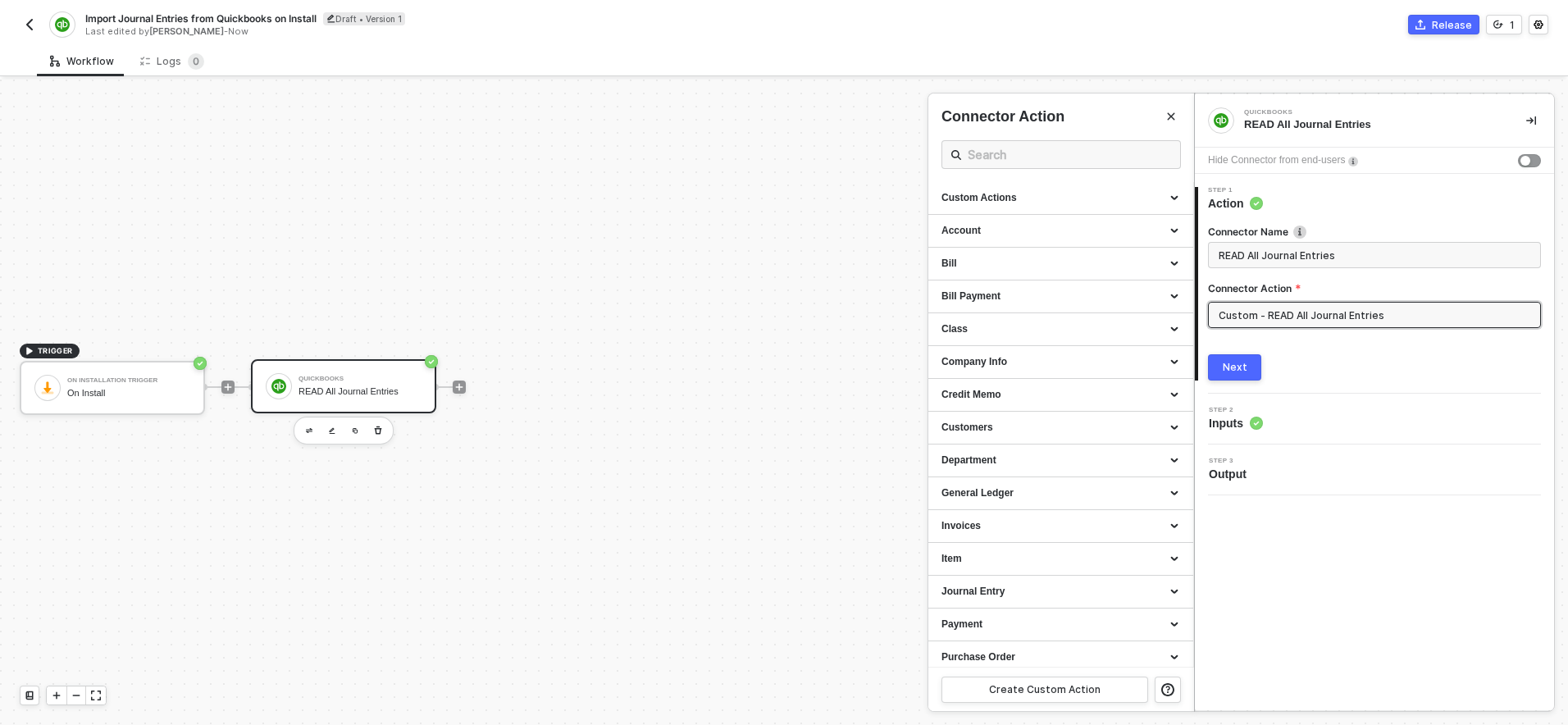
click at [457, 384] on div at bounding box center [784, 402] width 1568 height 646
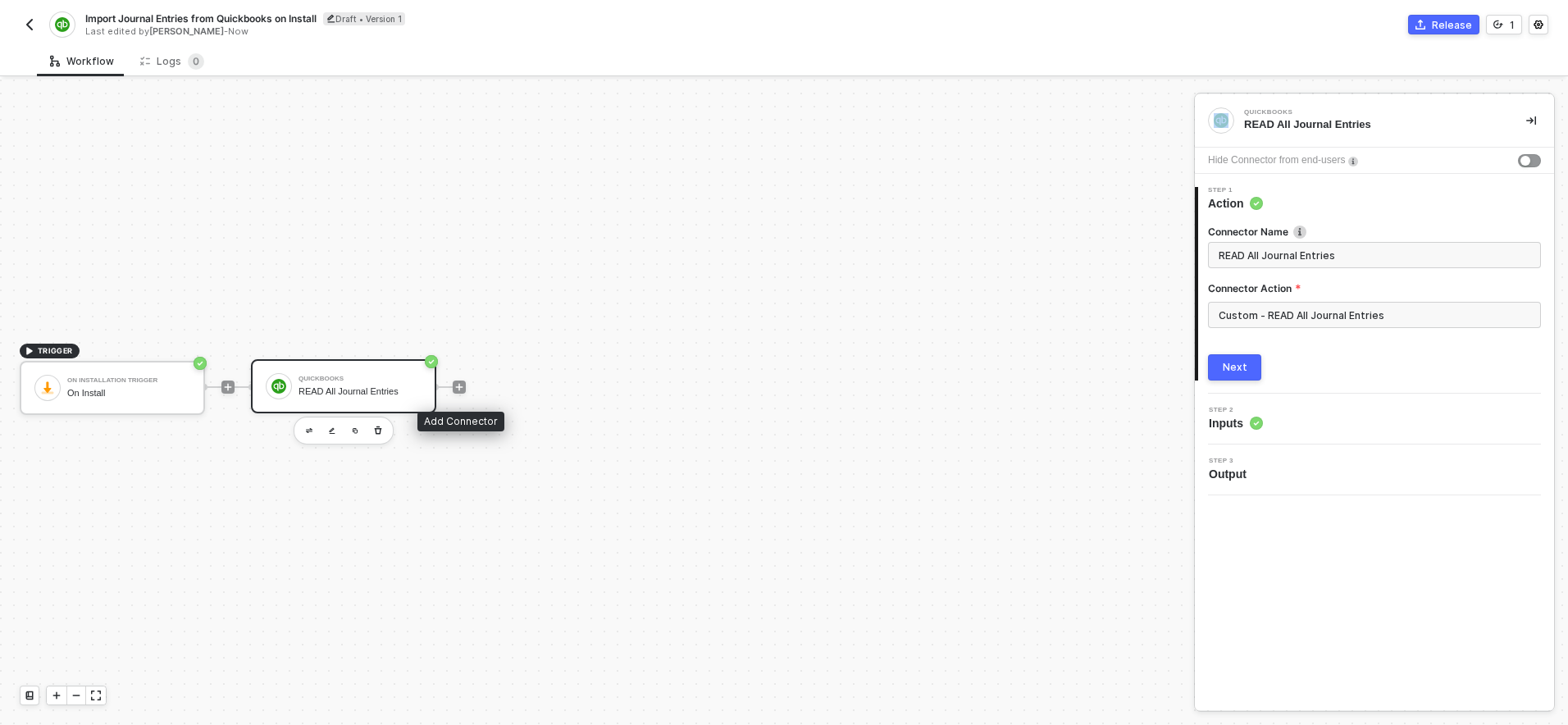
click at [457, 384] on icon "icon-play" at bounding box center [459, 386] width 9 height 9
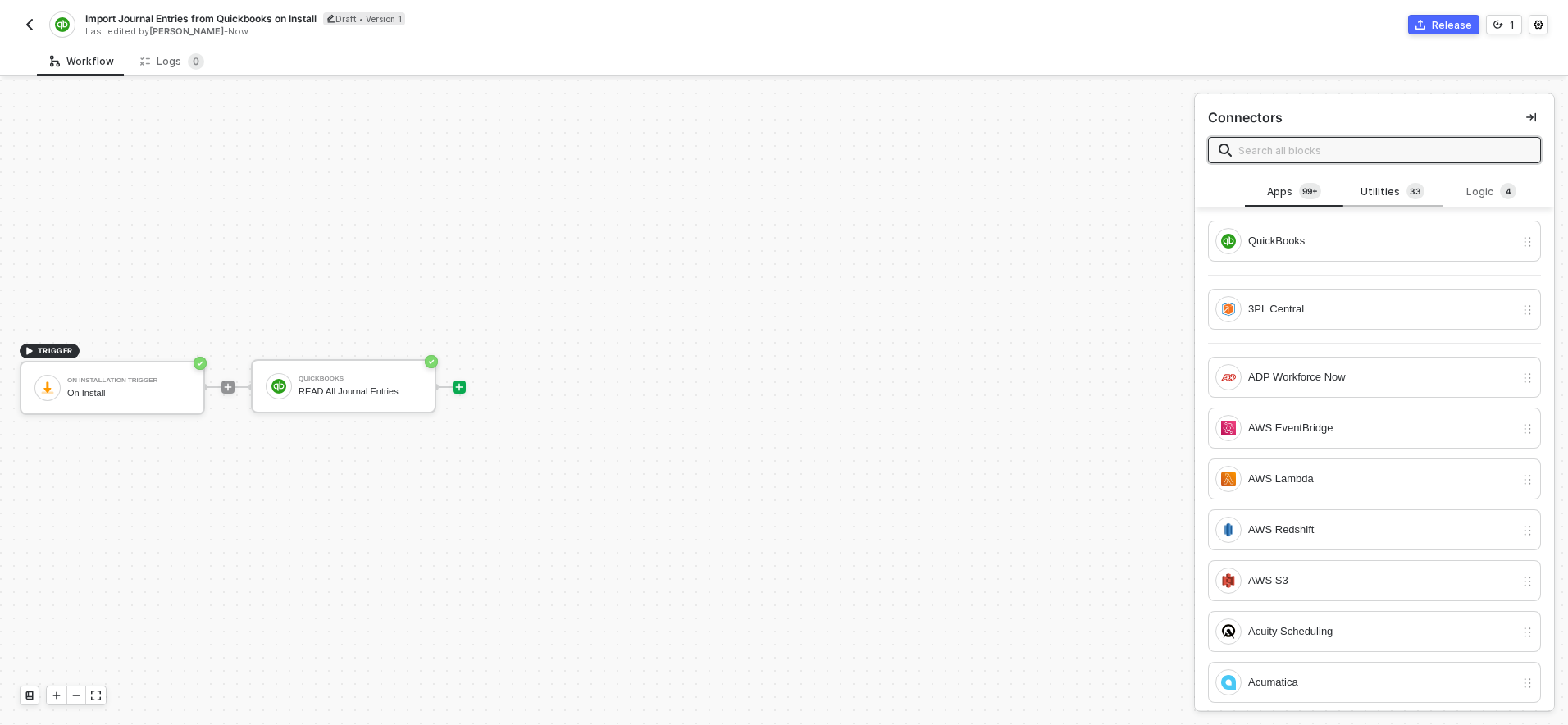
click at [1381, 192] on div "Utilities 3 3" at bounding box center [1393, 191] width 72 height 18
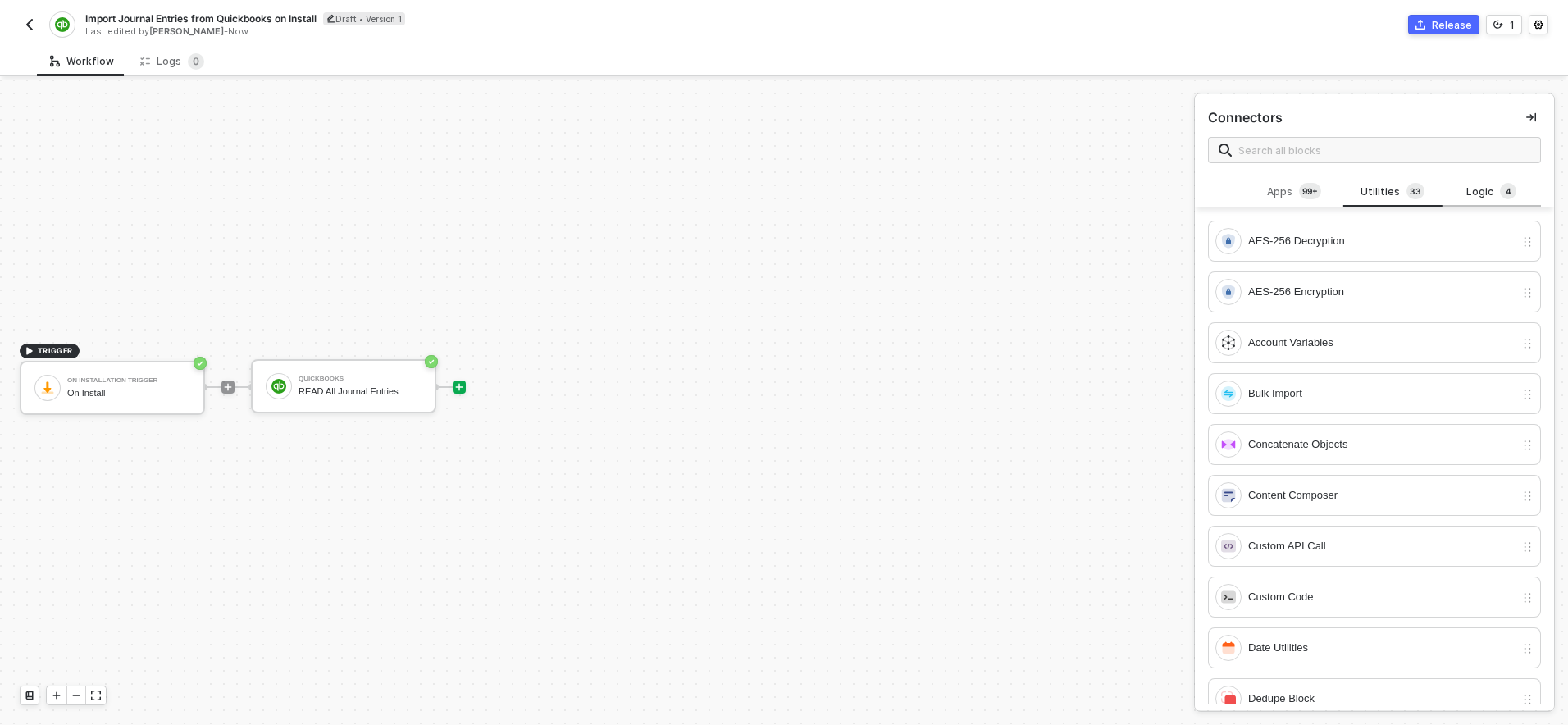
click at [1496, 195] on div "Logic 4" at bounding box center [1492, 191] width 72 height 18
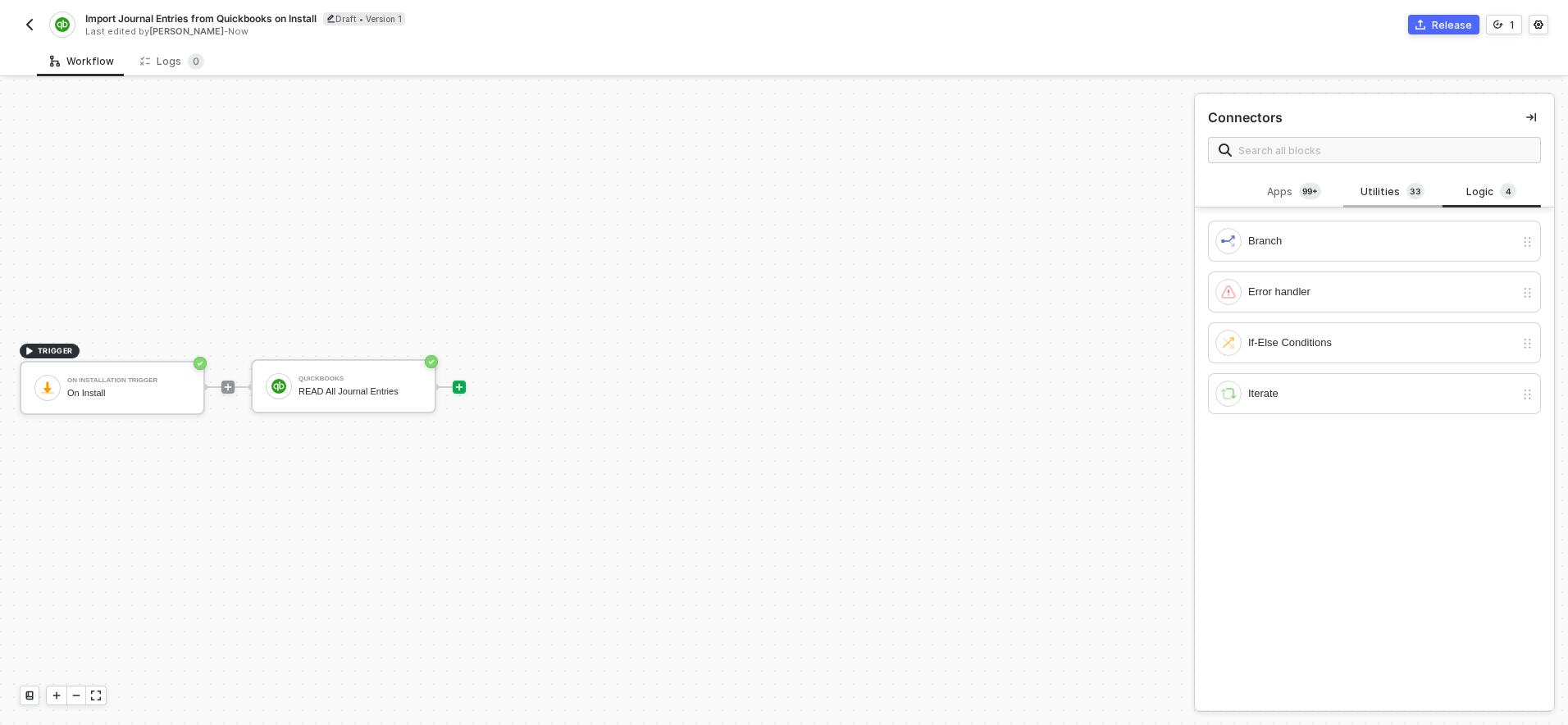
click at [1397, 187] on div "Utilities 3 3" at bounding box center [1393, 191] width 72 height 18
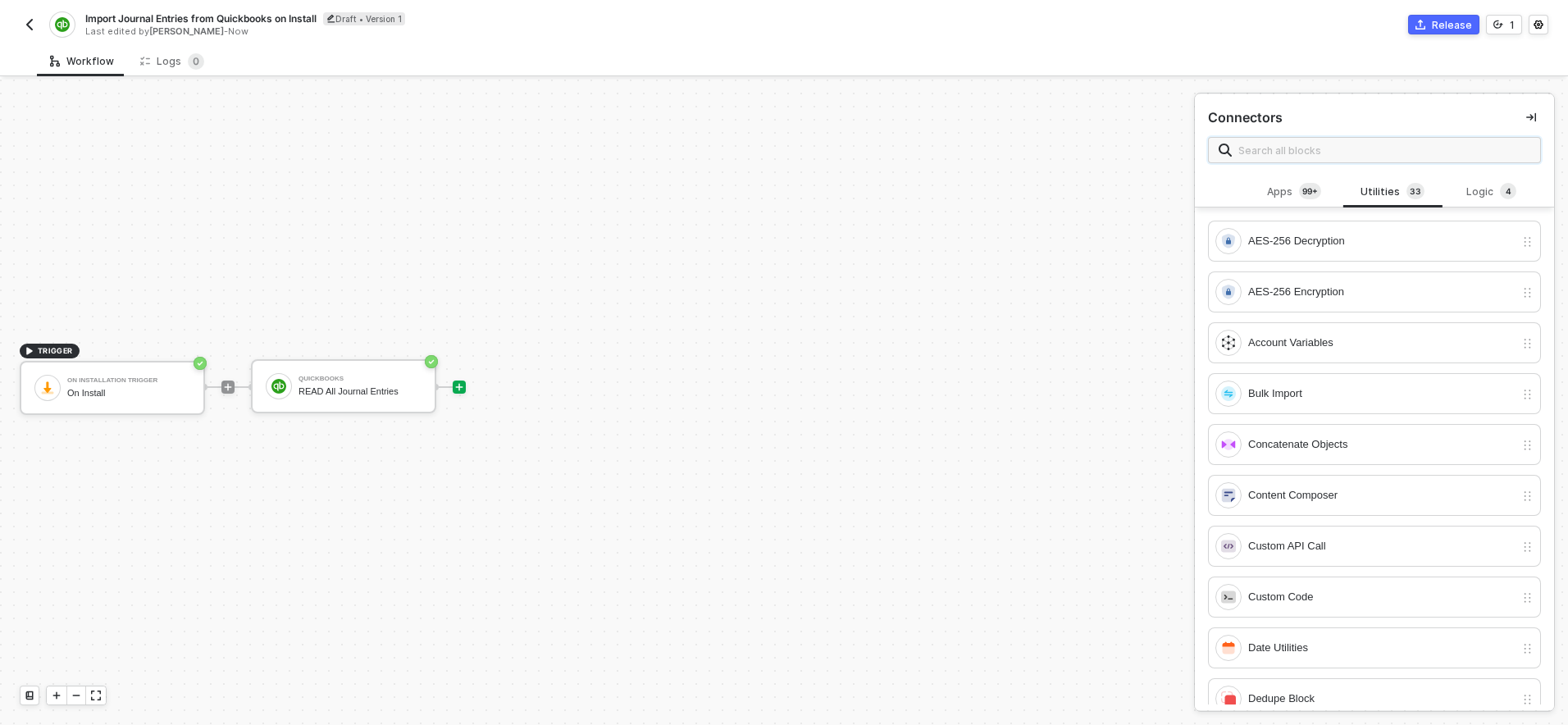
click at [1380, 153] on input "text" at bounding box center [1384, 150] width 292 height 18
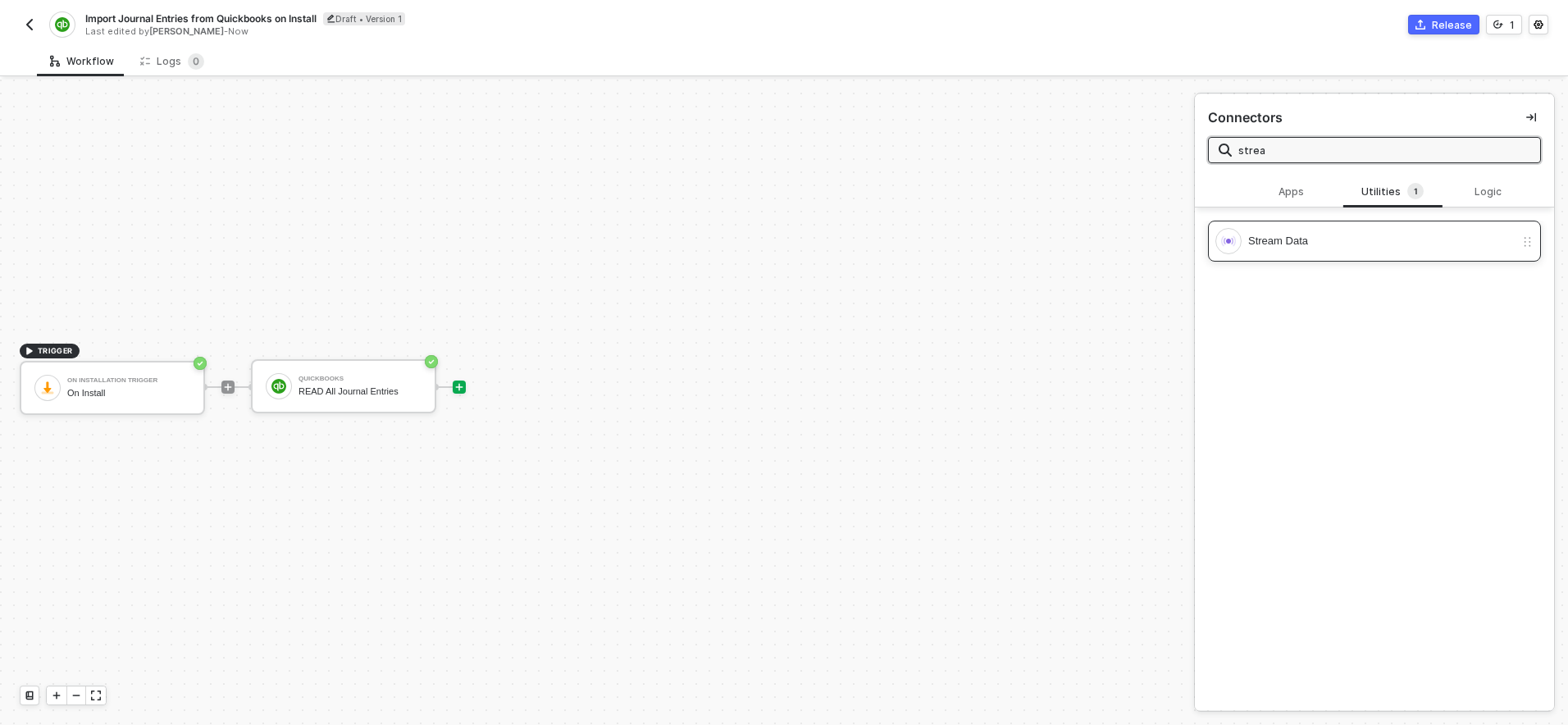
type input "strea"
click at [1311, 247] on div "Stream Data" at bounding box center [1381, 241] width 266 height 18
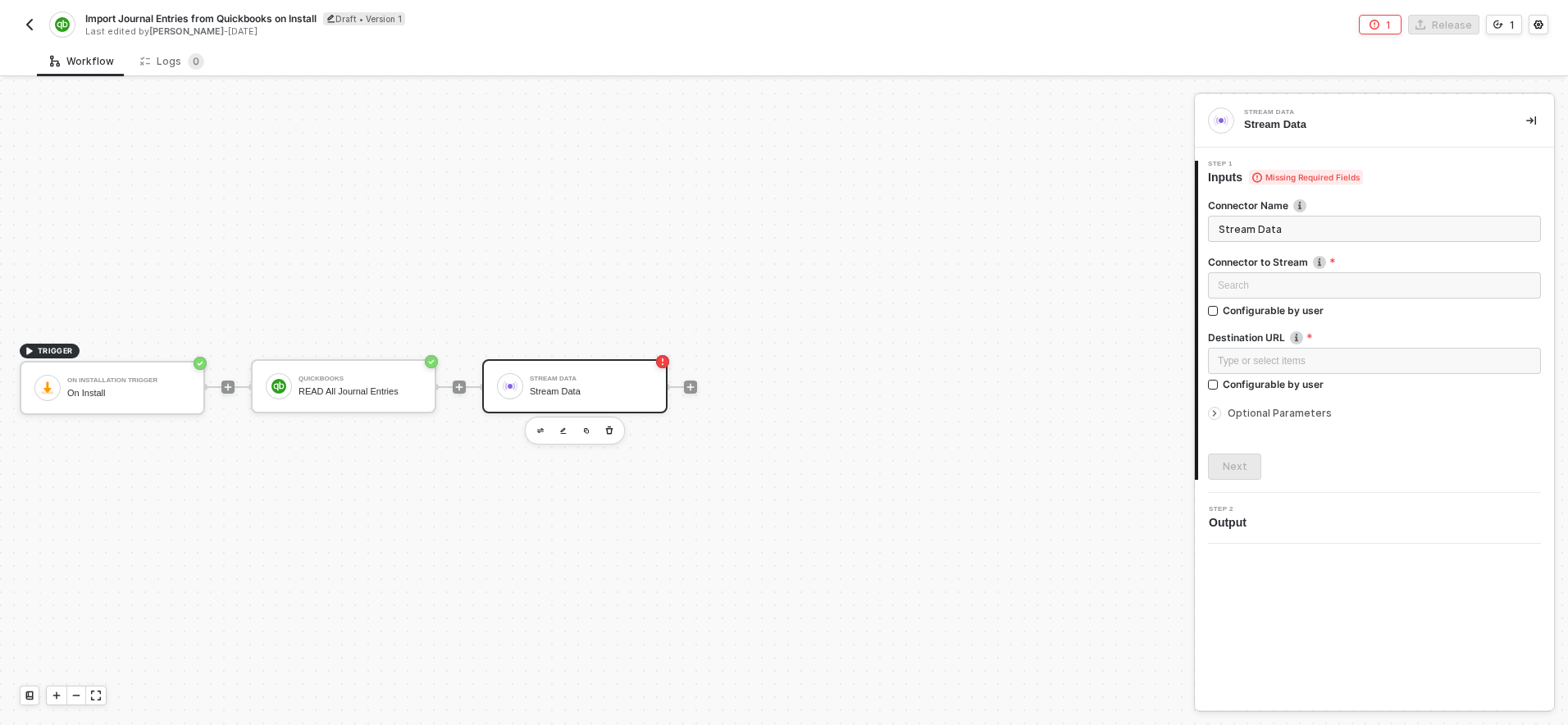
click at [1271, 414] on span "Optional Parameters" at bounding box center [1279, 413] width 104 height 12
